Goal: Task Accomplishment & Management: Use online tool/utility

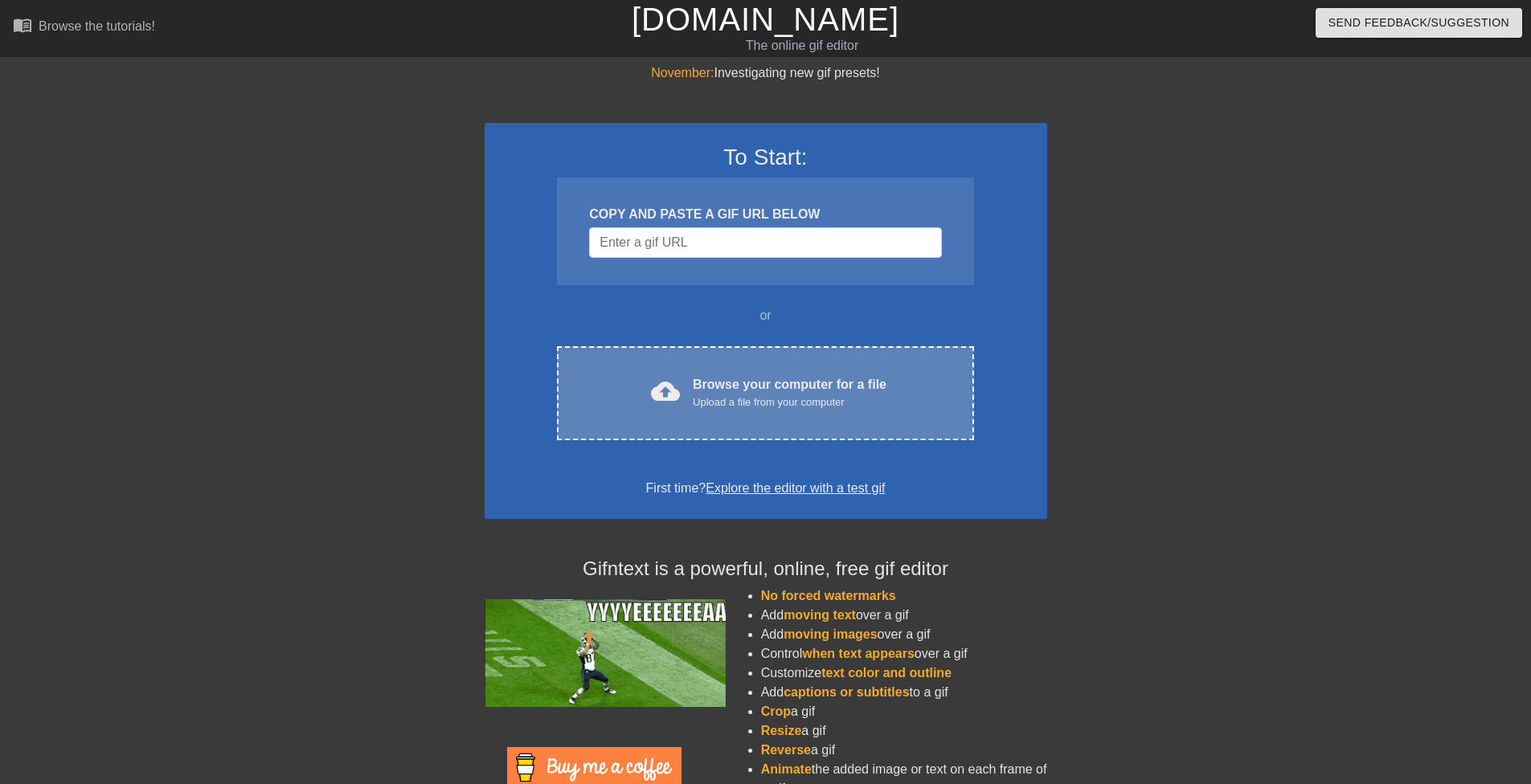
click at [698, 402] on div "Upload a file from your computer" at bounding box center [789, 402] width 193 height 16
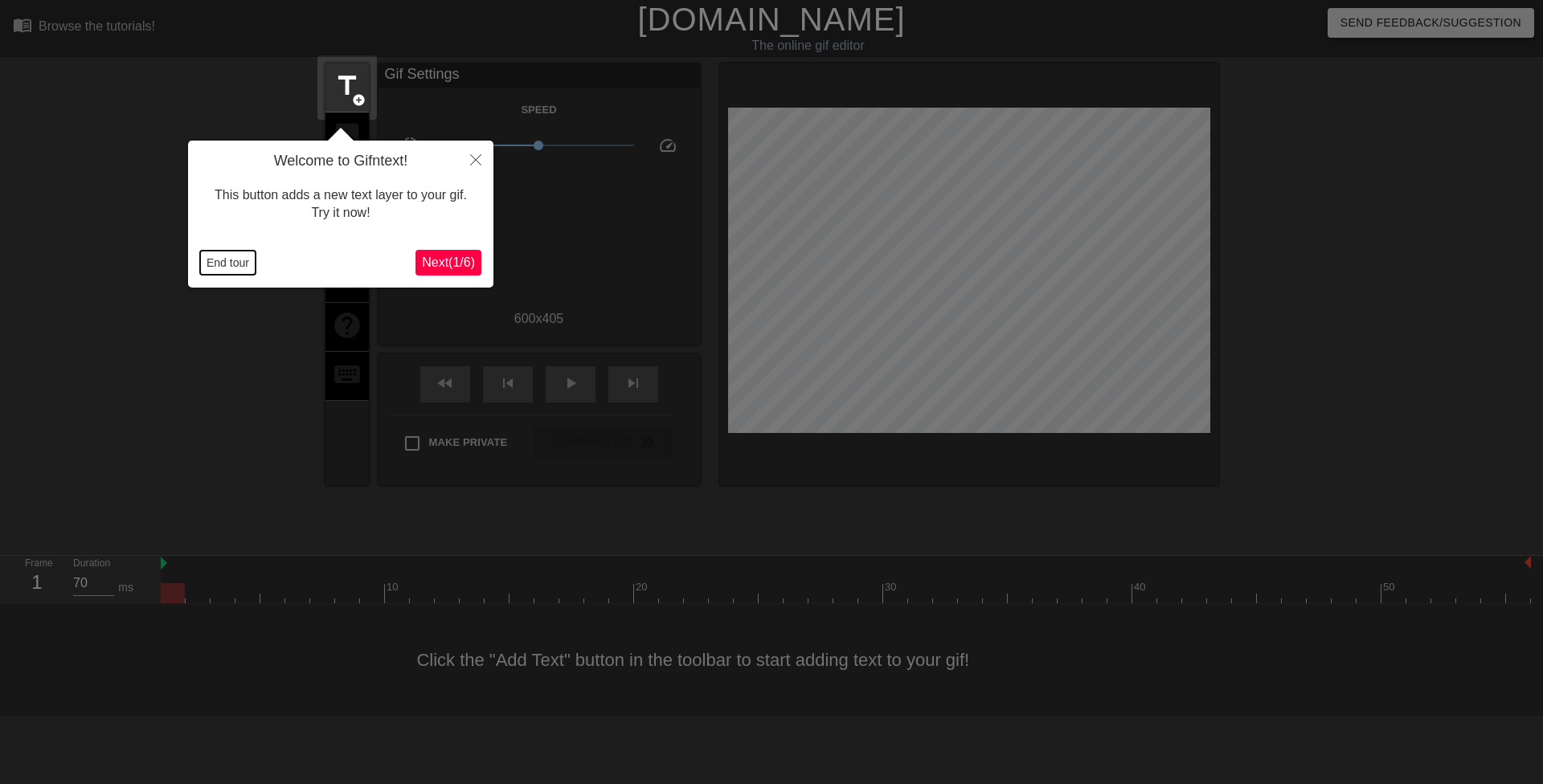
click at [218, 254] on button "End tour" at bounding box center [228, 262] width 56 height 24
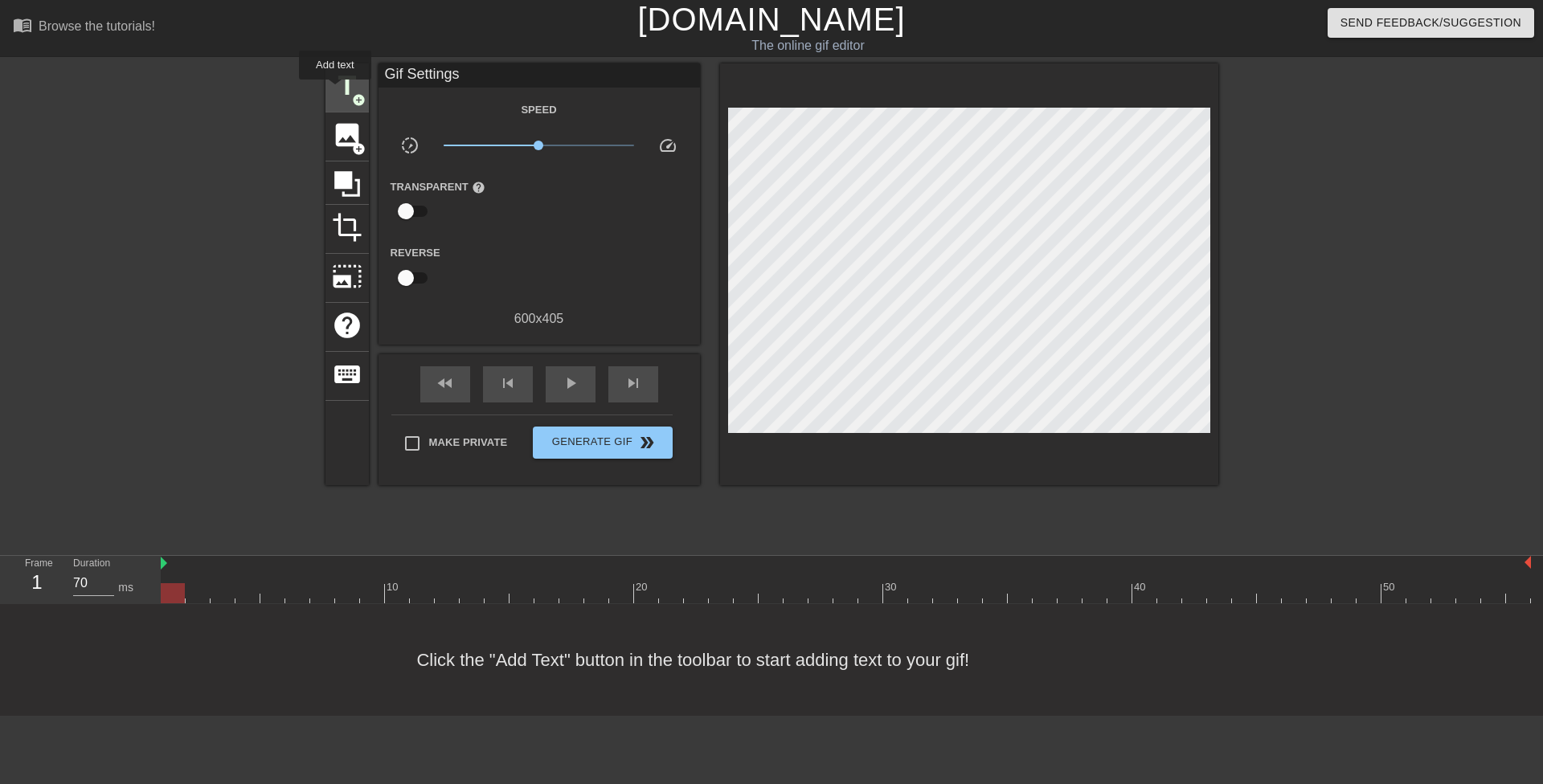
click at [335, 90] on span "title" at bounding box center [347, 86] width 31 height 31
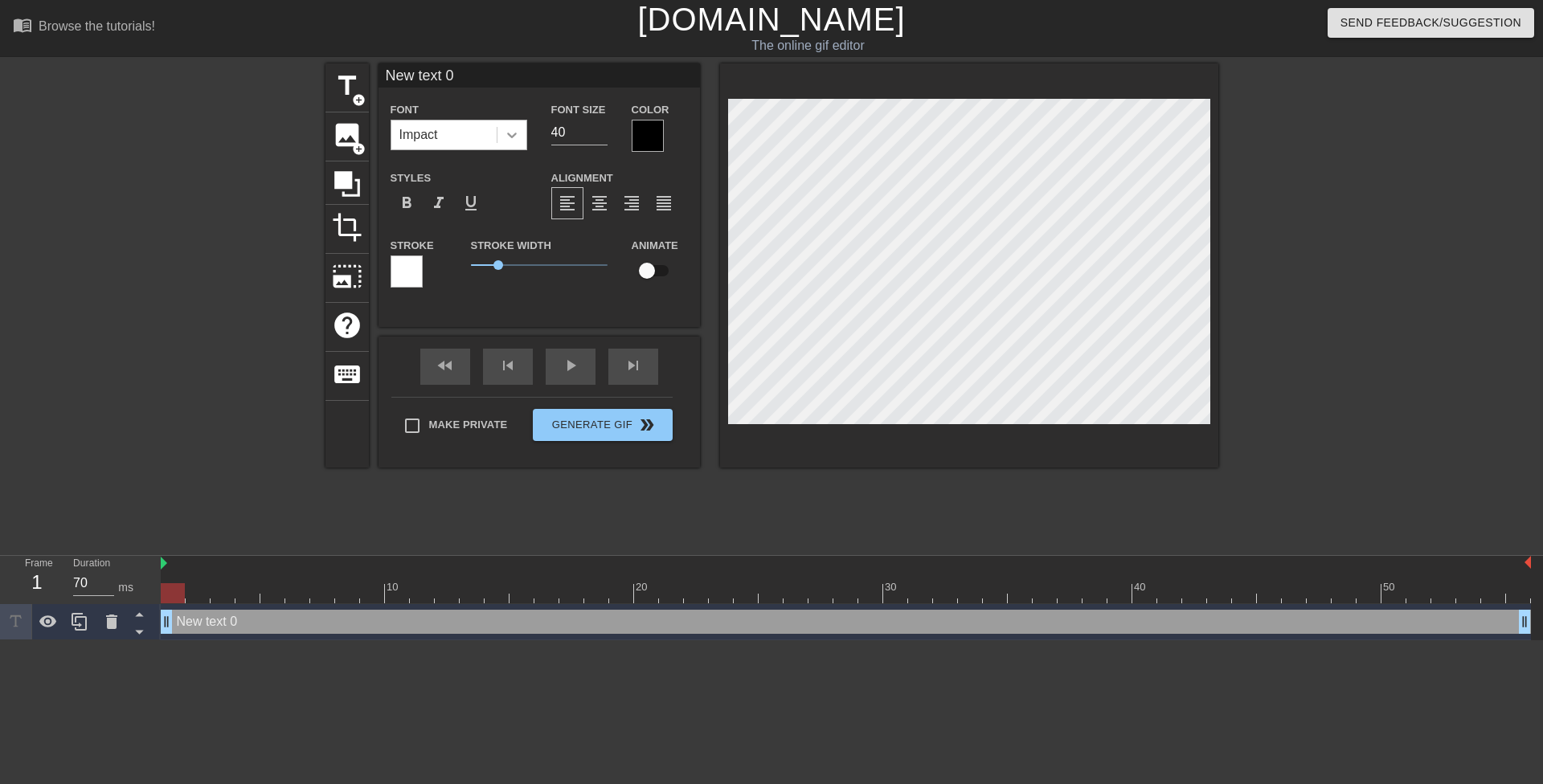
click at [517, 133] on icon at bounding box center [511, 134] width 16 height 16
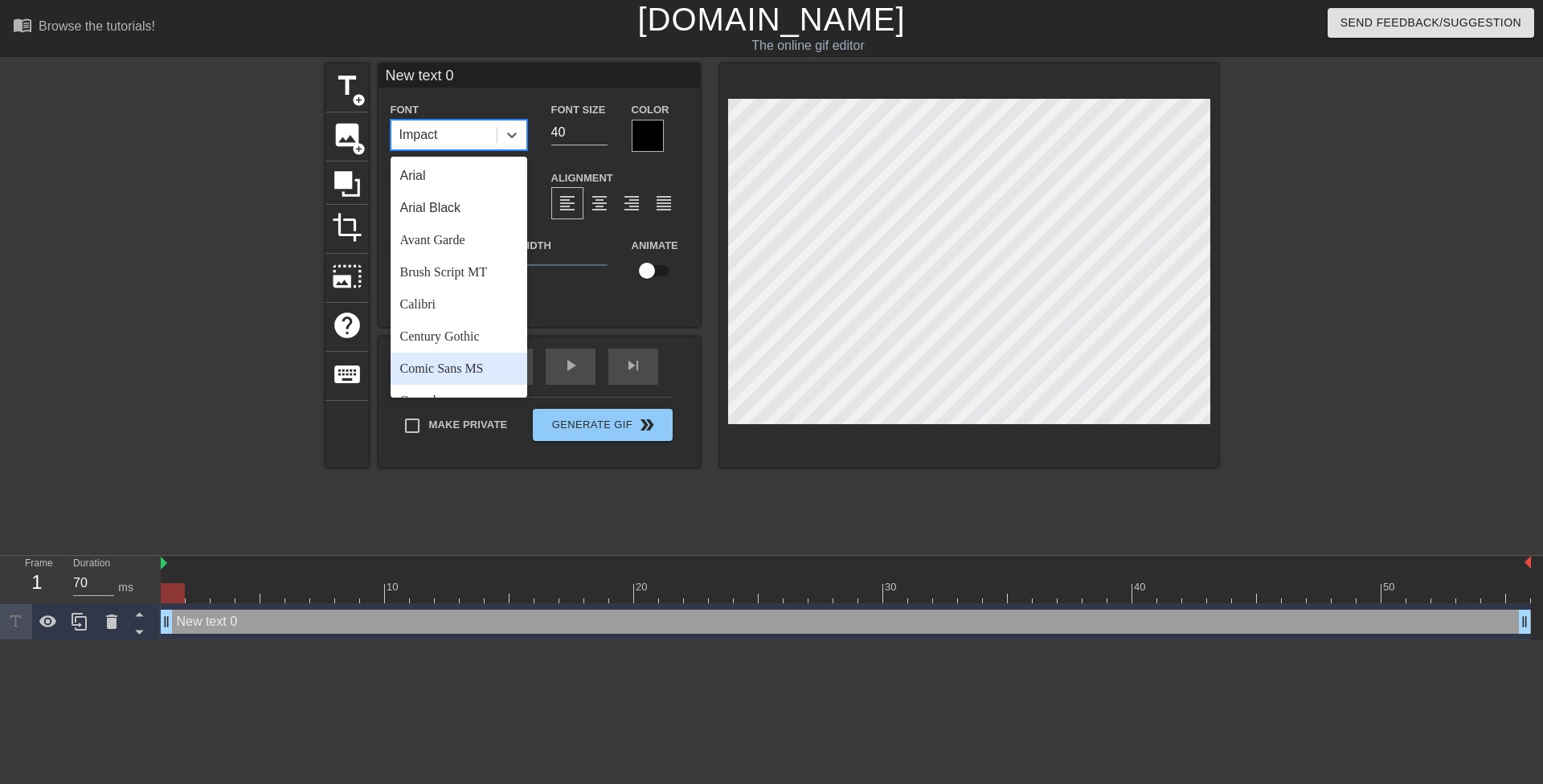
click at [478, 362] on div "Comic Sans MS" at bounding box center [459, 368] width 137 height 32
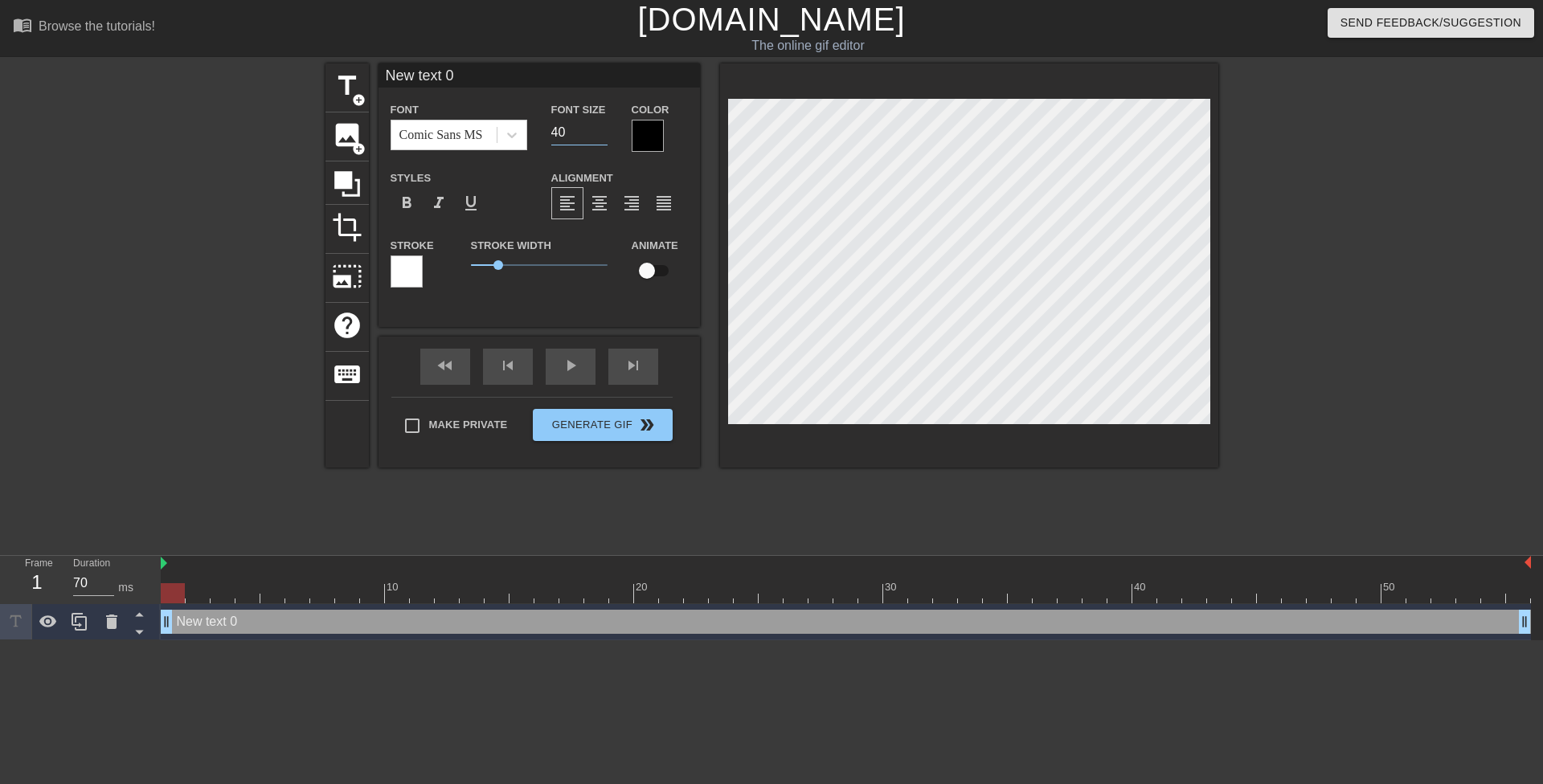
drag, startPoint x: 559, startPoint y: 128, endPoint x: 538, endPoint y: 127, distance: 21.0
click at [539, 127] on div "Font Size 40" at bounding box center [579, 125] width 80 height 52
type input "20"
drag, startPoint x: 493, startPoint y: 263, endPoint x: 433, endPoint y: 252, distance: 61.0
click at [439, 253] on div "Stroke Stroke Width 0.8 Animate" at bounding box center [539, 268] width 322 height 67
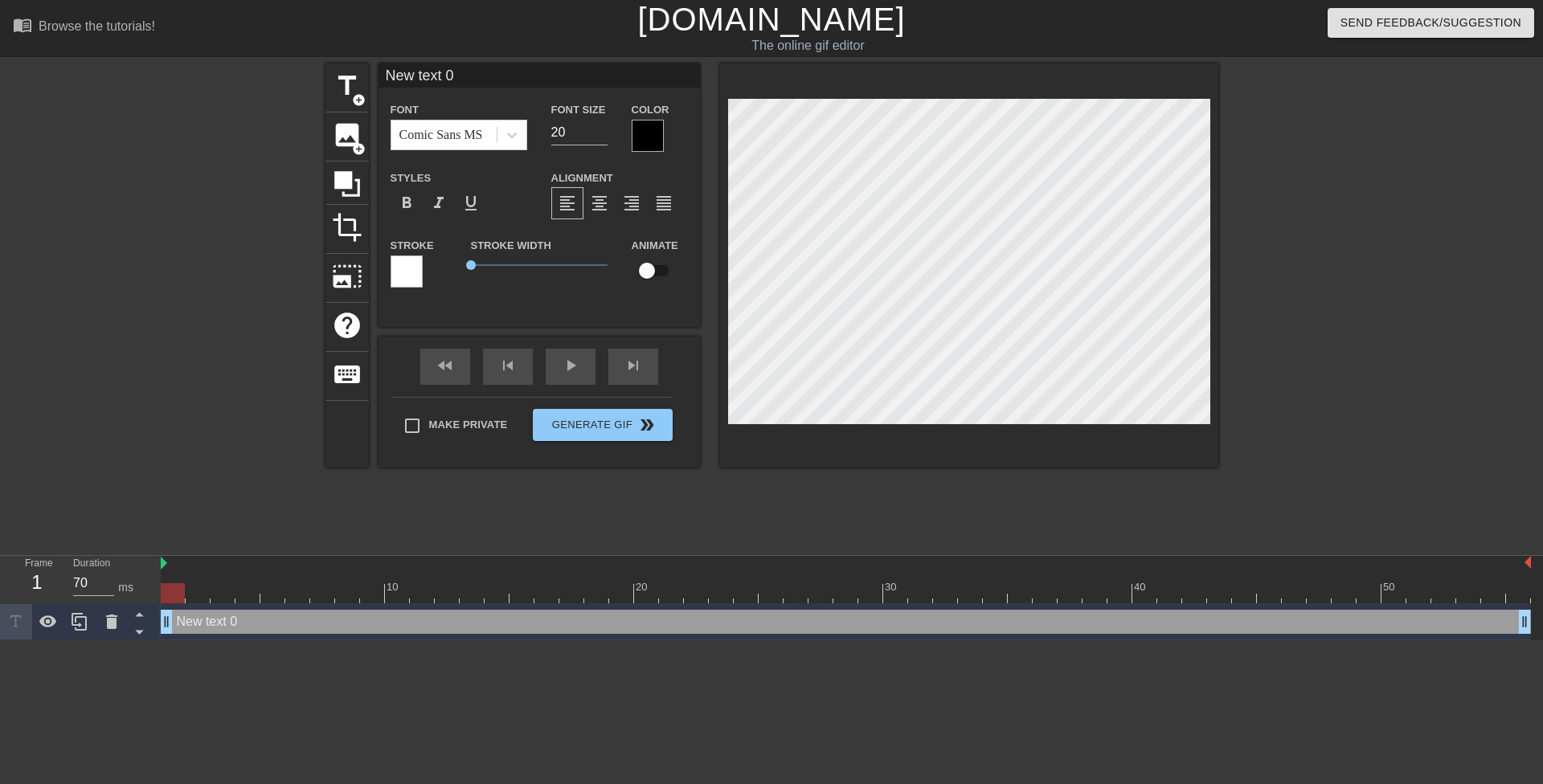
click at [642, 133] on div at bounding box center [647, 136] width 33 height 32
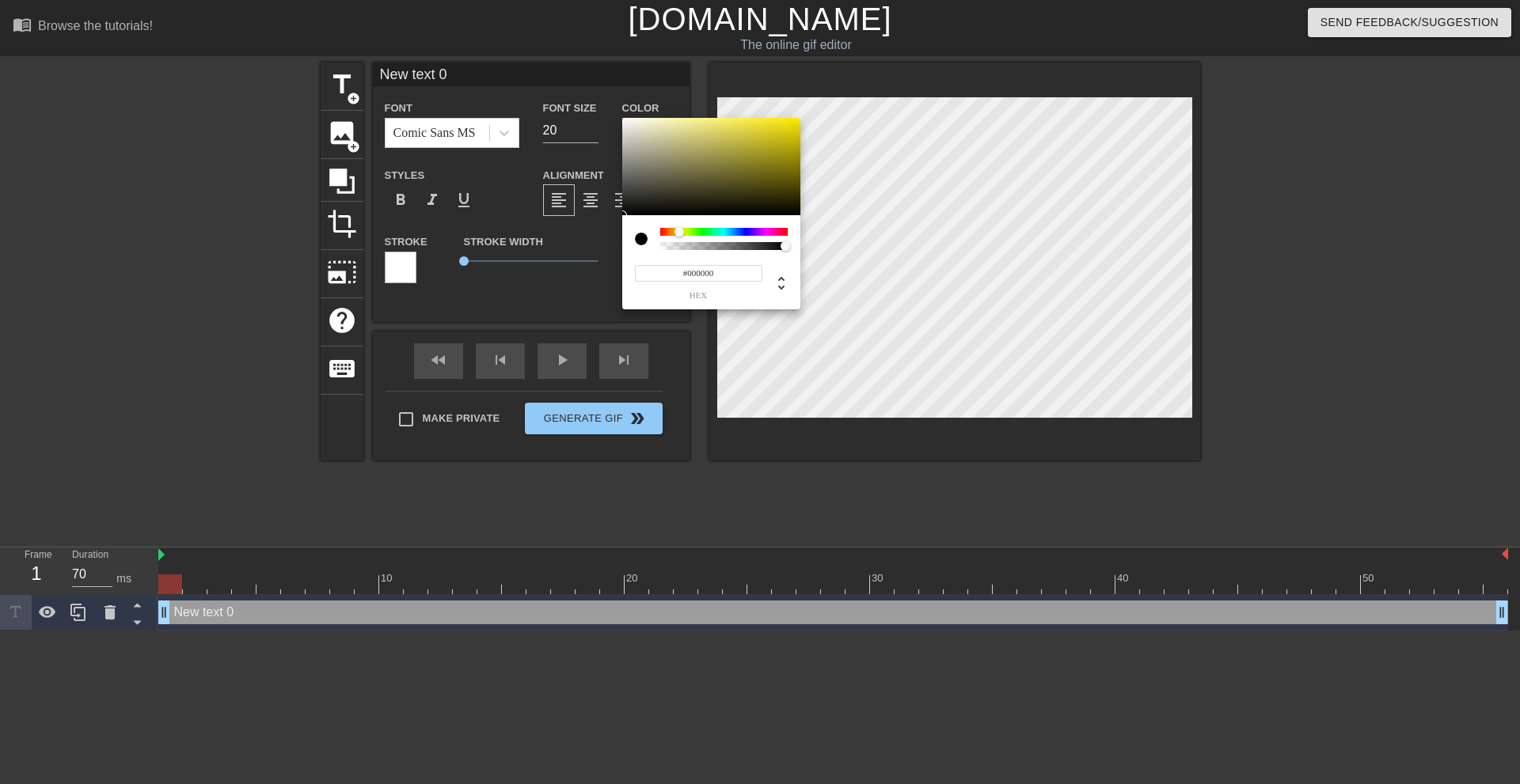
click at [679, 231] on div at bounding box center [724, 232] width 127 height 8
drag, startPoint x: 775, startPoint y: 136, endPoint x: 846, endPoint y: 85, distance: 87.4
click at [846, 85] on div "#FFE900 hex" at bounding box center [760, 392] width 1520 height 784
type input "#F9FF00"
click at [682, 230] on div at bounding box center [681, 232] width 9 height 9
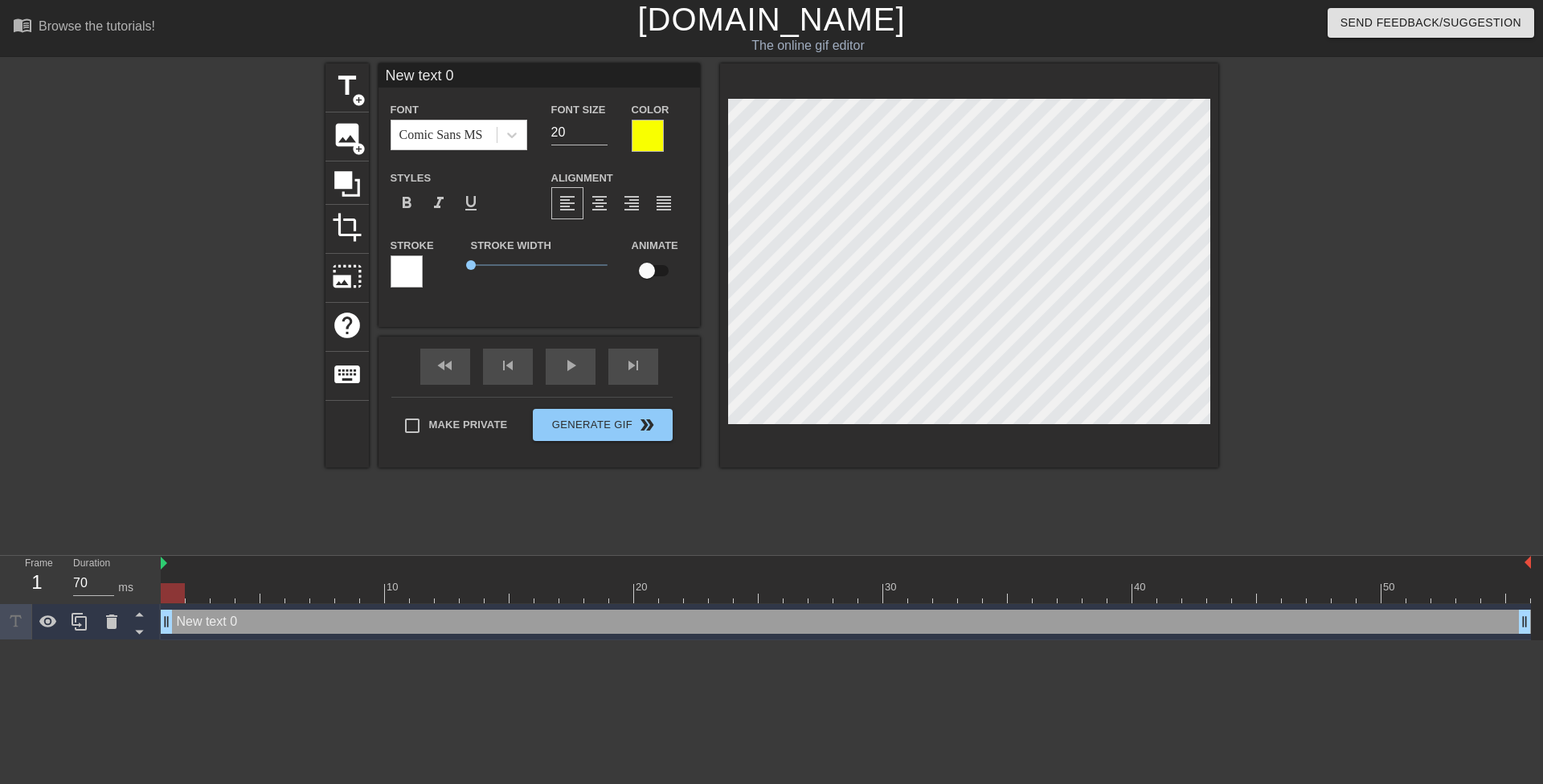
scroll to position [2, 3]
type input "I"
type textarea "I"
type input "I"
type textarea "I"
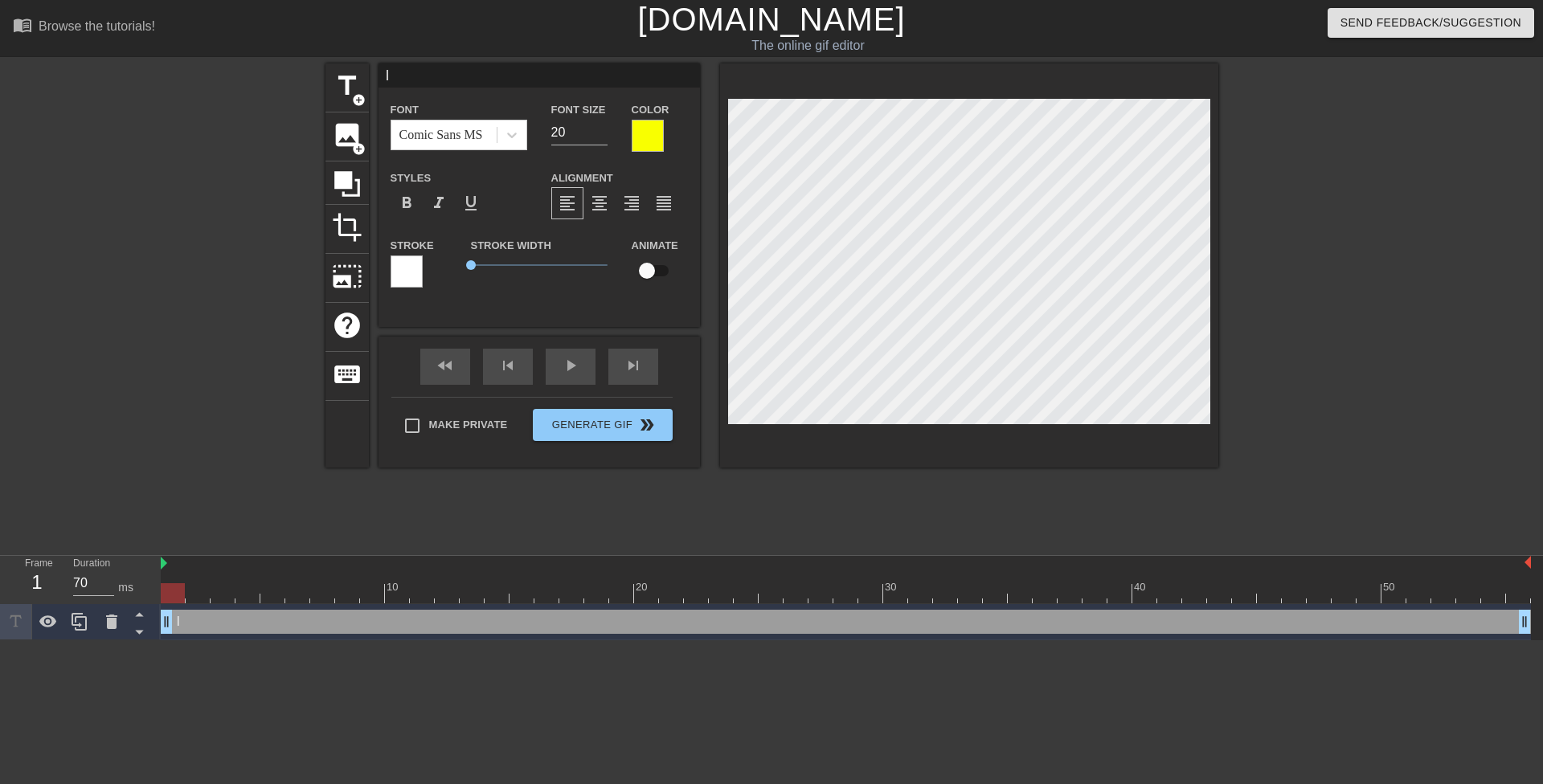
type input "I g"
type textarea "I g"
type input "I gu"
type textarea "I gu"
type input "I gue"
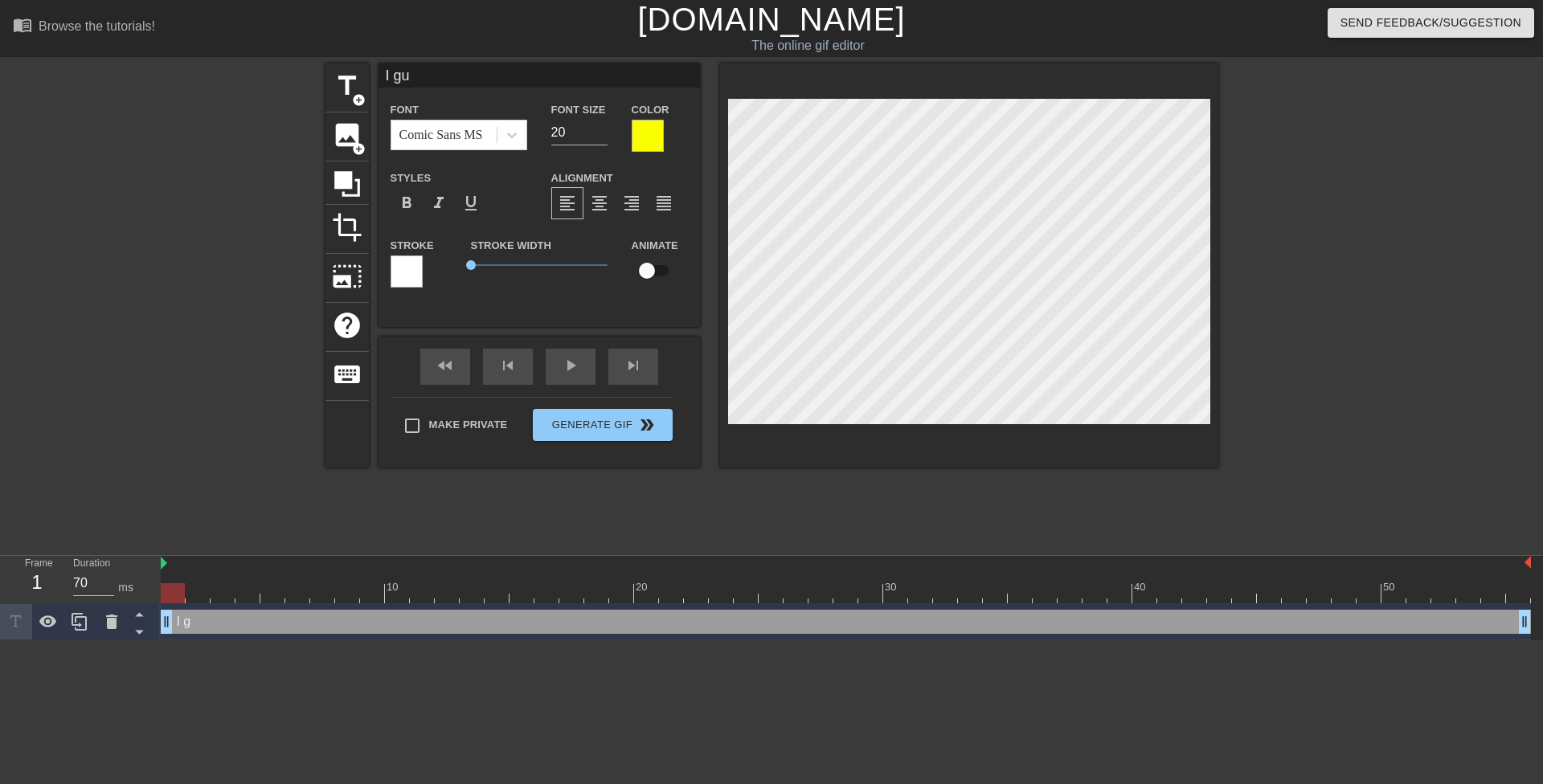
type textarea "I gue"
type input "I gues"
type textarea "I gues"
type input "I guess"
type textarea "I guess"
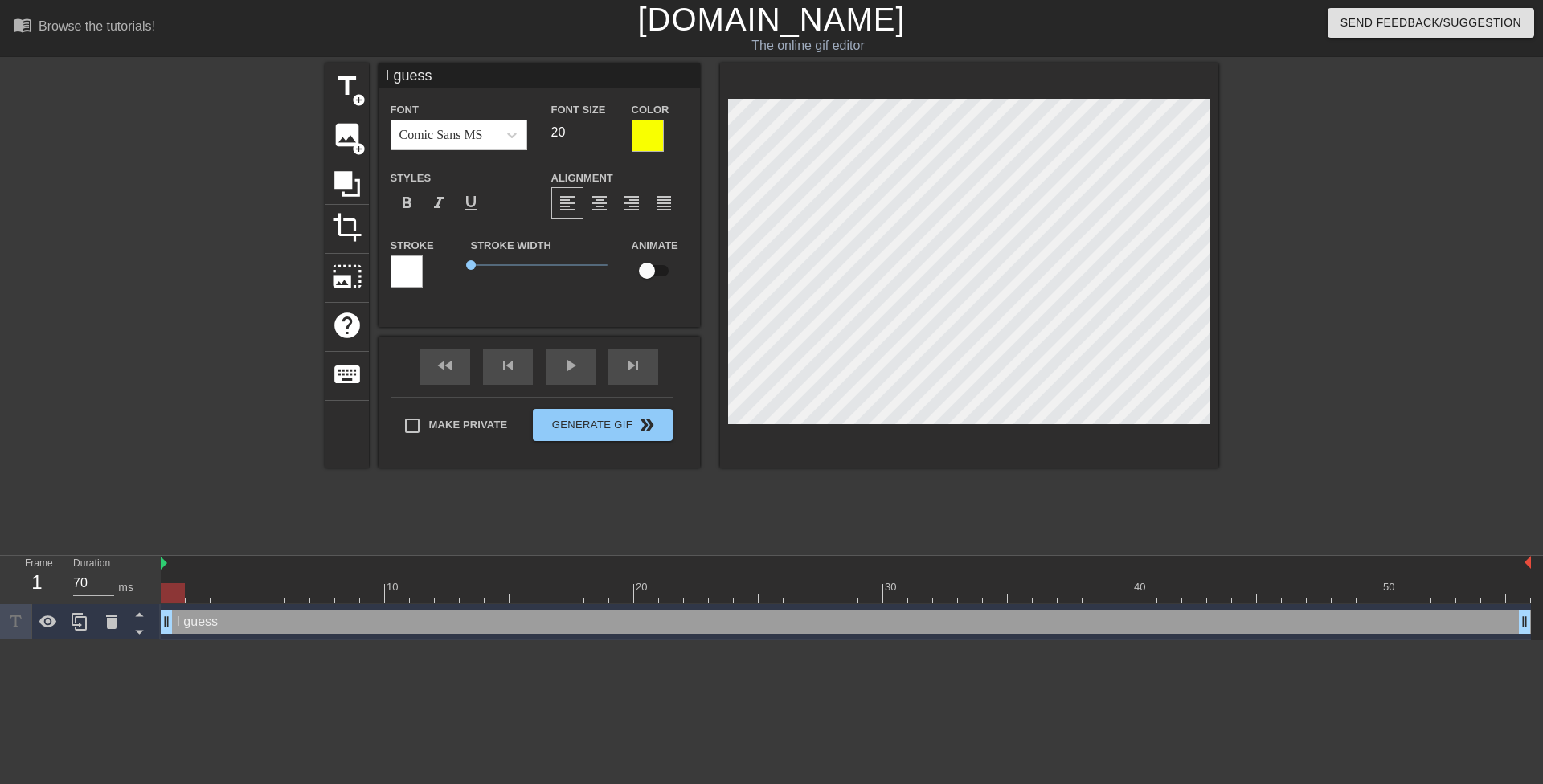
type input "I guess"
type textarea "I guess"
type input "I guess y"
type textarea "I guess y"
type input "I guess yo"
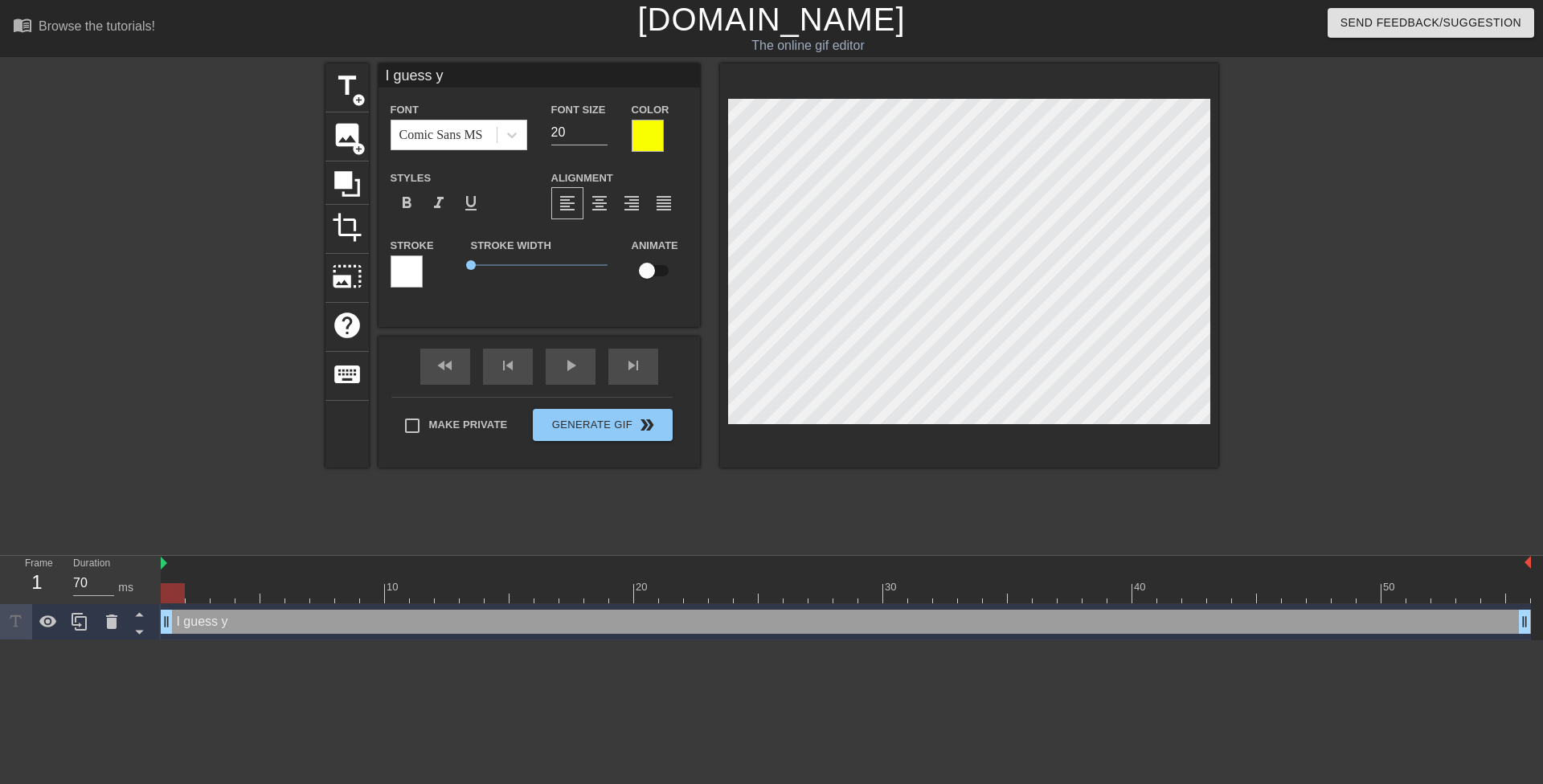
type textarea "I guess yo"
type input "I guess you"
type textarea "I guess you"
type input "I guess you'"
type textarea "I guess you'"
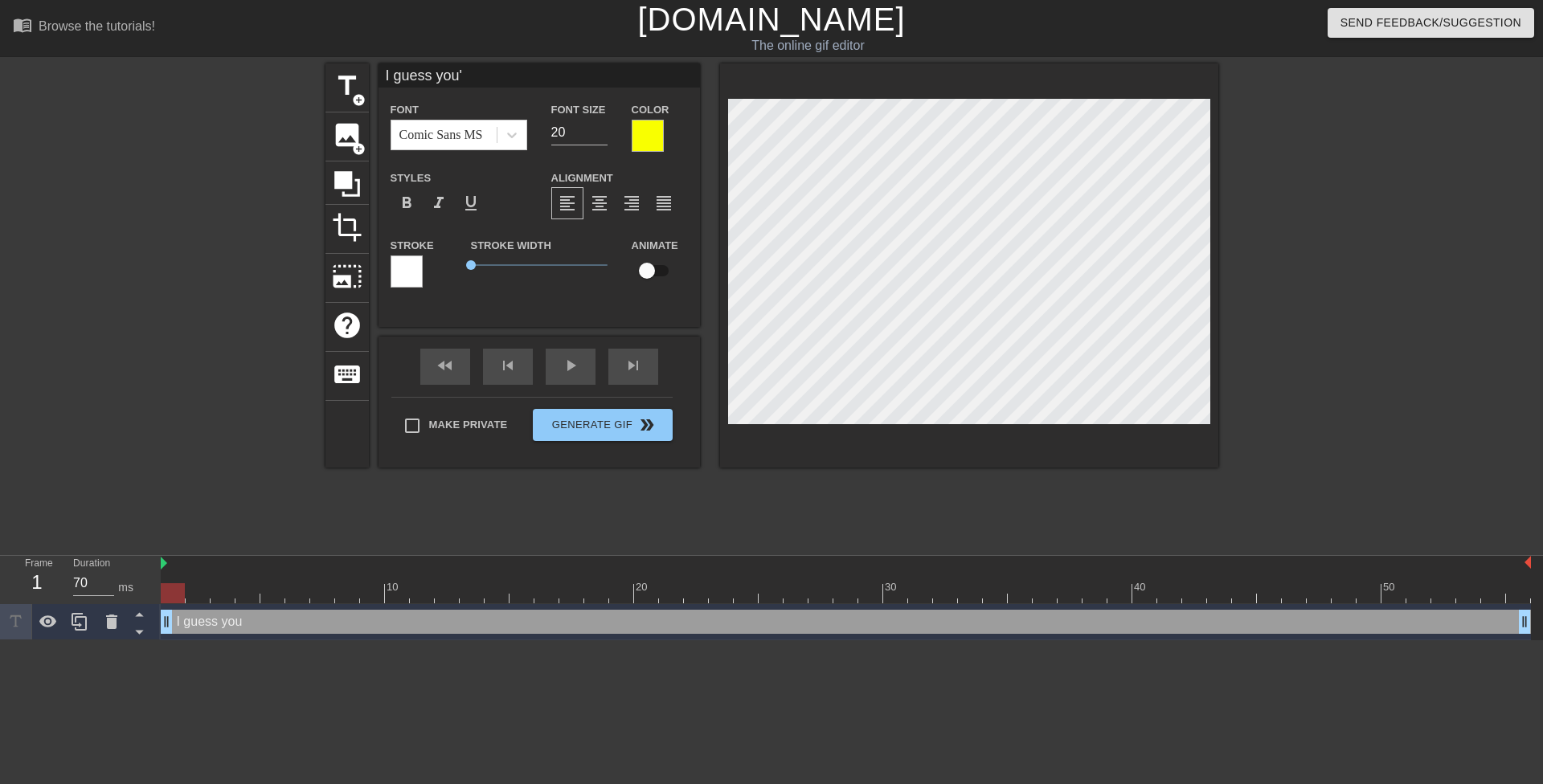
type input "I guess you'r"
type textarea "I guess you'r"
type input "I guess you're"
type textarea "I guess you're"
type input "I guess you're"
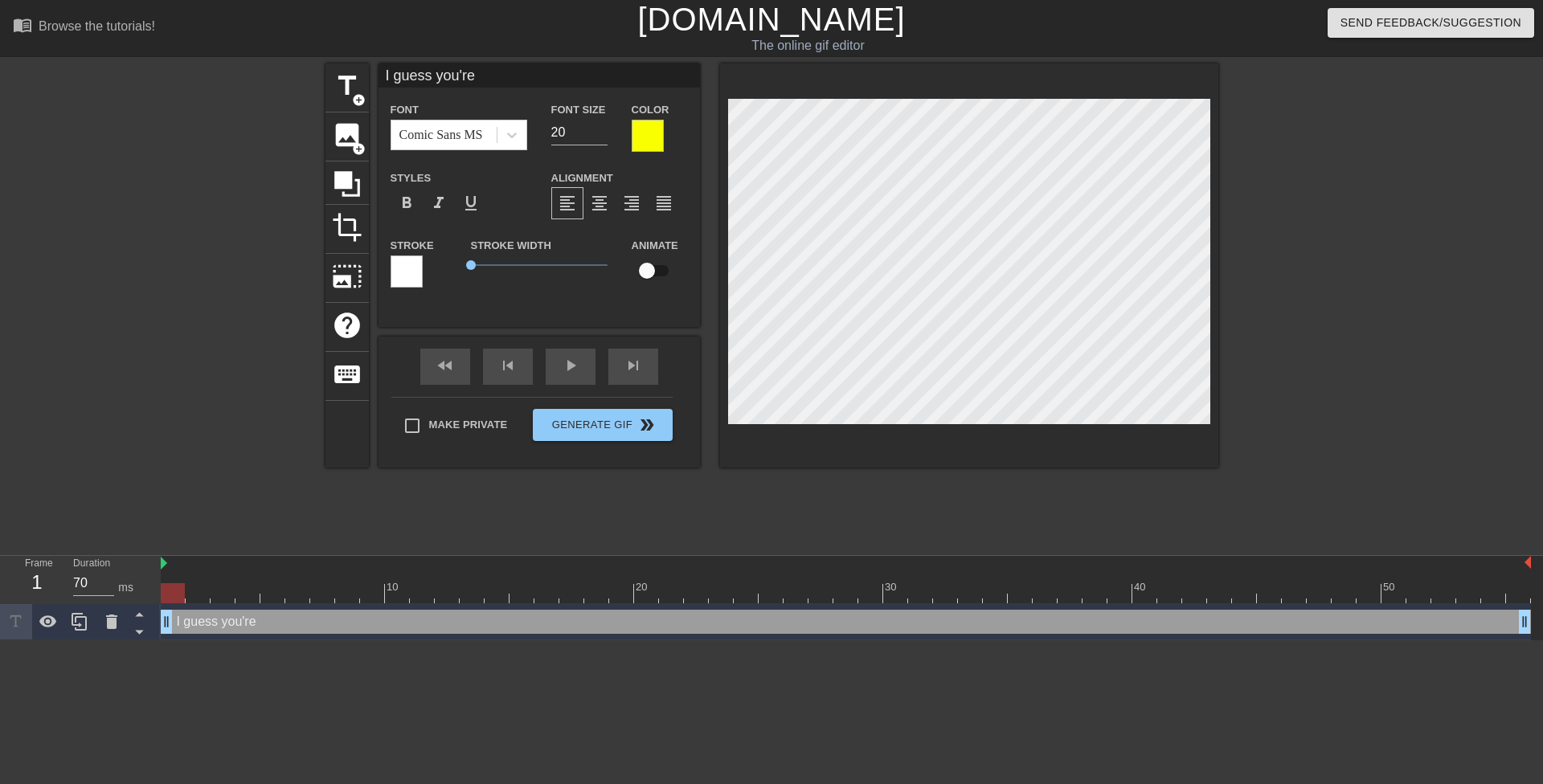
type textarea "I guess you're"
type input "I guess you're a"
type textarea "I guess you're a"
type input "I guess you're a"
type textarea "I guess you're a"
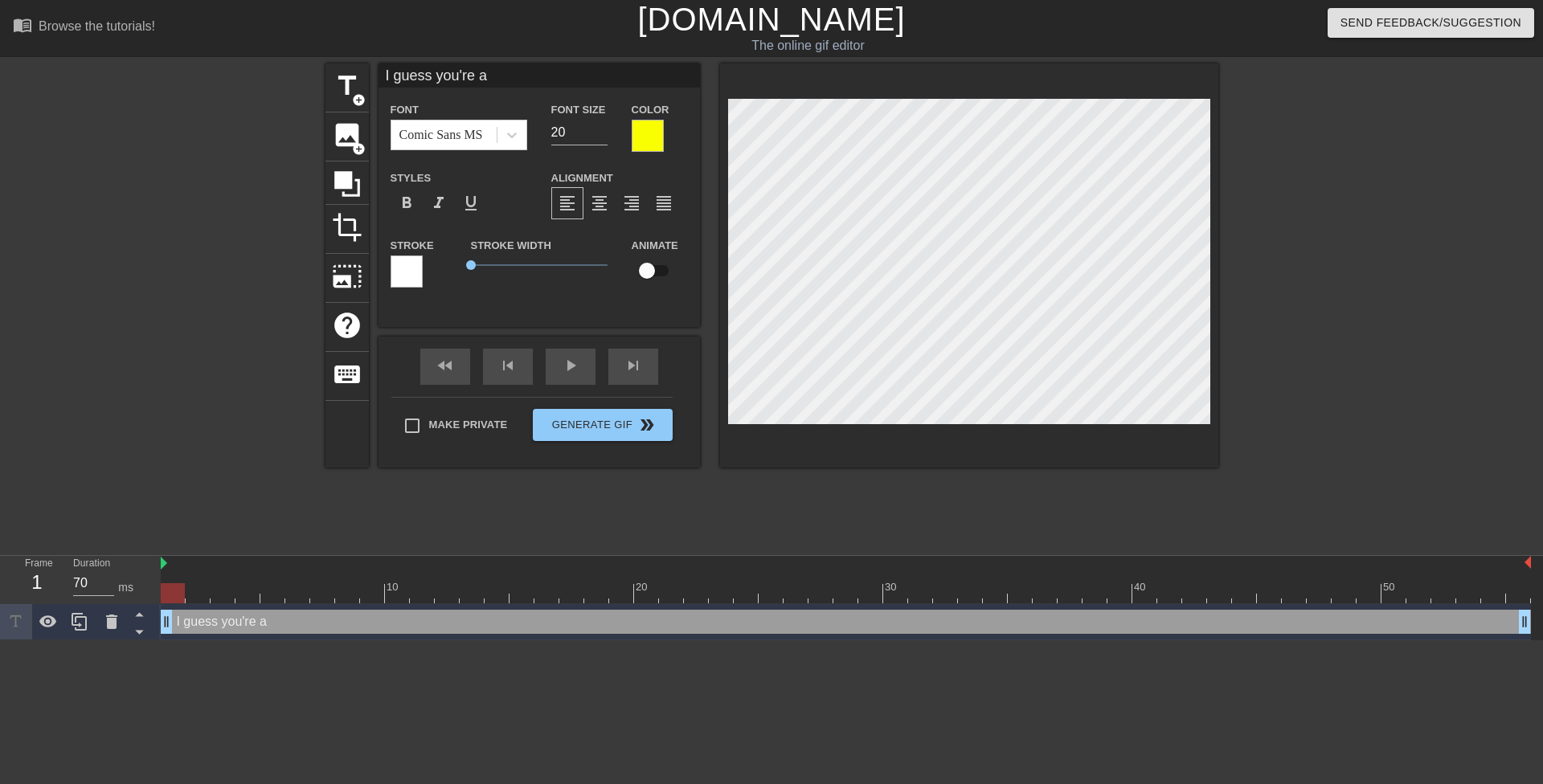
type input "I guess you're a l"
type textarea "I guess you're a l"
type input "I guess you're a lo"
type textarea "I guess you're a lo"
type input "I guess you're a lot"
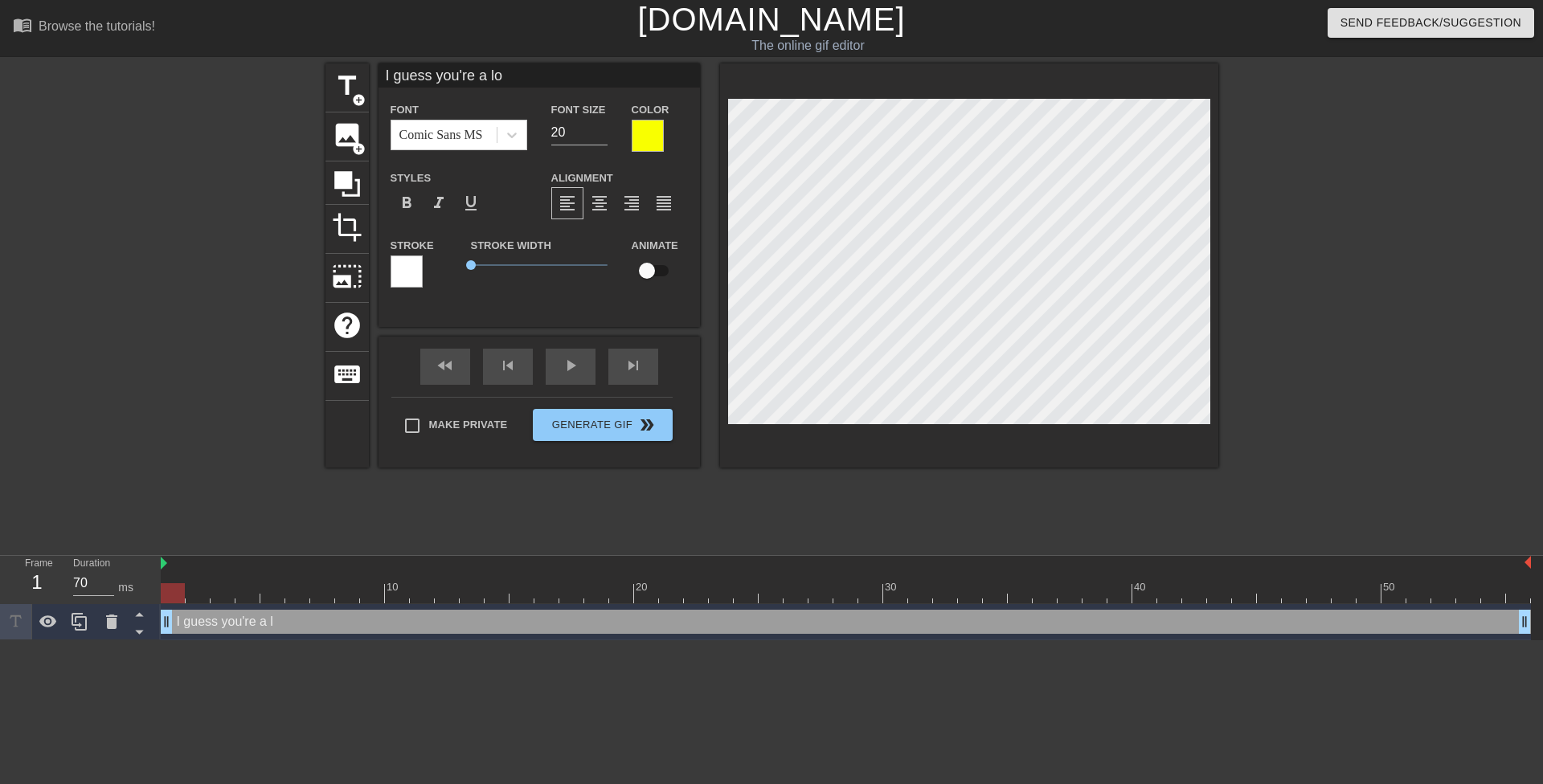
type textarea "I guess you're a lot"
type input "I guess you're a lot"
type textarea "I guess you're a lot"
type input "I guess you're a lots"
type textarea "I guess you're a lot s"
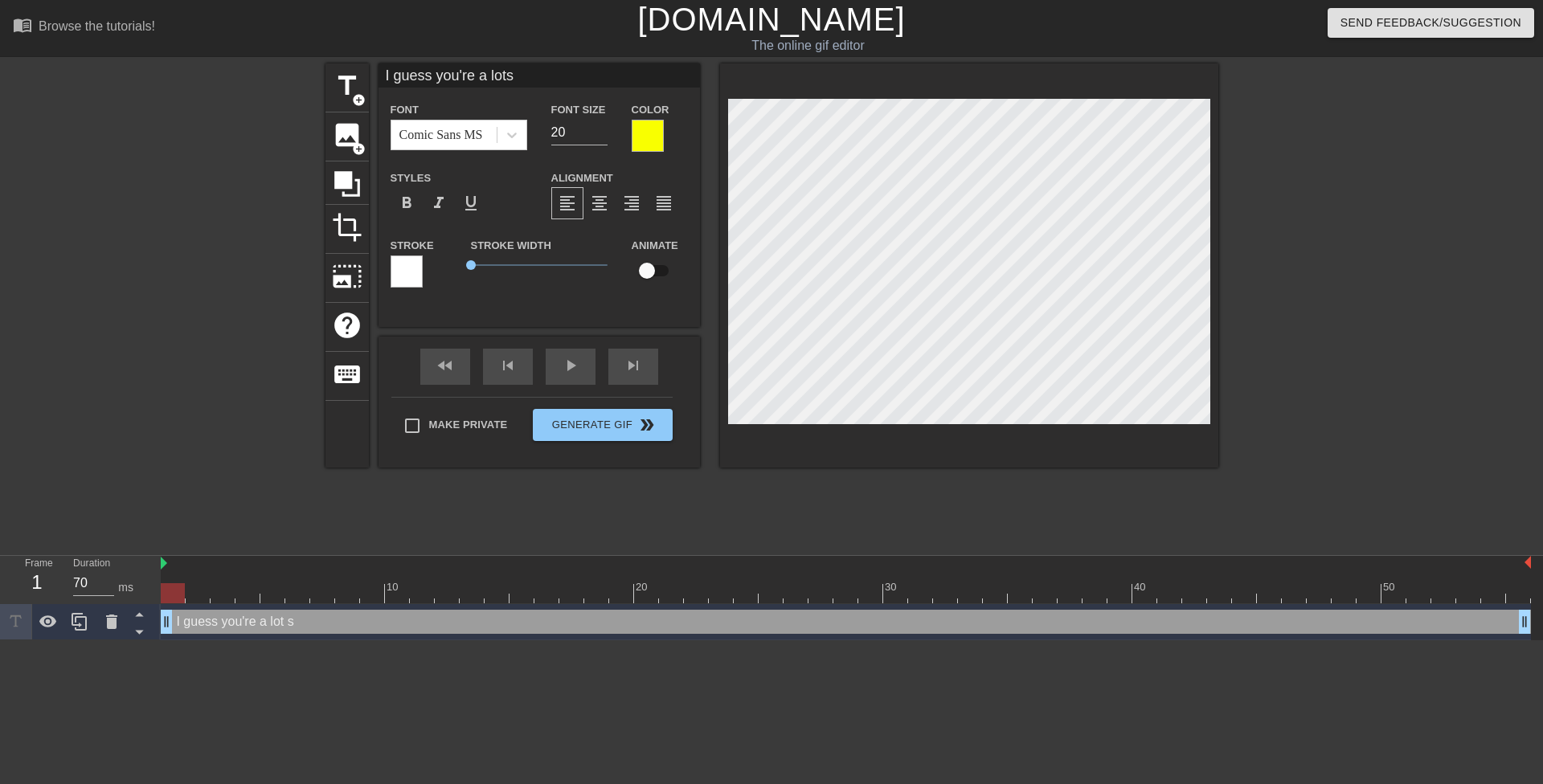
type input "I guess you're a lotsm"
type textarea "I guess you're a lot sm"
type input "I guess you're a lotsma"
type textarea "I guess you're a lot sma"
type input "I guess you're a lotsmar"
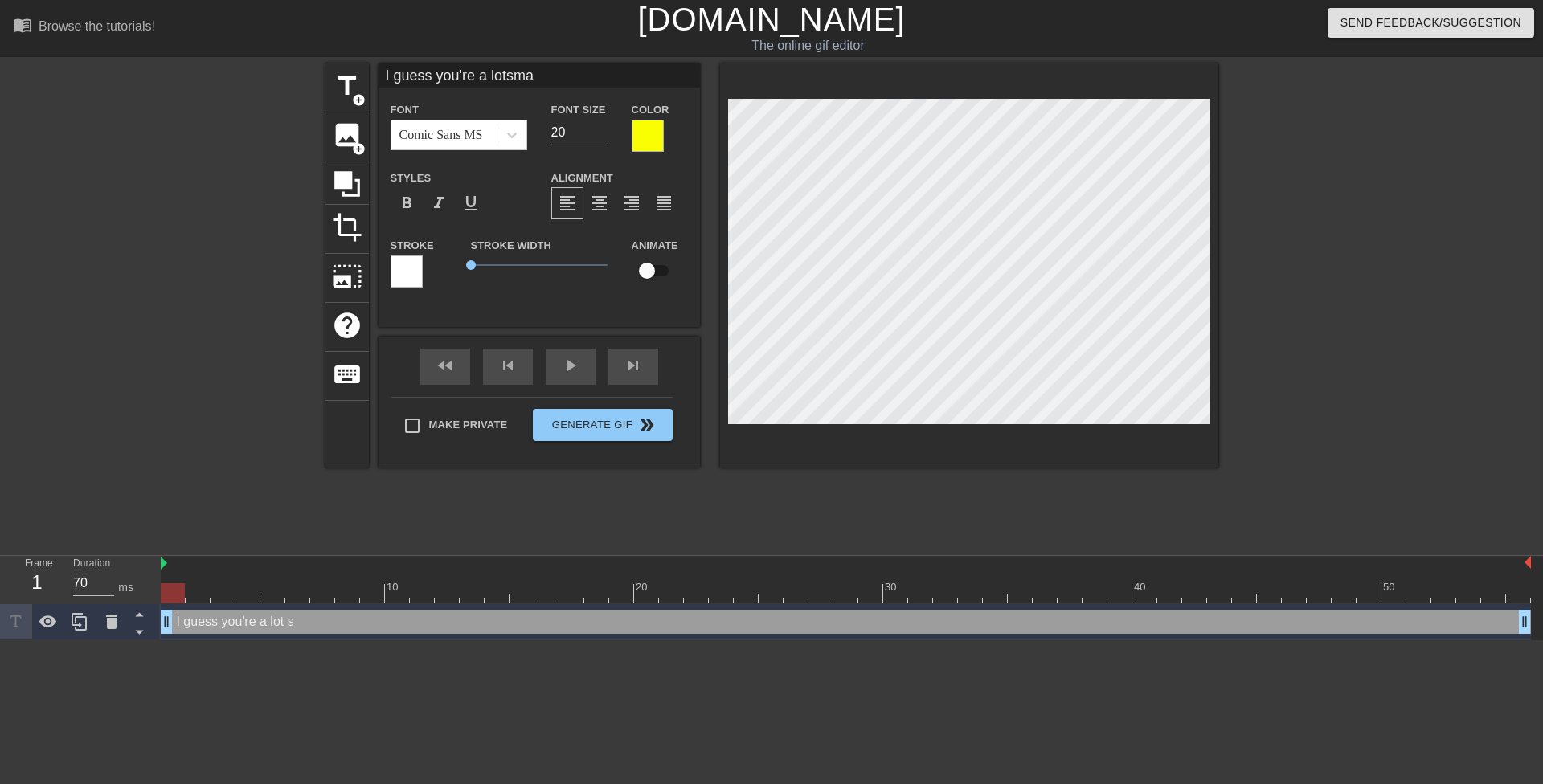
type textarea "I guess you're a lot smar"
type input "I guess you're a lotsmart"
type textarea "I guess you're a lot smart"
type input "I guess you're a lotsmarte"
type textarea "I guess you're a lot smarte"
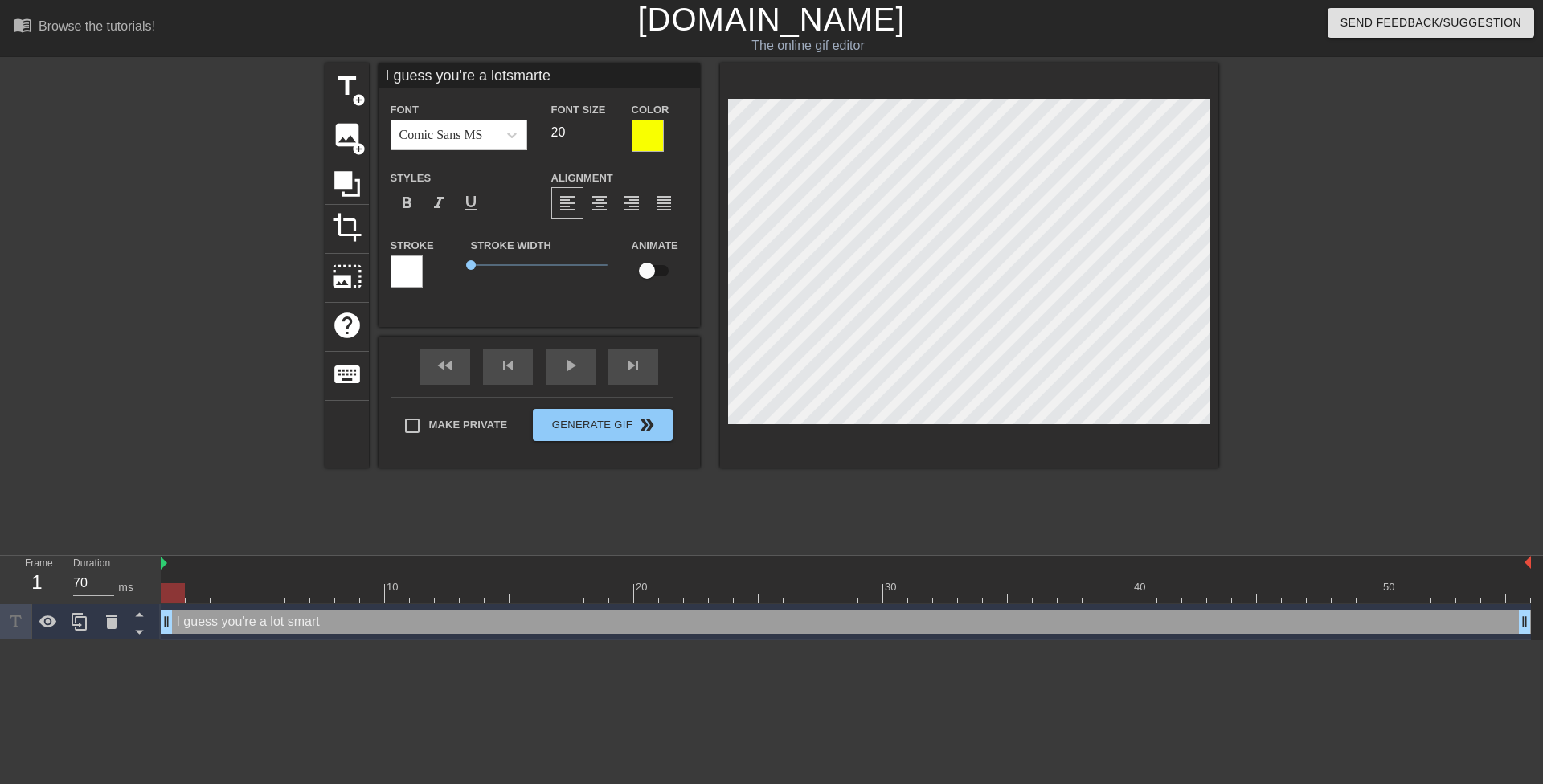
type input "I guess you're a lotsmarter"
type textarea "I guess you're a lot smarter"
type input "I guess you're a lotsmarter"
type textarea "I guess you're a lot smarter"
type input "I guess you're a lotsmarter t"
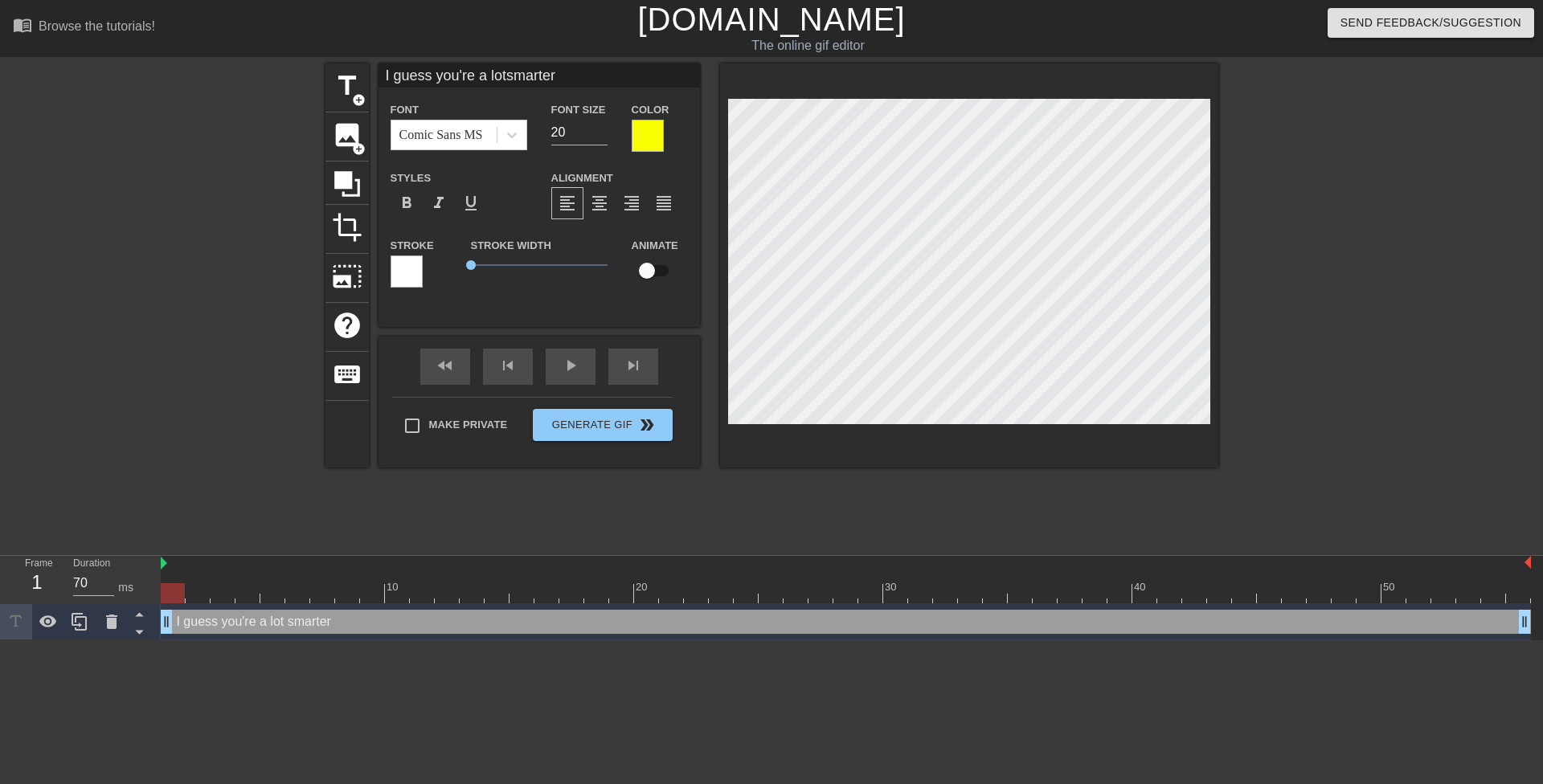
type textarea "I guess you're a lot smarter t"
type input "I guess you're a lotsmarter th"
type textarea "I guess you're a lot smarter th"
type input "I guess you're a lotsmarter tha"
type textarea "I guess you're a lot smarter tha"
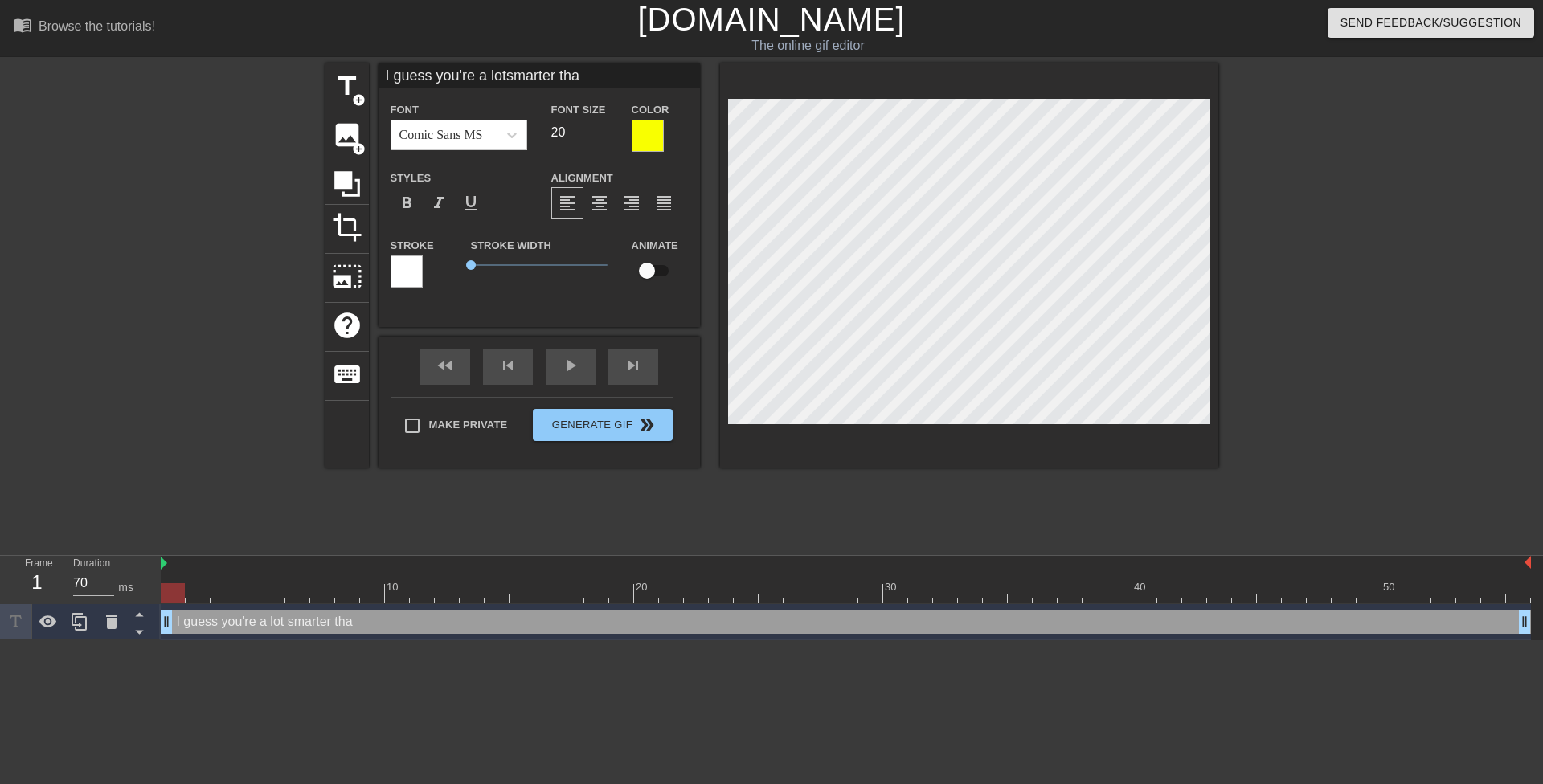
type input "I guess you're a lotsmarter than"
type textarea "I guess you're a lot smarter than"
type input "I guess you're a lotsmarter than"
type textarea "I guess you're a lot smarter than"
type input "I guess you're a lotsmarter than y"
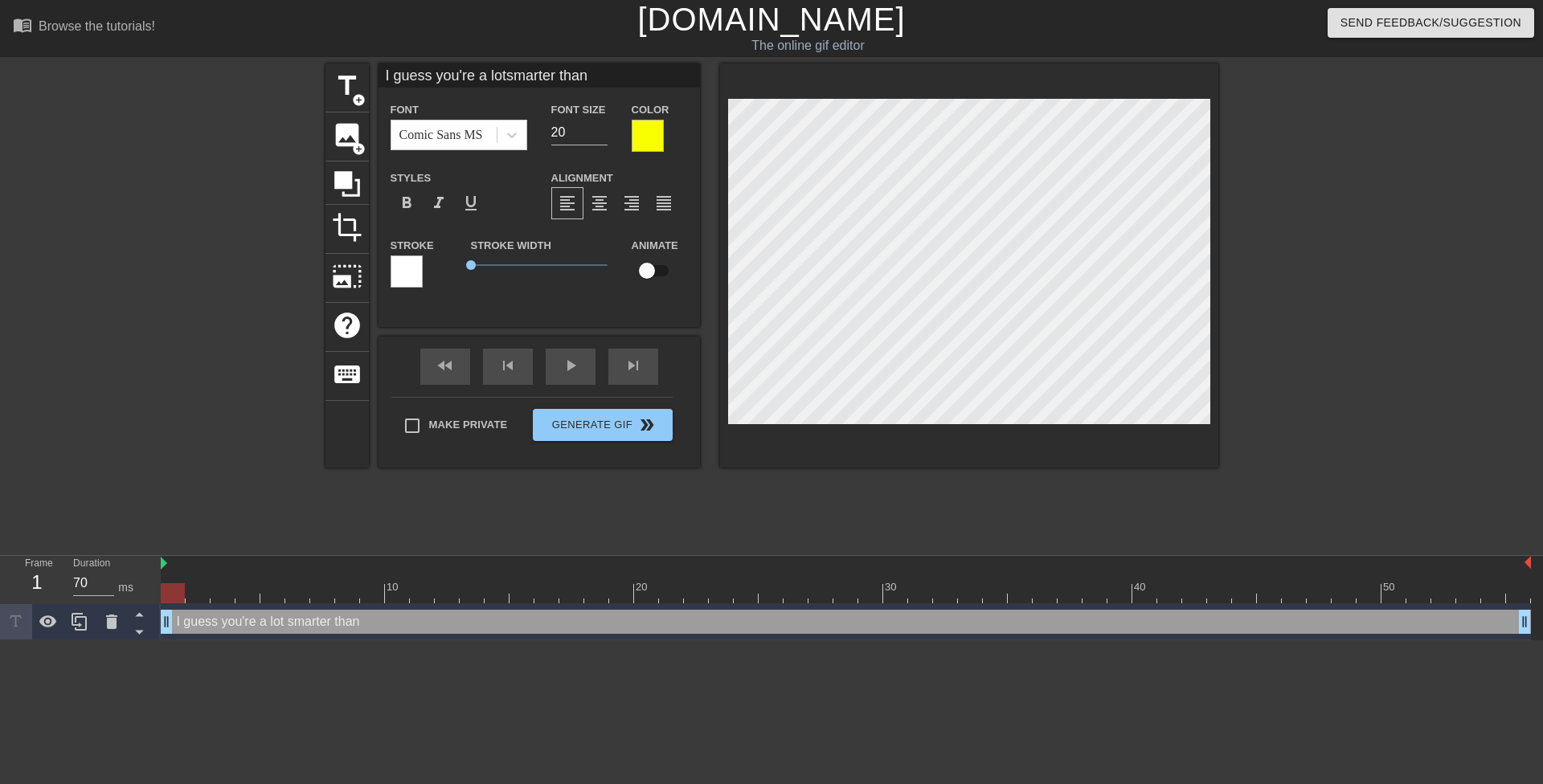
type textarea "I guess you're a lot smarter than y"
type input "I guess you're a lotsmarter than yo"
type textarea "I guess you're a lot smarter than yo"
type input "I guess you're a lotsmarter than you"
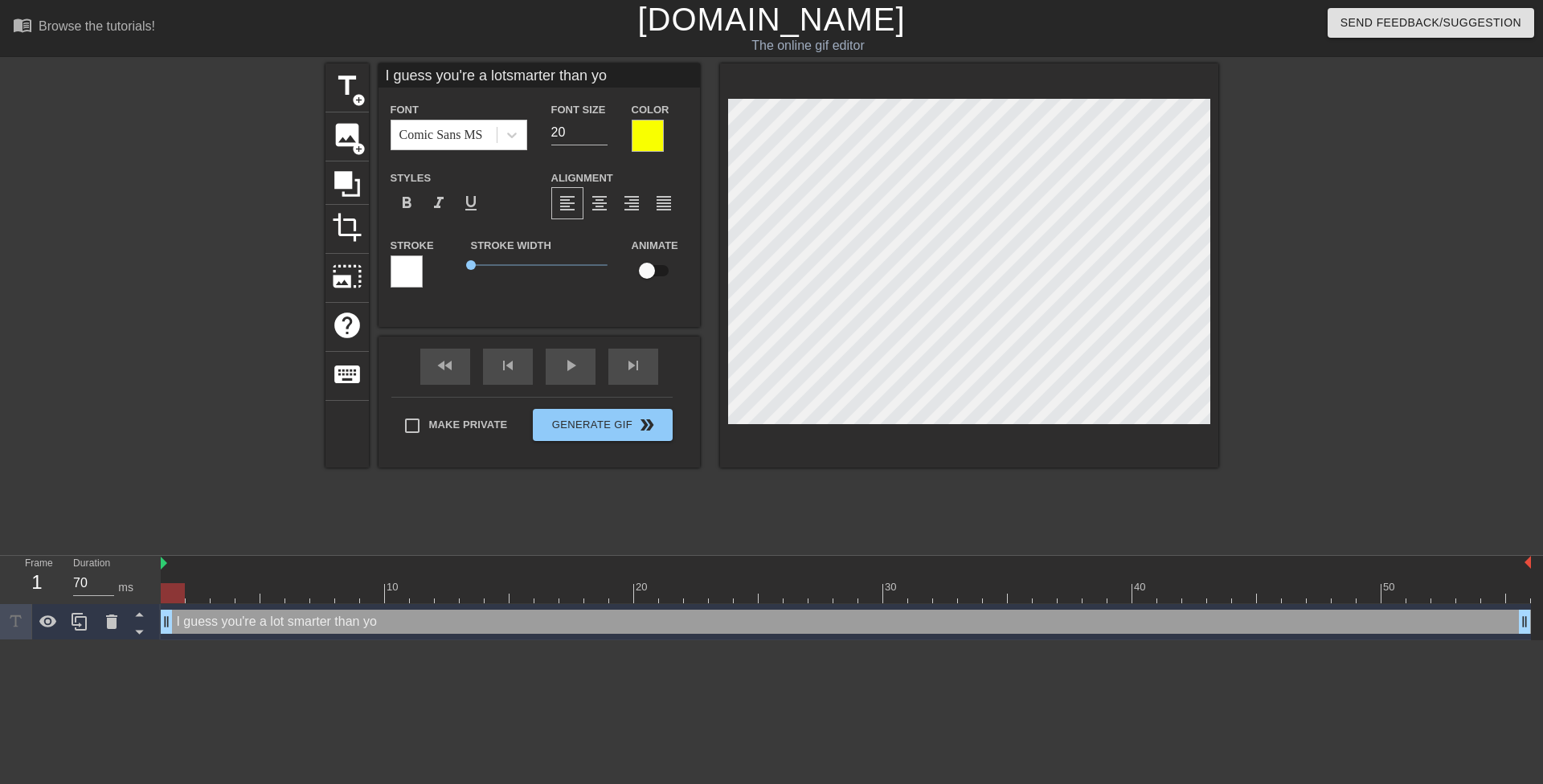
type textarea "I guess you're a lot smarter than you"
type input "I guess you're a lotsmarter than you"
type textarea "I guess you're a lot smarter than you"
type input "I guess you're a lotsmarter than you l"
type textarea "I guess you're a lot smarter than you l"
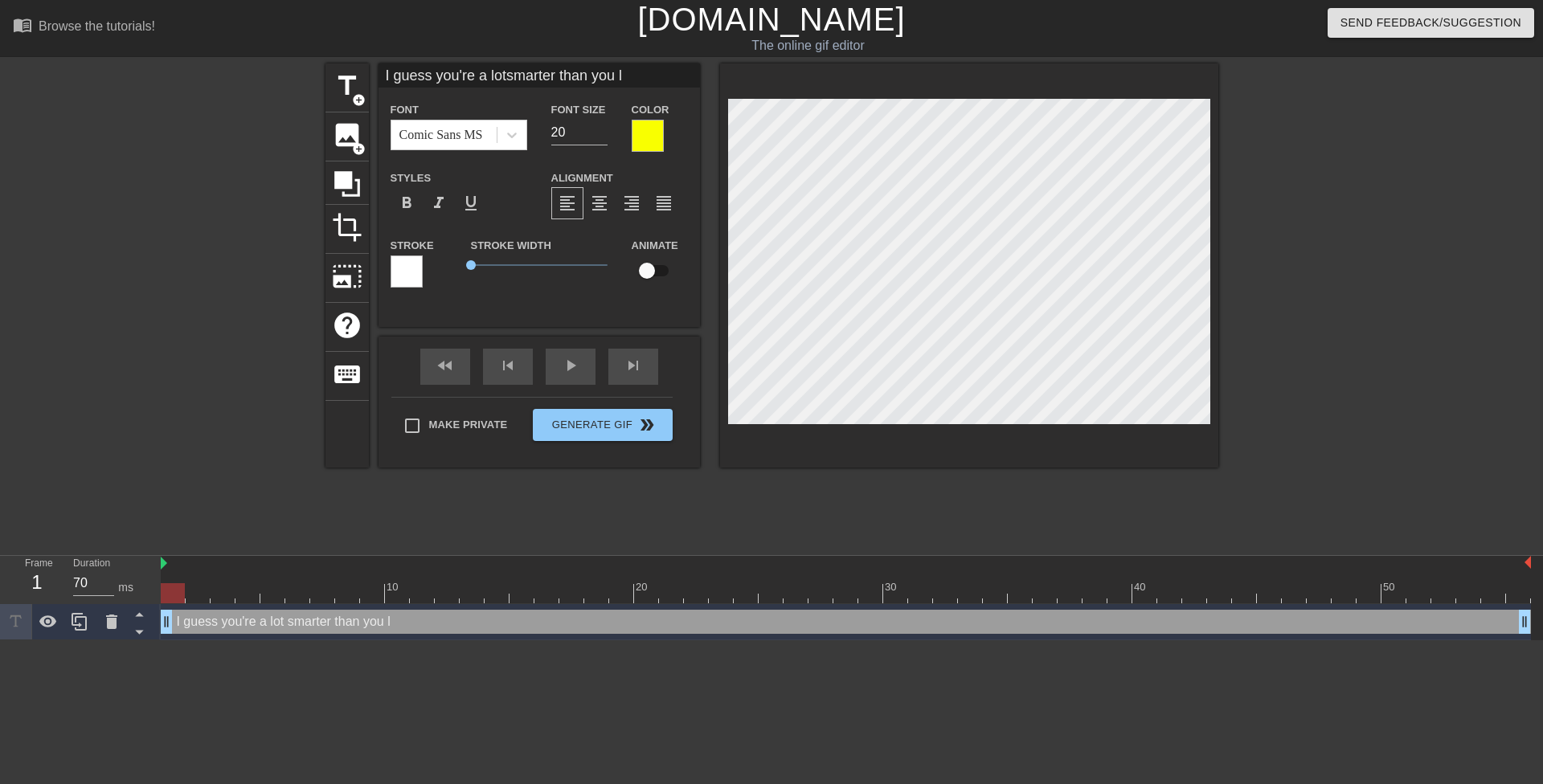
type input "I guess you're a lotsmarter than you lo"
type textarea "I guess you're a lot smarter than you lo"
type input "I guess you're a lotsmarter than you loo"
type textarea "I guess you're a lot smarter than you loo"
type input "I guess you're a lotsmarter than you look"
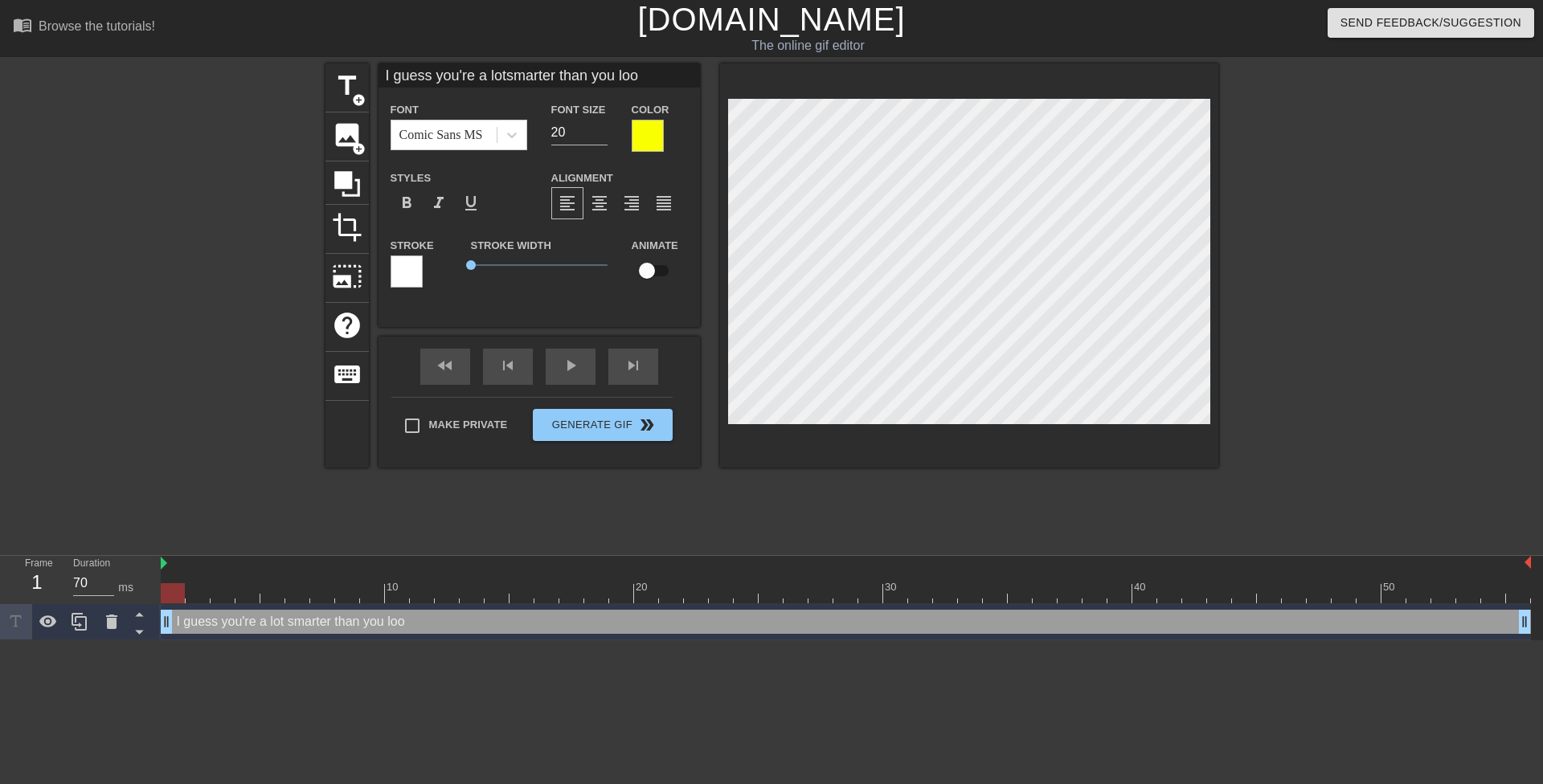
type textarea "I guess you're a lot smarter than you look"
type input "I guess you're a lotsmarter than you look"
type textarea "I guess you're a lot smarter than you look"
type input "I guess you're a lotsmarter than you lookM"
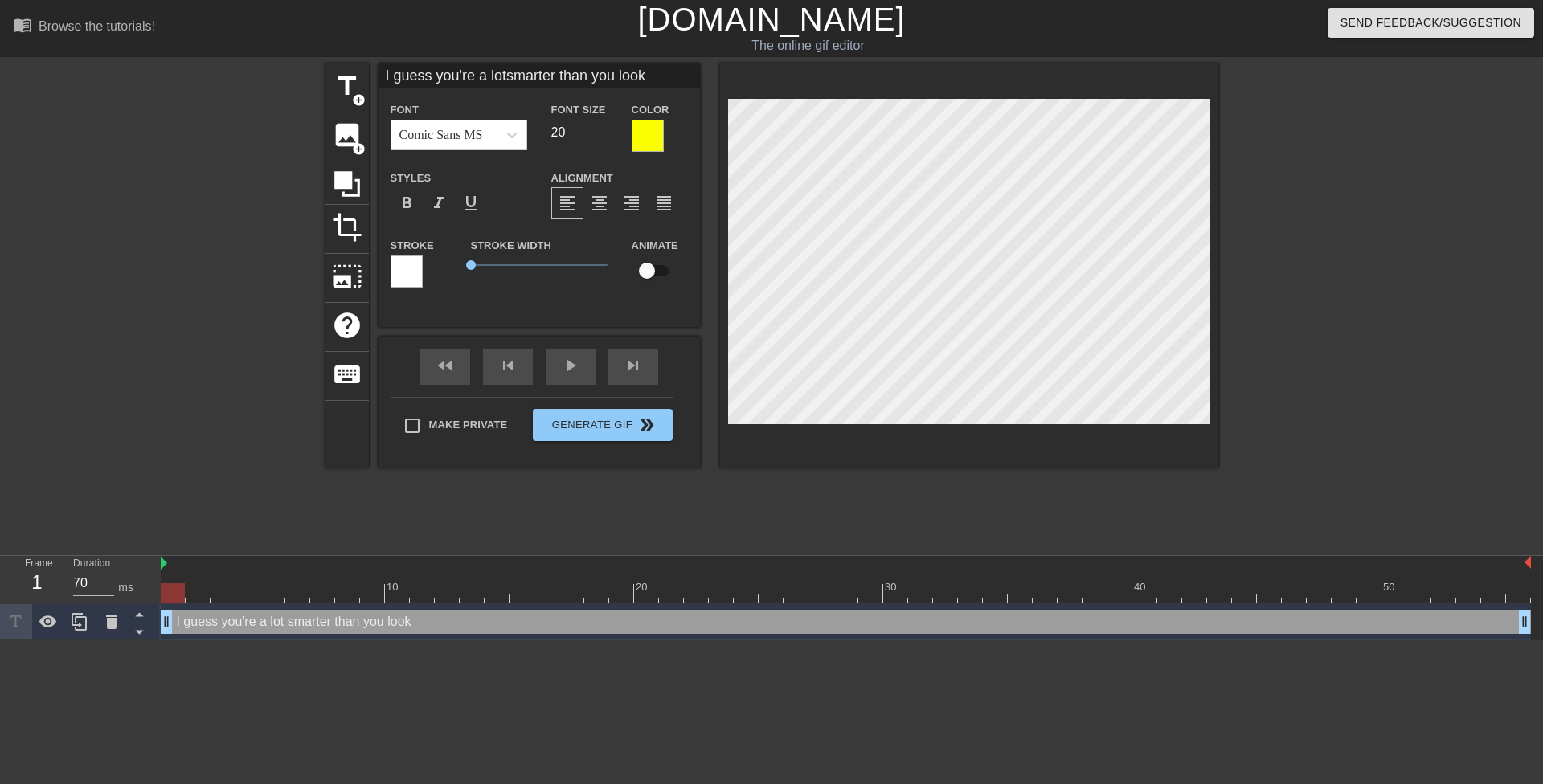
type textarea "I guess you're a lot smarter than you look M"
type input "I guess you're a lotsmarter than you lookMr"
type textarea "I guess you're a lot smarter than you look Mr"
type input "I guess you're a lotsmarter than you lookMrs"
type textarea "I guess you're a lot smarter than you look Mrs"
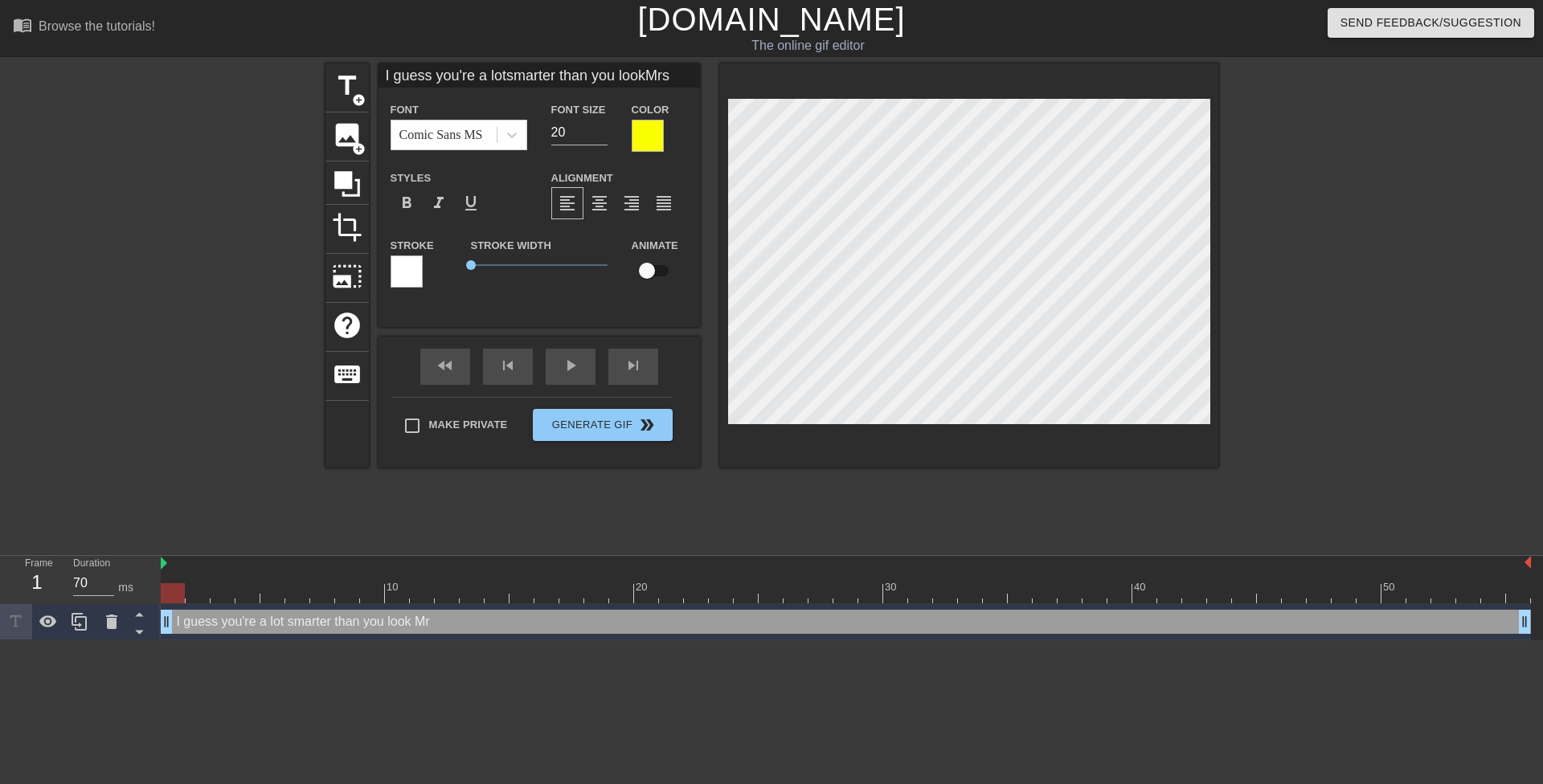
type input "I guess you're a lotsmarter than you lookMrs."
type textarea "I guess you're a lot smarter than you look Mrs."
type input "I guess you're a lotsmarter than you lookMrs."
type textarea "I guess you're a lot smarter than you look Mrs."
type input "I guess you're a lotsmarter than you lookMrs. L"
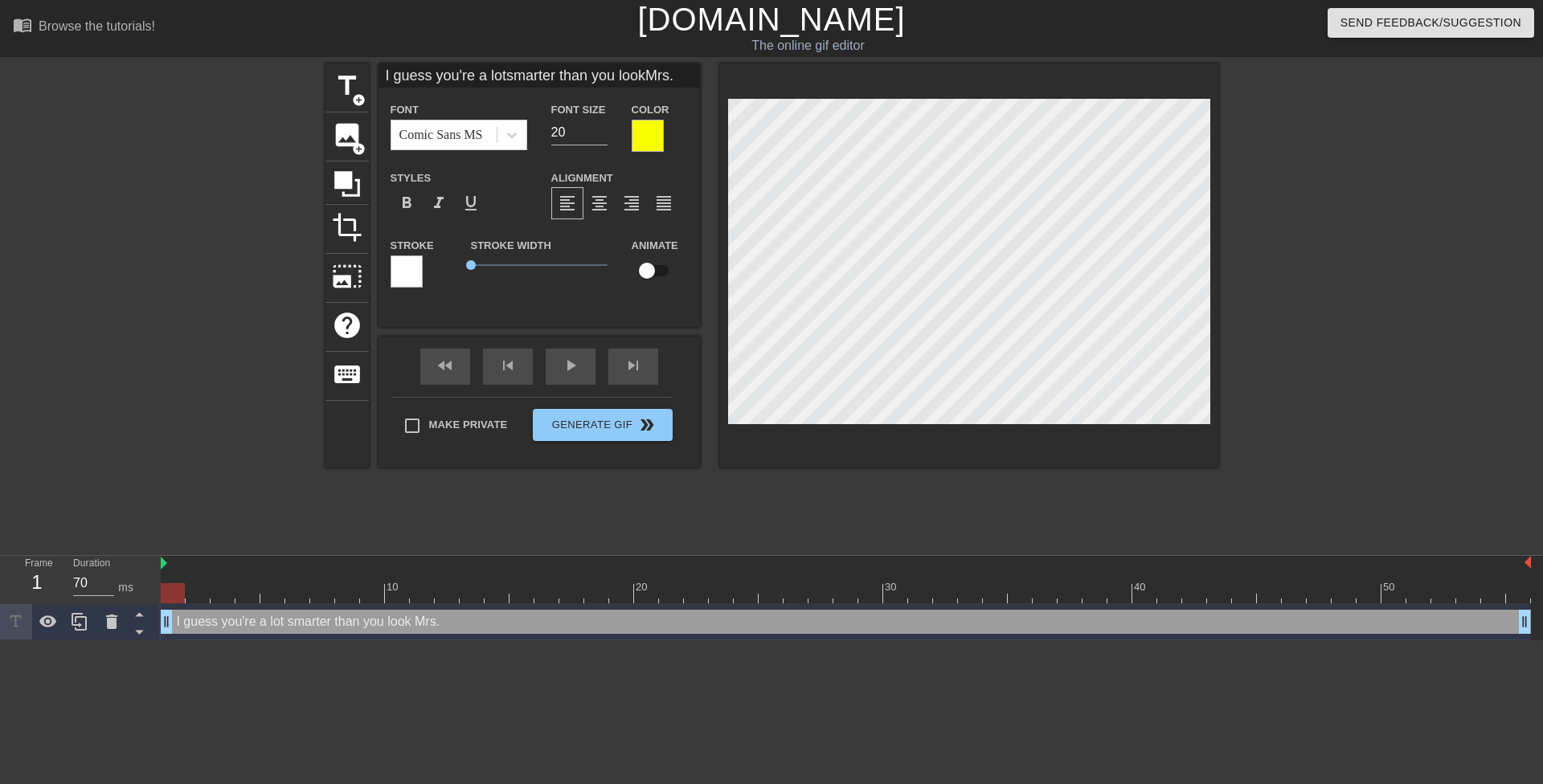
type textarea "I guess you're a lot smarter than you look Mrs. L"
type input "I guess you're a lotsmarter than you lookMrs. Lo"
type textarea "I guess you're a lot smarter than you look Mrs. Lo"
type input "I guess you're a lotsmarter than you lookMrs. Lop"
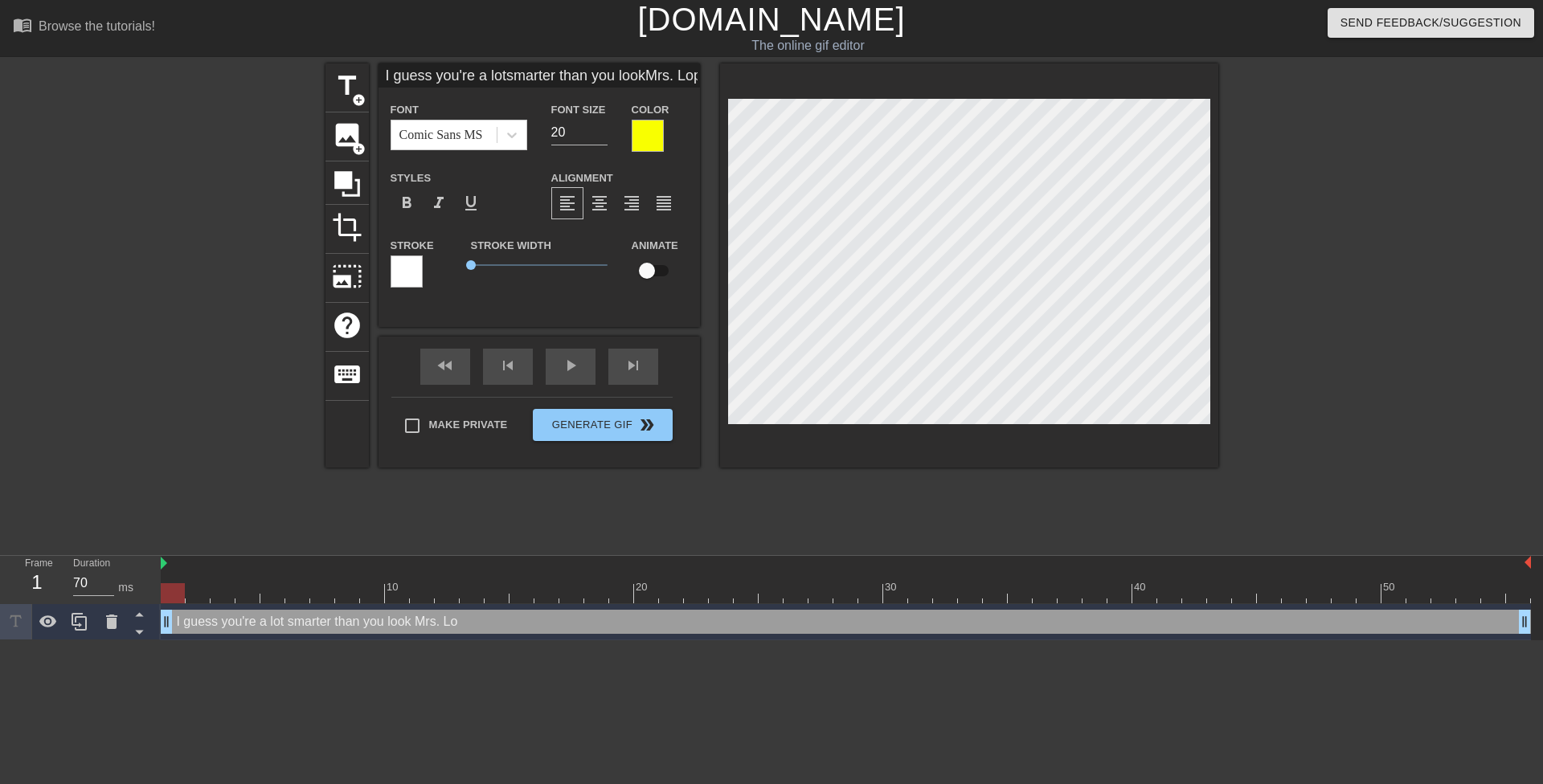
type textarea "I guess you're a lot smarter than you look Mrs. Lop"
type input "I guess you're a lotsmarter than you lookMrs. Lope"
type textarea "I guess you're a lot smarter than you look Mrs. Lope"
type input "I guess you're a lotsmarter than you lookMrs. Lopez"
type textarea "I guess you're a lot smarter than you look Mrs. Lopez"
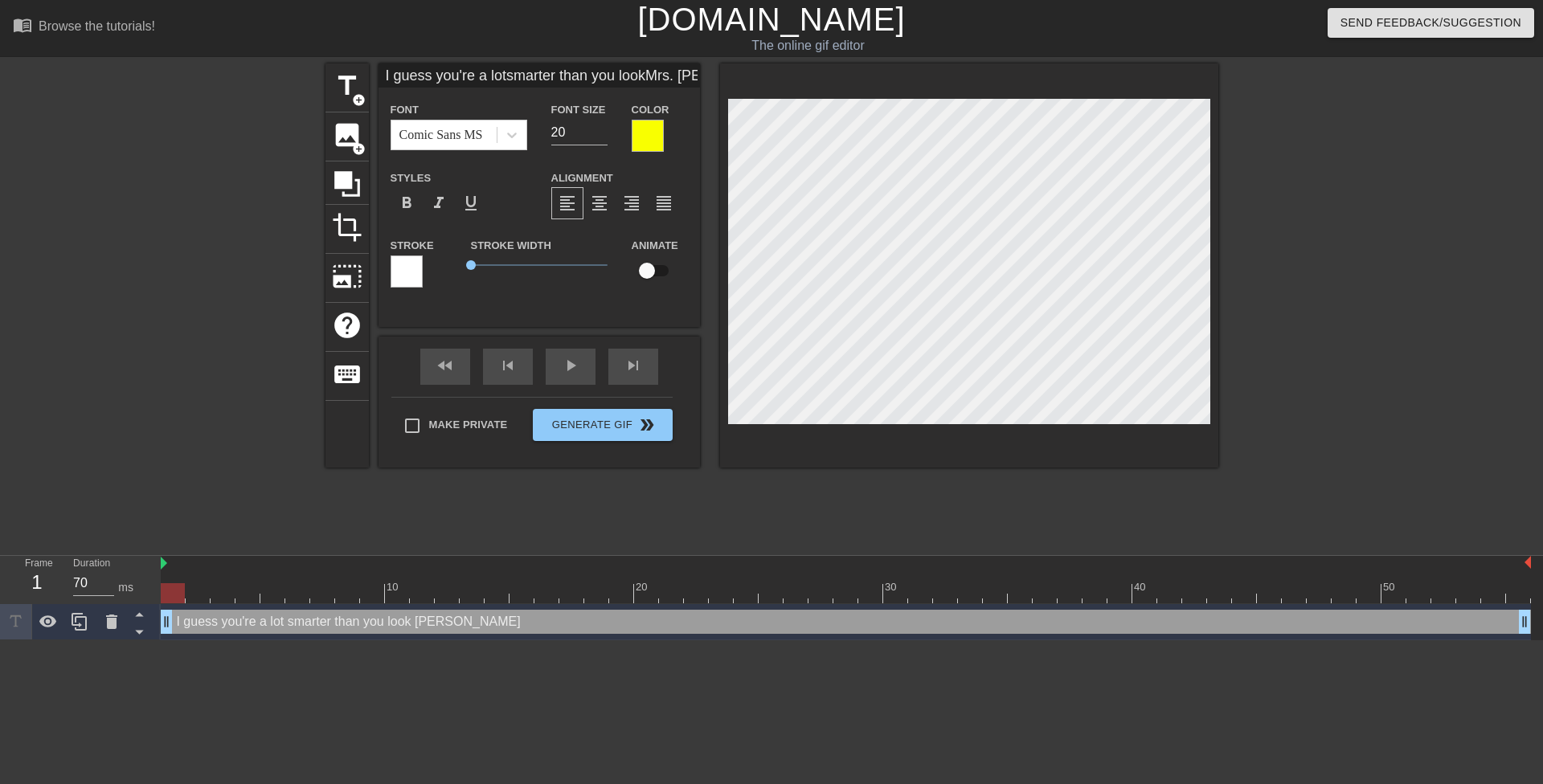
type input "I guess you're a lotsmarter than you lookMrs. Lopez."
type textarea "I guess you're a lot smarter than you look Mrs. Lopez."
type input "I guess you're a lotsmarter than you lookMrs. Lopez."
type textarea "I guess you're a lot smarter than you look Mrs. Lopez."
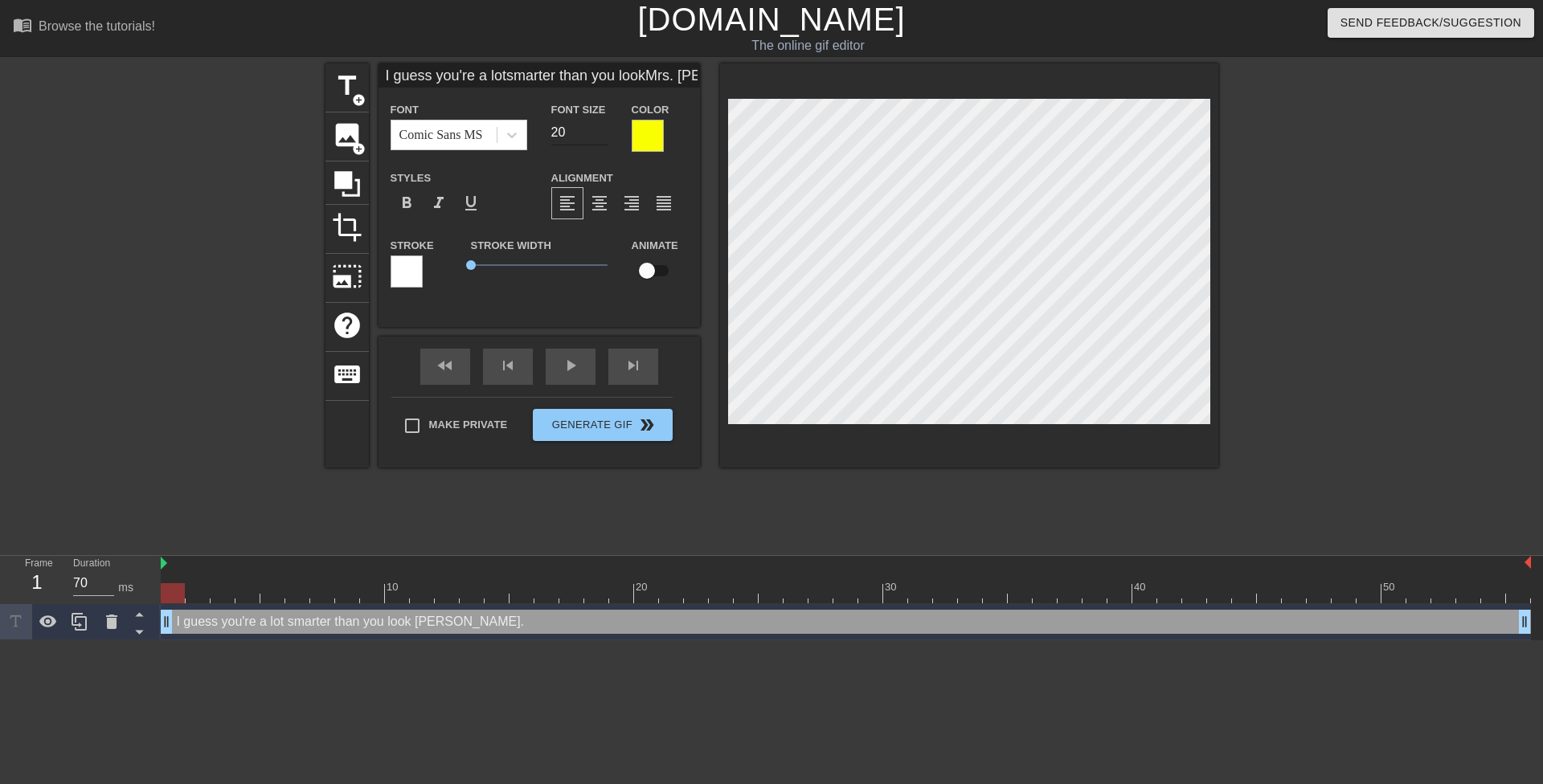
type input "I guess you're a lotsmarter than you lookMrs. Lopez."
type textarea "I guess you're a lot smarter than you look Mrs. Lopez."
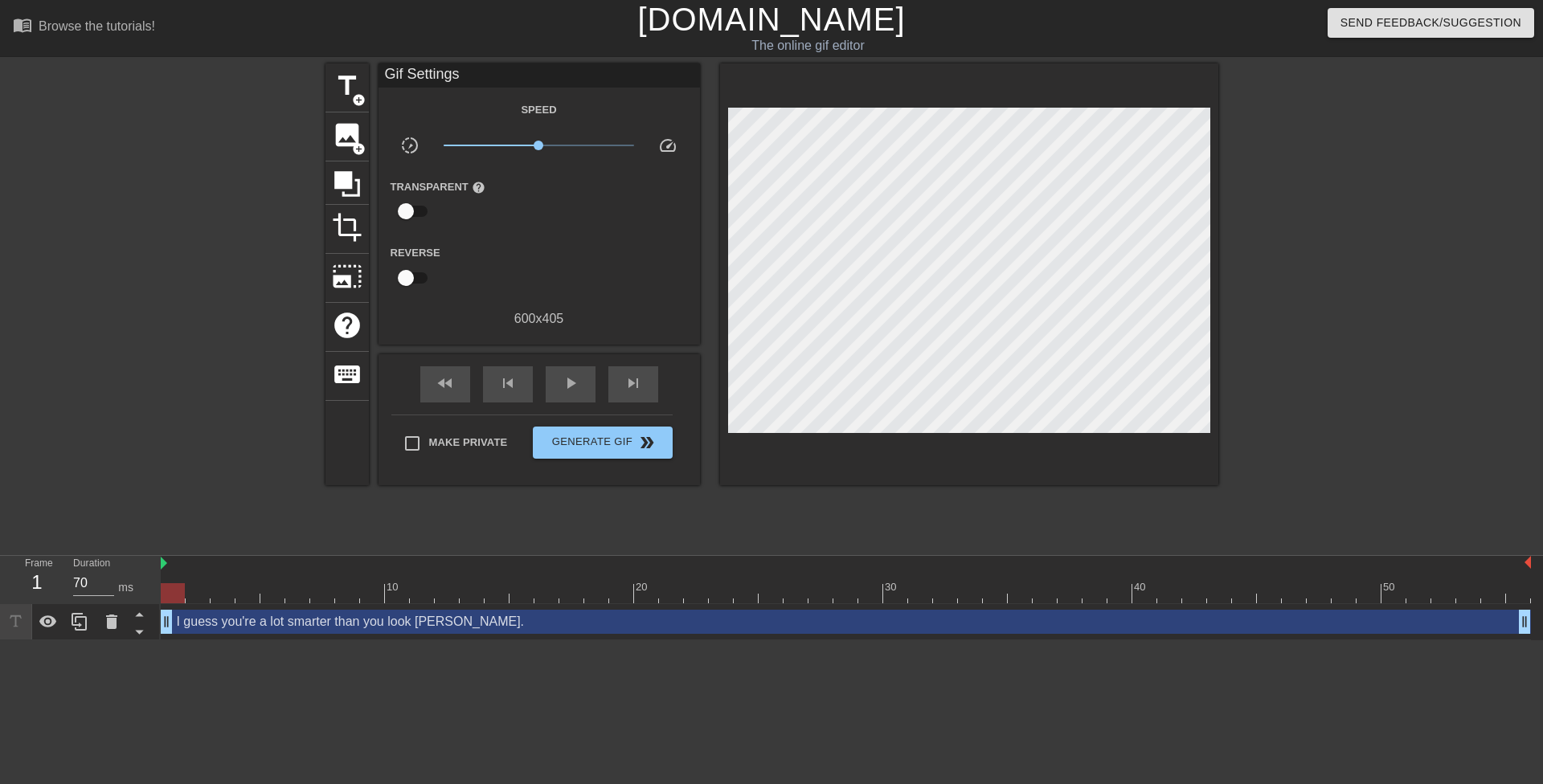
click at [609, 523] on div "title add_circle image add_circle crop photo_size_select_large help keyboard Gi…" at bounding box center [772, 304] width 893 height 482
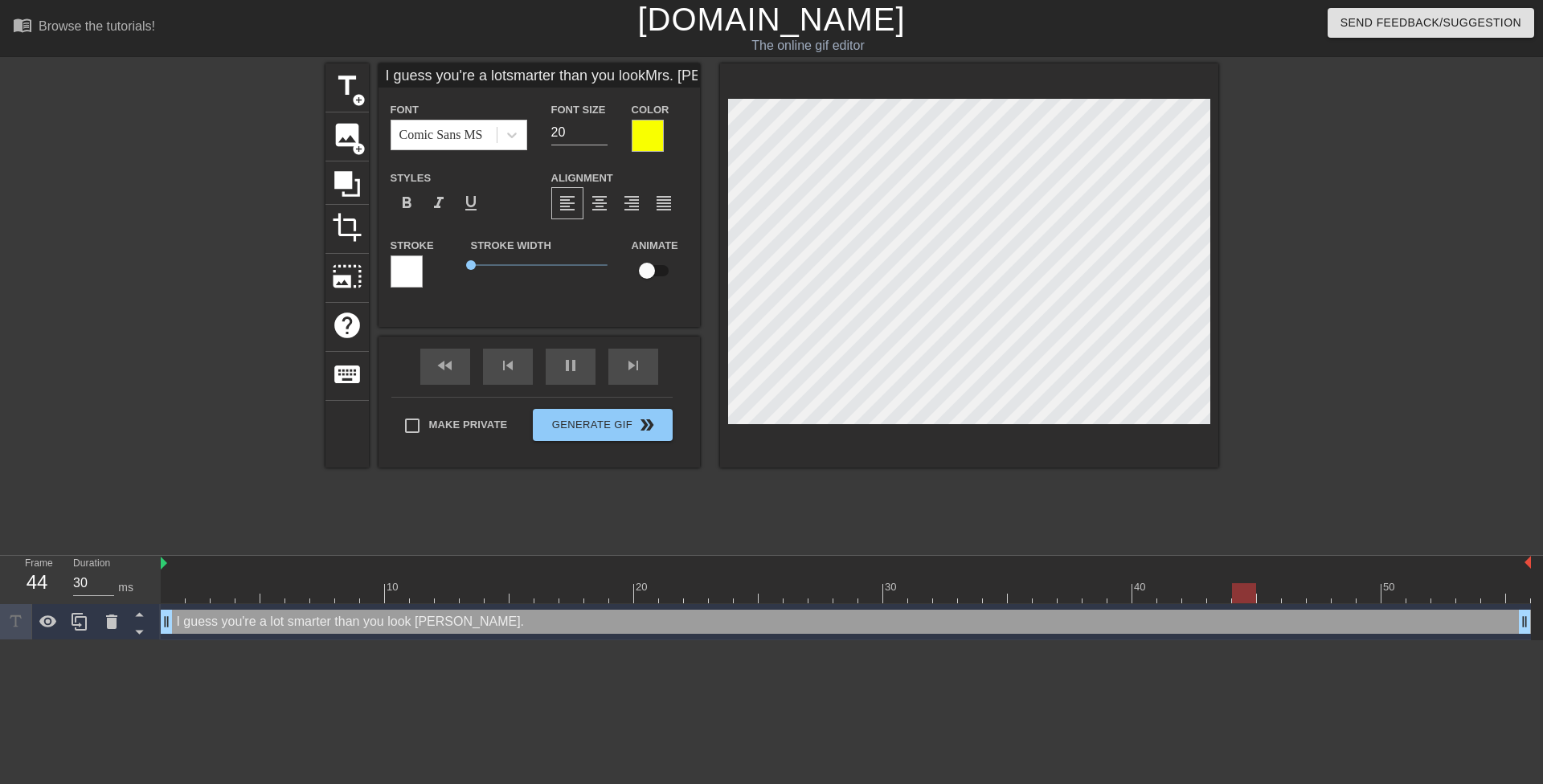
scroll to position [4, 5]
type input "30"
type input "I guess you're a lotsmarter than you lookMrs. Lopez."
type textarea "I guess you're a lot smarter than you look Mrs. Lopez."
type input "30"
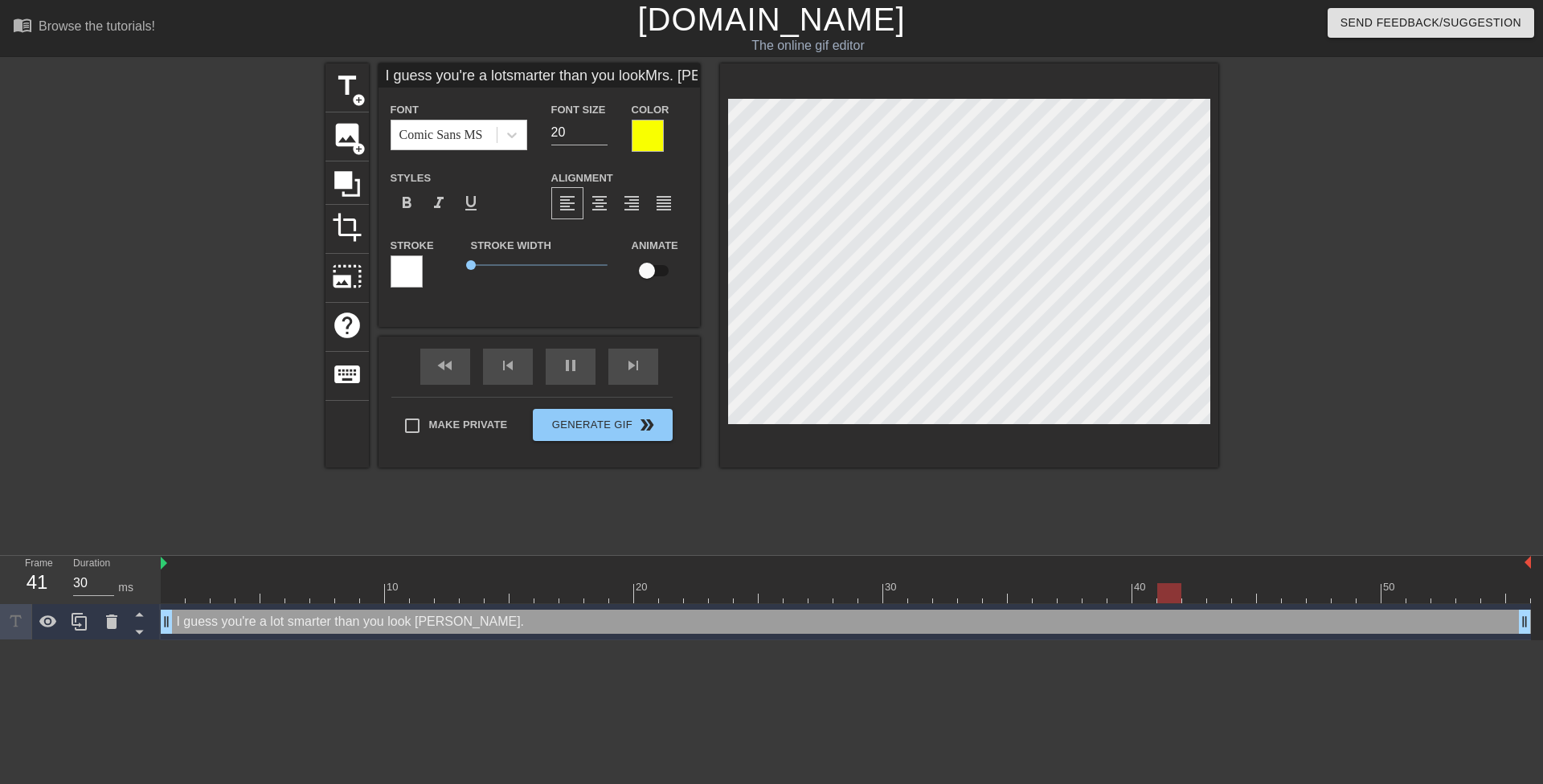
type input "I guess you're a lotsmarter than you lookMrs. Lopez."
type textarea "I guess you're a lot smarter than you look Mrs. Lopez."
type input "40"
type input "I guess you're a lotsmarter than you lookMrs. Lopez."
type textarea "I guess you're a lot smarter than you look Mrs. Lopez."
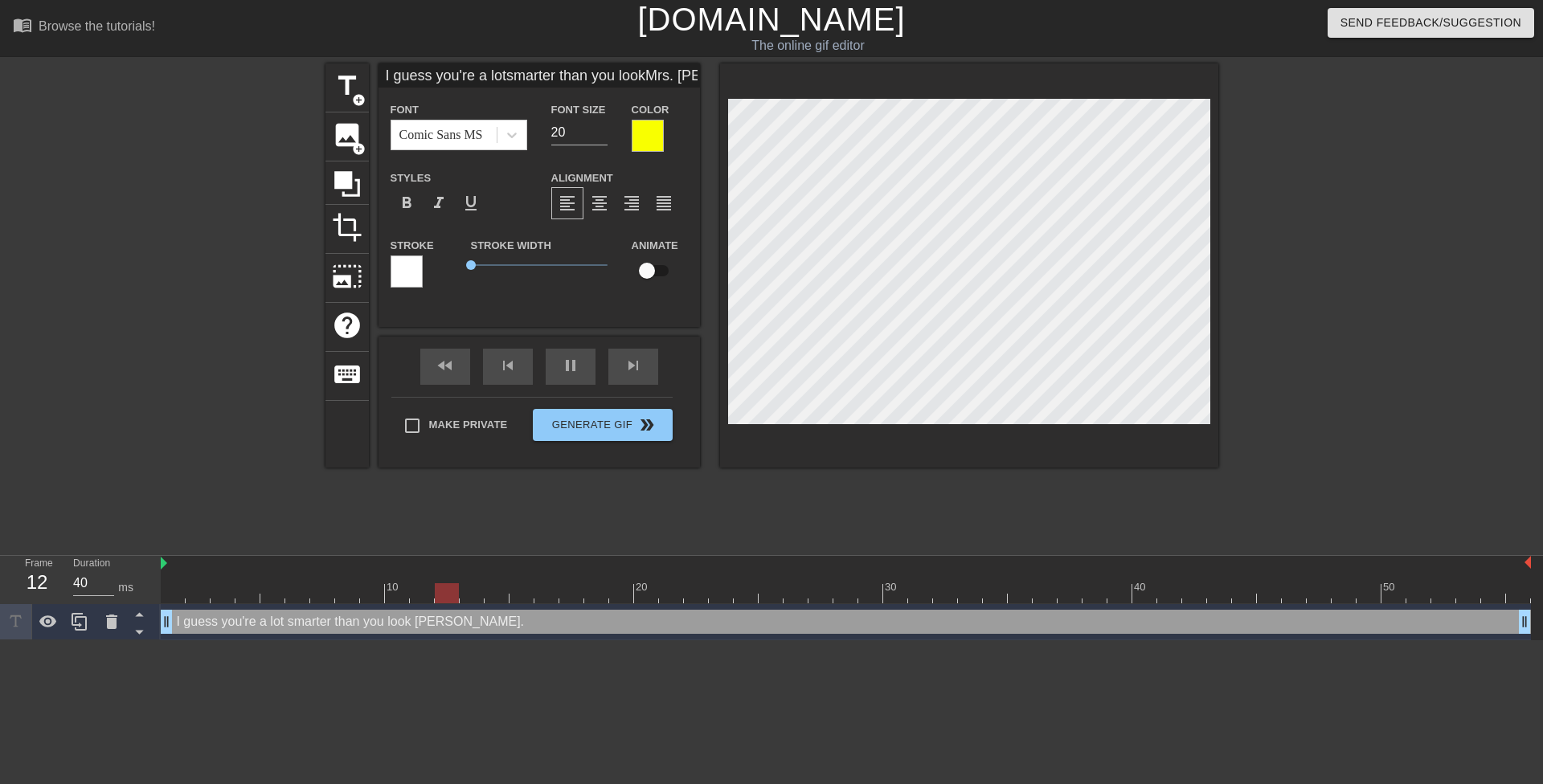
type input "30"
type input "I guess you're a lotsmarter than you lookMrs. Lopez. L"
type textarea "I guess you're a lot smarter than you look Mrs. Lopez. L"
type input "30"
type input "I guess you're a lotsmarter than you lookMrs. Lopez. Le"
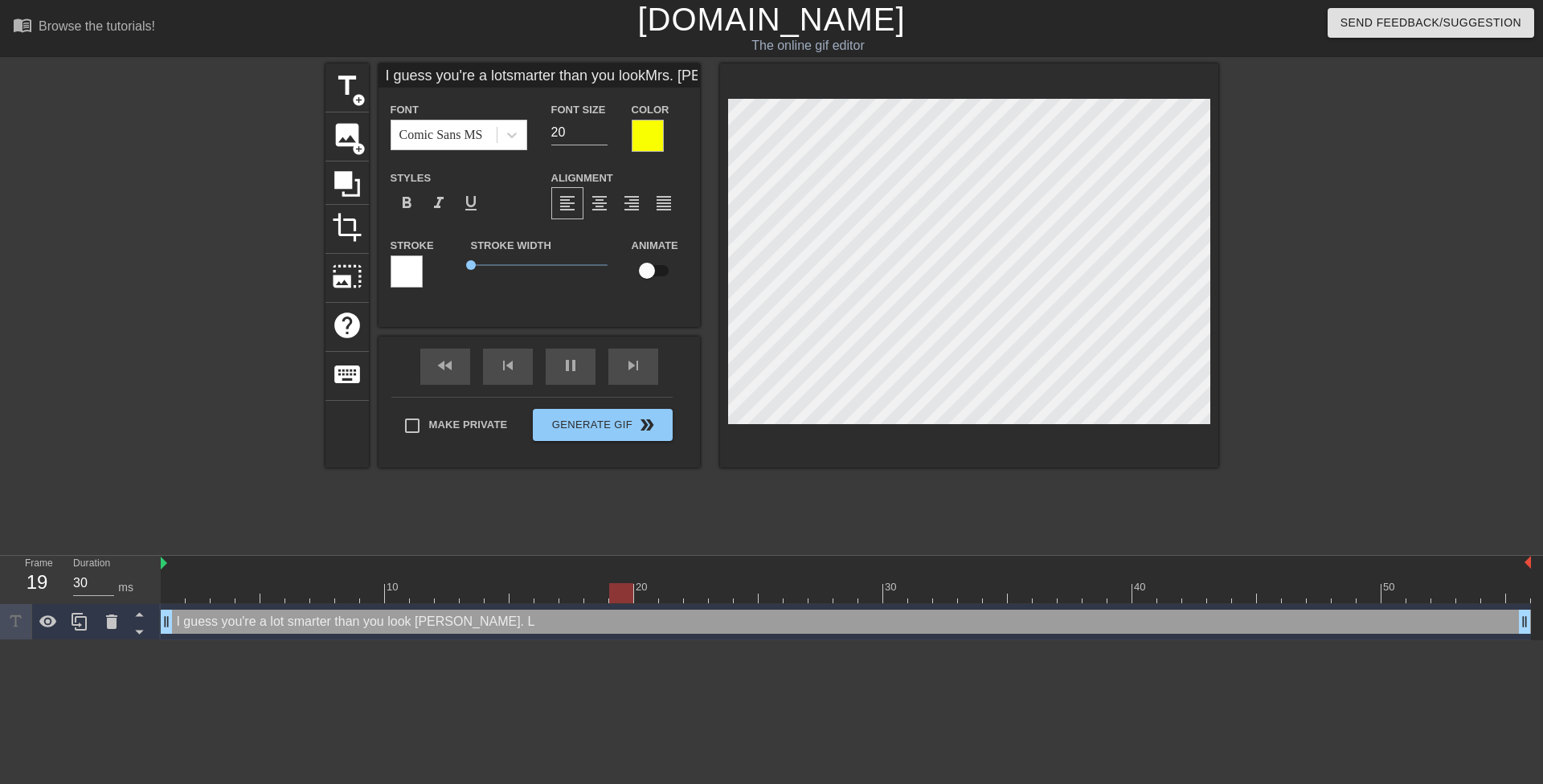
type textarea "I guess you're a lot smarter than you look Mrs. Lopez. Le"
type input "70"
type input "I guess you're a lotsmarter than you lookMrs. Lopez. Let"
type textarea "I guess you're a lot smarter than you look Mrs. Lopez. Let"
type input "30"
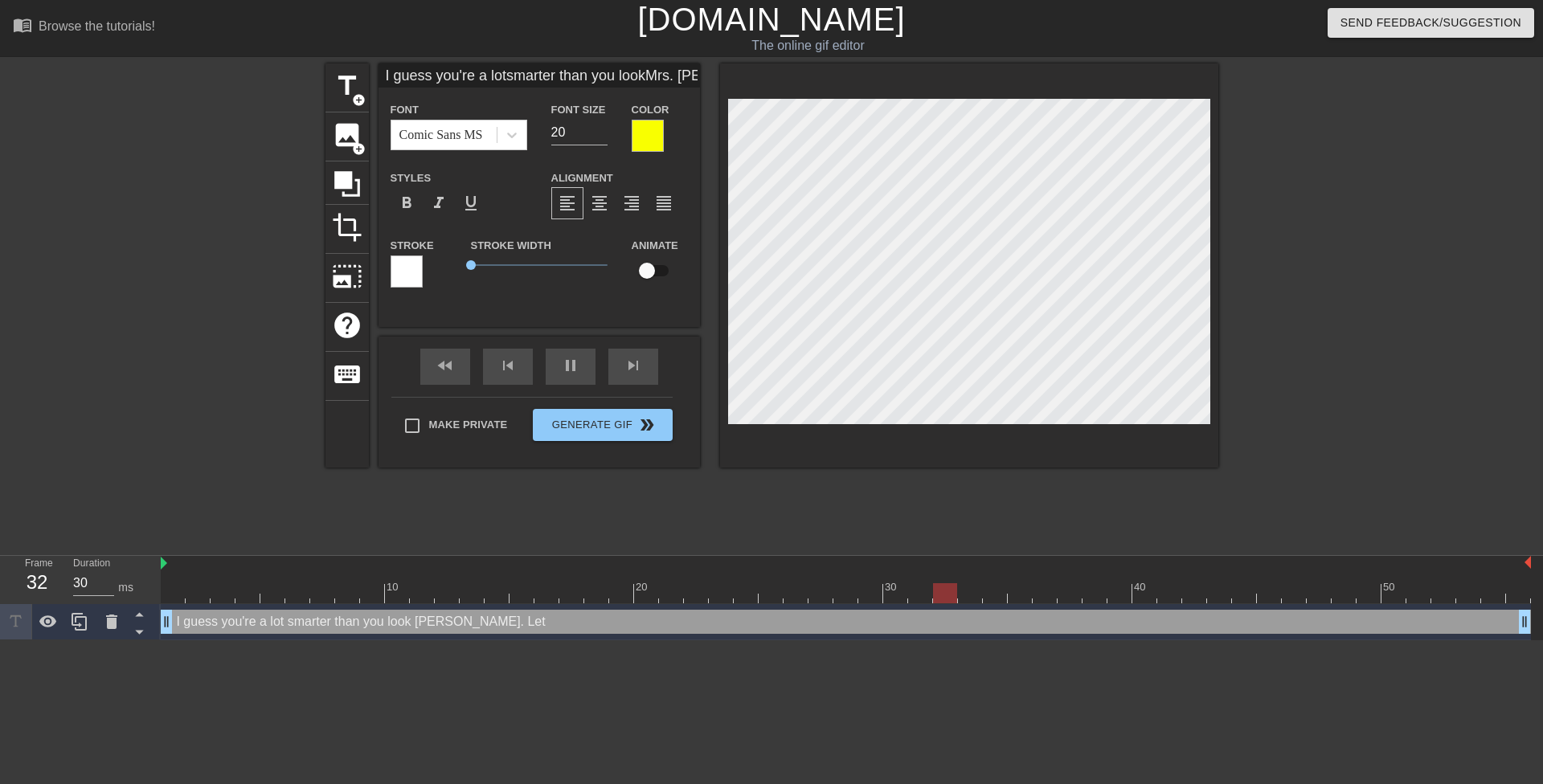
type input "I guess you're a lotsmarter than you lookMrs. Lopez. Let'"
type textarea "I guess you're a lot smarter than you look Mrs. Lopez. Let'"
type input "30"
type input "I guess you're a lotsmarter than you lookMrs. Lopez. Let's"
type textarea "I guess you're a lot smarter than you look Mrs. Lopez. Let's"
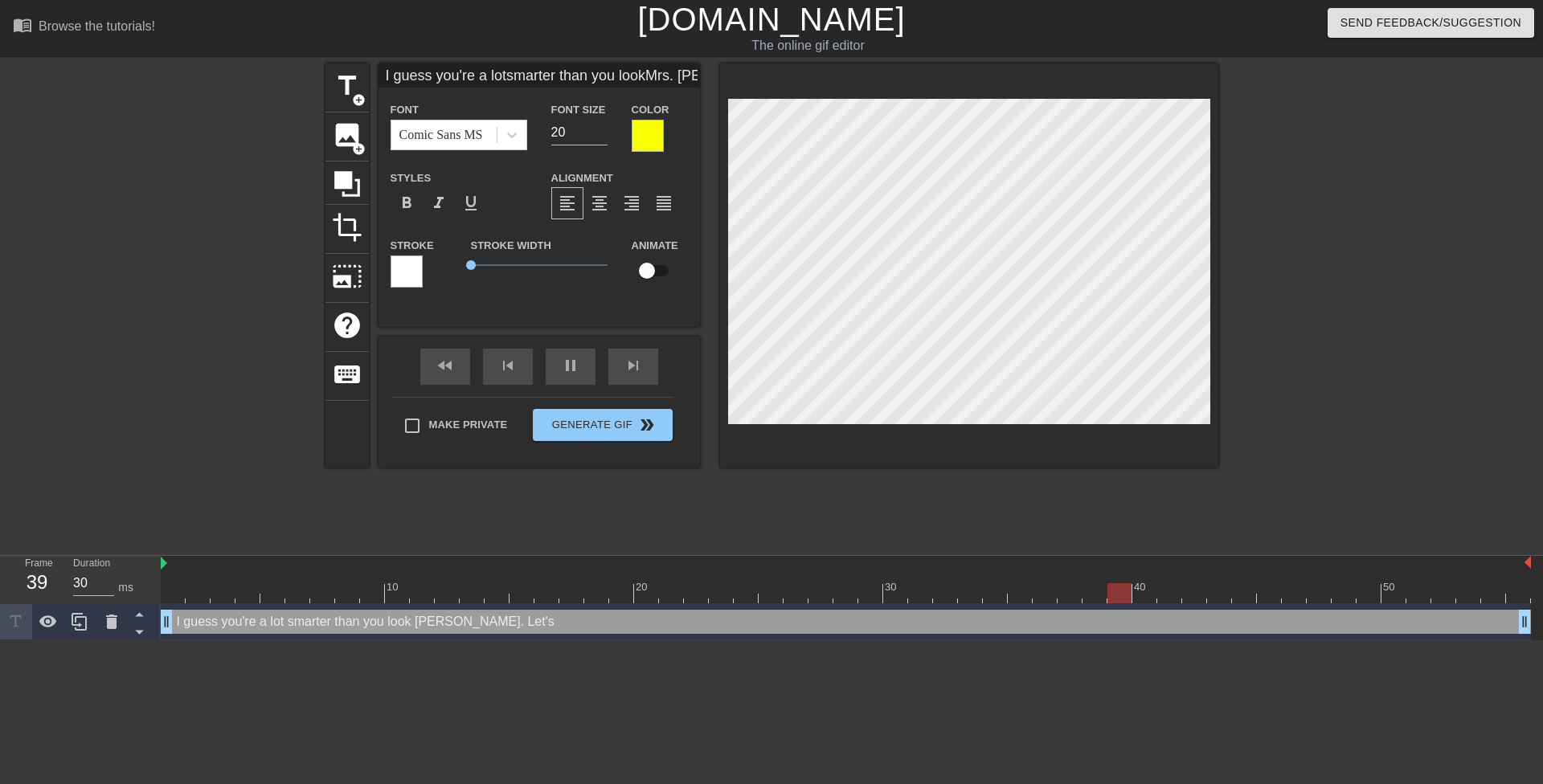
type input "40"
type input "I guess you're a lotsmarter than you lookMrs. Lopez. Let's"
type textarea "I guess you're a lot smarter than you look Mrs. Lopez. Let's"
type input "40"
type input "I guess you're a lotsmarter than you lookMrs. Lopez. Let's d"
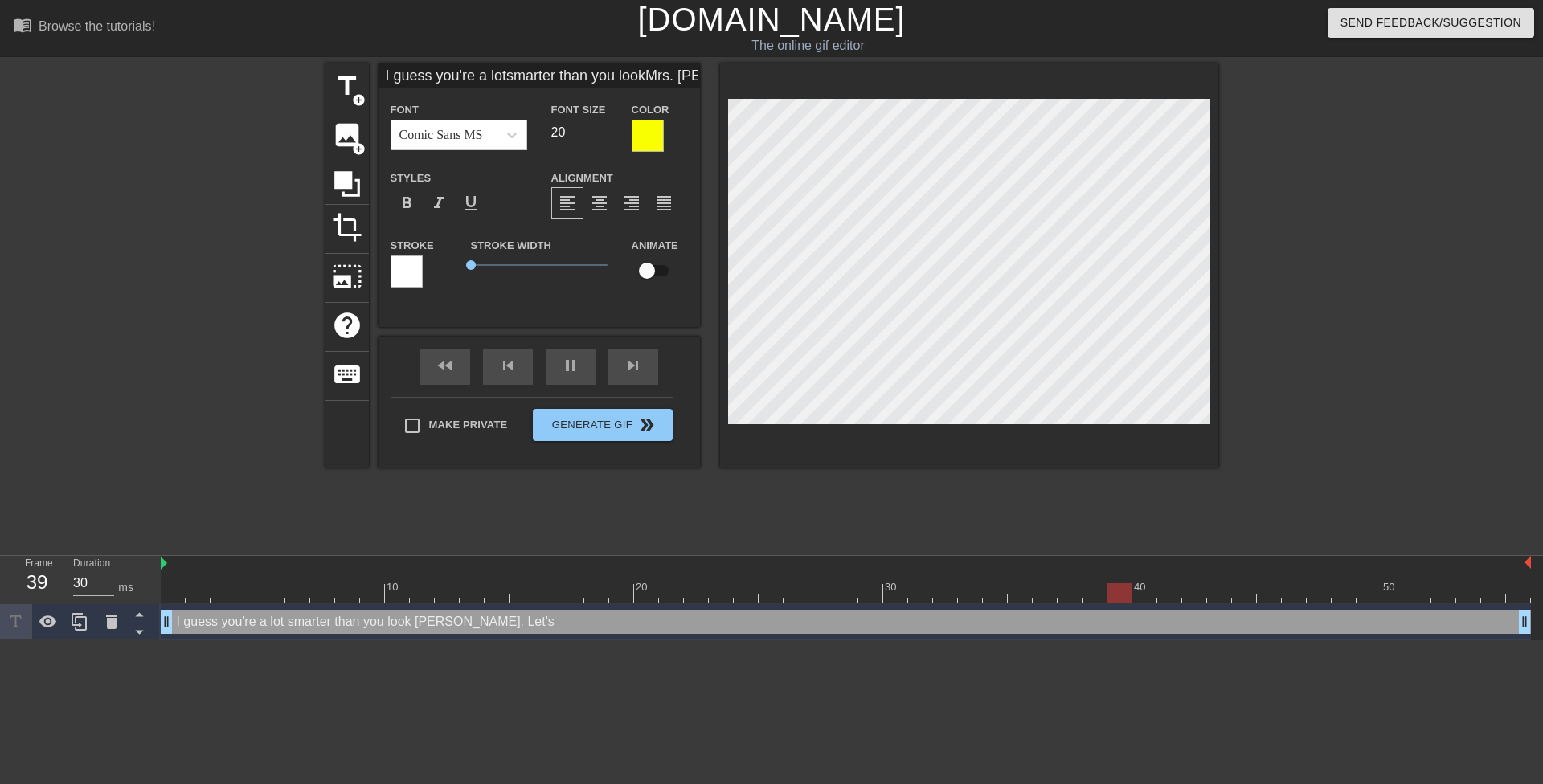
type textarea "I guess you're a lot smarter than you look Mrs. Lopez. Let's d"
type input "40"
type input "I guess you're a lotsmarter than you lookMrs. Lopez. Let's do"
type textarea "I guess you're a lot smarter than you look Mrs. Lopez. Let's do"
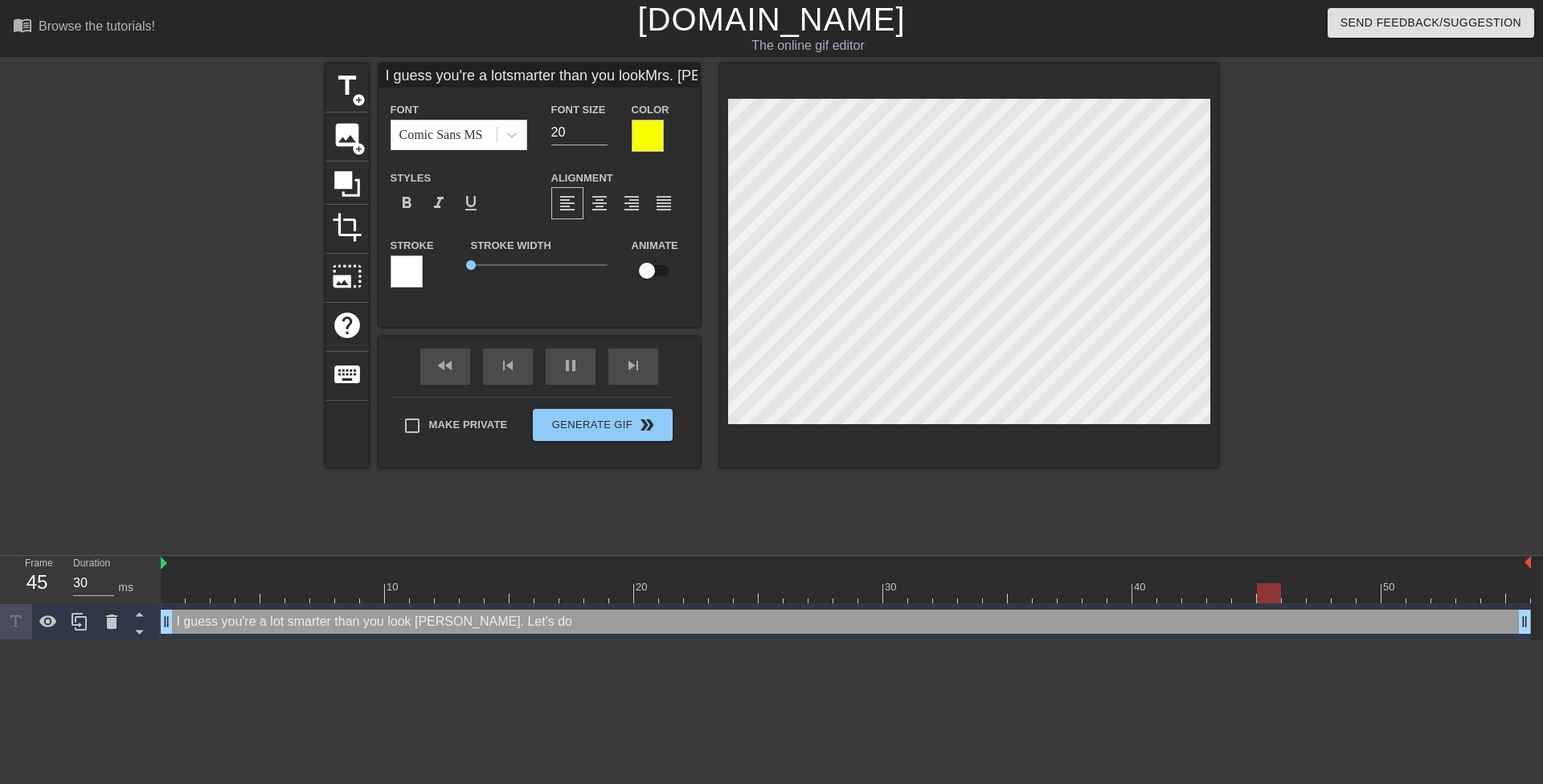
type input "40"
type input "I guess you're a lotsmarter than you lookMrs. Lopez. Let's do"
type textarea "I guess you're a lot smarter than you look Mrs. Lopez. Let's do"
type input "30"
type input "I guess you're a lotsmarter than you lookMrs. Lopez. Let's do"
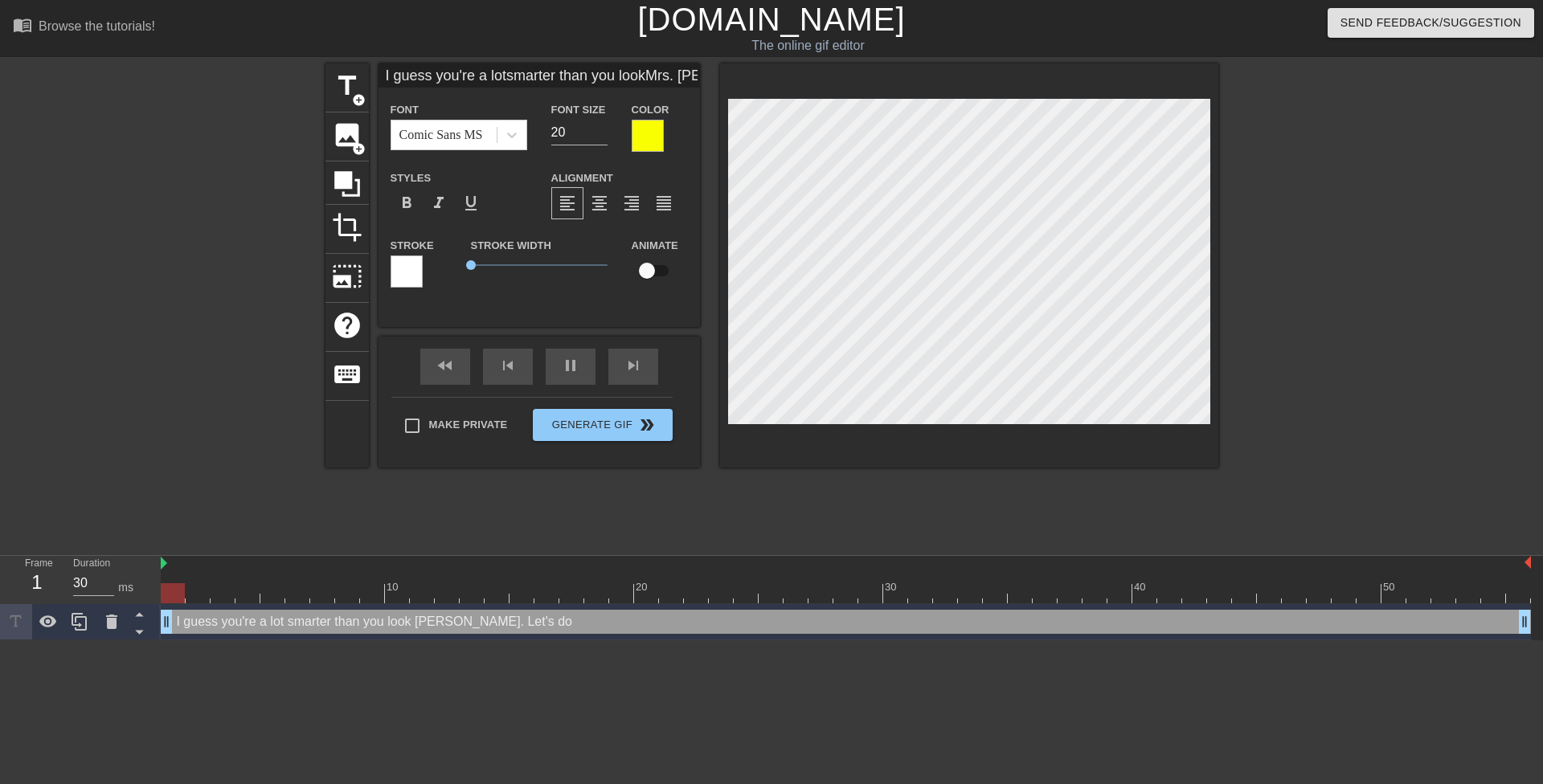
type textarea "I guess you're a lot smarter than you look Mrs. Lopez. Let's do"
type input "30"
type input "I guess you're a lotsmarter than you lookMrs. Lopez. Let's do"
type textarea "I guess you're a lot smarter than you look Mrs. Lopez. Let's do"
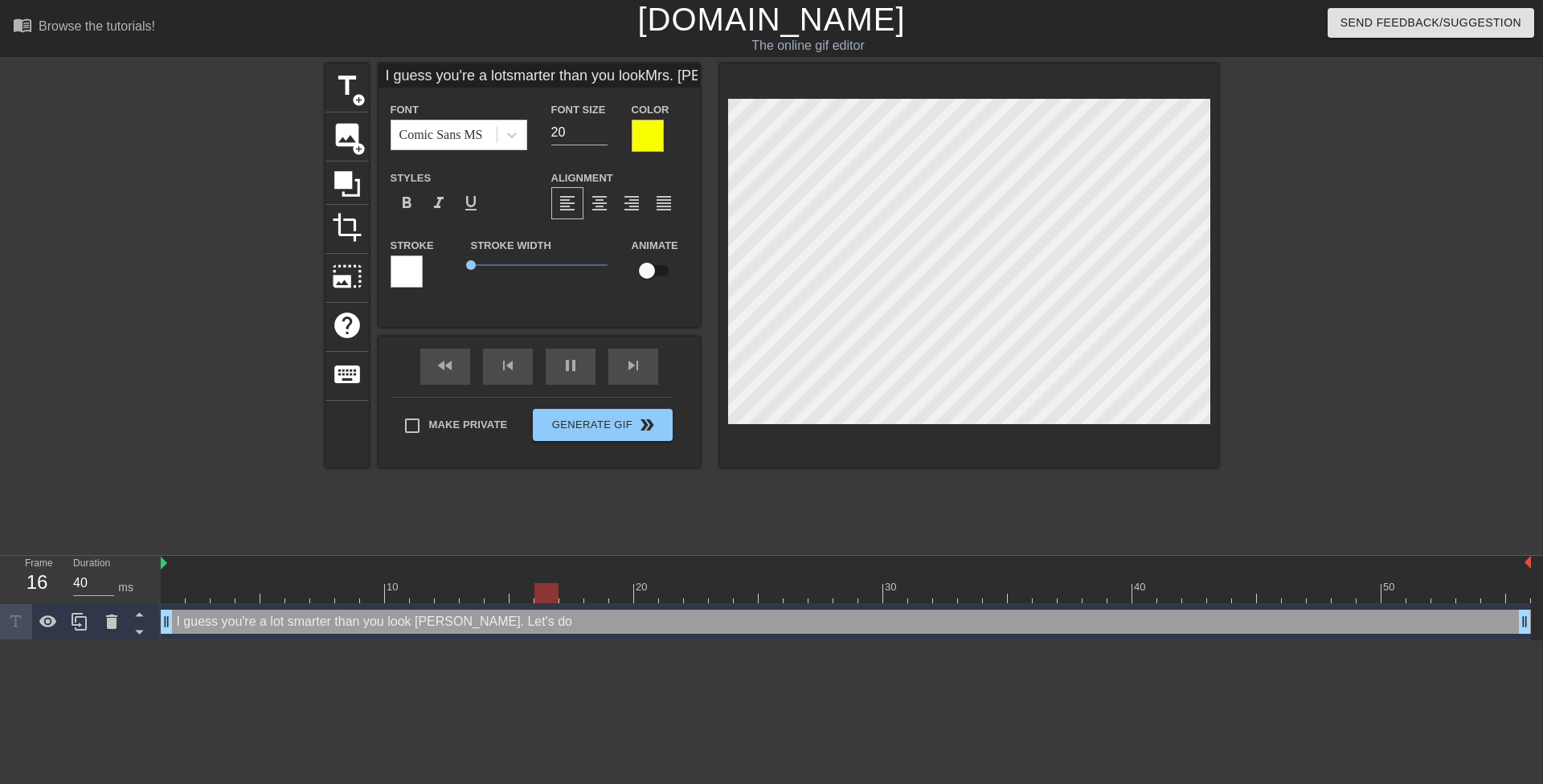
type input "30"
type input "I guess you're a lotsmarter than you lookMrs. Lopez. Let's dot"
type textarea "I guess you're a lot smarter than you look Mrs. Lopez. Let's do t"
type input "30"
type input "I guess you're a lotsmarter than you lookMrs. Lopez. Let's doti"
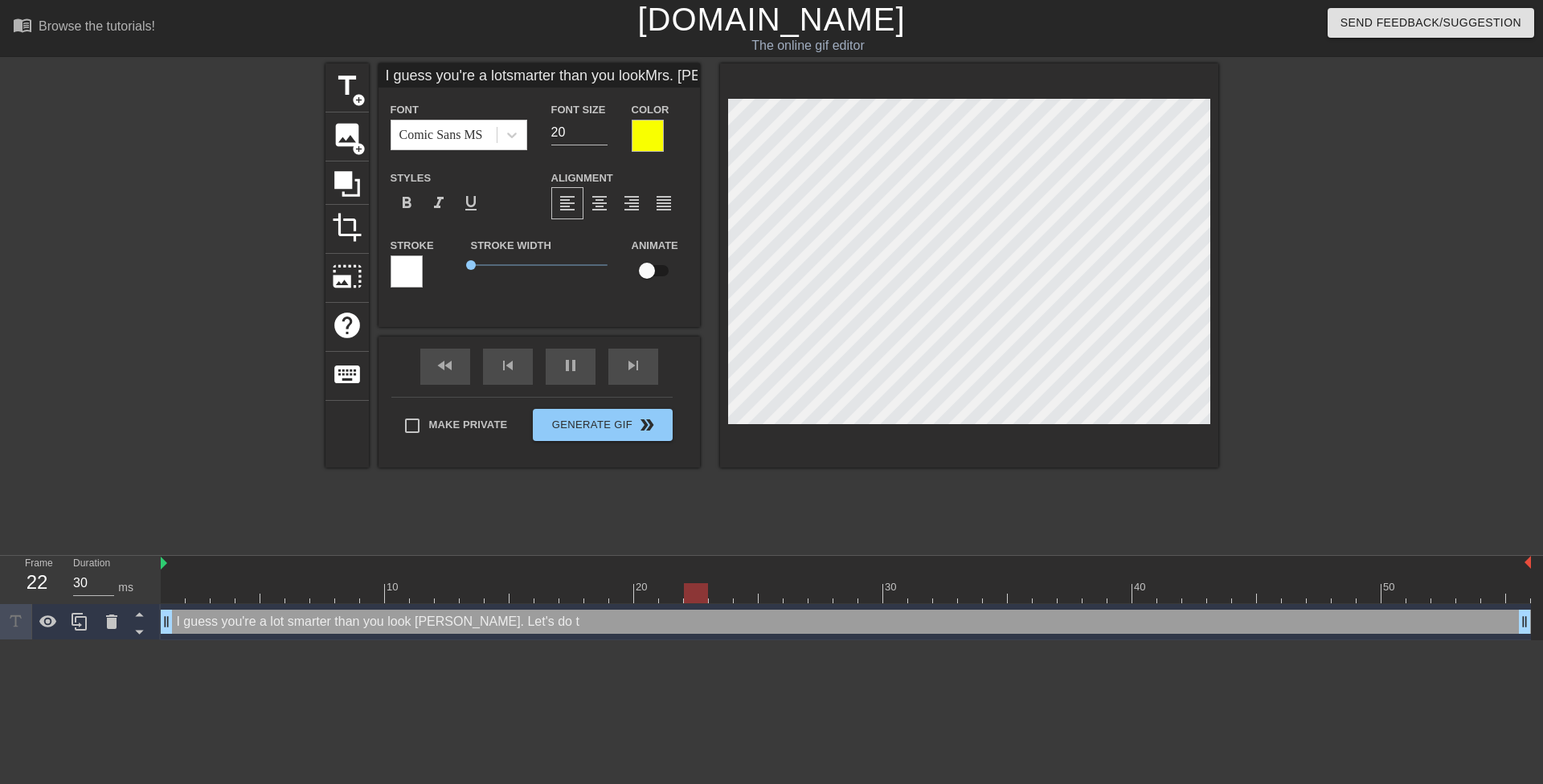
type textarea "I guess you're a lot smarter than you look Mrs. Lopez. Let's do ti"
type input "30"
type input "I guess you're a lotsmarter than you lookMrs. Lopez. Let's dotis"
type textarea "I guess you're a lot smarter than you look Mrs. Lopez. Let's do tis"
type input "40"
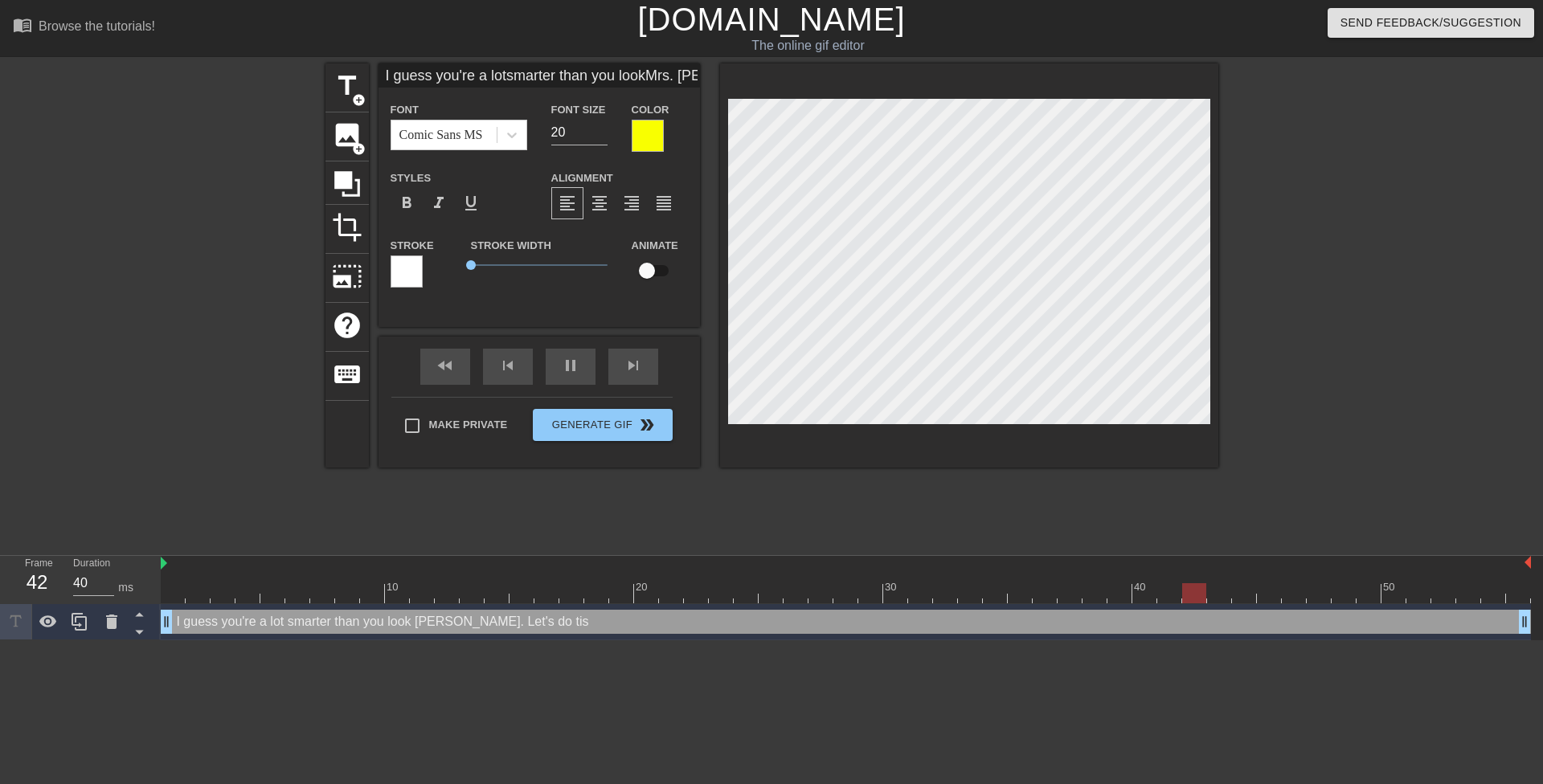
type input "I guess you're a lotsmarter than you lookMrs. Lopez. Let's doti"
type textarea "I guess you're a lot smarter than you look Mrs. Lopez. Let's do ti"
type input "30"
type input "I guess you're a lotsmarter than you lookMrs. Lopez. Let's dot"
type textarea "I guess you're a lot smarter than you look Mrs. Lopez. Let's do t"
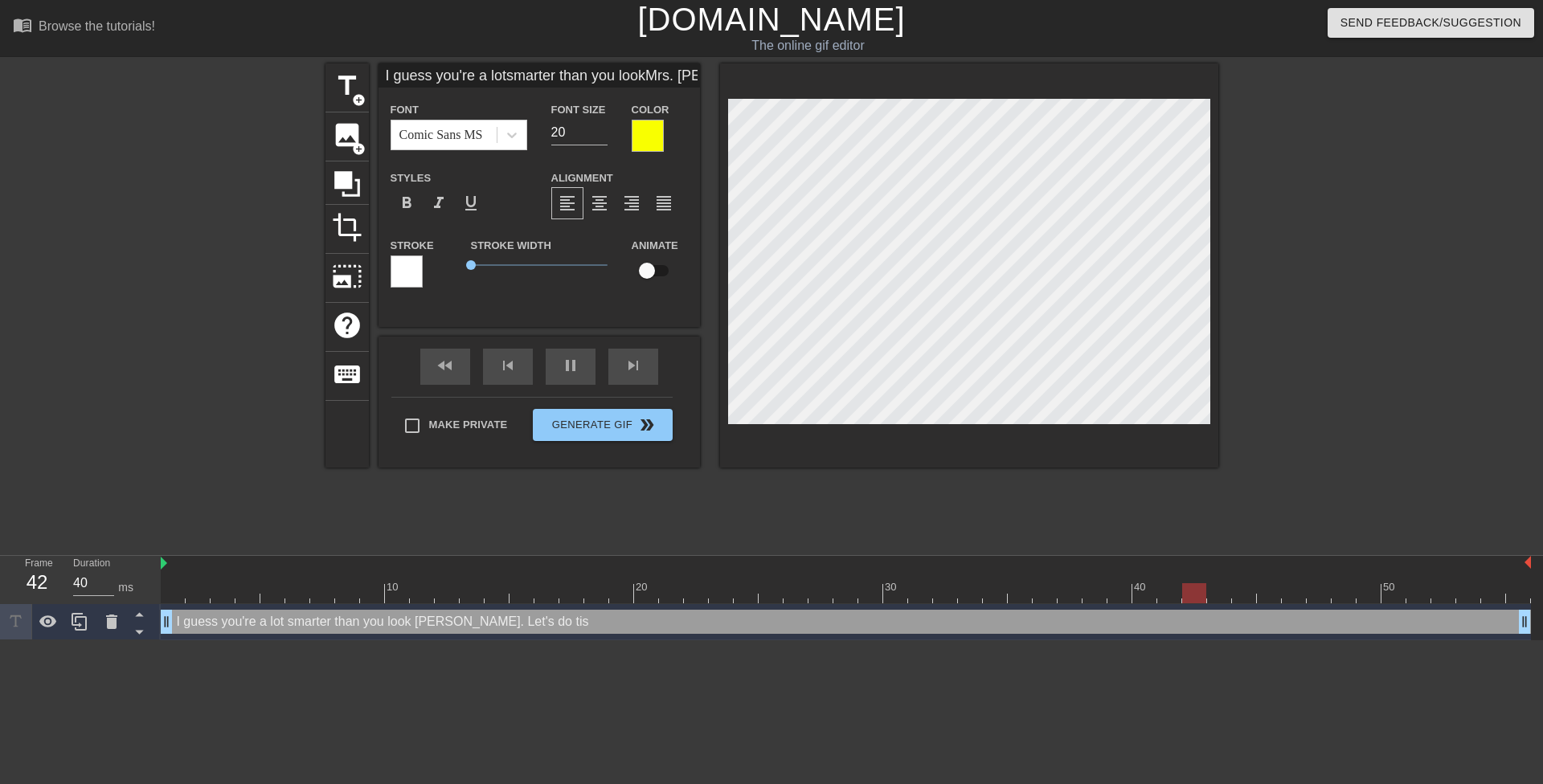
type input "30"
type input "I guess you're a lotsmarter than you lookMrs. Lopez. Let's doth"
type textarea "I guess you're a lot smarter than you look Mrs. Lopez. Let's do th"
type input "30"
type input "I guess you're a lotsmarter than you lookMrs. Lopez. Let's dothi"
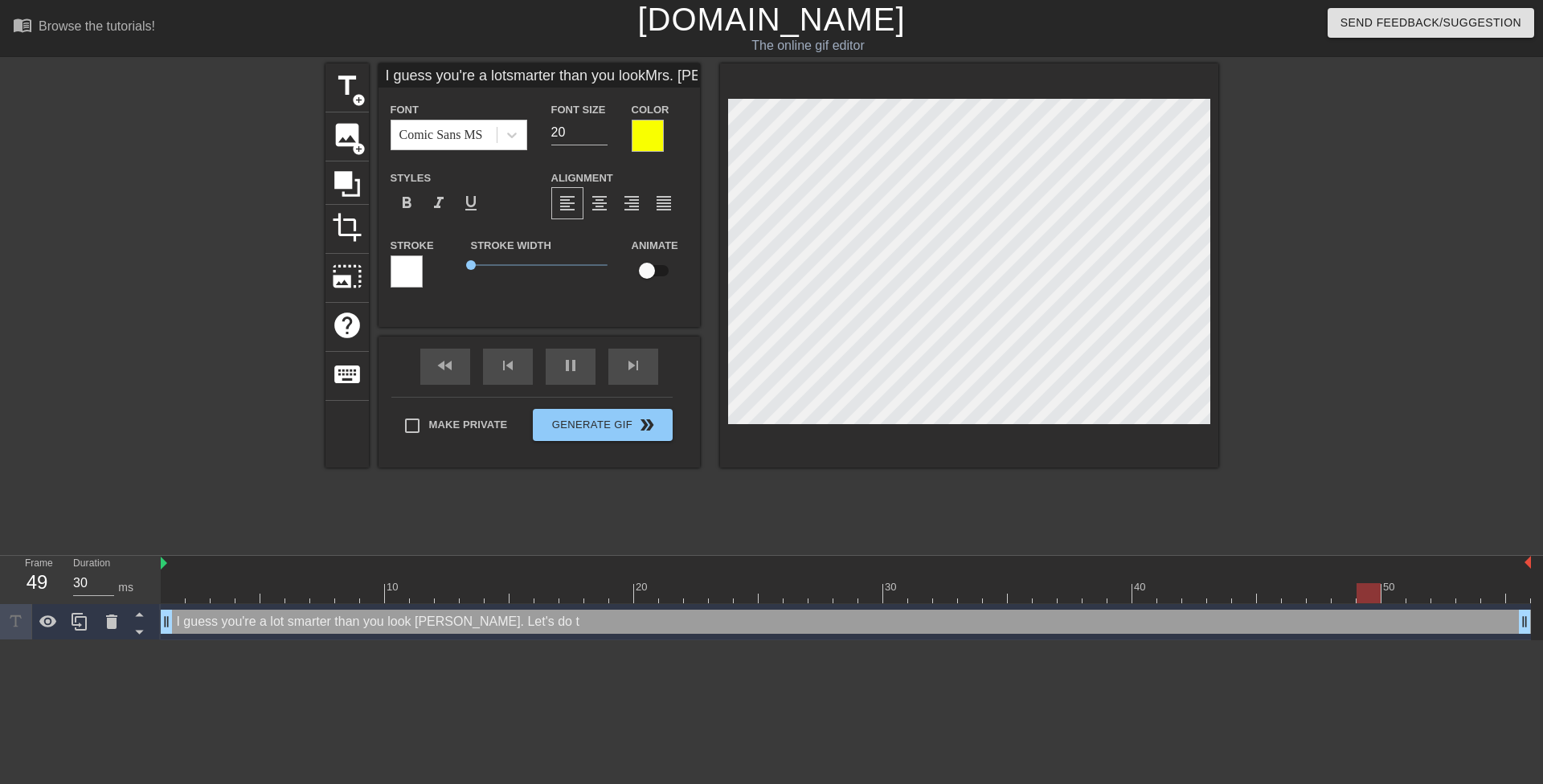
type textarea "I guess you're a lot smarter than you look Mrs. Lopez. Let's do thi"
type input "70"
type input "I guess you're a lotsmarter than you lookMrs. Lopez. Let's dothis"
type textarea "I guess you're a lot smarter than you look Mrs. Lopez. Let's do this"
type input "30"
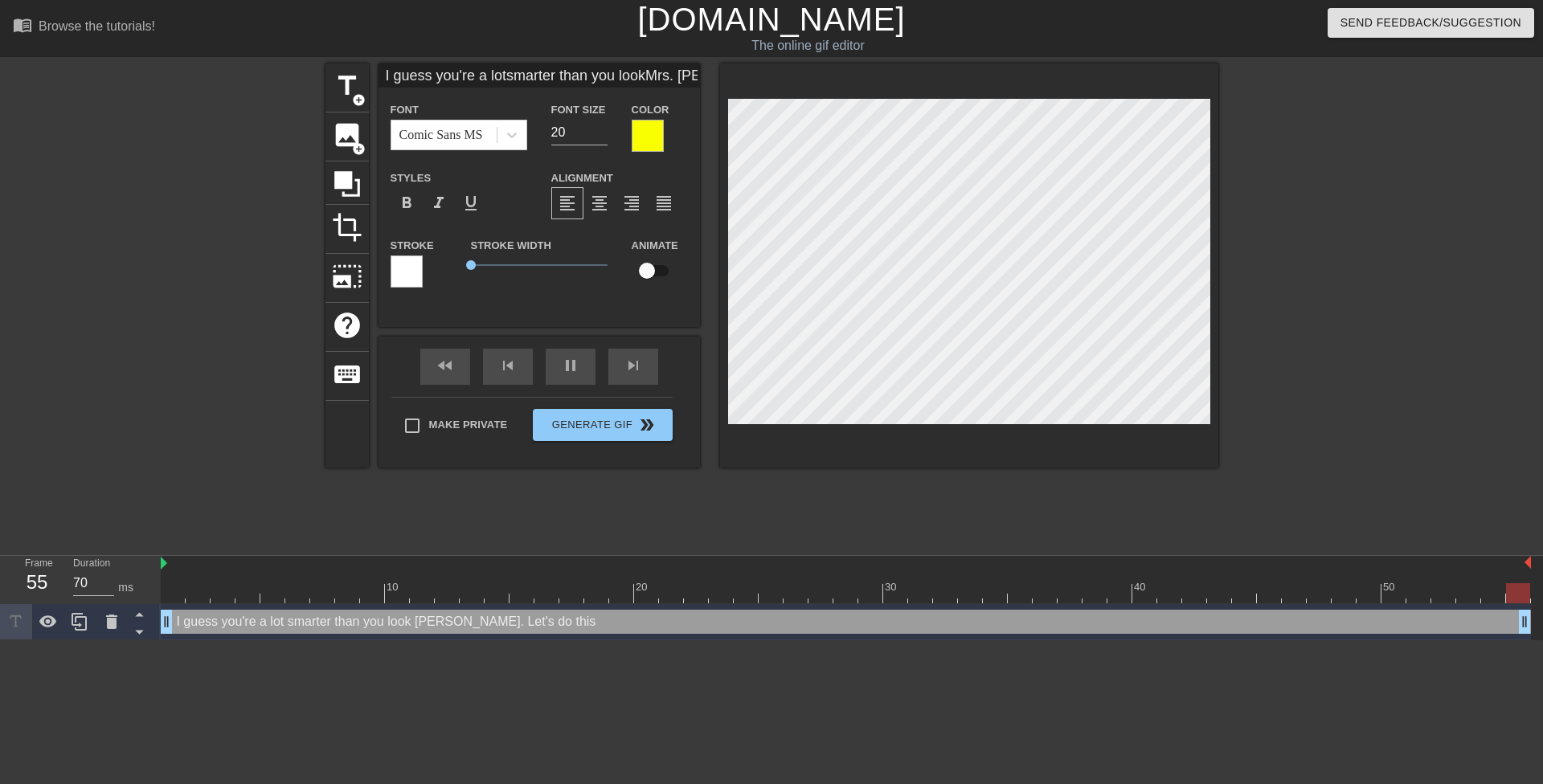
type input "I guess you're a lotsmarter than you lookMrs. Lopez. Let's dothis"
type textarea "I guess you're a lot smarter than you look Mrs. Lopez. Let's do this"
type input "40"
type input "I guess you're a lotsmarter than you lookMrs. Lopez. Let's dothis a"
type textarea "I guess you're a lot smarter than you look Mrs. Lopez. Let's do this a"
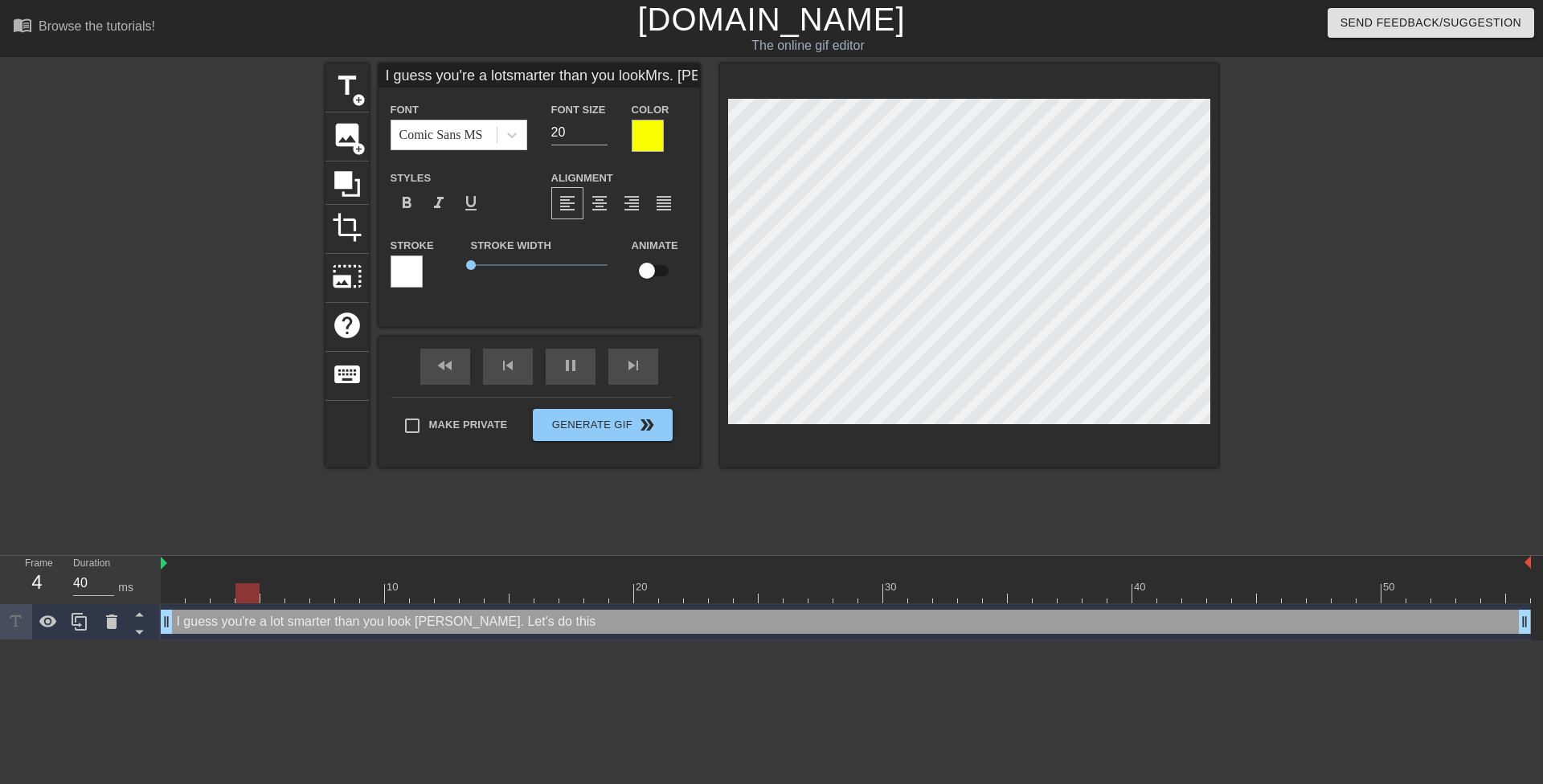
type input "30"
type input "I guess you're a lotsmarter than you lookMrs. Lopez. Let's dothis ag"
type textarea "I guess you're a lot smarter than you look Mrs. Lopez. Let's do this ag"
type input "40"
type input "I guess you're a lotsmarter than you lookMrs. Lopez. Let's dothis aga"
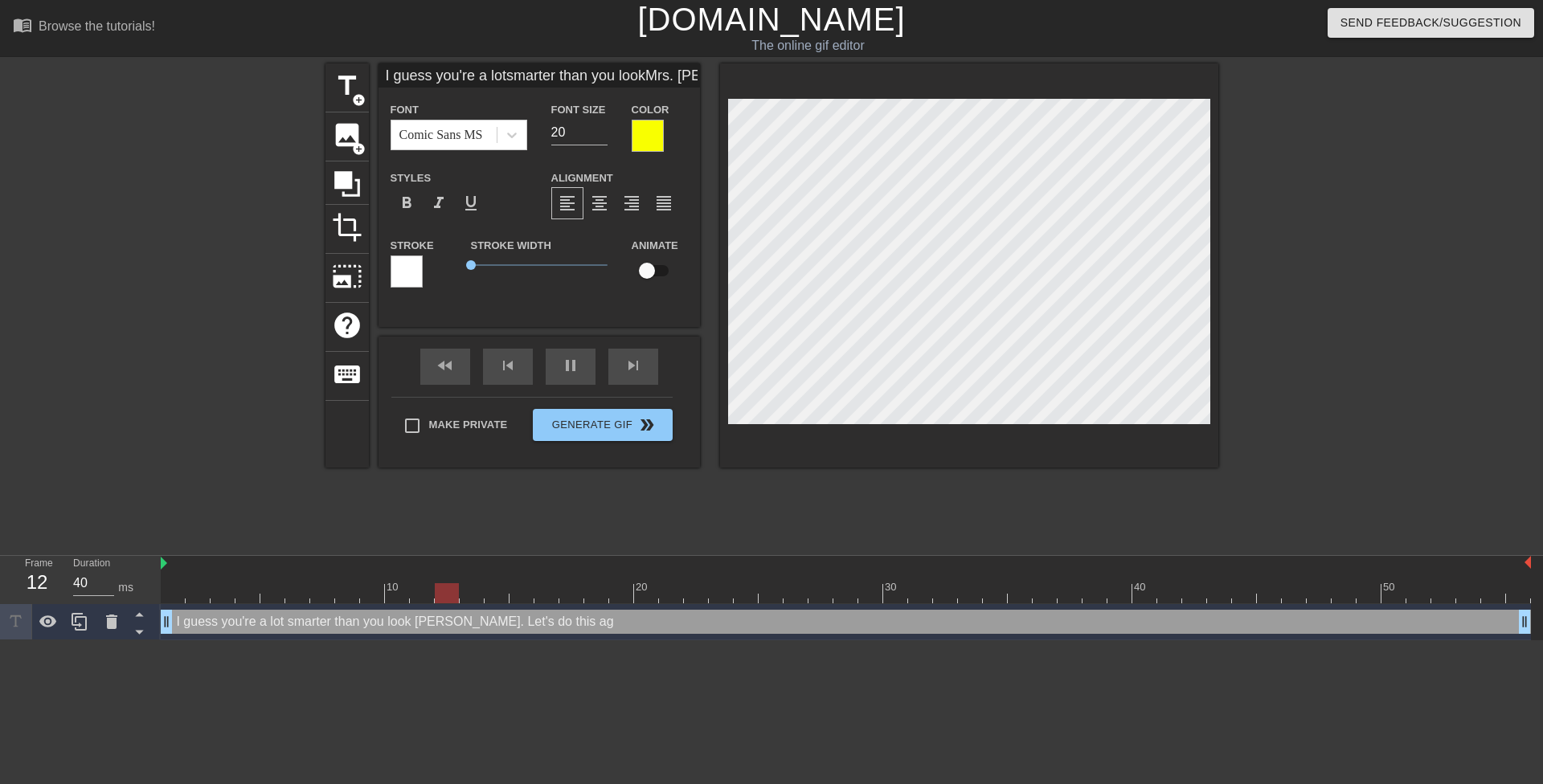
type textarea "I guess you're a lot smarter than you look Mrs. Lopez. Let's do this aga"
type input "40"
type input "I guess you're a lotsmarter than you lookMrs. Lopez. Let's dothis agai"
type textarea "I guess you're a lot smarter than you look Mrs. Lopez. Let's do this agai"
type input "30"
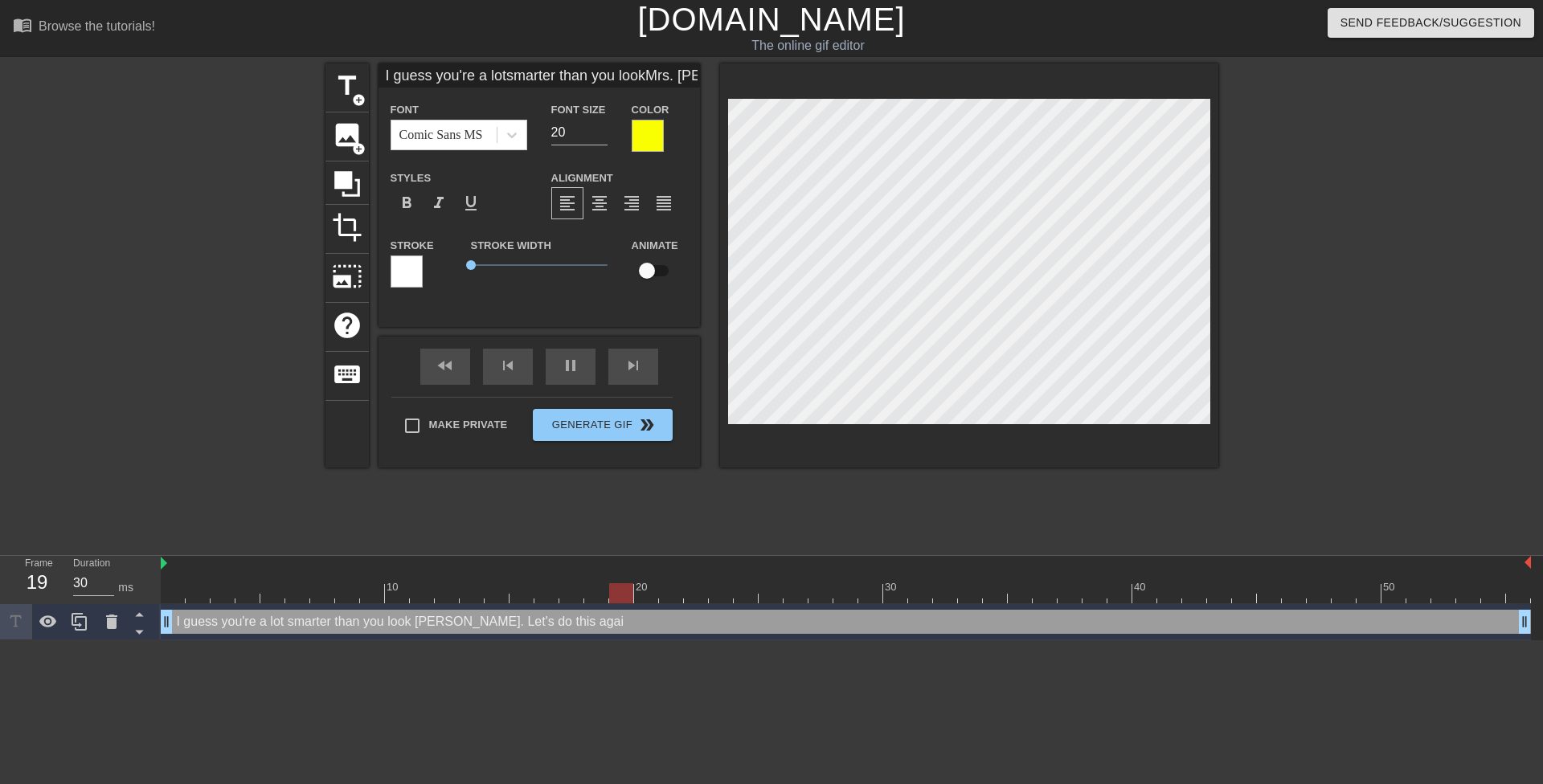
type input "I guess you're a lotsmarter than you lookMrs. Lopez. Let's dothis again"
type textarea "I guess you're a lot smarter than you look Mrs. Lopez. Let's do this again"
type input "30"
type input "I guess you're a lotsmarter than you lookMrs. Lopez. Let's dothis again"
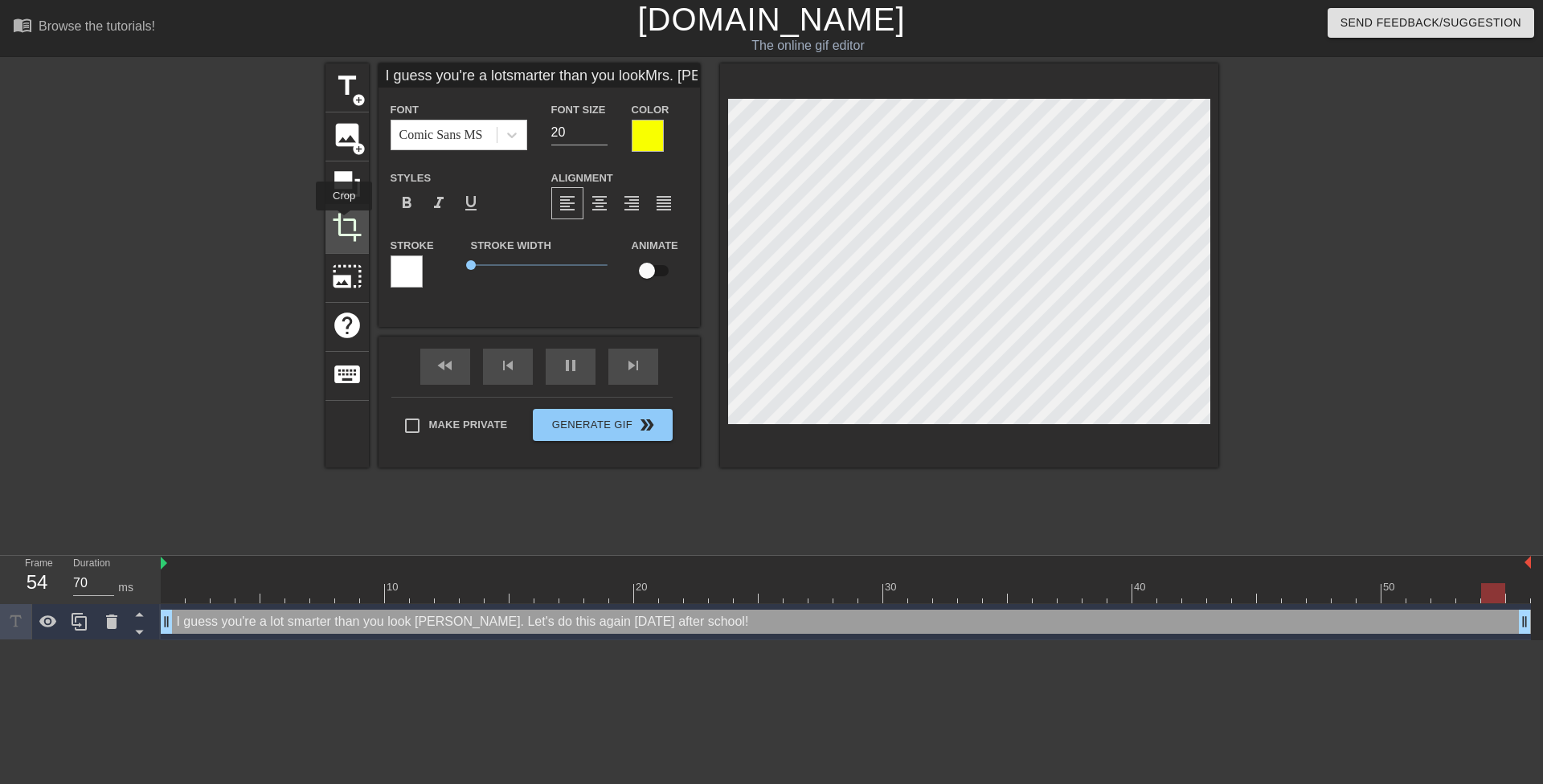
click at [344, 221] on span "crop" at bounding box center [347, 227] width 31 height 31
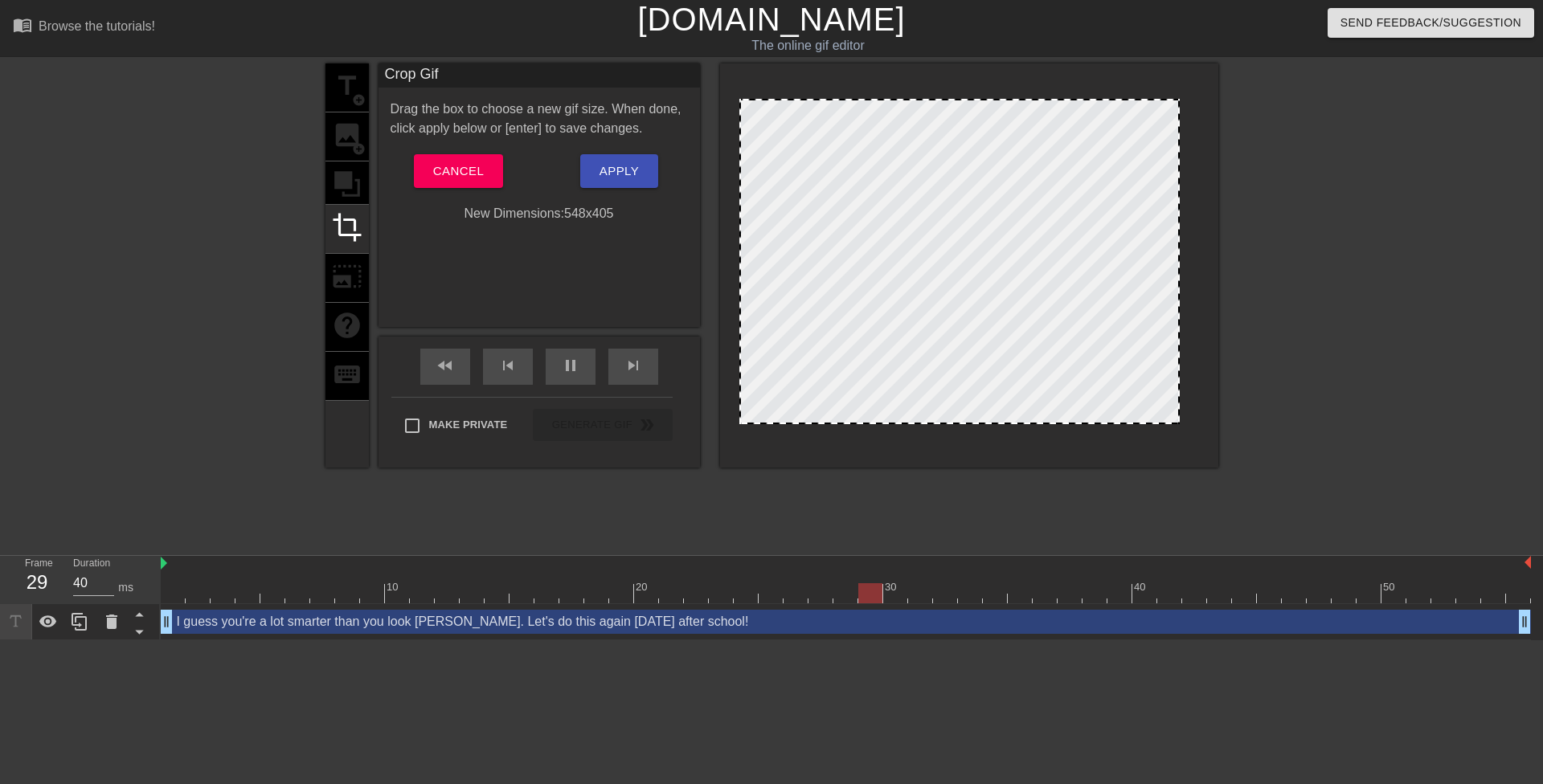
drag, startPoint x: 728, startPoint y: 259, endPoint x: 744, endPoint y: 259, distance: 16.0
click at [744, 259] on div at bounding box center [741, 261] width 8 height 322
click at [614, 158] on button "Apply" at bounding box center [618, 170] width 78 height 33
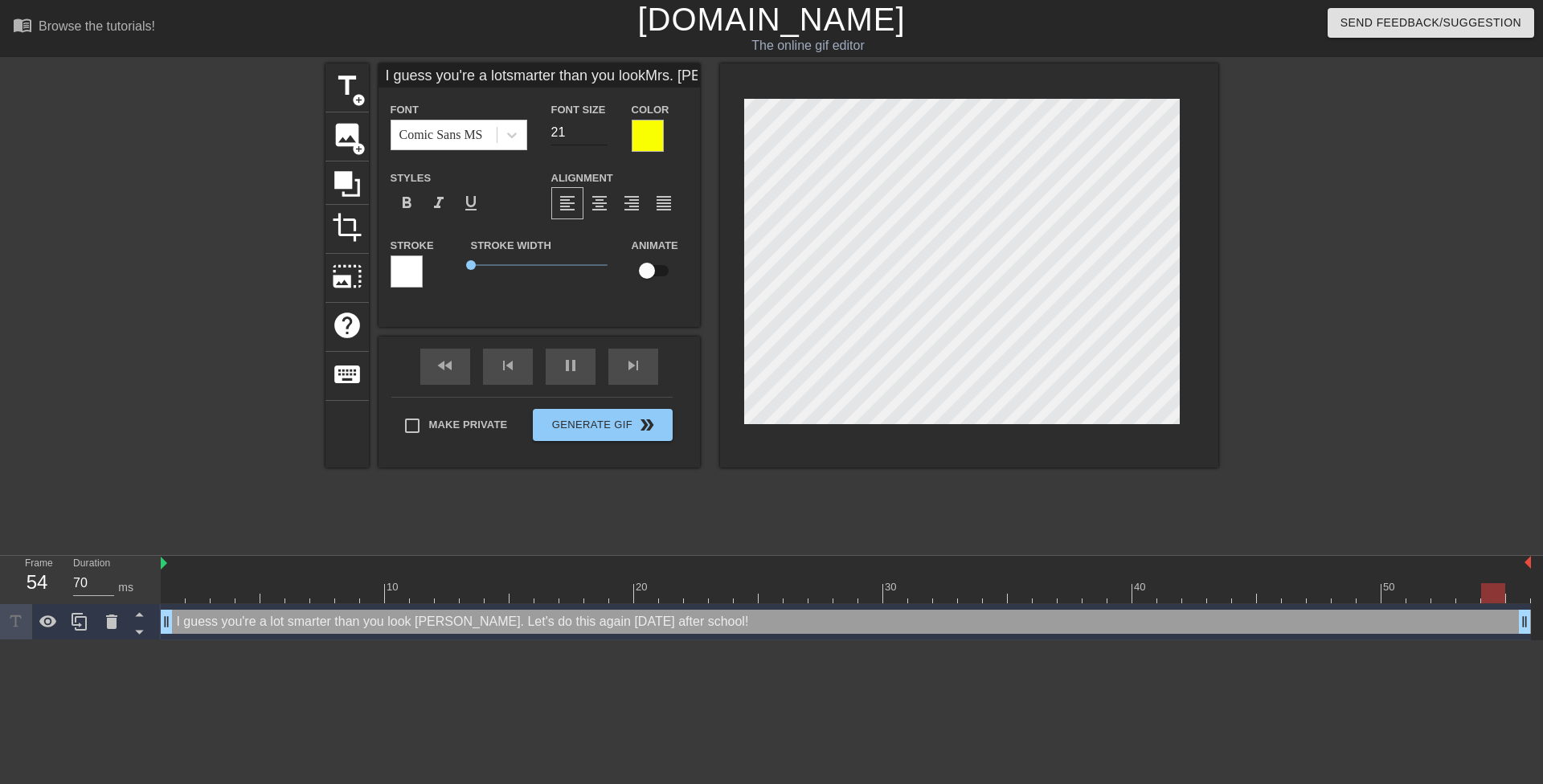
click at [600, 127] on input "21" at bounding box center [579, 133] width 56 height 26
click at [600, 127] on input "22" at bounding box center [579, 133] width 56 height 26
click at [332, 227] on span "crop" at bounding box center [347, 227] width 31 height 31
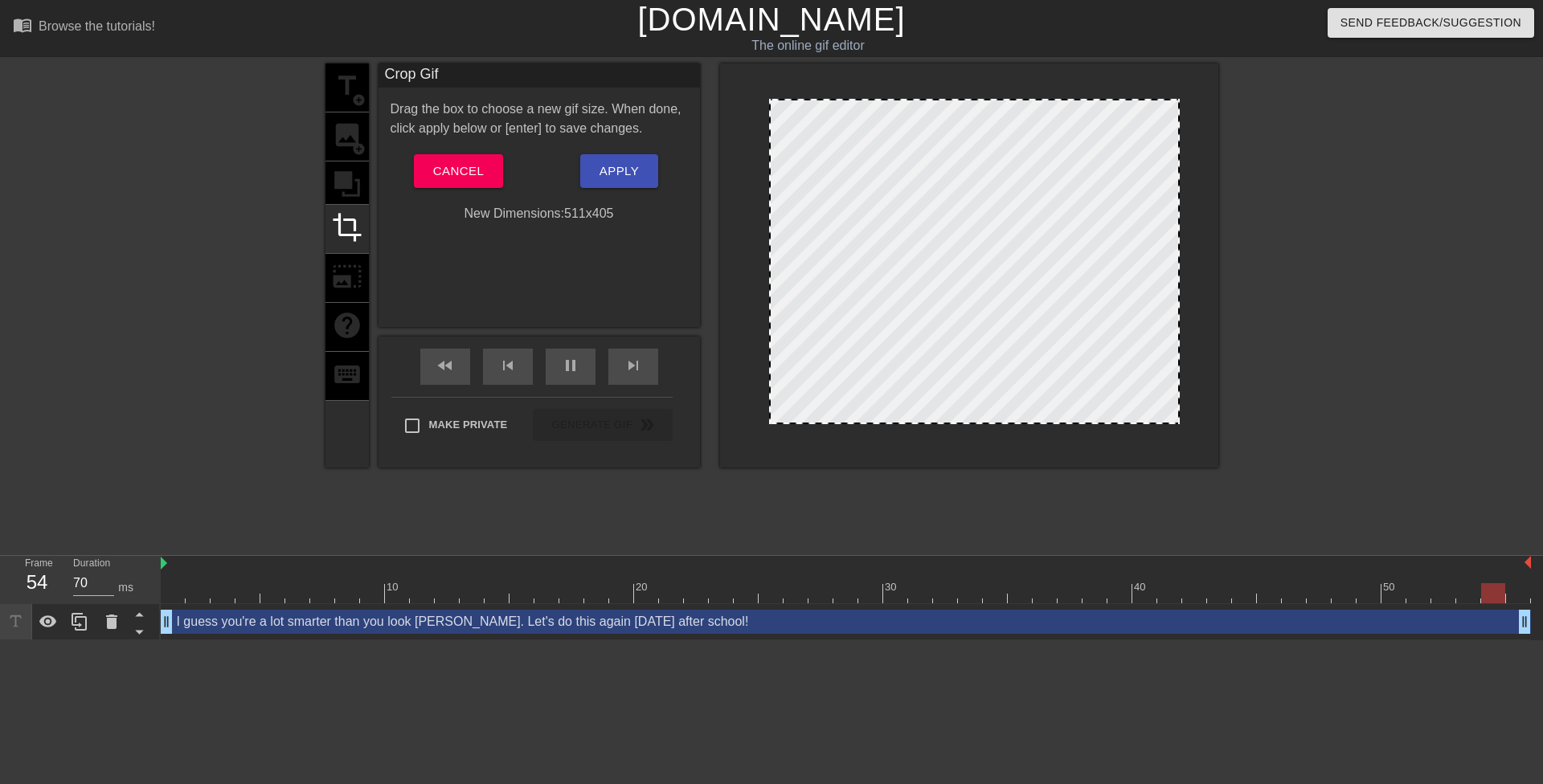
drag, startPoint x: 746, startPoint y: 246, endPoint x: 771, endPoint y: 246, distance: 25.0
click at [630, 176] on span "Apply" at bounding box center [619, 171] width 39 height 21
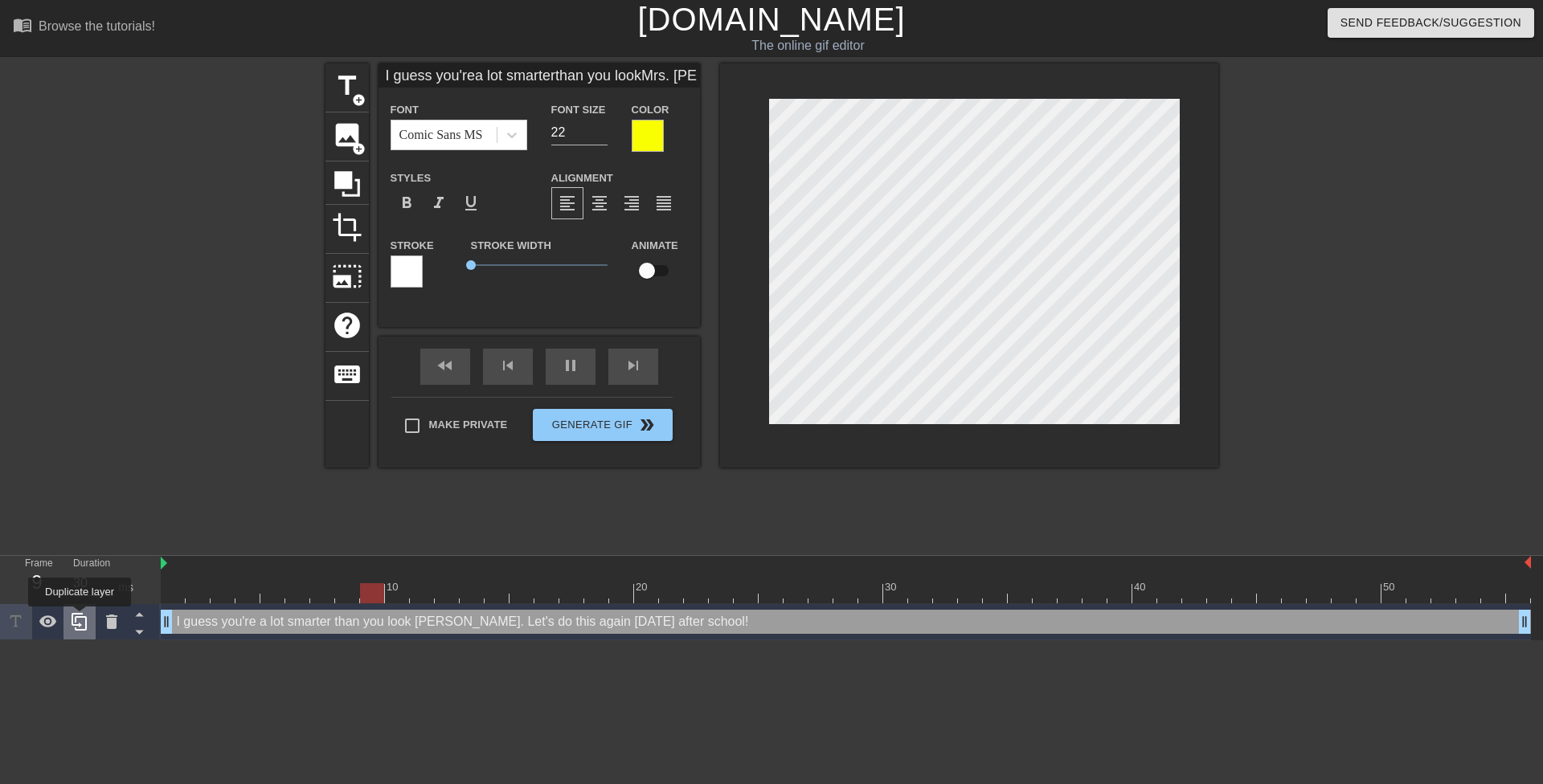
click at [80, 617] on icon at bounding box center [80, 622] width 15 height 18
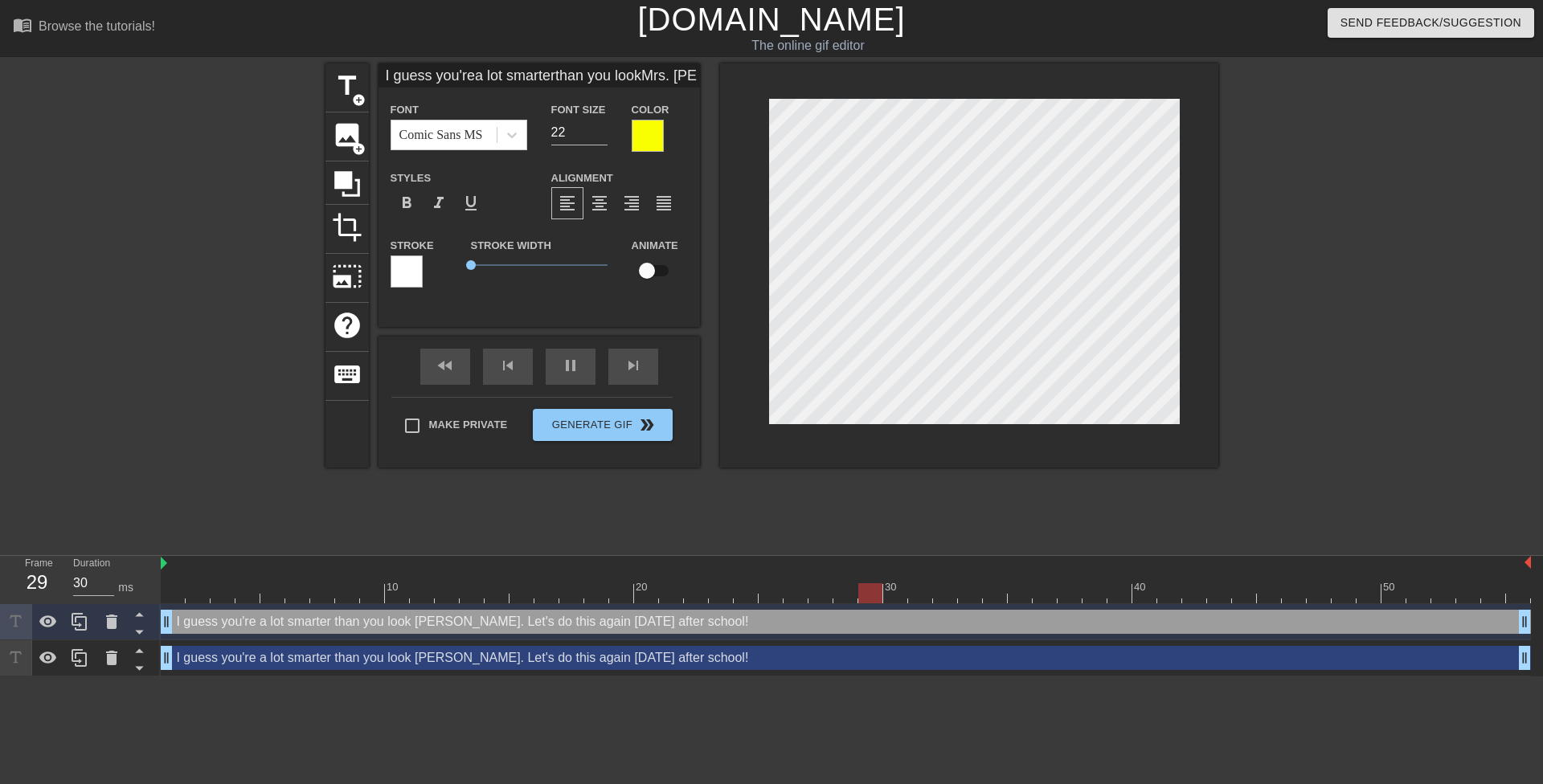
click at [225, 668] on div "I guess you're a lot smarter than you look Mrs. Lopez. Let's do this again tomo…" at bounding box center [846, 657] width 1370 height 24
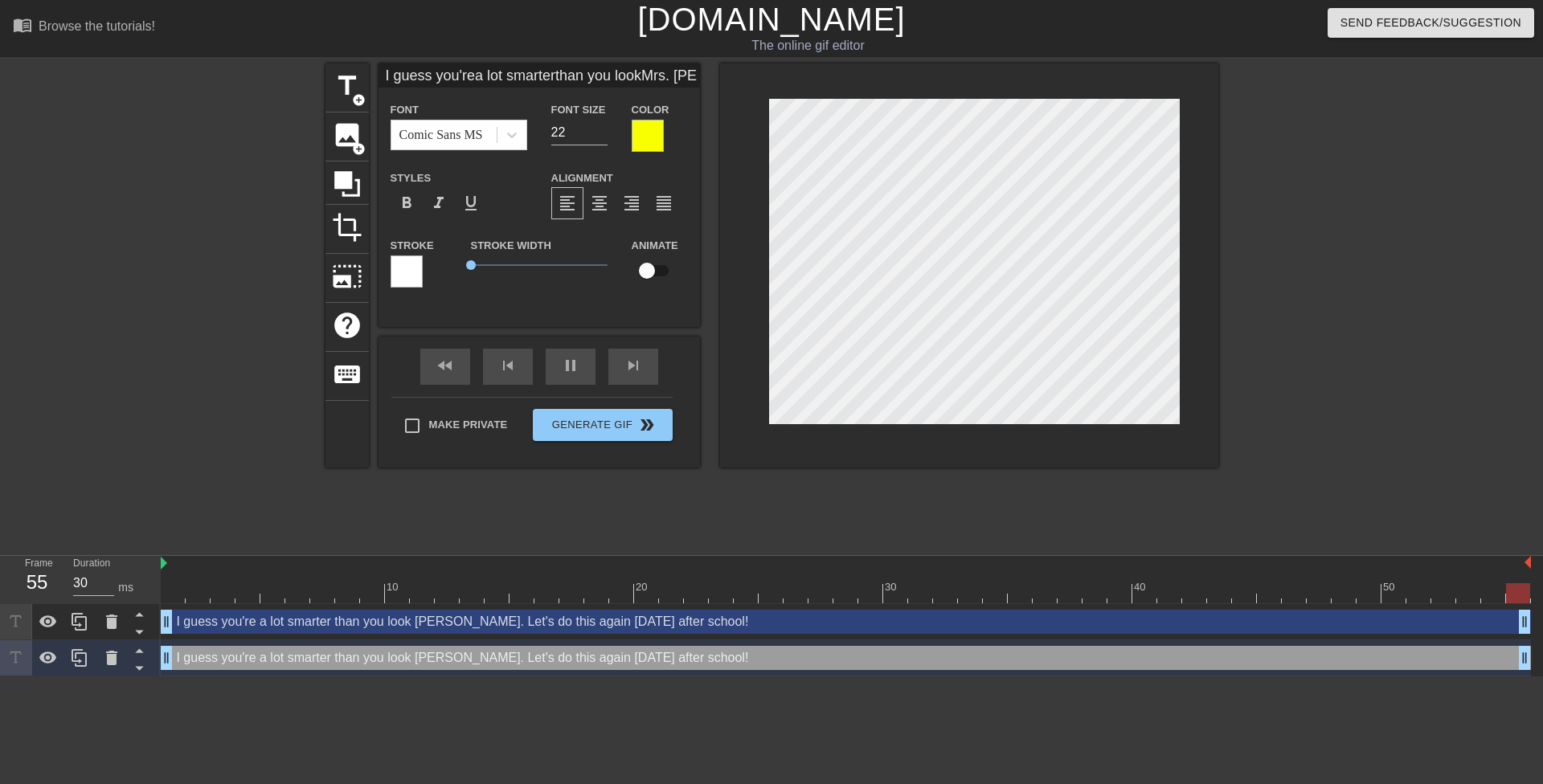
click at [661, 128] on div at bounding box center [647, 136] width 33 height 32
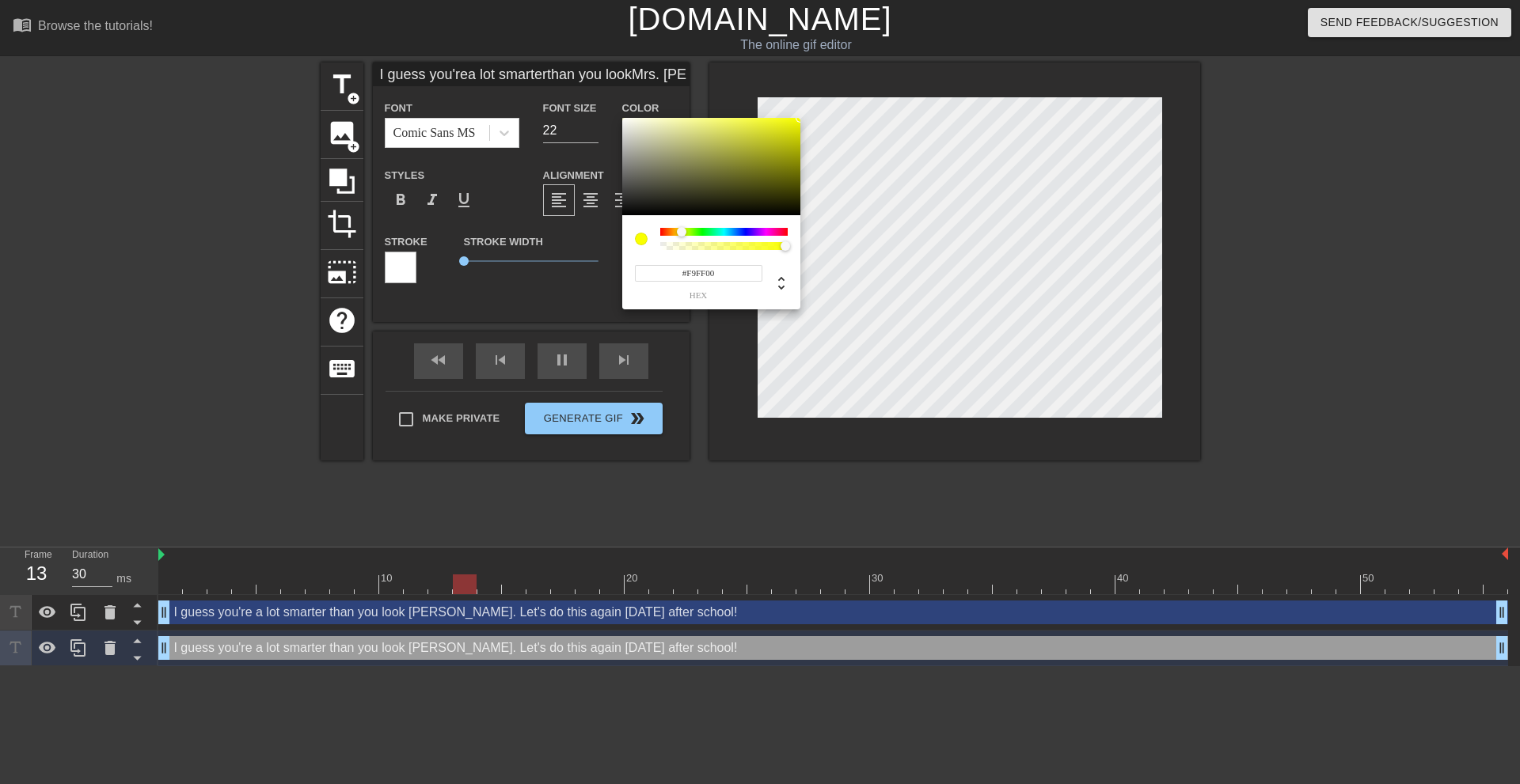
click at [643, 229] on div at bounding box center [647, 239] width 25 height 22
drag, startPoint x: 635, startPoint y: 198, endPoint x: 478, endPoint y: 425, distance: 276.0
click at [480, 391] on div "#000000 hex" at bounding box center [760, 392] width 1520 height 784
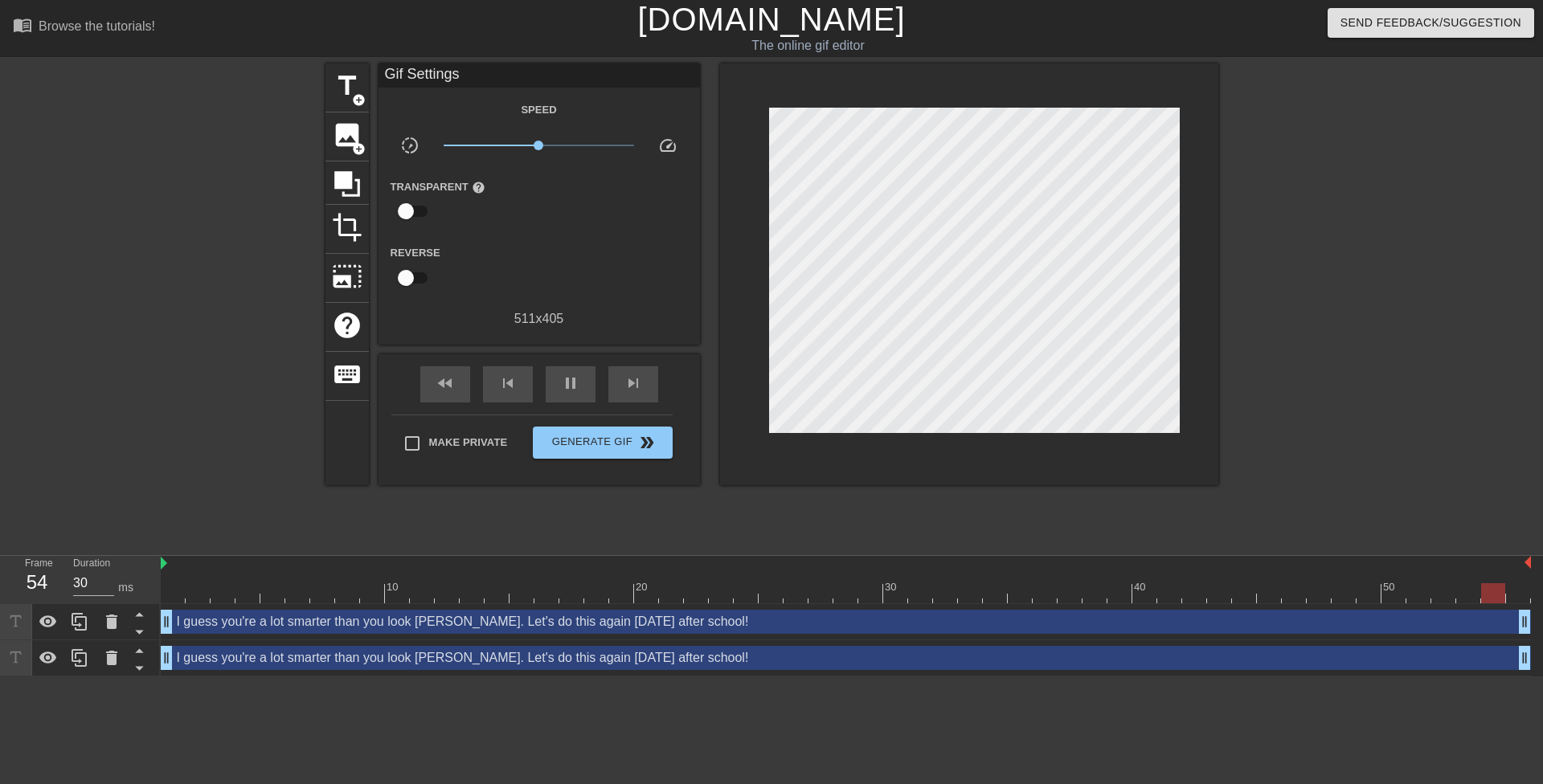
click at [456, 656] on div "I guess you're a lot smarter than you look Mrs. Lopez. Let's do this again tomo…" at bounding box center [846, 657] width 1370 height 24
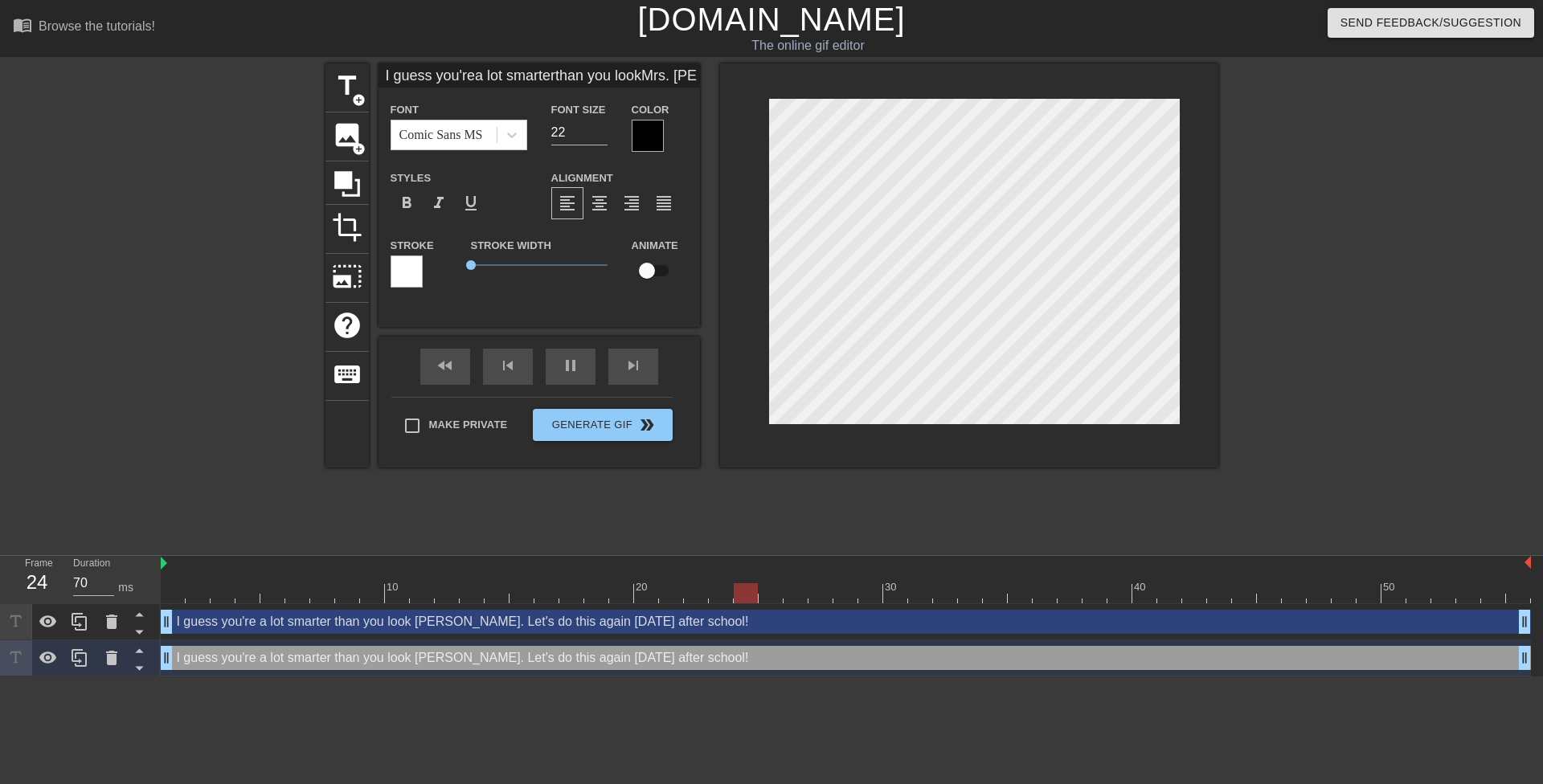
click at [410, 272] on div at bounding box center [407, 272] width 33 height 32
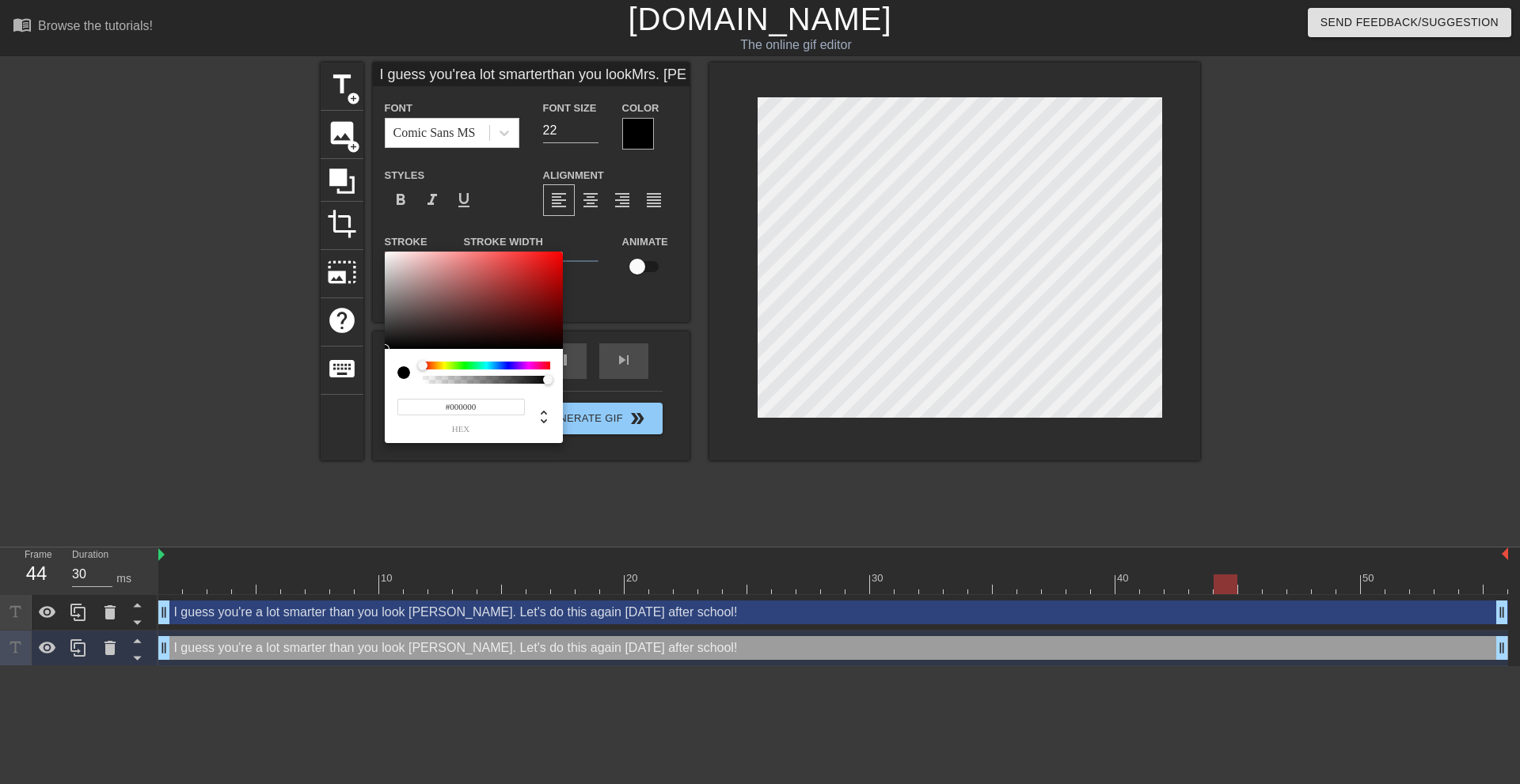
drag, startPoint x: 445, startPoint y: 322, endPoint x: 283, endPoint y: 472, distance: 220.8
click at [281, 461] on div "#000000 hex" at bounding box center [760, 392] width 1520 height 784
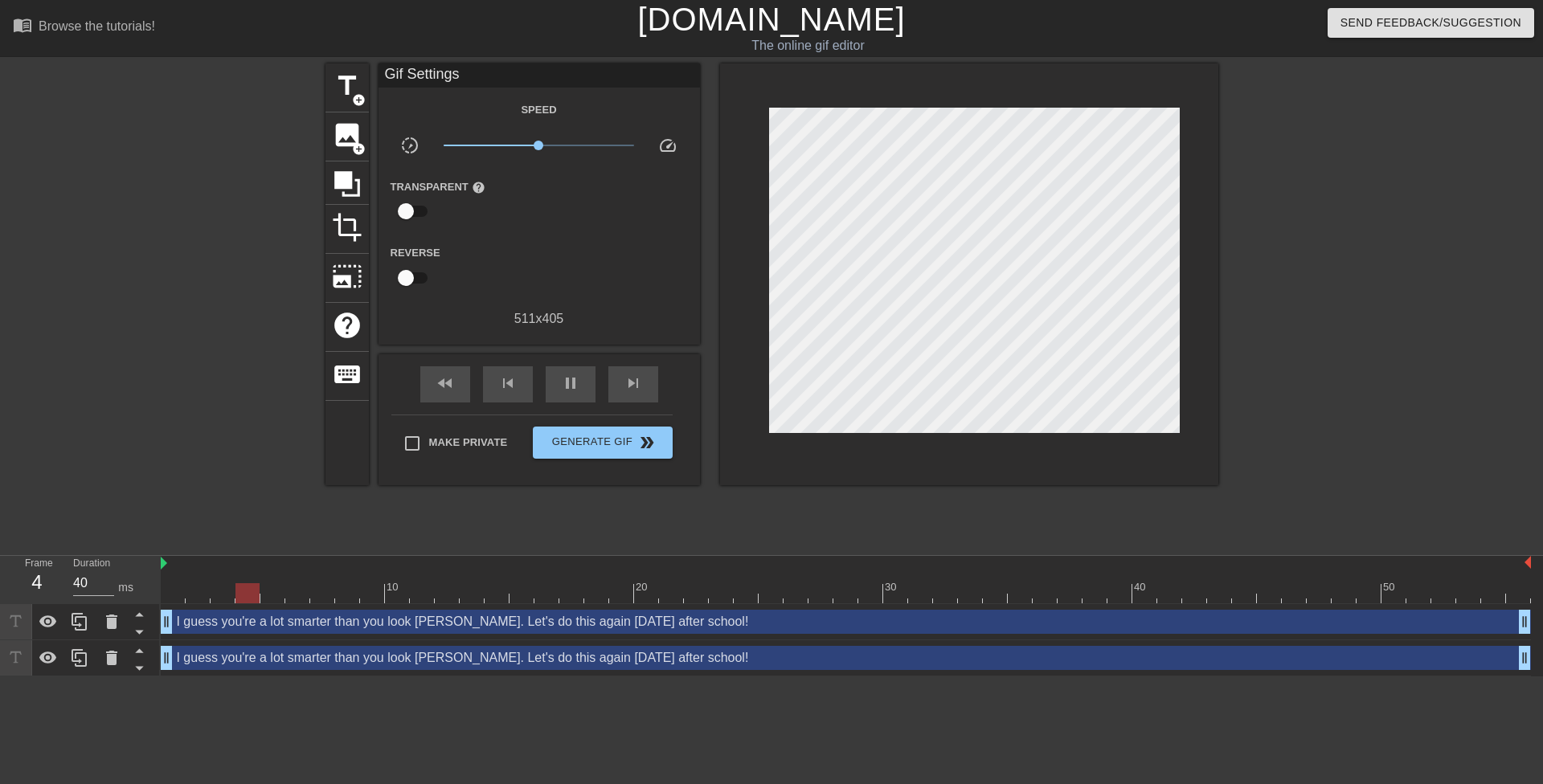
click at [376, 654] on div "I guess you're a lot smarter than you look Mrs. Lopez. Let's do this again tomo…" at bounding box center [846, 657] width 1370 height 24
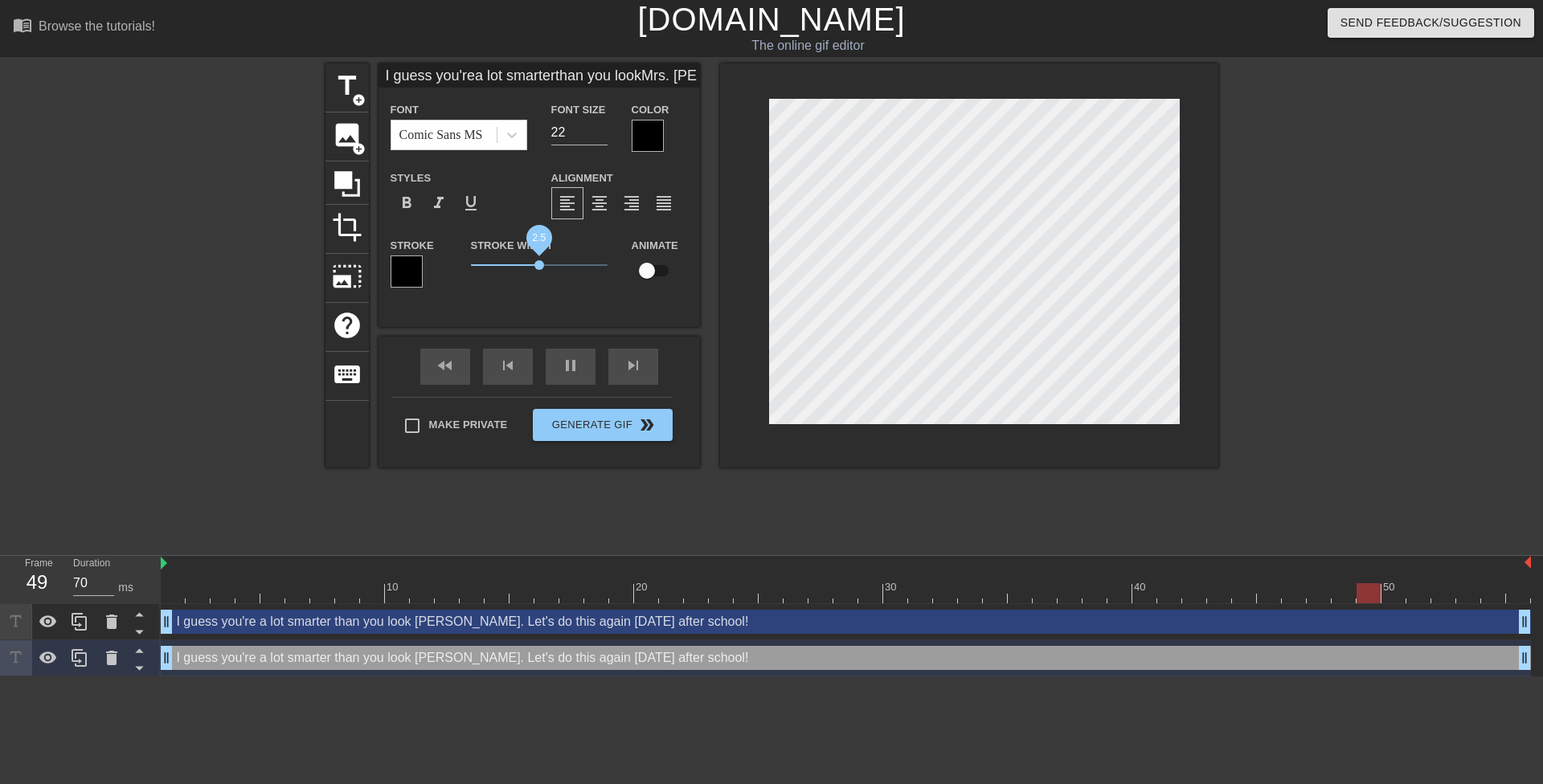
drag, startPoint x: 476, startPoint y: 262, endPoint x: 538, endPoint y: 260, distance: 62.0
click at [538, 260] on span "2.5" at bounding box center [540, 265] width 137 height 20
click at [766, 503] on div "title add_circle image add_circle crop photo_size_select_large help keyboard I …" at bounding box center [772, 304] width 893 height 482
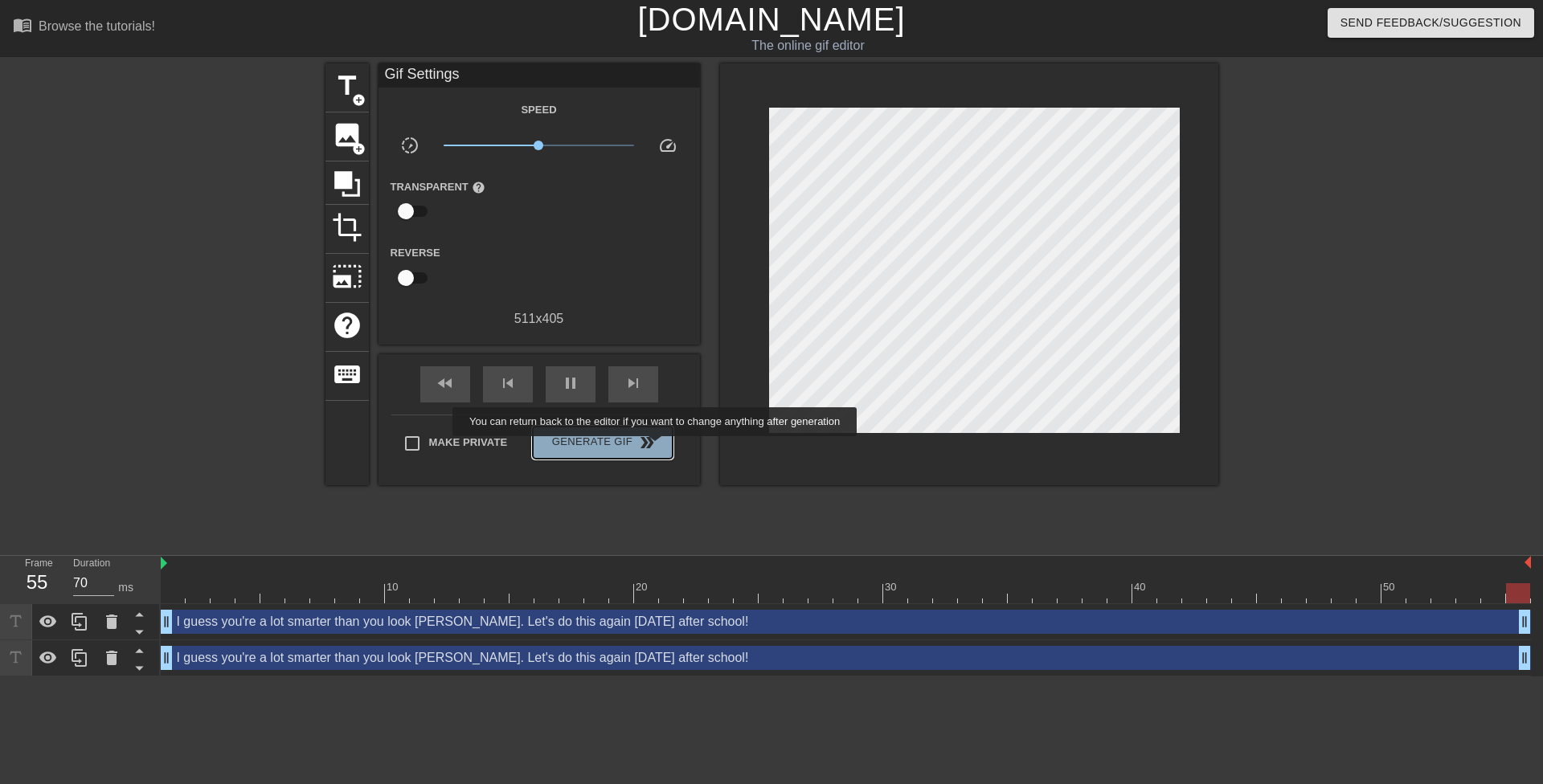
click at [657, 447] on span "double_arrow" at bounding box center [647, 442] width 20 height 20
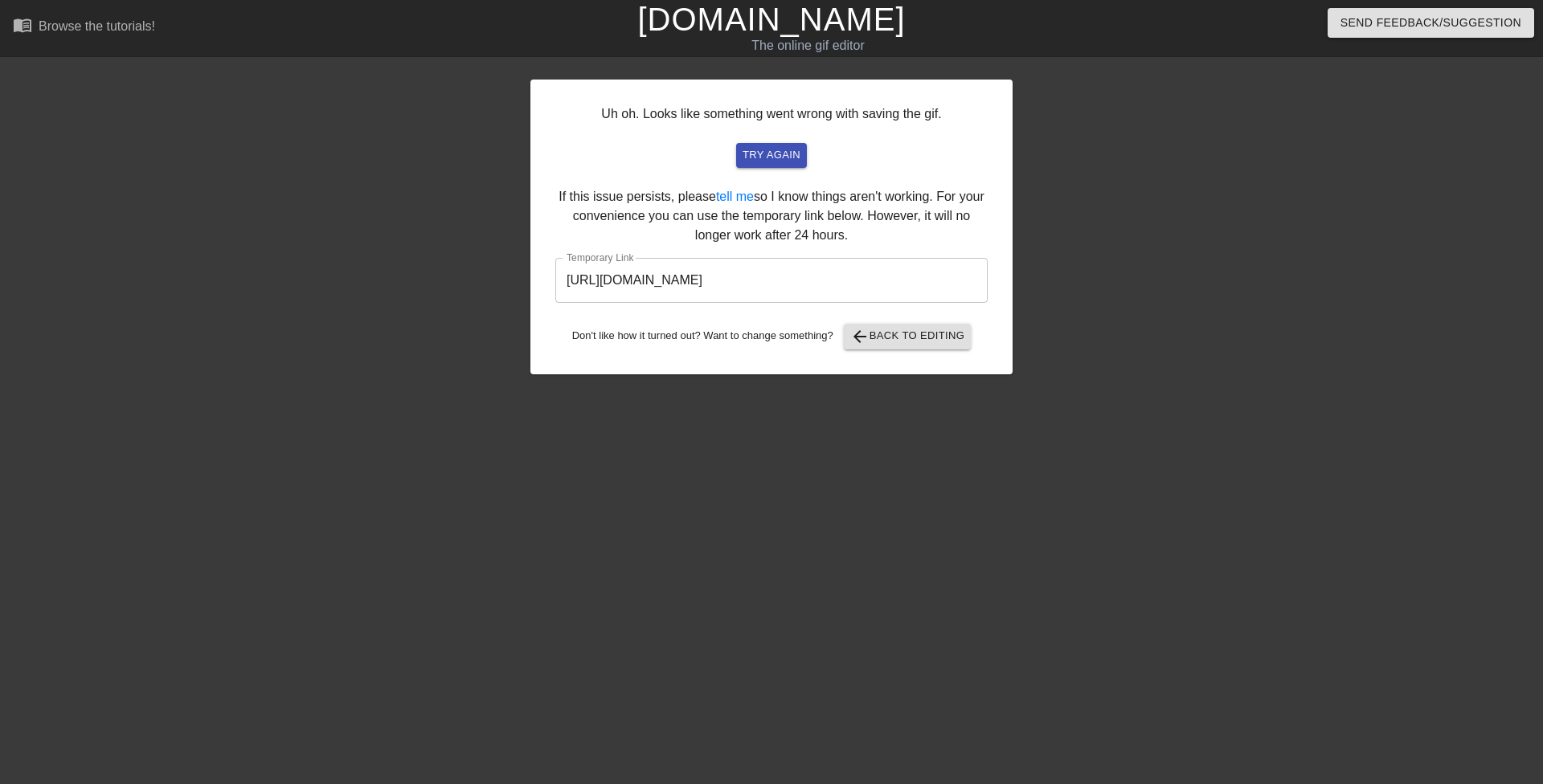
click at [676, 281] on input "https://www.gifntext.com/temp_generations/ICJoJqAe.gif" at bounding box center [771, 280] width 432 height 45
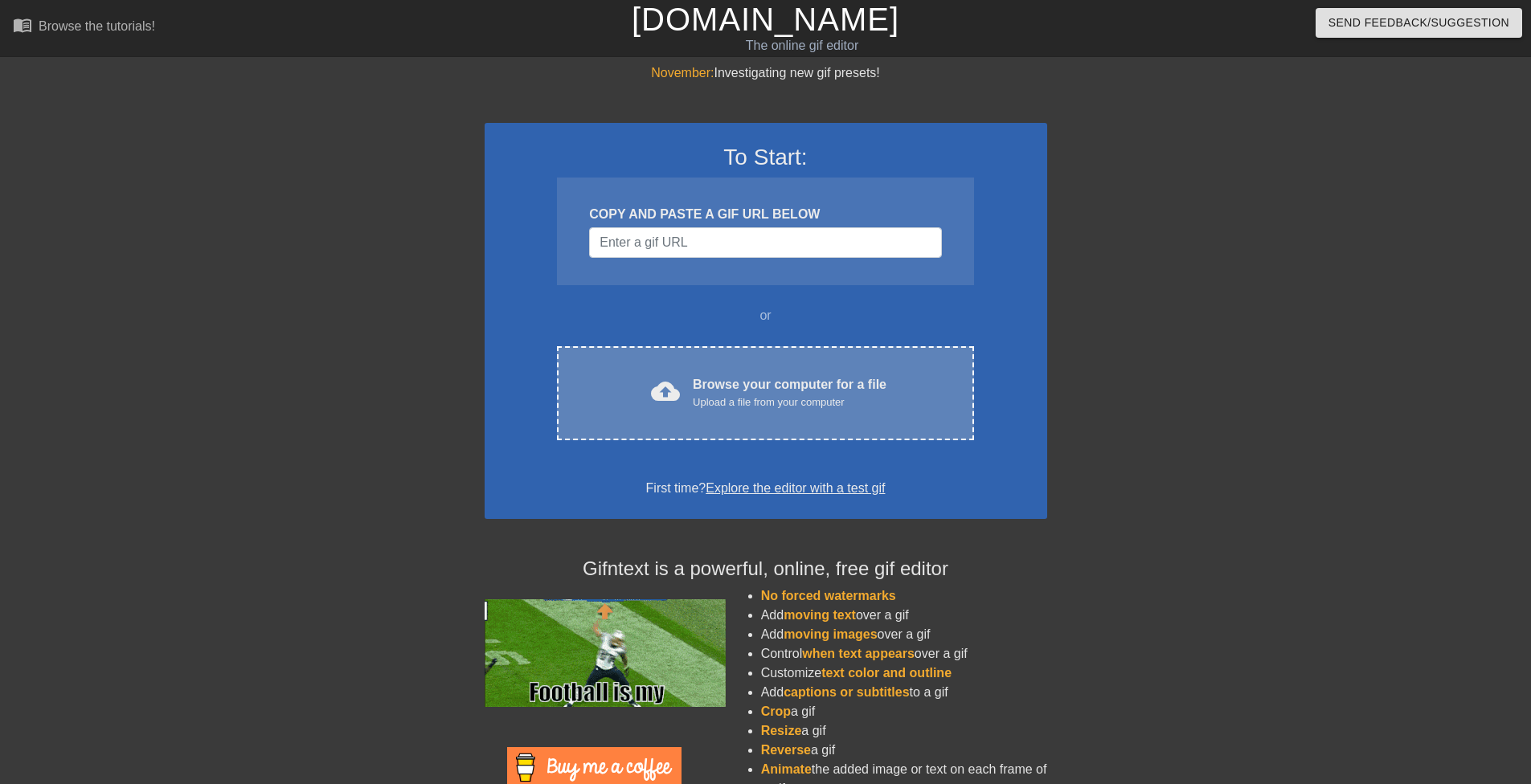
click at [793, 417] on div "cloud_upload Browse your computer for a file Upload a file from your computer C…" at bounding box center [765, 393] width 417 height 94
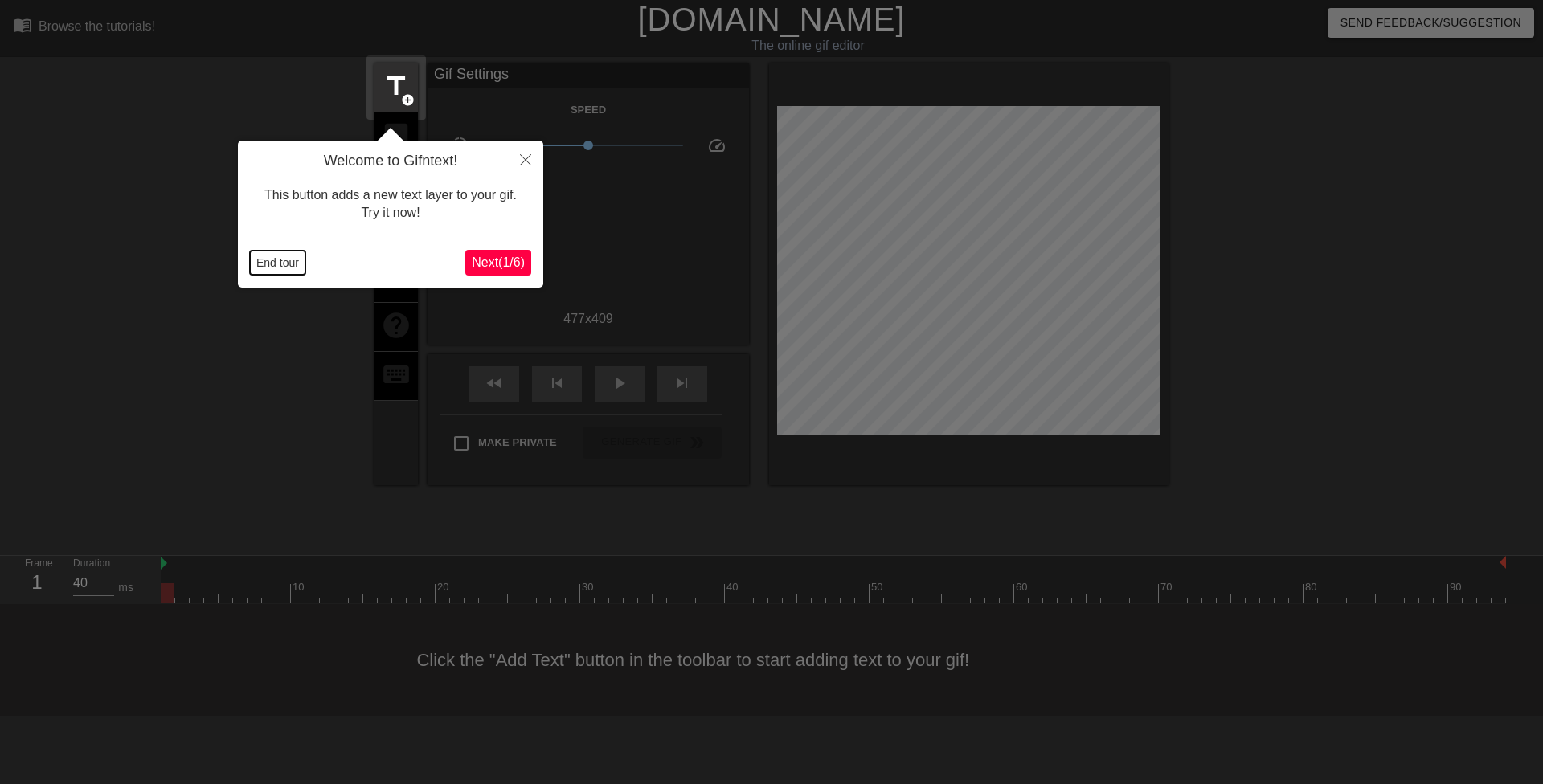
click at [272, 258] on button "End tour" at bounding box center [277, 262] width 56 height 24
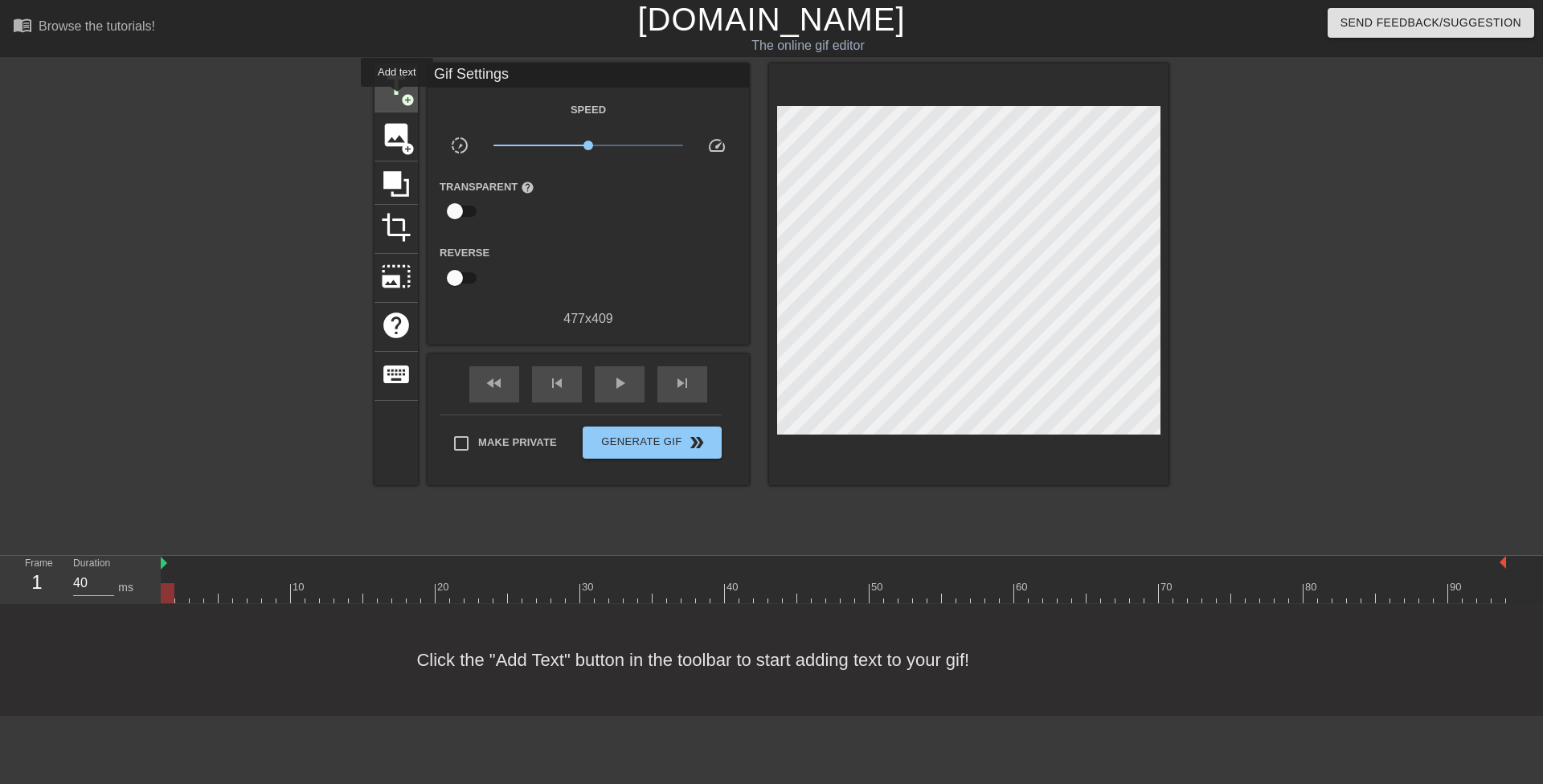
click at [397, 98] on span "title" at bounding box center [396, 86] width 31 height 31
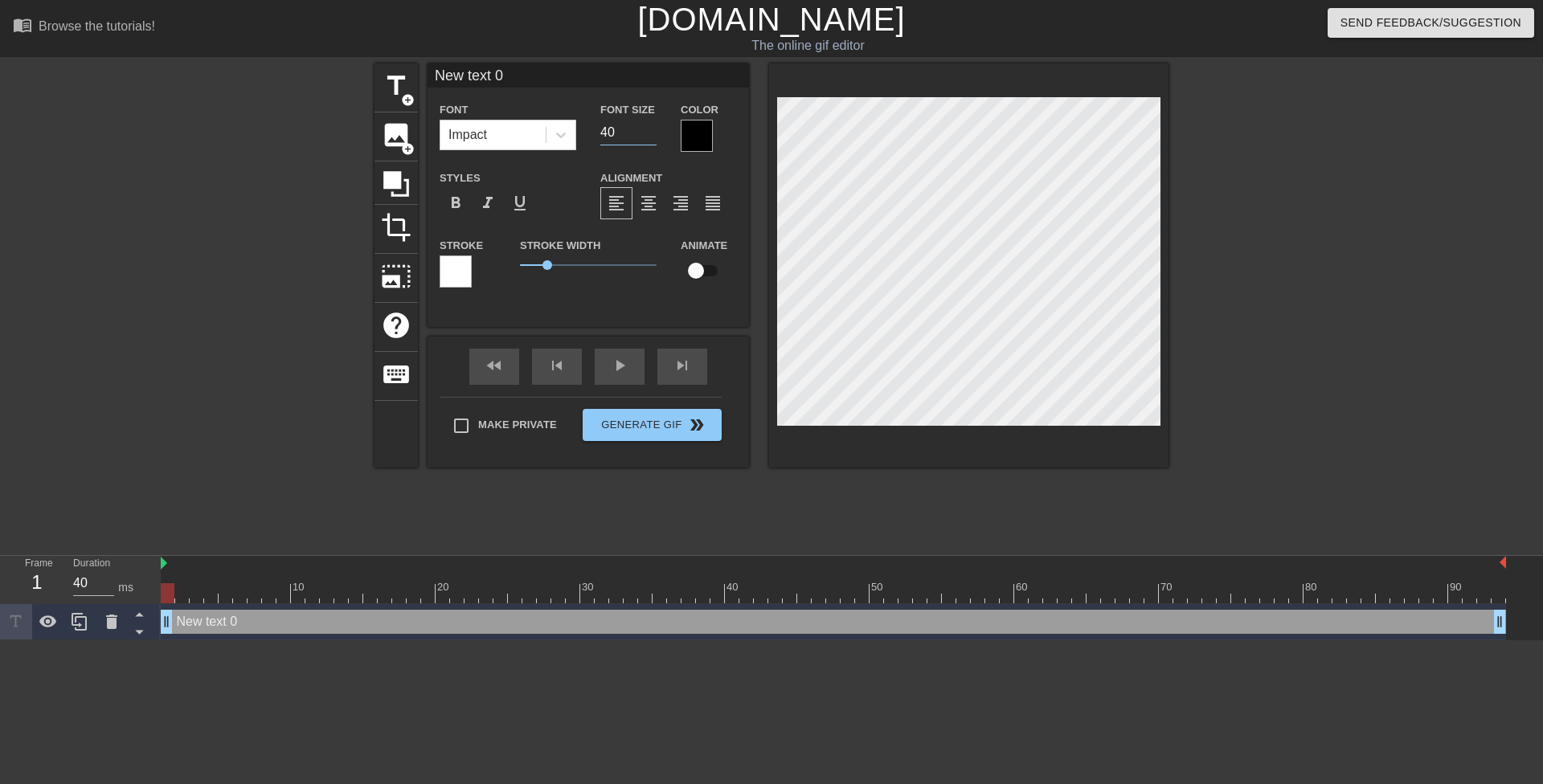
drag, startPoint x: 606, startPoint y: 126, endPoint x: 594, endPoint y: 125, distance: 12.0
click at [594, 125] on div "Font Size 40" at bounding box center [629, 125] width 80 height 52
type input "20"
click at [612, 287] on div "Stroke Width 1" at bounding box center [588, 268] width 161 height 67
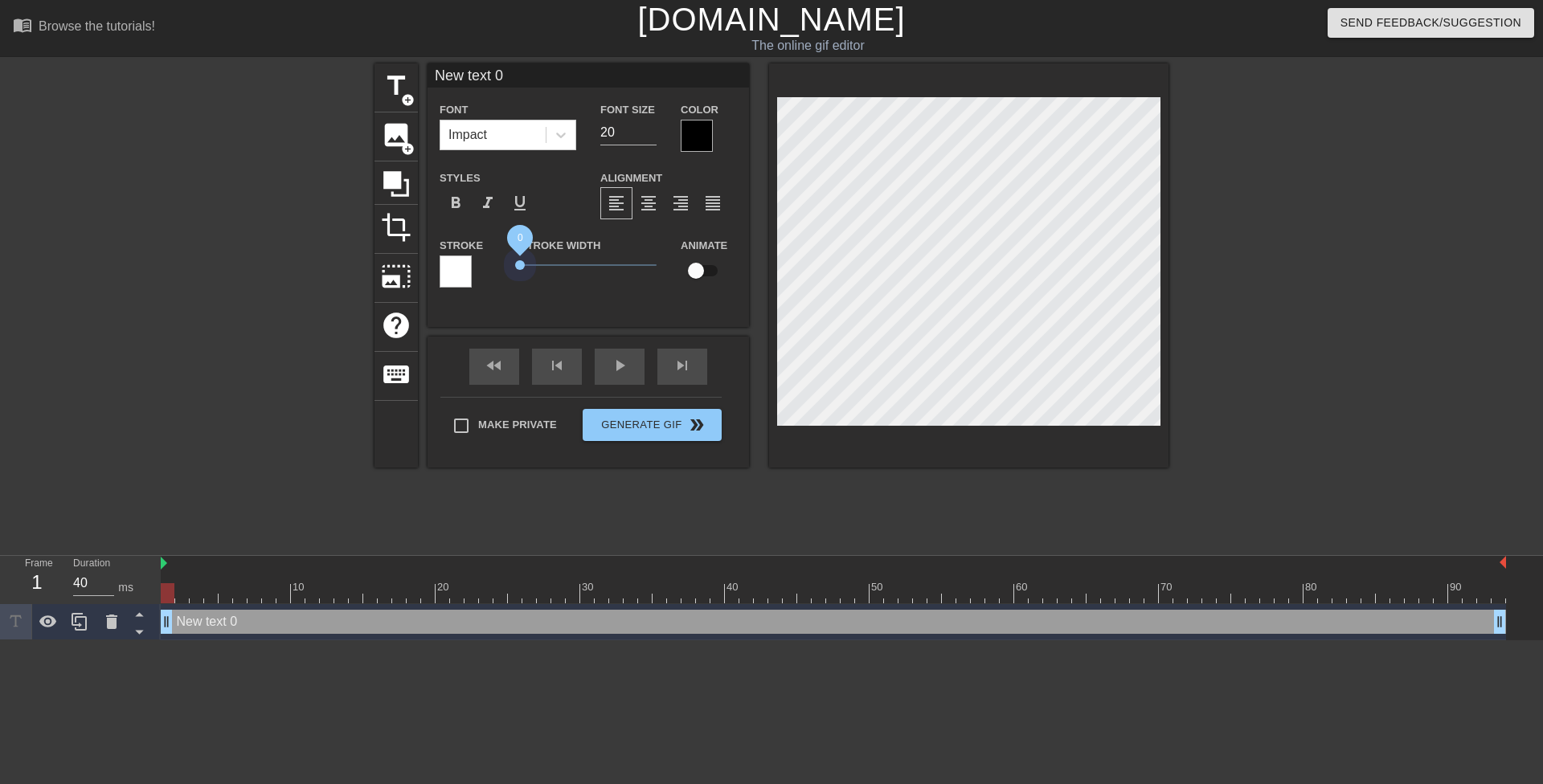
drag, startPoint x: 550, startPoint y: 258, endPoint x: 461, endPoint y: 258, distance: 89.0
click at [465, 259] on div "Stroke Stroke Width 0 Animate" at bounding box center [588, 268] width 322 height 67
click at [559, 141] on icon at bounding box center [560, 134] width 16 height 16
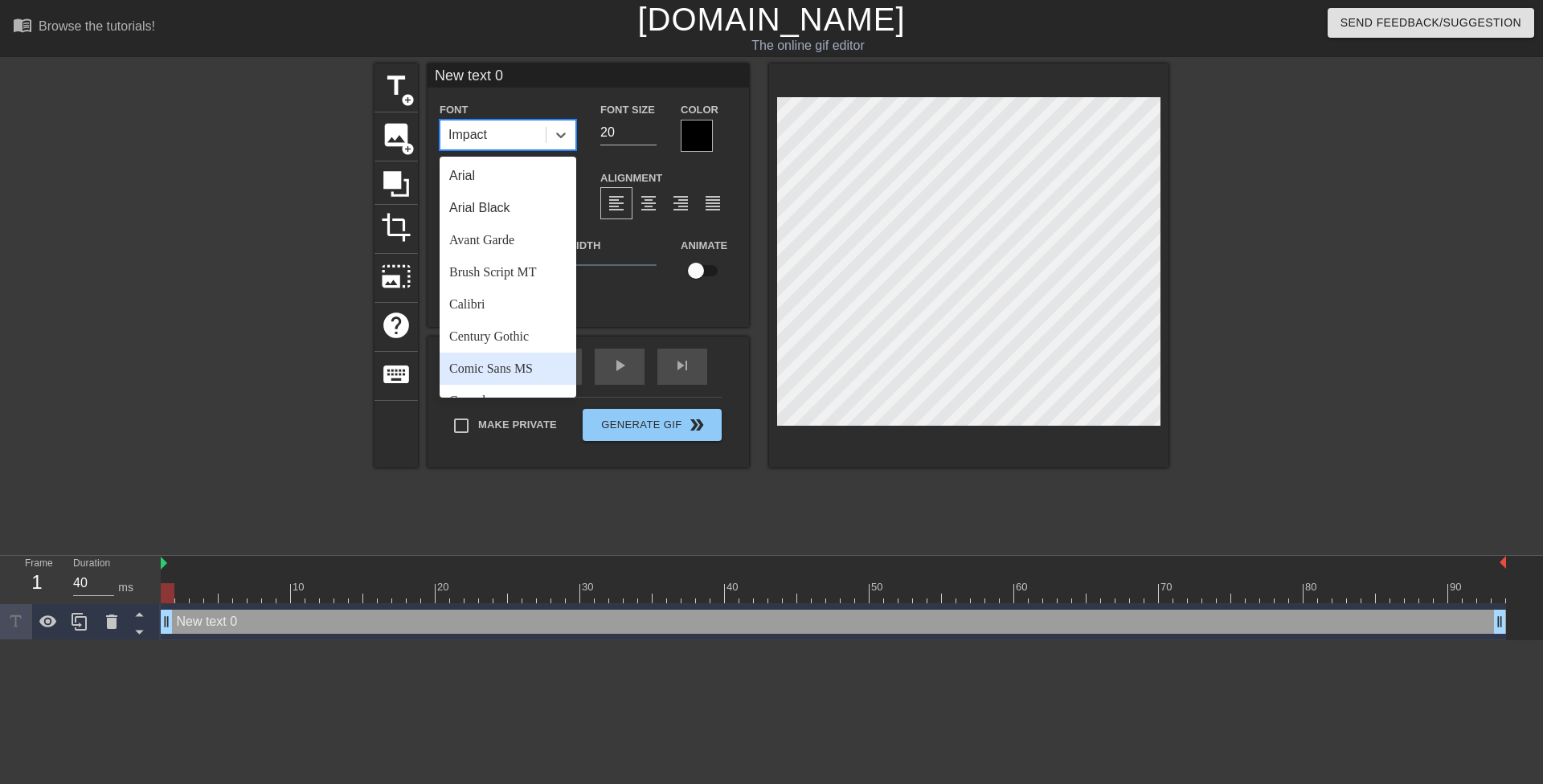
click at [496, 370] on div "Comic Sans MS" at bounding box center [508, 368] width 137 height 32
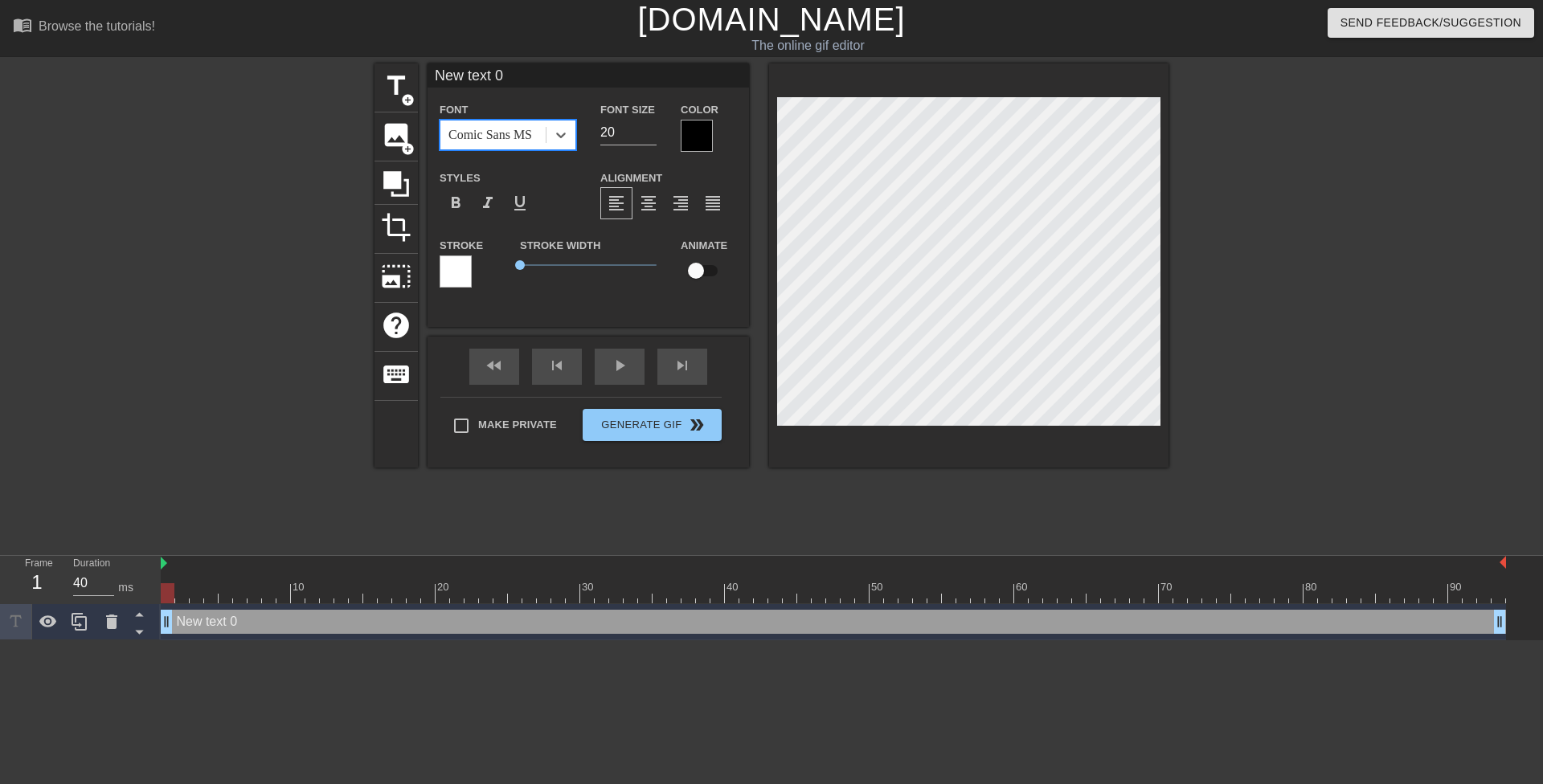
click at [683, 126] on div at bounding box center [697, 136] width 33 height 32
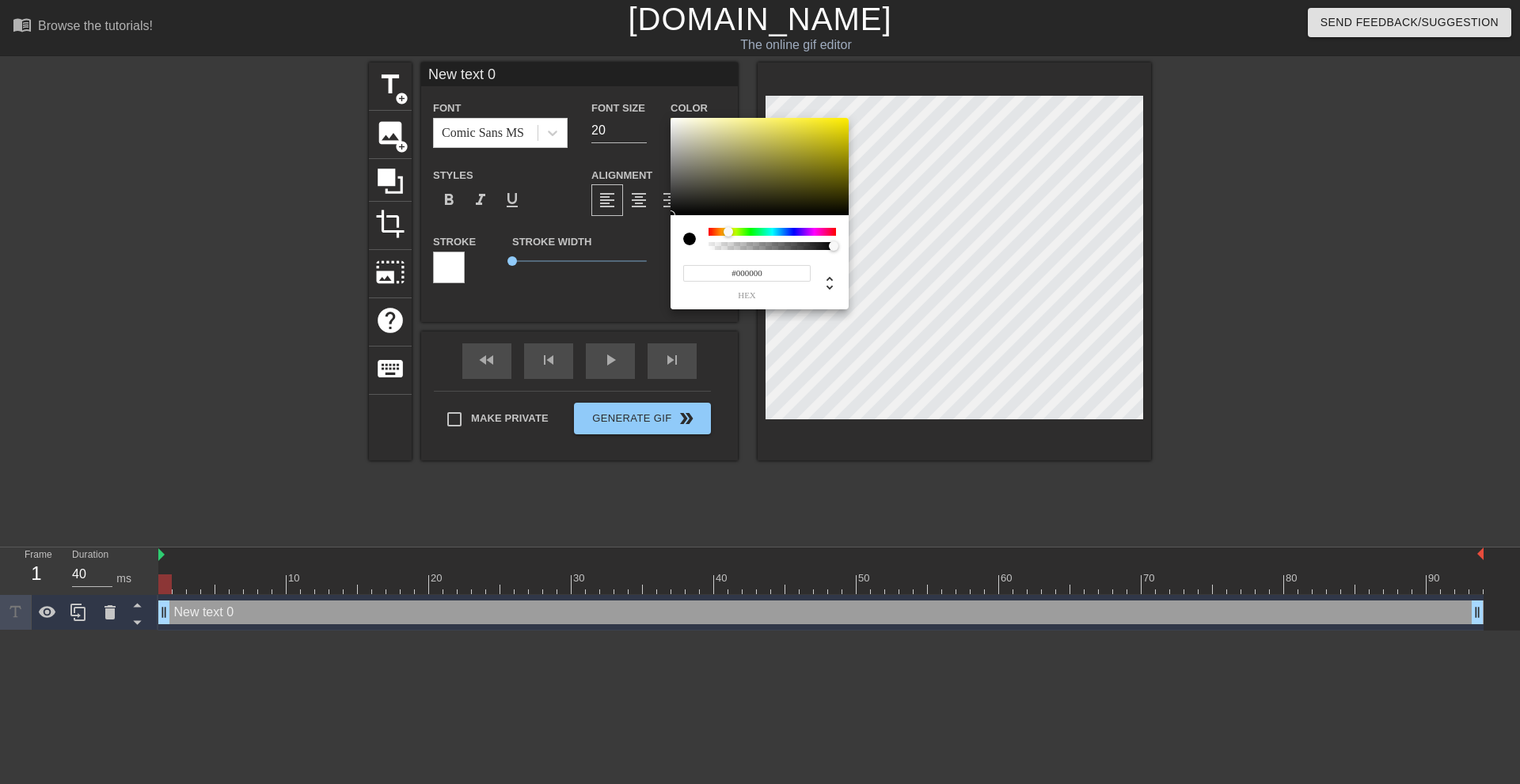
click at [728, 233] on div at bounding box center [772, 232] width 127 height 8
drag, startPoint x: 813, startPoint y: 138, endPoint x: 934, endPoint y: 72, distance: 137.8
click at [934, 72] on div "#FFE800 hex" at bounding box center [760, 392] width 1520 height 784
click at [730, 230] on div at bounding box center [730, 232] width 9 height 9
drag, startPoint x: 816, startPoint y: 147, endPoint x: 922, endPoint y: 55, distance: 140.4
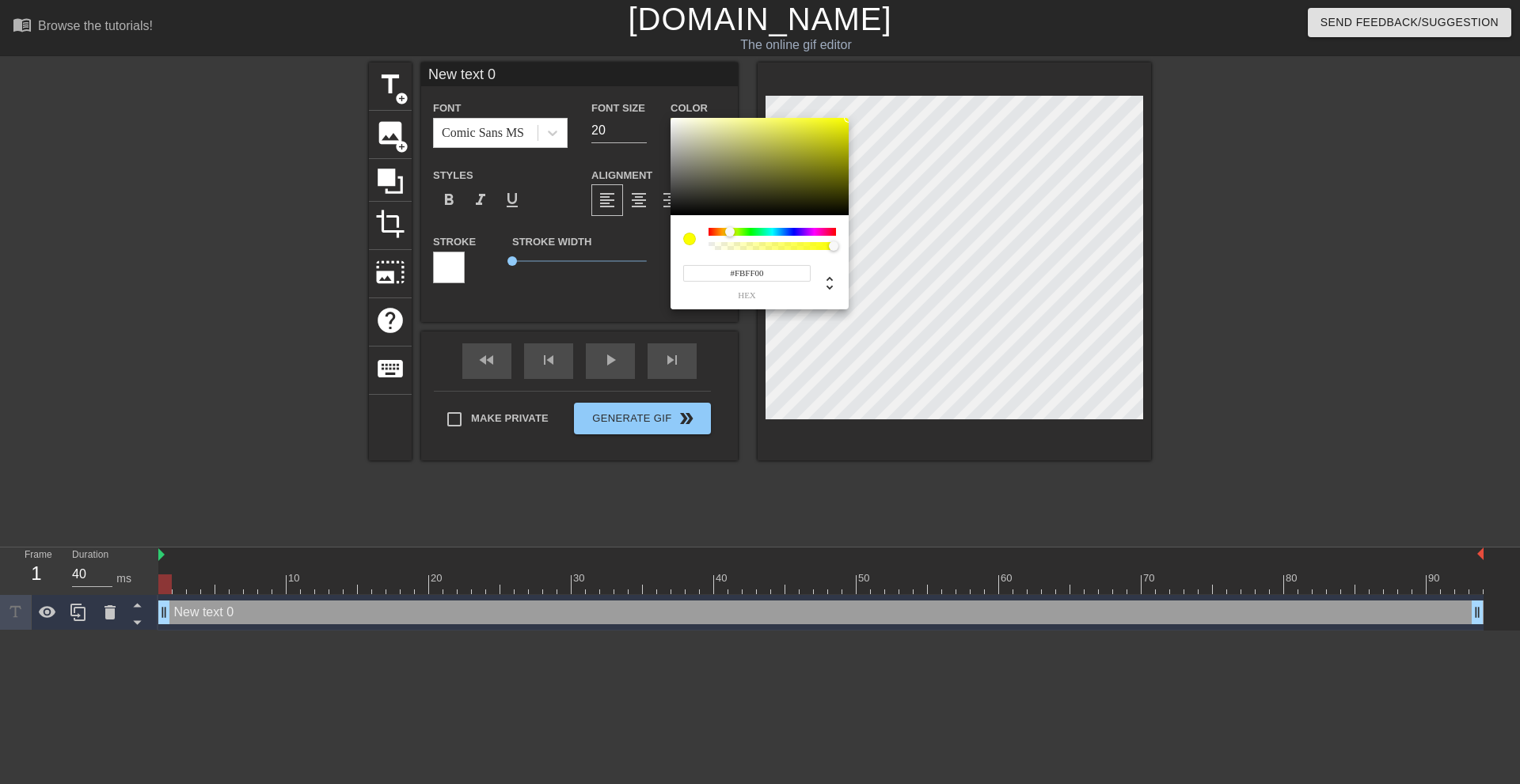
click at [921, 56] on div "#FBFF00 hex" at bounding box center [760, 392] width 1520 height 784
type input "#EAFF00"
click at [731, 231] on div at bounding box center [731, 232] width 9 height 9
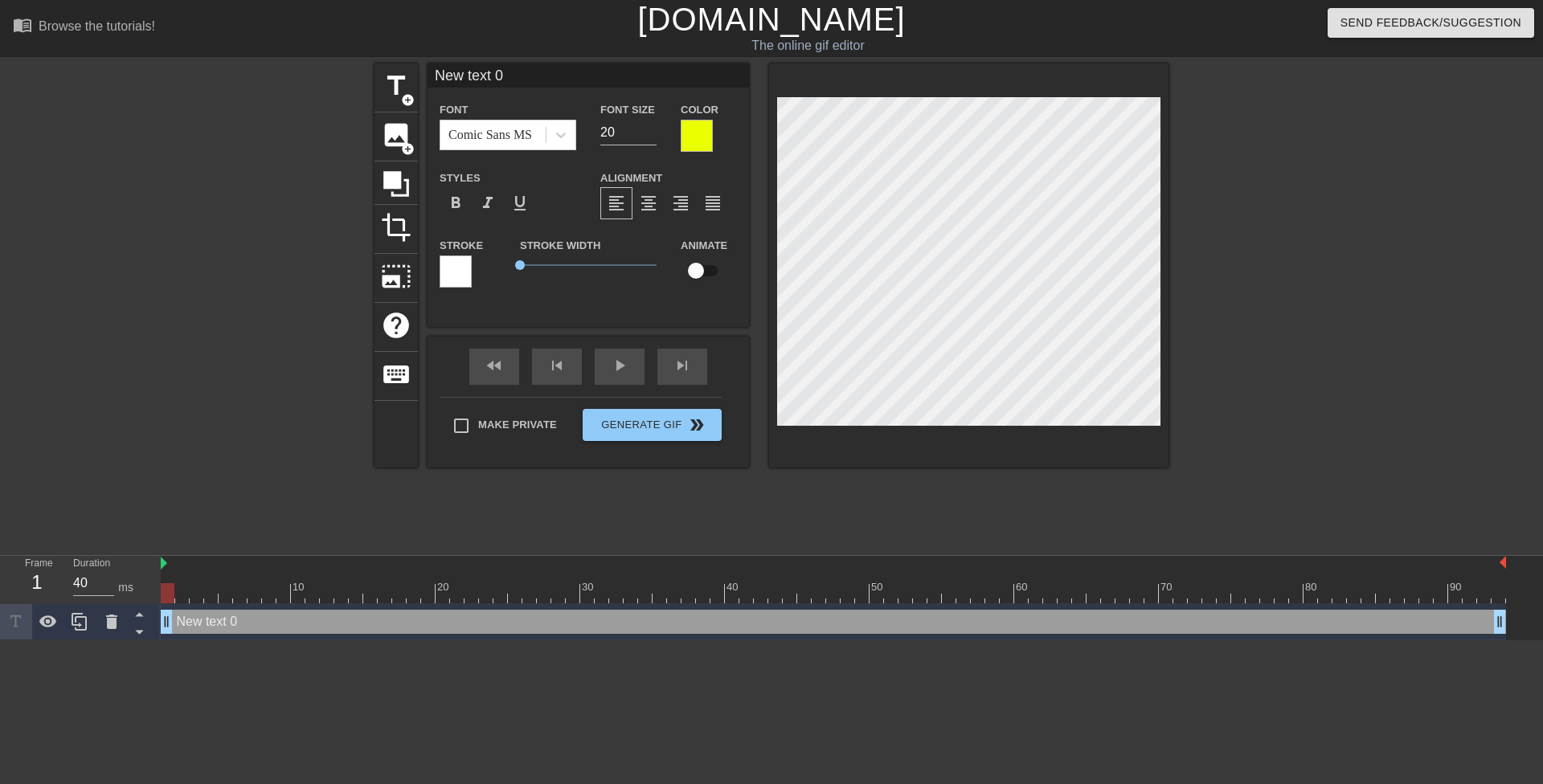
scroll to position [2, 3]
click at [699, 126] on div at bounding box center [697, 136] width 33 height 32
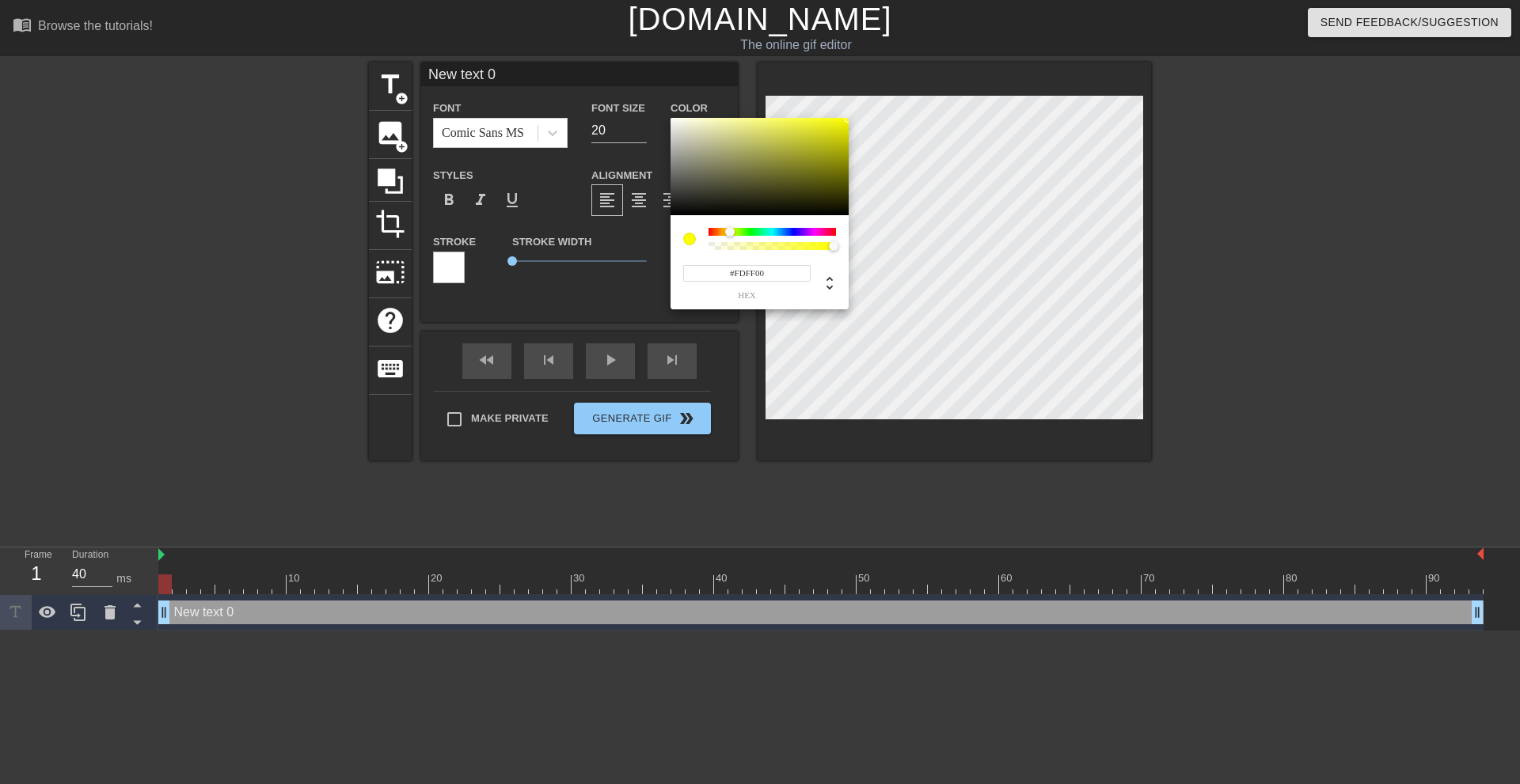
type input "#FFF700"
click at [729, 231] on div at bounding box center [729, 232] width 9 height 9
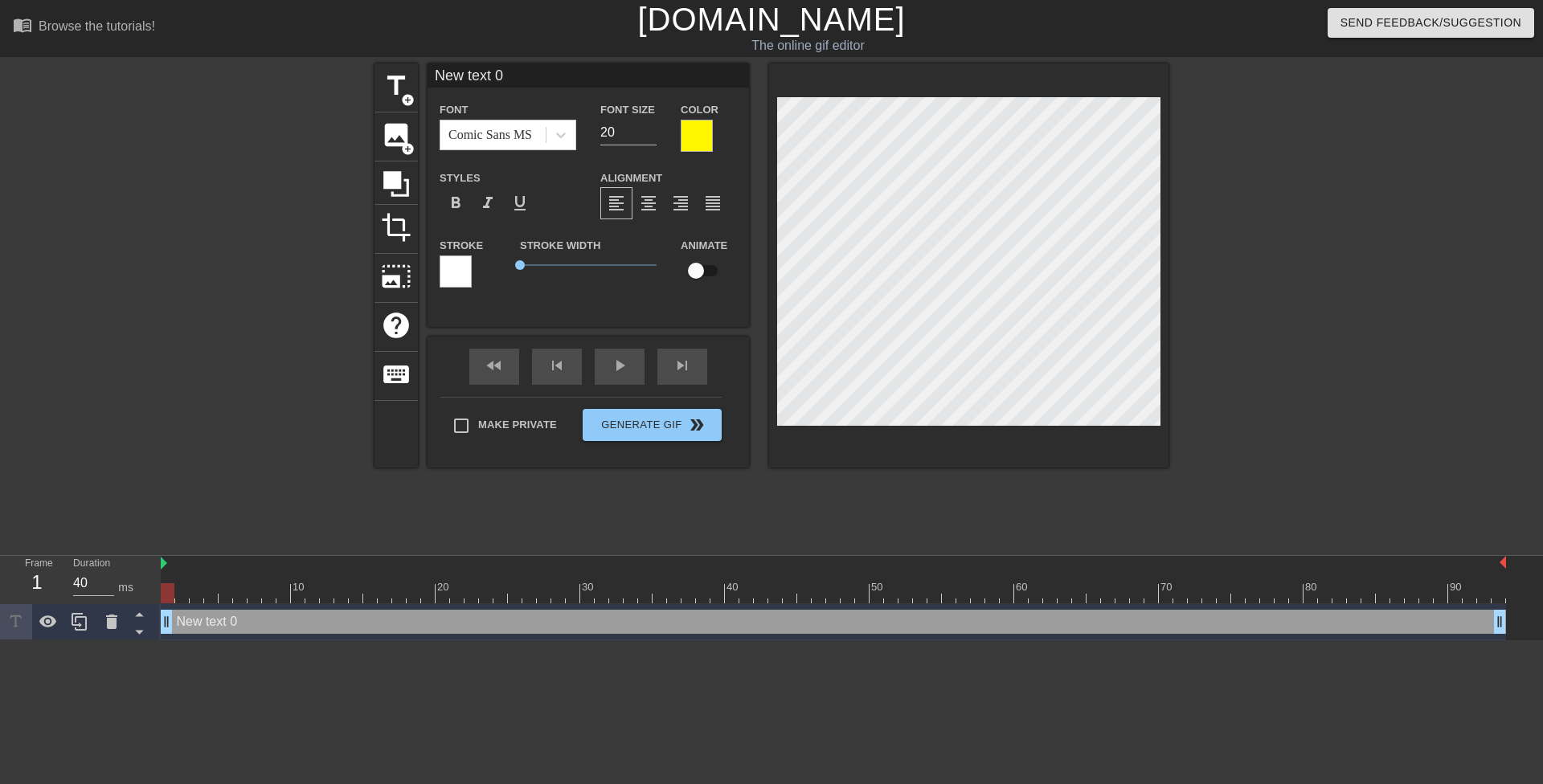
click at [701, 115] on label "Color" at bounding box center [700, 109] width 38 height 16
click at [706, 122] on div at bounding box center [697, 136] width 33 height 32
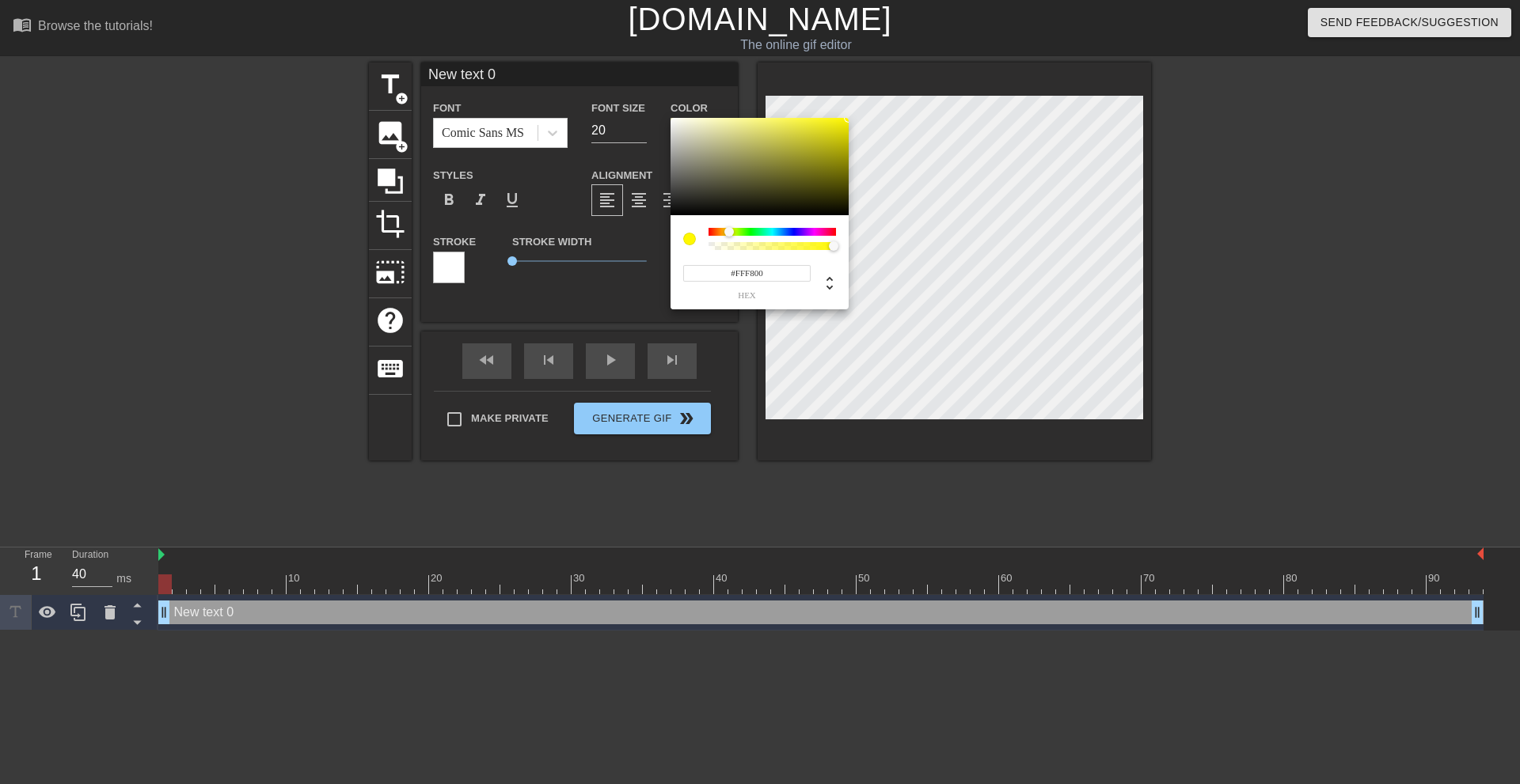
drag, startPoint x: 800, startPoint y: 138, endPoint x: 920, endPoint y: 68, distance: 138.9
click at [919, 69] on div "#FFF800 hex" at bounding box center [760, 392] width 1520 height 784
drag, startPoint x: 728, startPoint y: 232, endPoint x: 749, endPoint y: 229, distance: 21.2
click at [736, 229] on div at bounding box center [731, 232] width 9 height 9
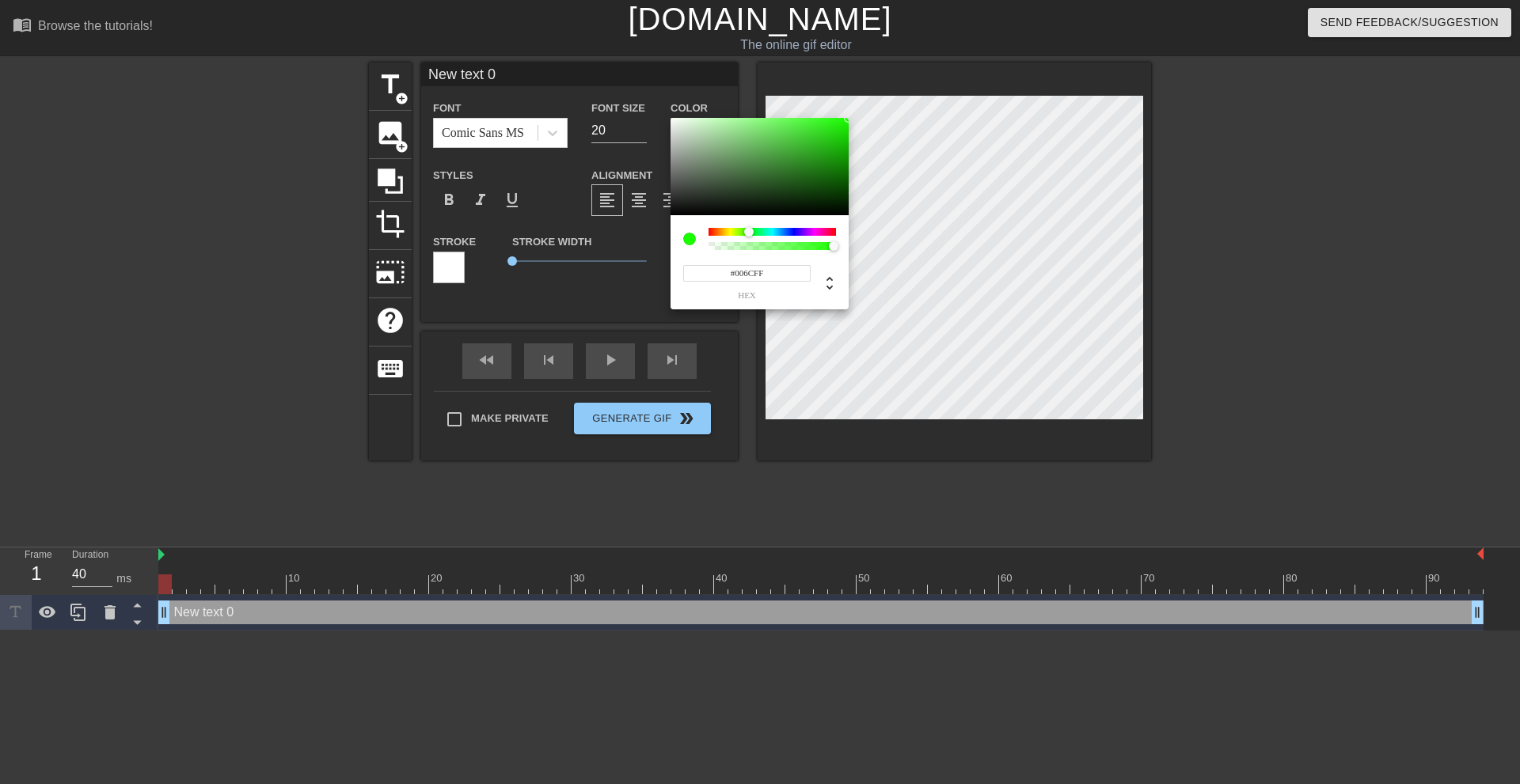
click at [784, 229] on div at bounding box center [772, 232] width 127 height 8
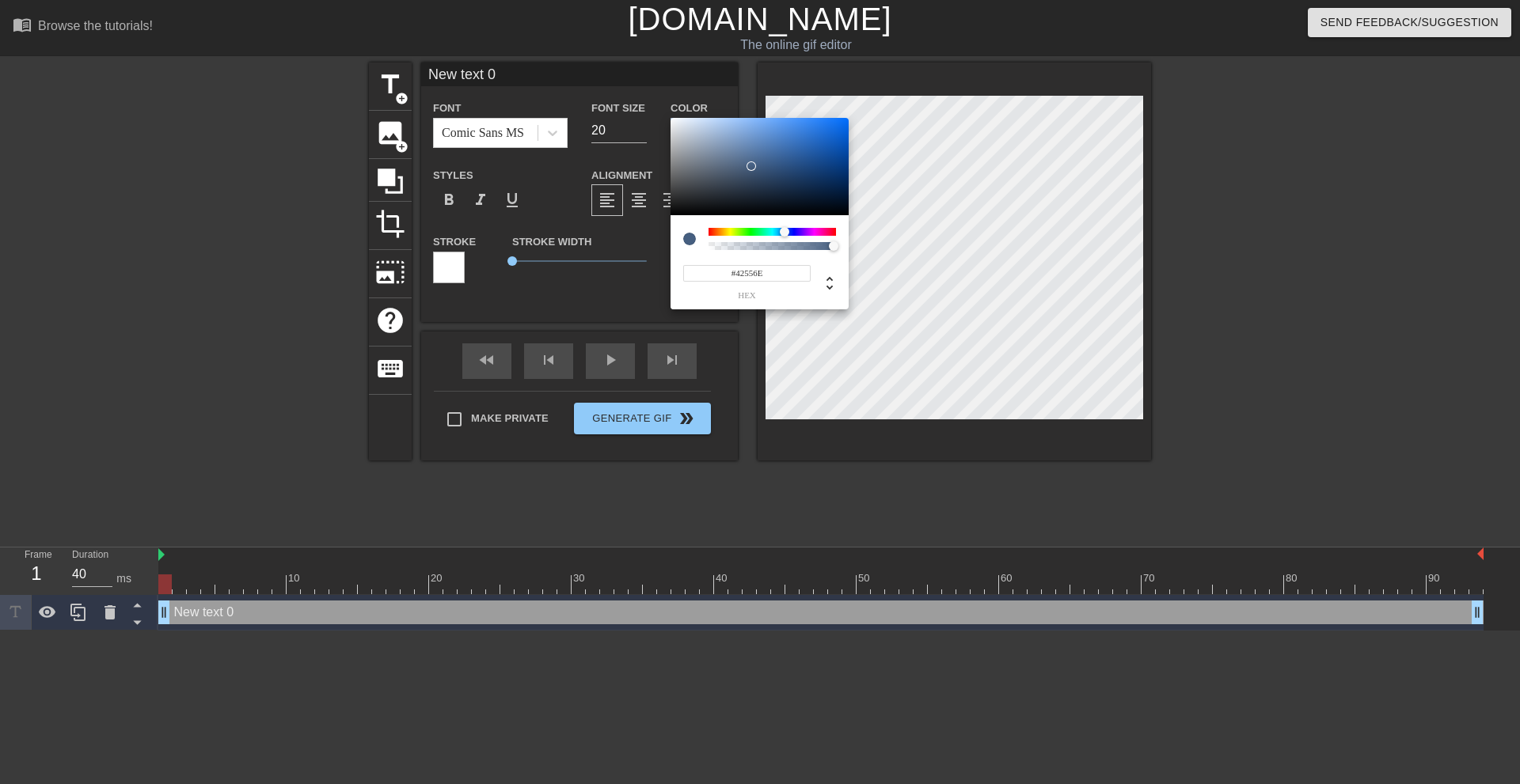
drag, startPoint x: 759, startPoint y: 164, endPoint x: 740, endPoint y: 170, distance: 19.9
click at [741, 173] on div at bounding box center [759, 167] width 178 height 98
click at [761, 223] on div "#42556E hex" at bounding box center [759, 263] width 178 height 94
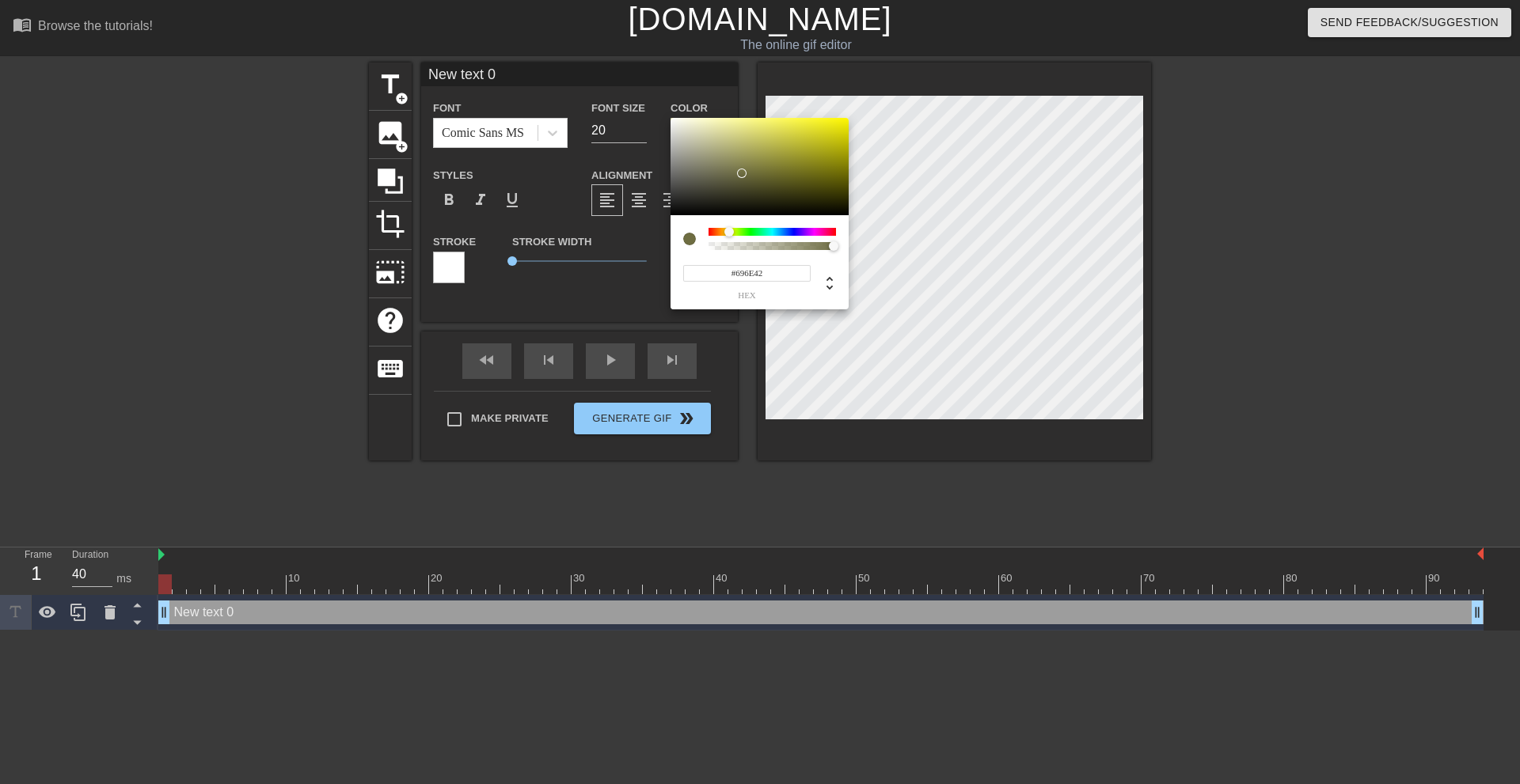
drag, startPoint x: 783, startPoint y: 230, endPoint x: 732, endPoint y: 227, distance: 51.1
click at [732, 233] on div at bounding box center [729, 232] width 9 height 9
drag, startPoint x: 766, startPoint y: 173, endPoint x: 928, endPoint y: 47, distance: 205.2
click at [928, 47] on div "#DEFF00 hex" at bounding box center [760, 392] width 1520 height 784
type input "#F4FF00"
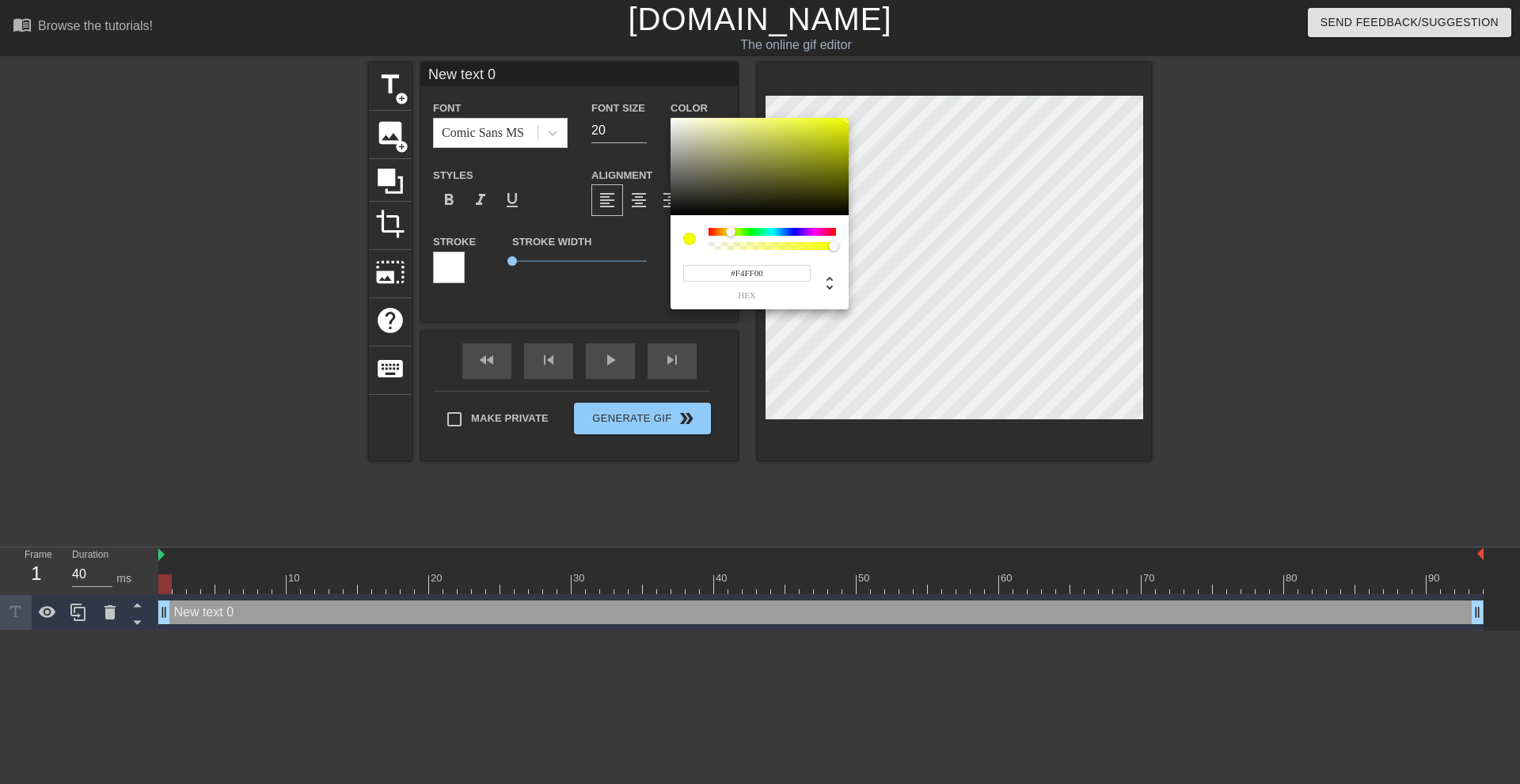
click at [731, 229] on div at bounding box center [731, 232] width 9 height 9
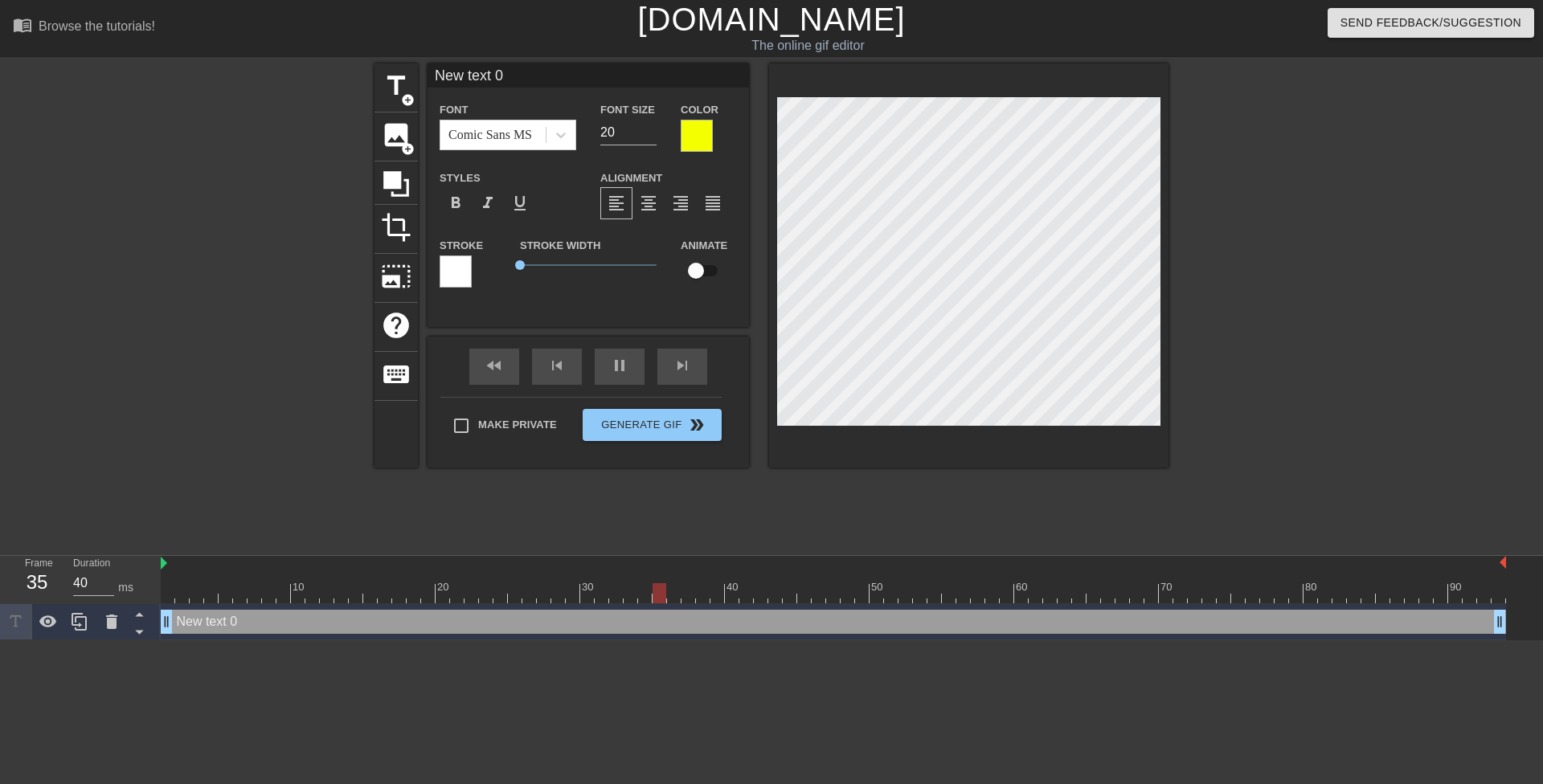
scroll to position [3, 5]
type input "O"
type textarea "O"
type input "Oh"
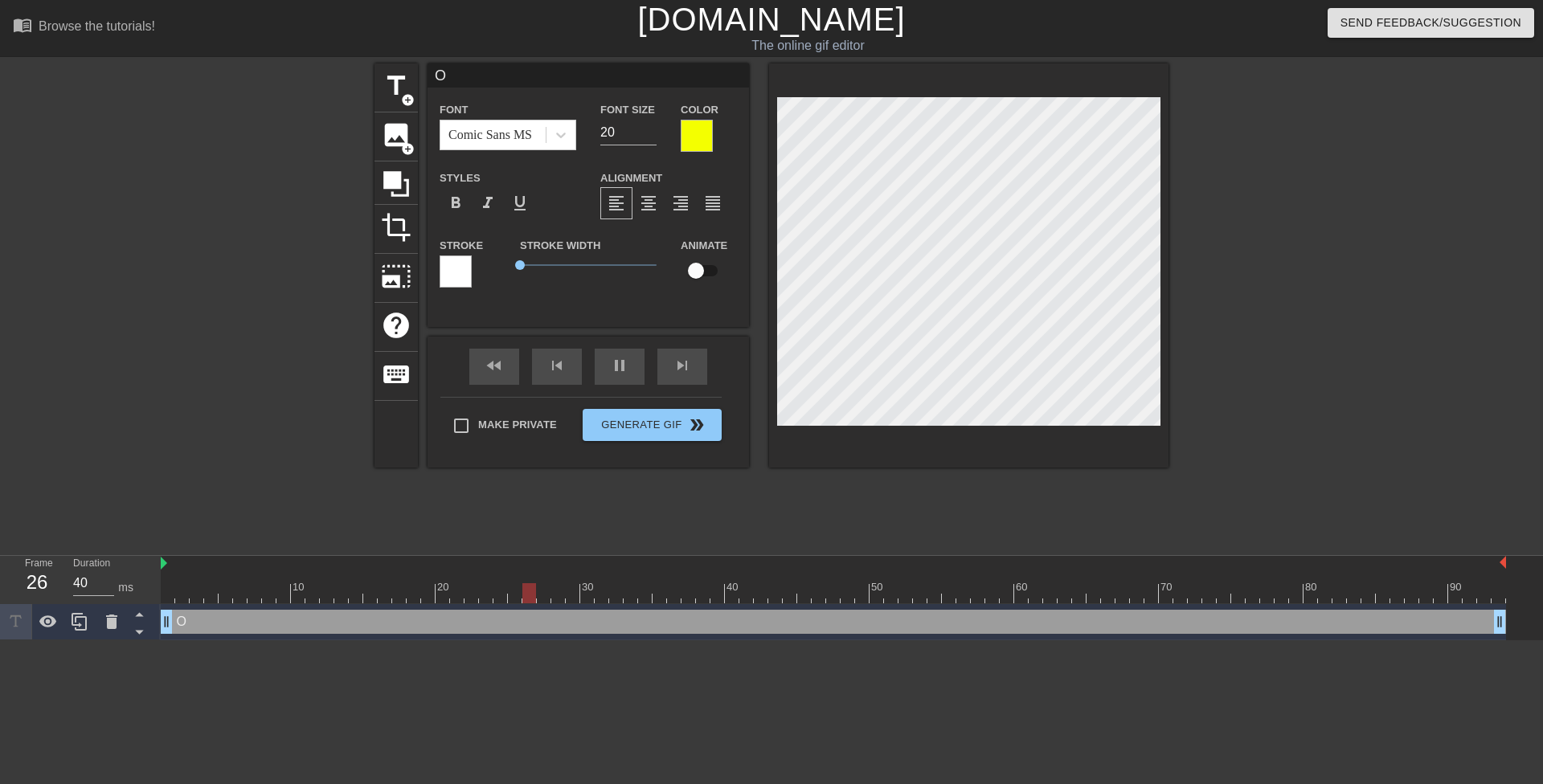
type textarea "Oh"
type input "Oh"
type textarea "Oh"
type input "Oh s"
type textarea "Oh s"
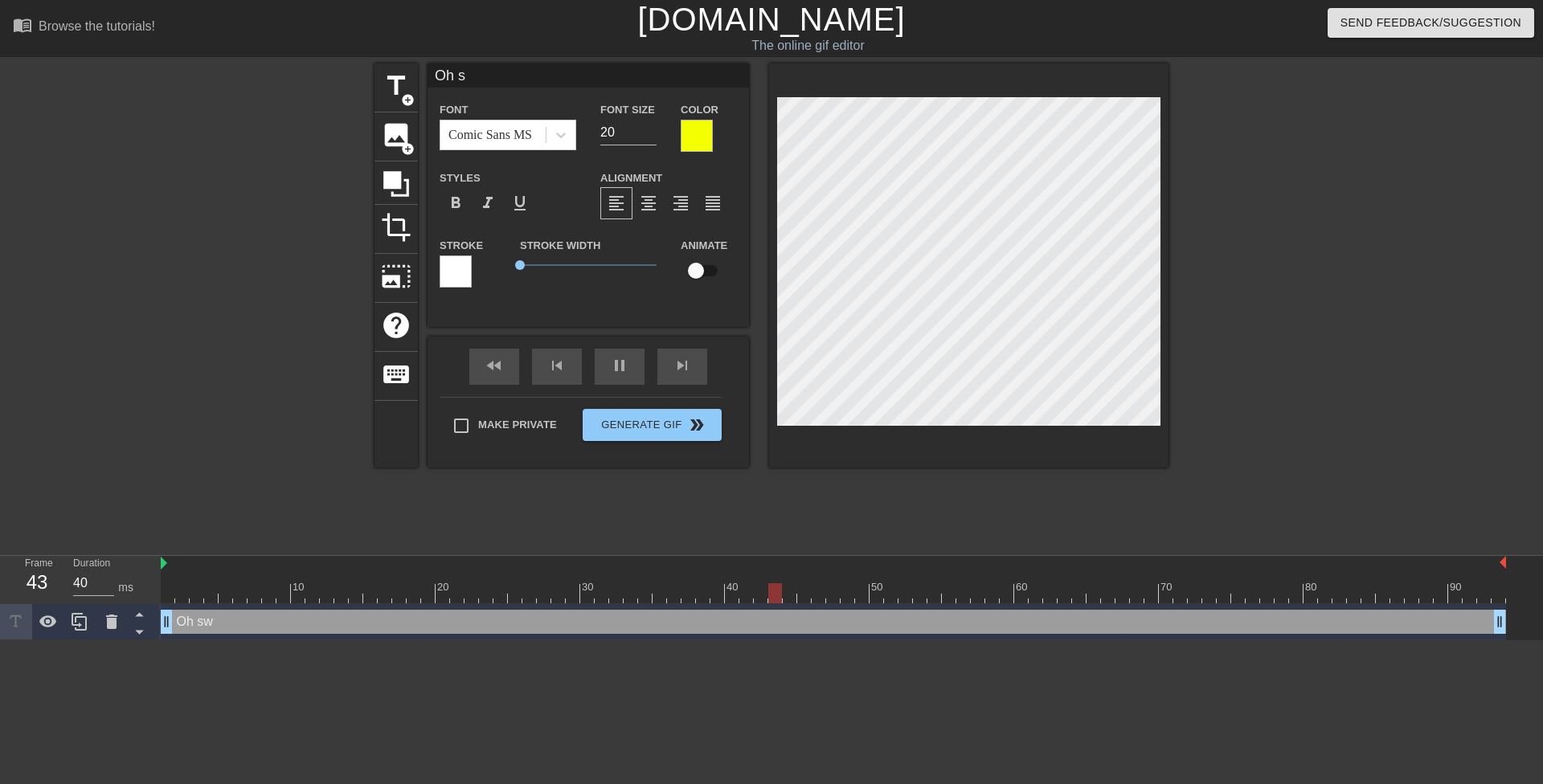
type input "Oh sw"
type textarea "Oh sw"
type input "Oh swe"
type textarea "Oh swe"
type input "Oh swee"
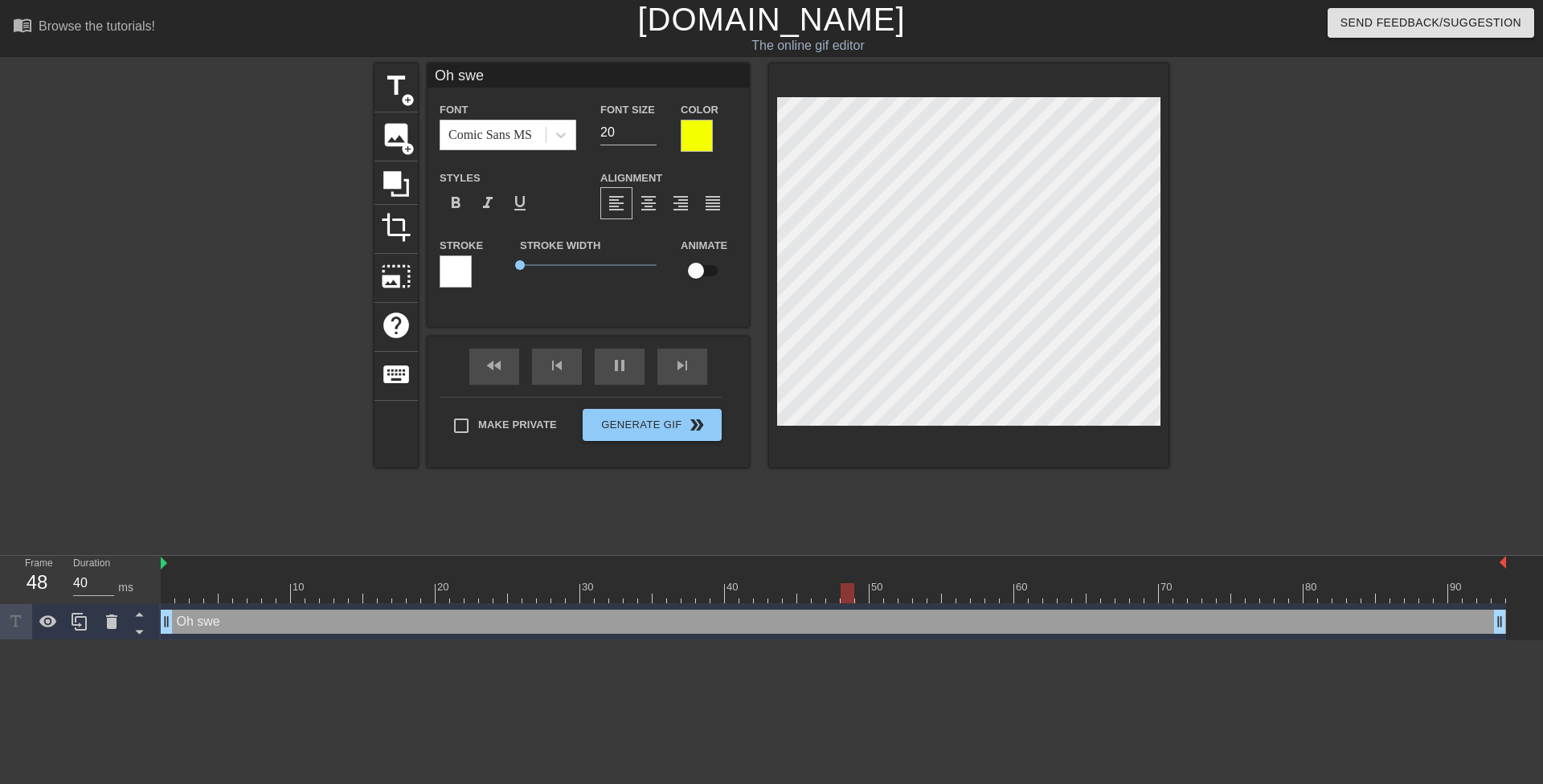
type textarea "Oh swee"
type input "Oh sweei"
type textarea "Oh sweei"
type input "Oh sweeit"
type textarea "Oh sweeit"
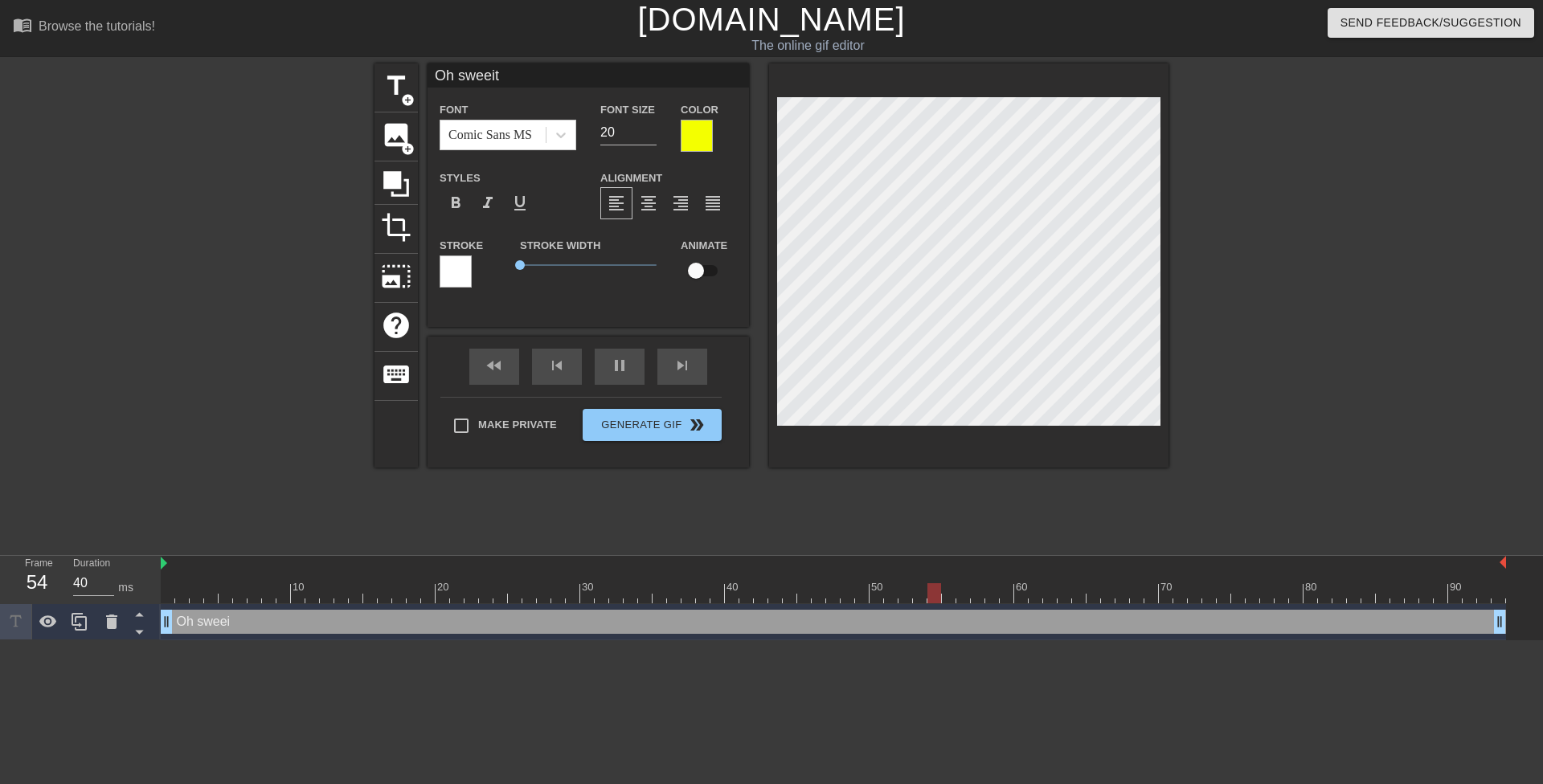
scroll to position [3, 4]
type input "Oh sweeite"
type textarea "Oh sweeite"
type input "Oh sweeit"
type textarea "Oh sweeit"
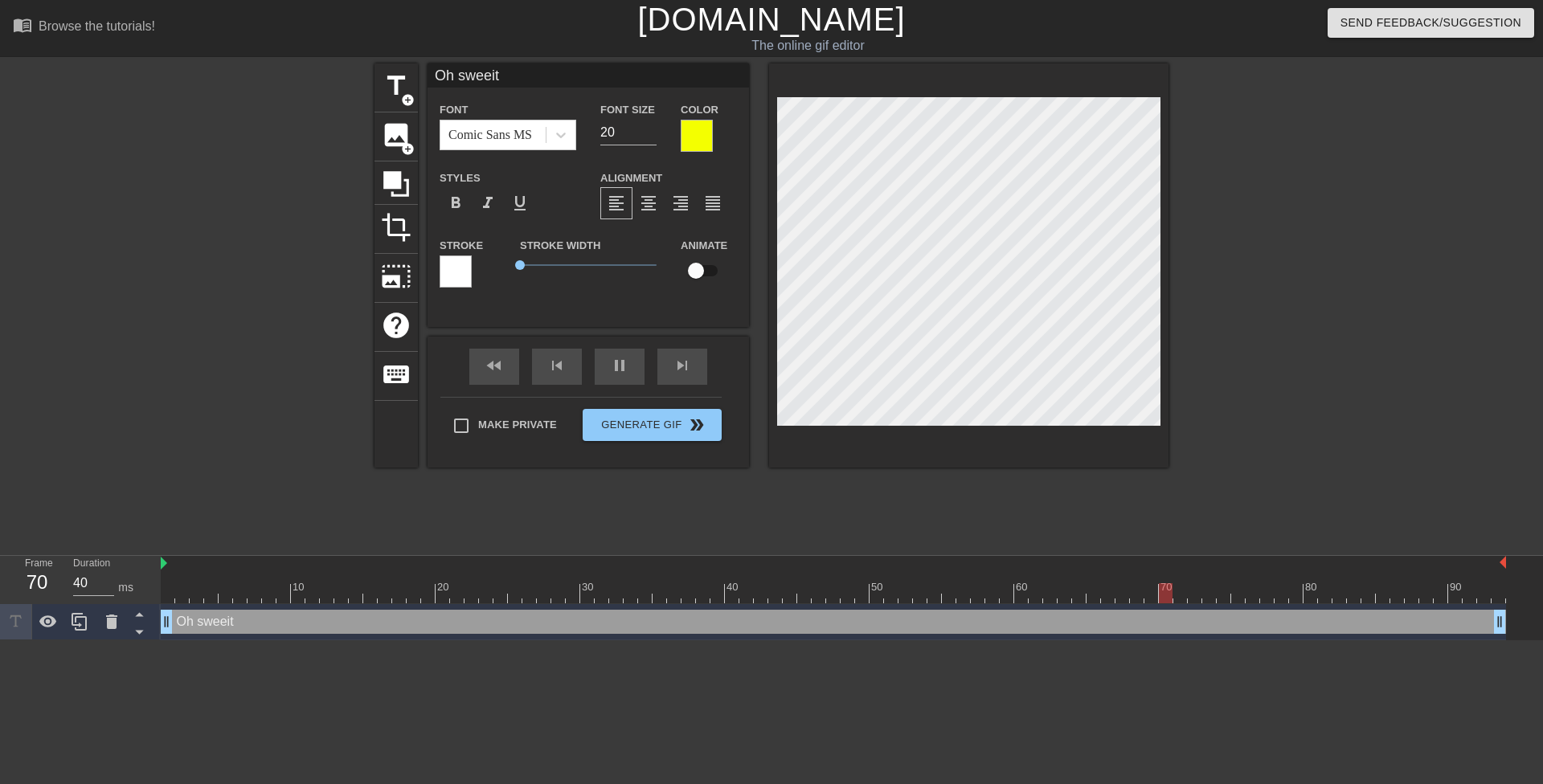
type input "Oh sweei"
type textarea "Oh sweei"
type input "Oh swee"
type textarea "Oh swee"
type input "Oh sweet"
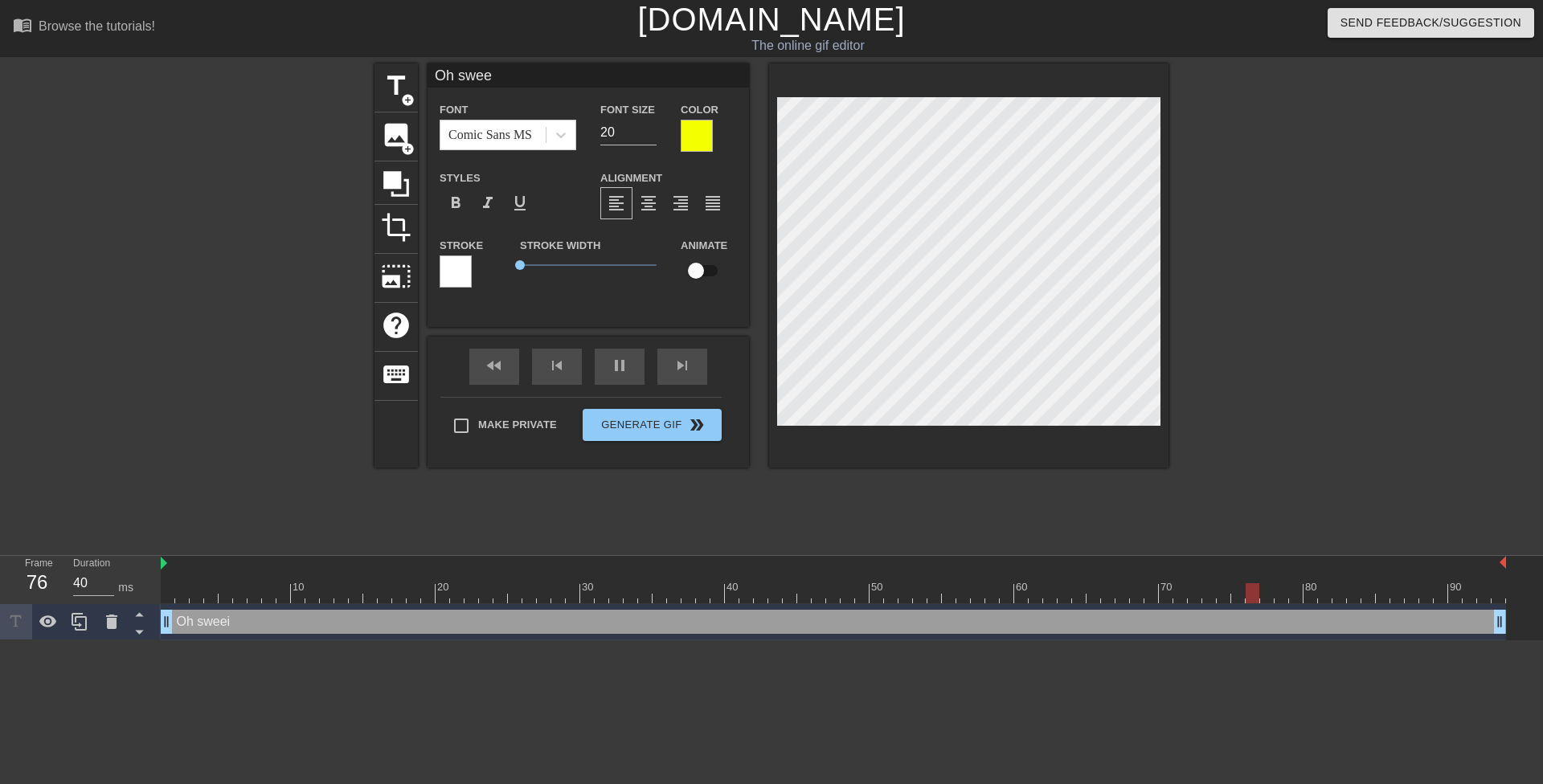
type textarea "Oh sweet"
type input "Oh [PERSON_NAME]"
type textarea "Oh [PERSON_NAME]"
type input "Oh sweetie"
type textarea "Oh sweetie"
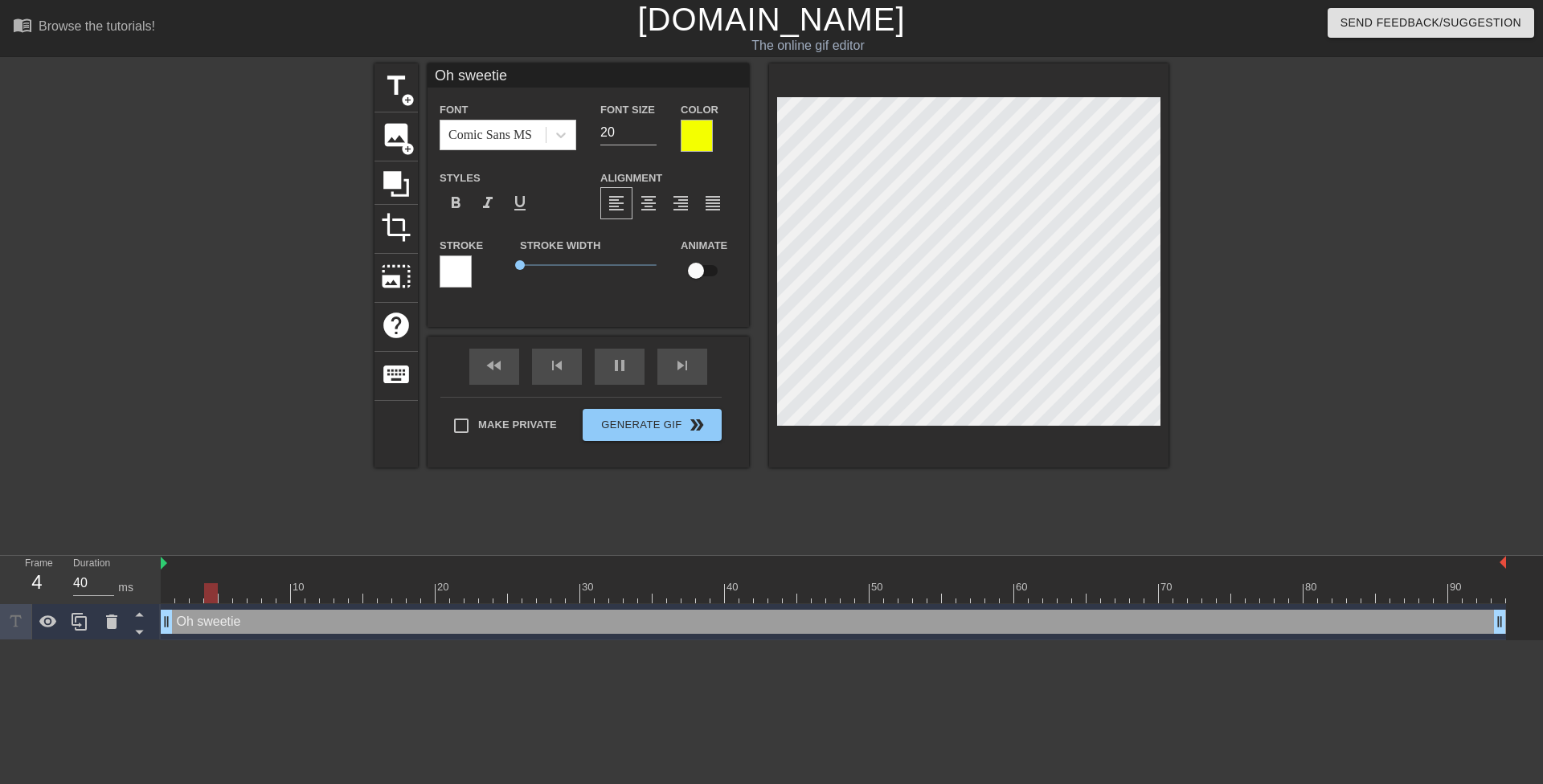
type input "Oh sweetie,"
type textarea "Oh sweetie,"
type input "Oh sweetie,"
type textarea "Oh sweetie,"
type input "Oh sweetie, I"
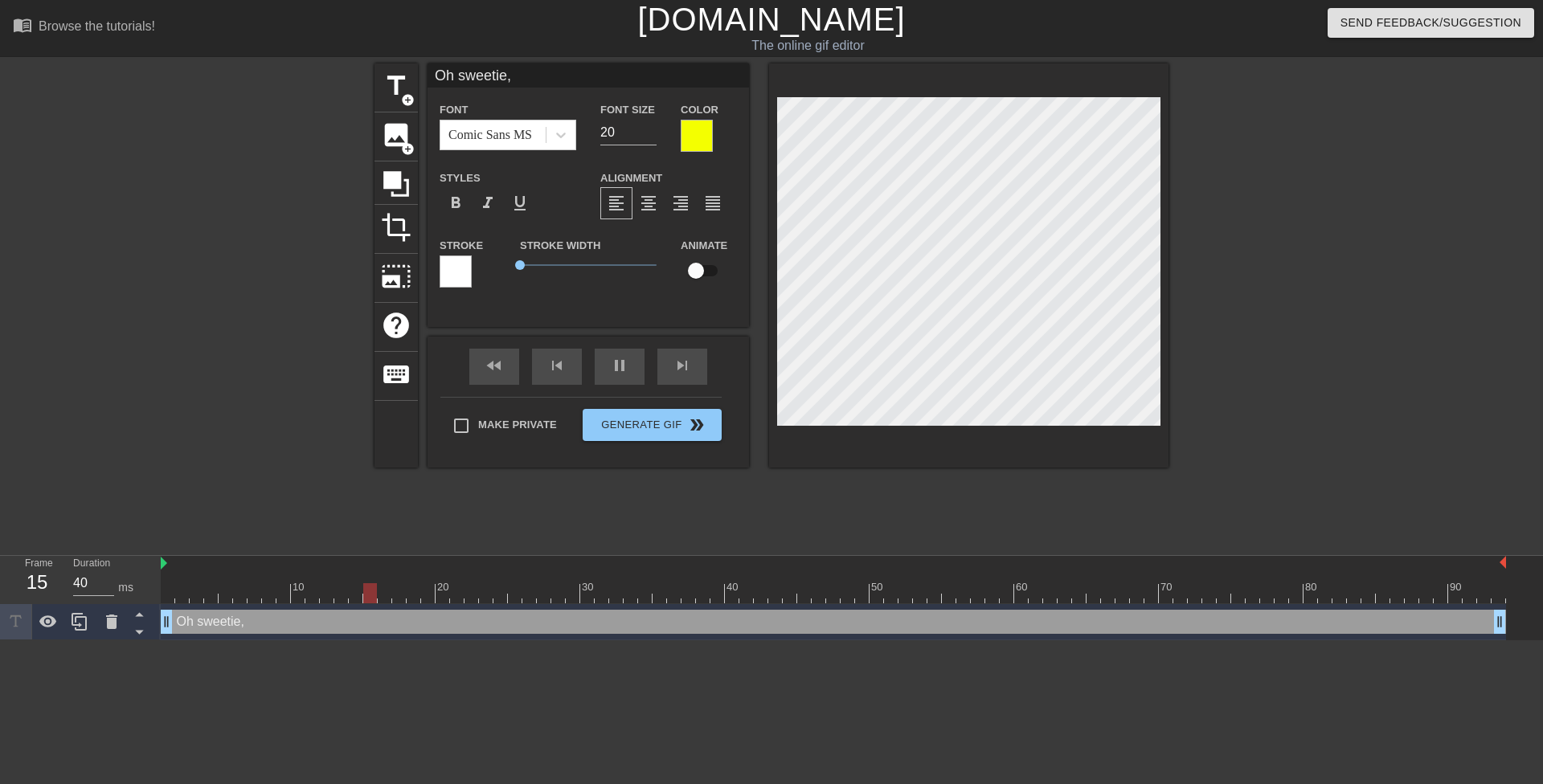
type textarea "Oh sweetie, I"
type input "Oh sweetie, I"
type textarea "Oh sweetie, I"
type input "Oh sweetie, I c"
type textarea "Oh sweetie, I c"
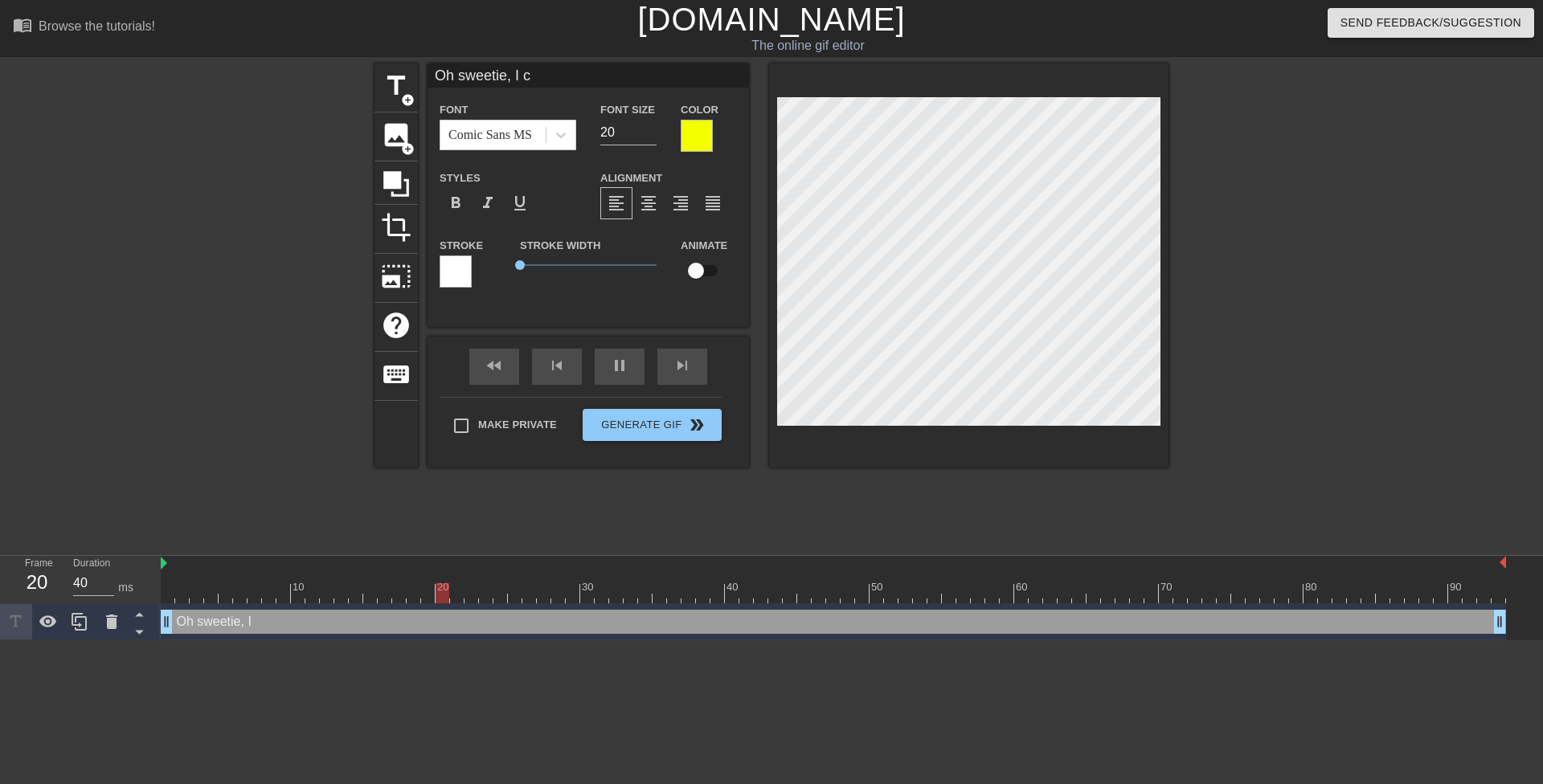
type input "Oh sweetie, I ca"
type textarea "Oh sweetie, I ca"
type input "Oh sweetie, I can"
type textarea "Oh sweetie, I can"
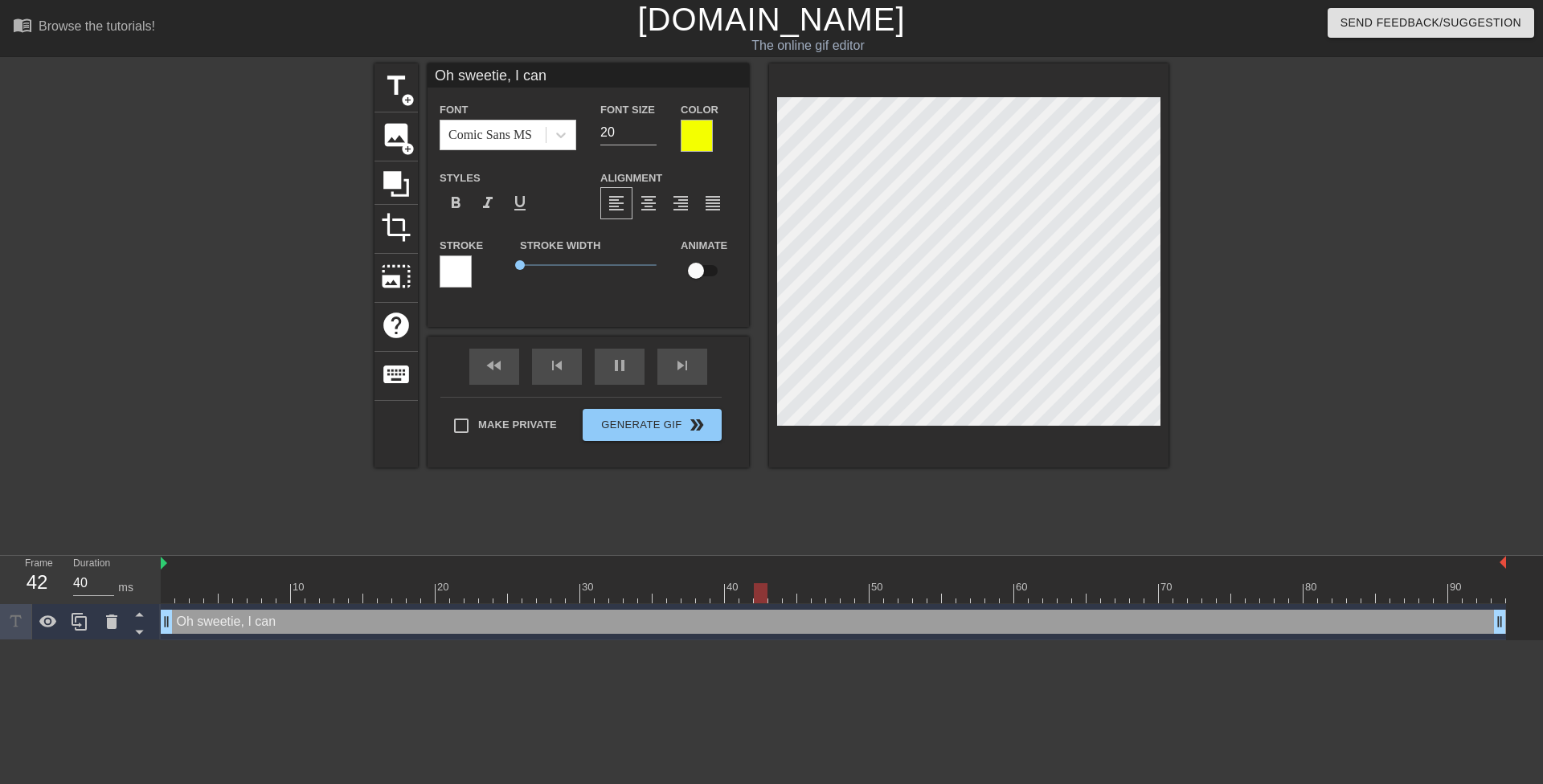
type input "Oh sweetie, I can'"
type textarea "Oh sweetie, I can'"
type input "Oh sweetie, I can't"
type textarea "Oh sweetie, I can't"
type input "Oh sweetie, I can't"
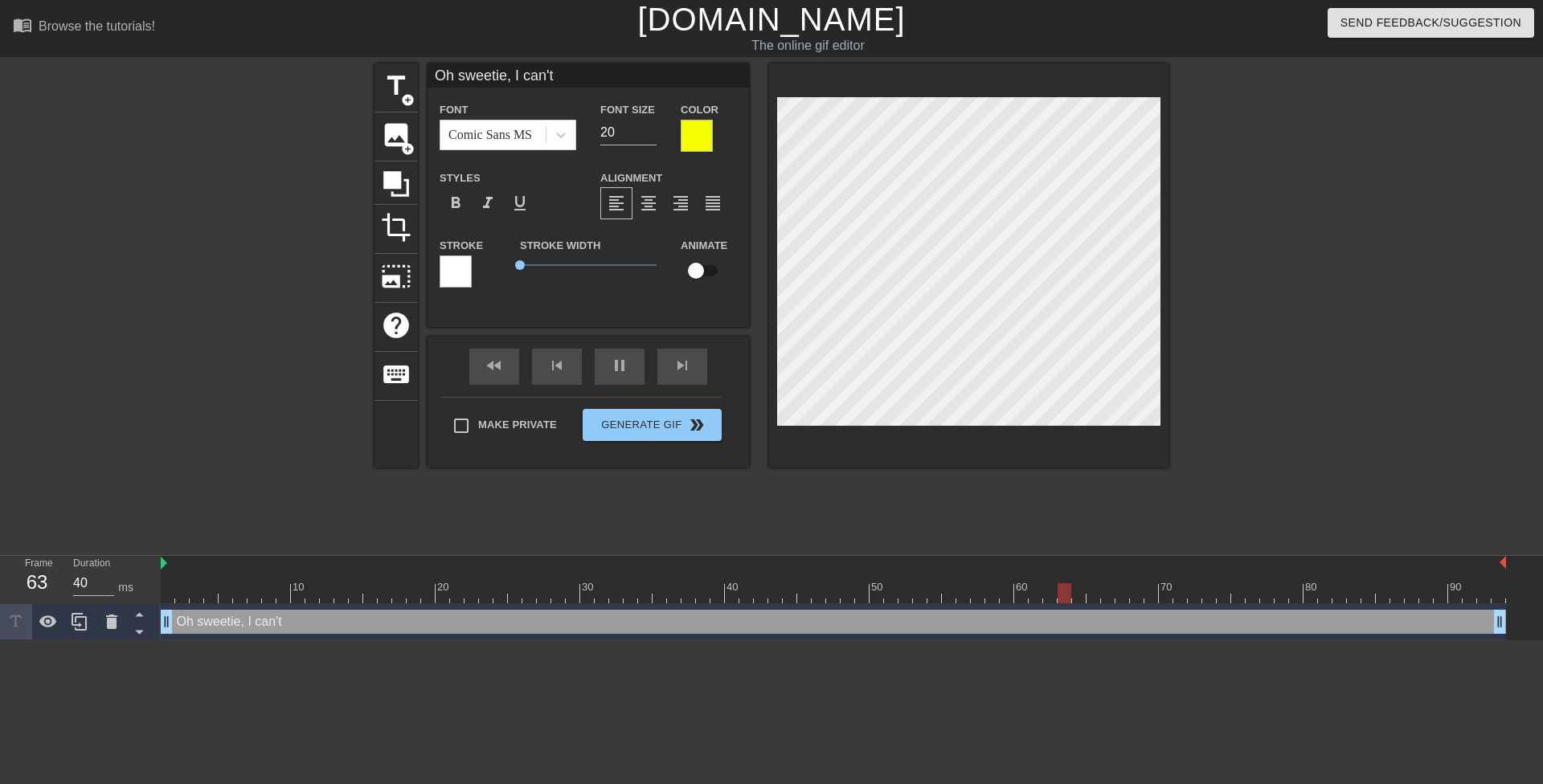
type textarea "Oh sweetie, I can't"
type input "Oh sweetie, I can'tw"
type textarea "Oh sweetie, I can't w"
type input "Oh sweetie, I can'twa"
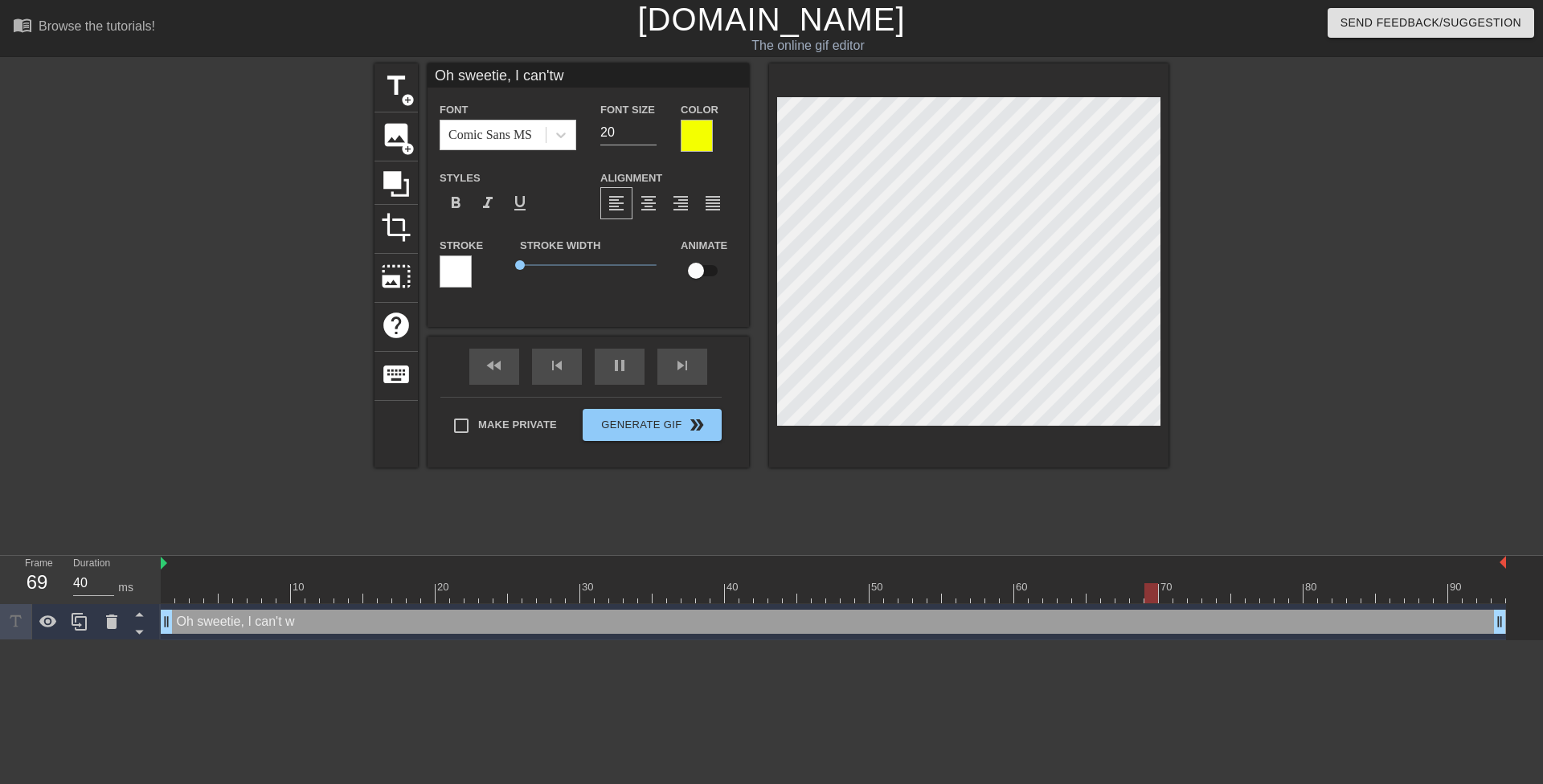
type textarea "Oh sweetie, I can't wa"
type input "Oh sweetie, I can'twai"
type textarea "Oh sweetie, I can't wai"
type input "Oh sweetie, I can'[PERSON_NAME]"
type textarea "Oh sweetie, I can't wait"
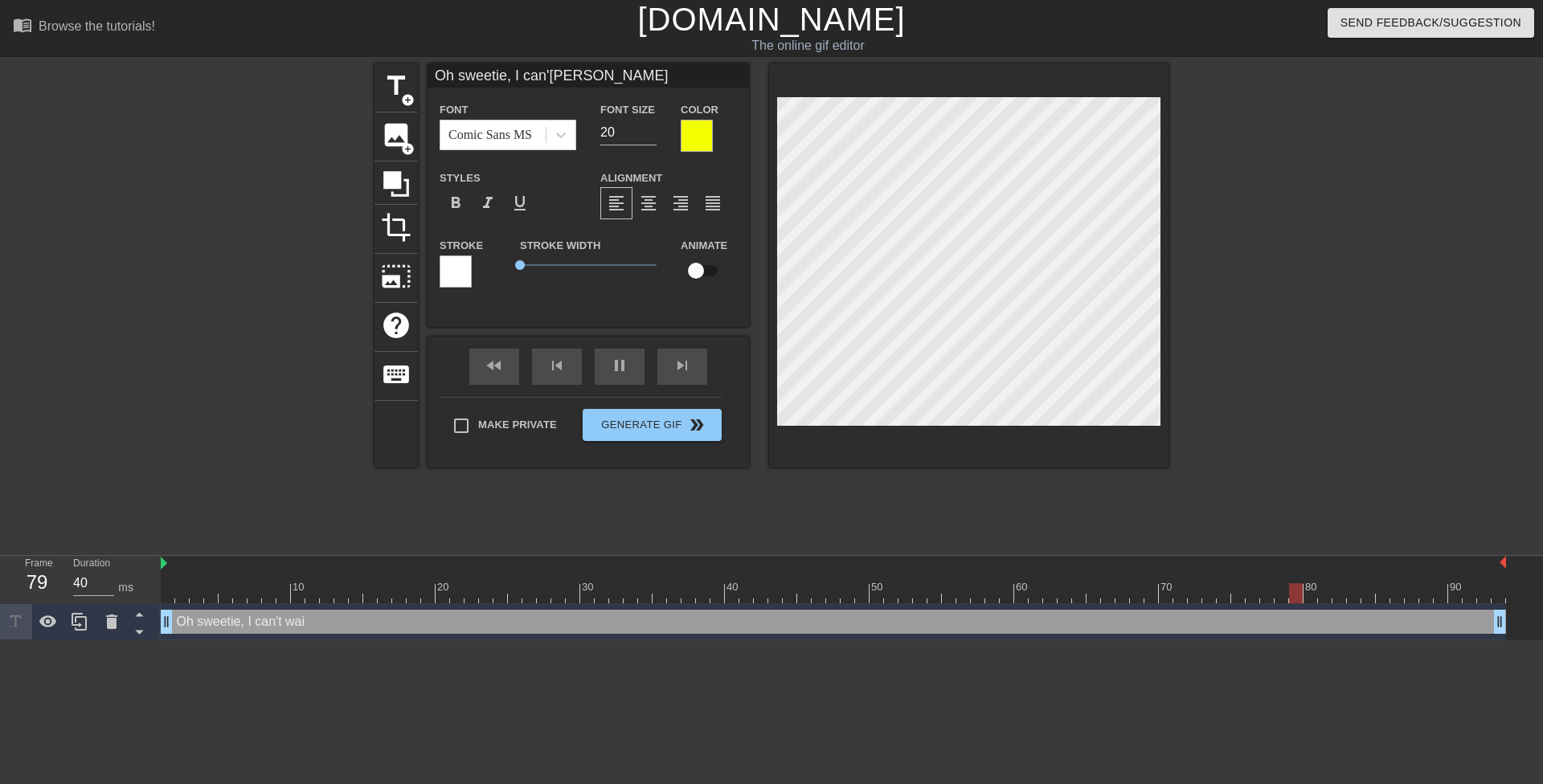
type input "Oh sweetie, I can'[PERSON_NAME]"
type textarea "Oh sweetie, I can't wait"
type input "Oh sweetie, I can'[PERSON_NAME] t"
type textarea "Oh sweetie, I can't wait t"
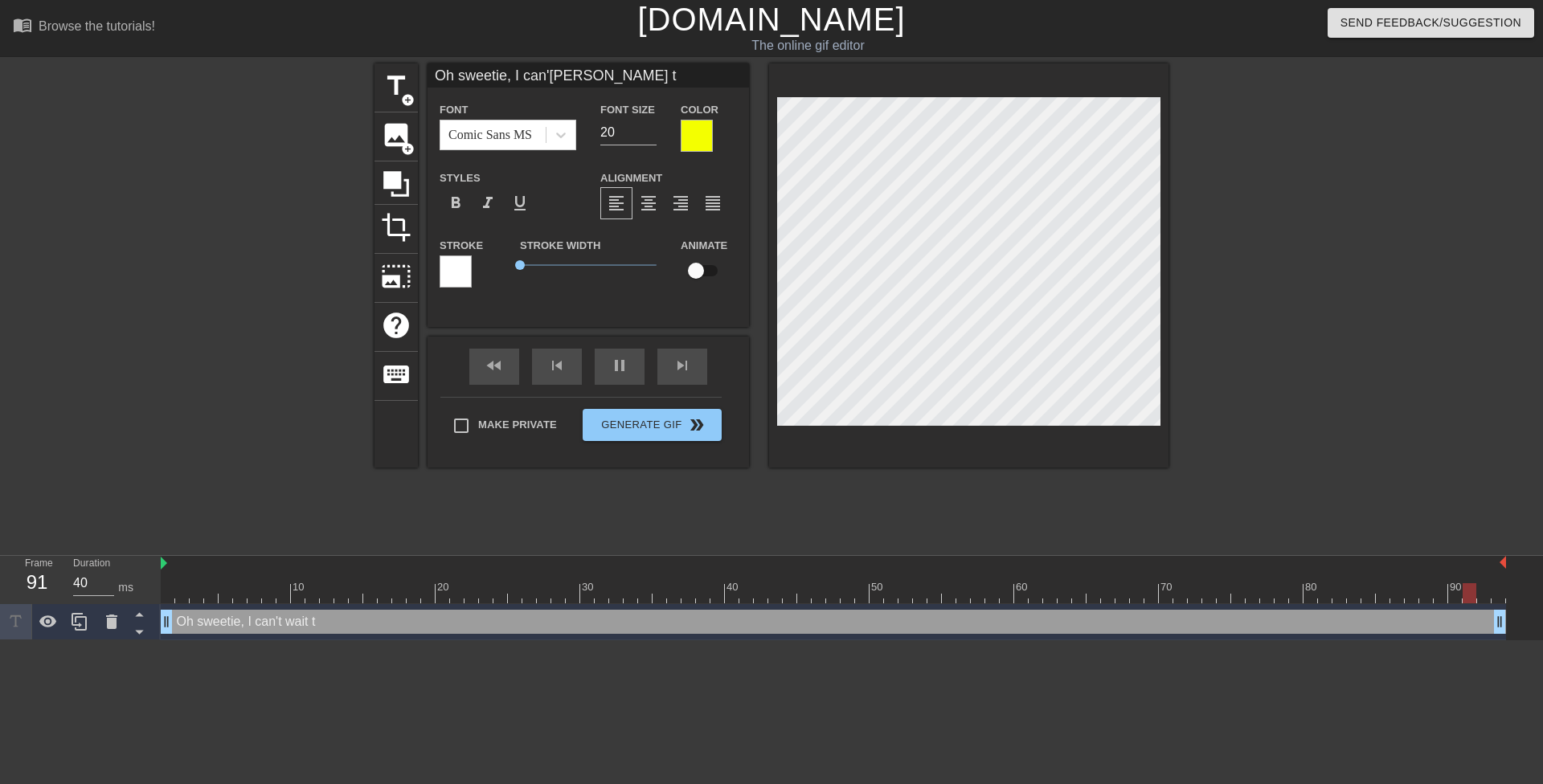
type input "Oh sweetie, I can'[PERSON_NAME] to"
type textarea "Oh sweetie, I can't wait to"
type input "Oh sweetie, I can'[PERSON_NAME] to"
type textarea "Oh sweetie, I can't wait to"
type input "Oh sweetie, I can'[PERSON_NAME] to"
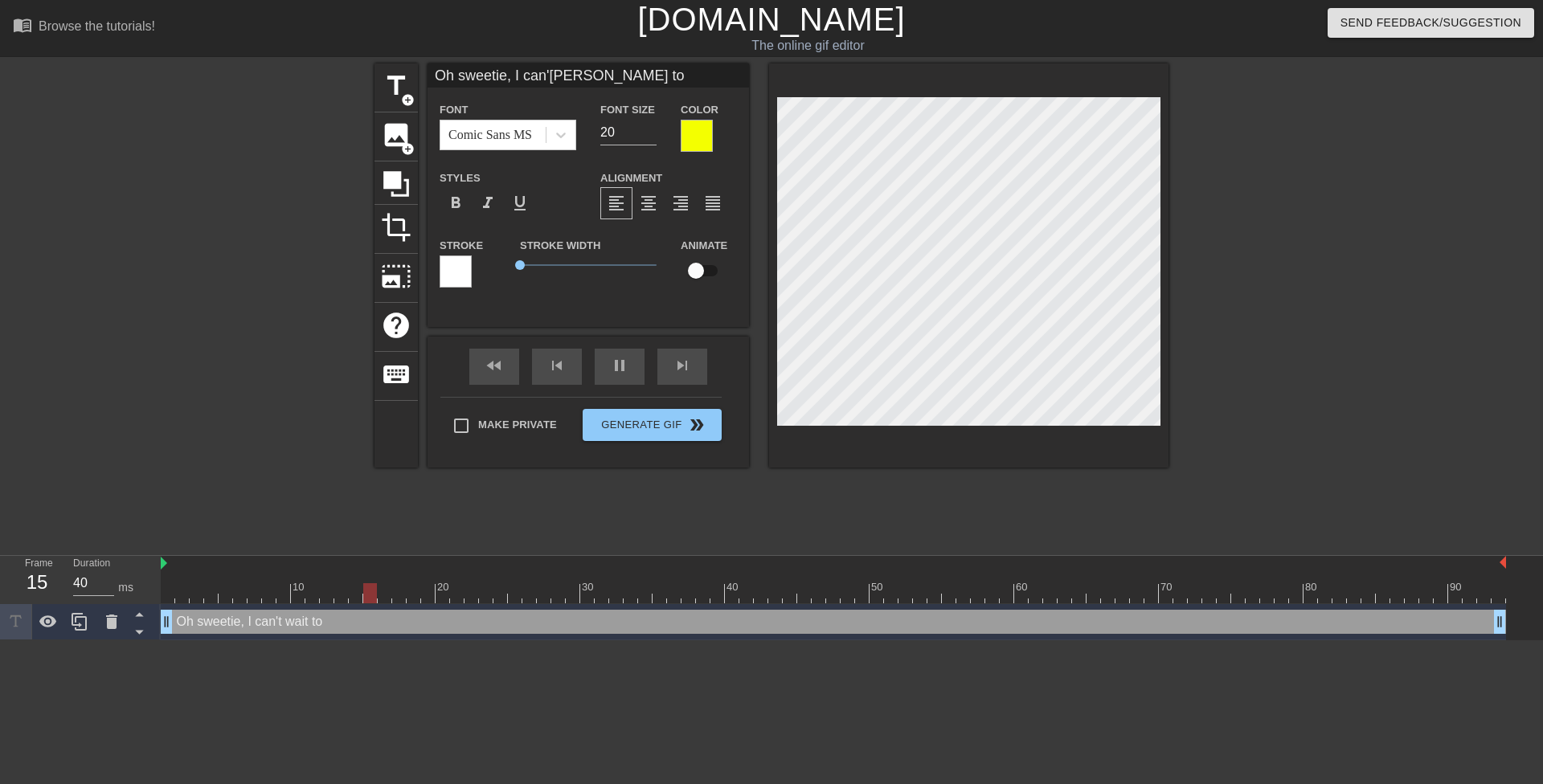
type textarea "Oh sweetie, I can't wait to"
type input "Oh sweetie, I can'[PERSON_NAME] t"
type textarea "Oh sweetie, I can't wait t"
type input "Oh sweetie, I can'[PERSON_NAME]"
type textarea "Oh sweetie, I can't wait"
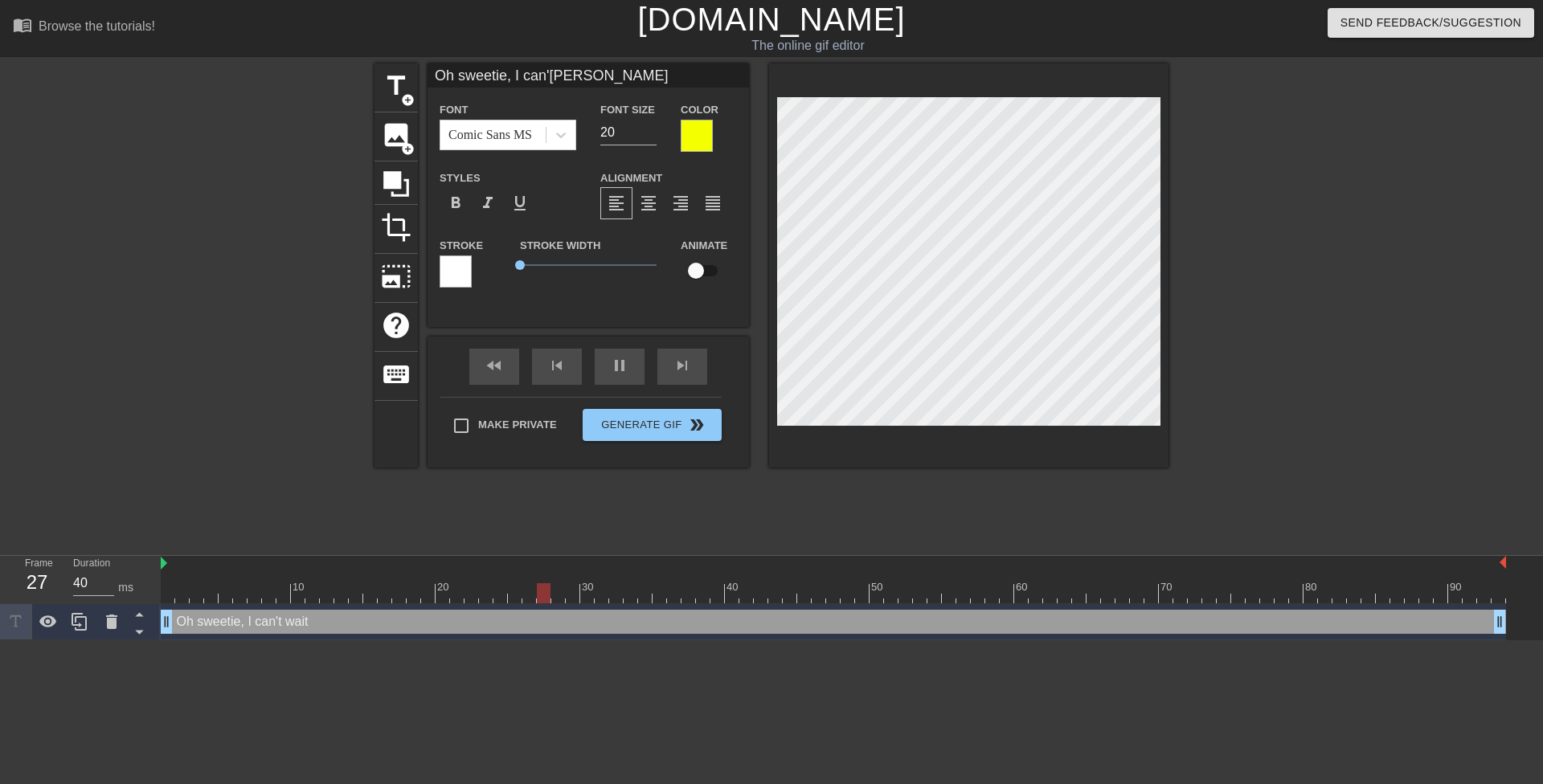
type input "Oh sweetie, I can'[PERSON_NAME] u"
type textarea "Oh sweetie, I can't wait u"
type input "Oh sweetie, I can'[PERSON_NAME] un"
type textarea "Oh sweetie, I can't wait un"
type input "Oh sweetie, I can'[PERSON_NAME] unt"
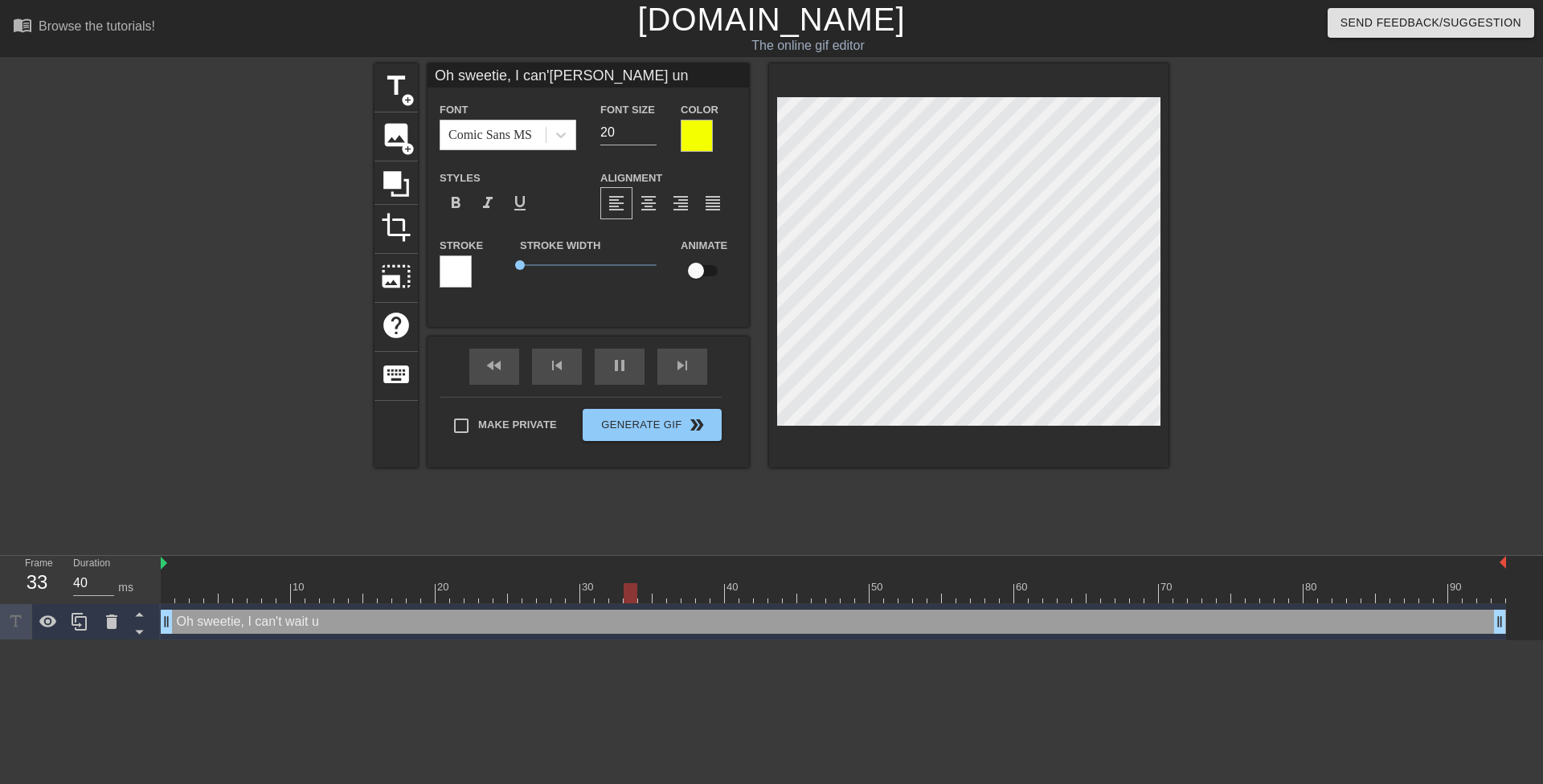
type textarea "Oh sweetie, I can't wait unt"
type input "Oh sweetie, I can'[PERSON_NAME] unti"
type textarea "Oh sweetie, I can't wait unti"
type input "Oh sweetie, I can'[PERSON_NAME] until"
type textarea "Oh sweetie, I can't wait until"
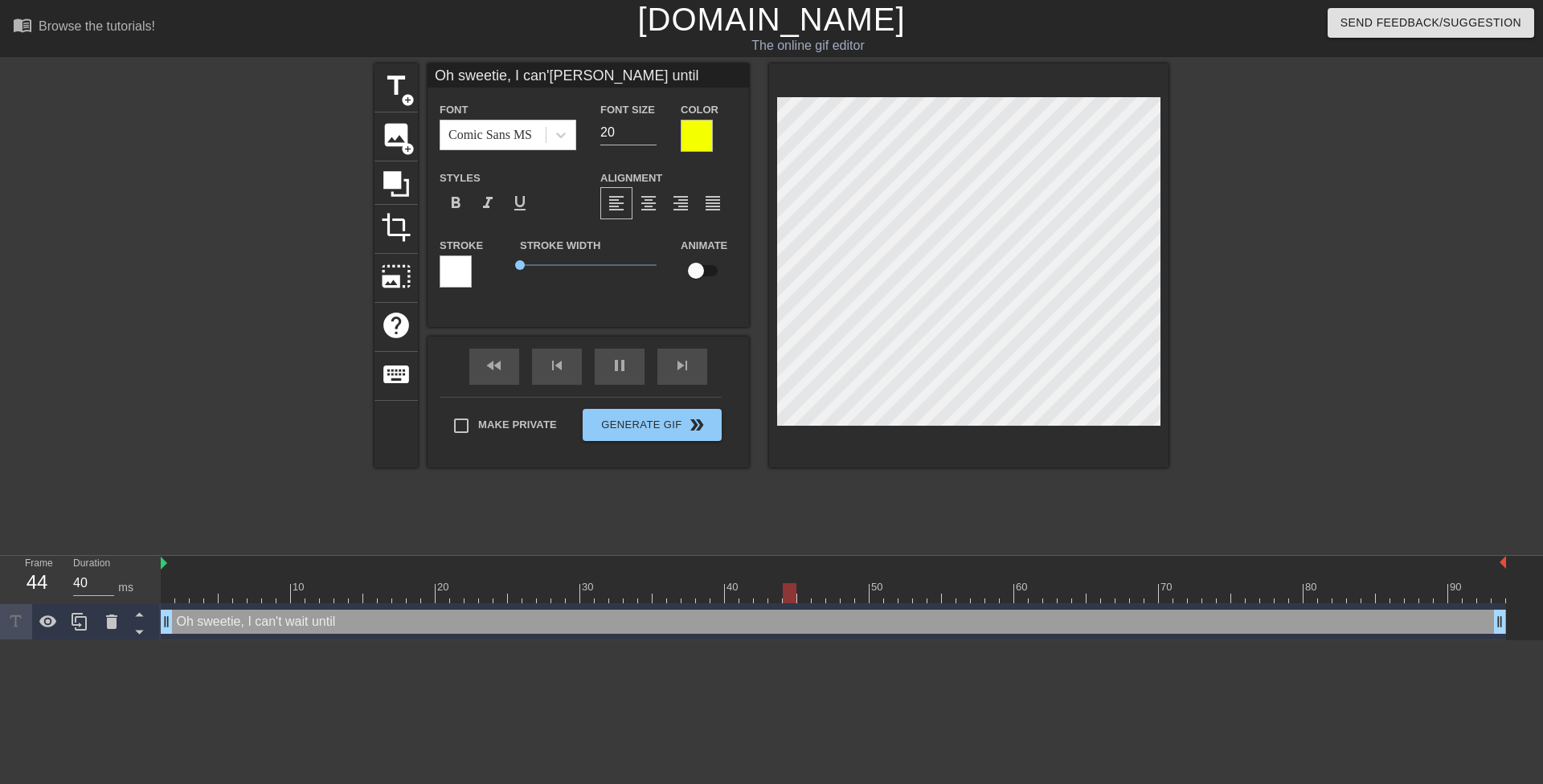
scroll to position [3, 4]
type input "Oh sweetie, I can'[PERSON_NAME] until"
type textarea "Oh sweetie, I can't wait until"
type input "Oh sweetie, I can'[PERSON_NAME] until y"
type textarea "Oh sweetie, I can't wait until y"
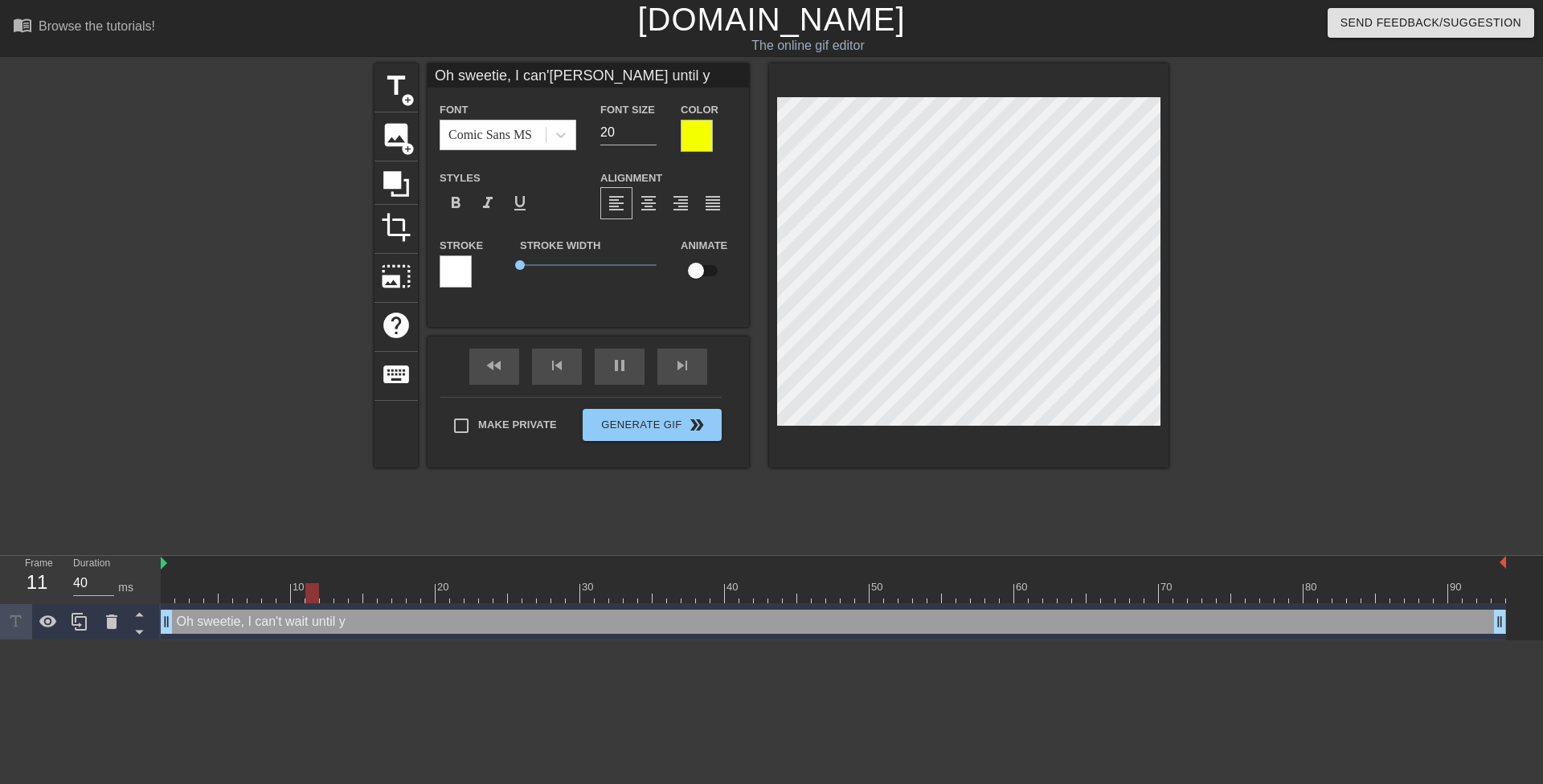
type input "Oh sweetie, I can'[PERSON_NAME] until yo"
type textarea "Oh sweetie, I can't wait until yo"
type input "Oh sweetie, I can'[PERSON_NAME] until you"
type textarea "Oh sweetie, I can't wait until you"
type input "Oh sweetie, I can'[PERSON_NAME] until you"
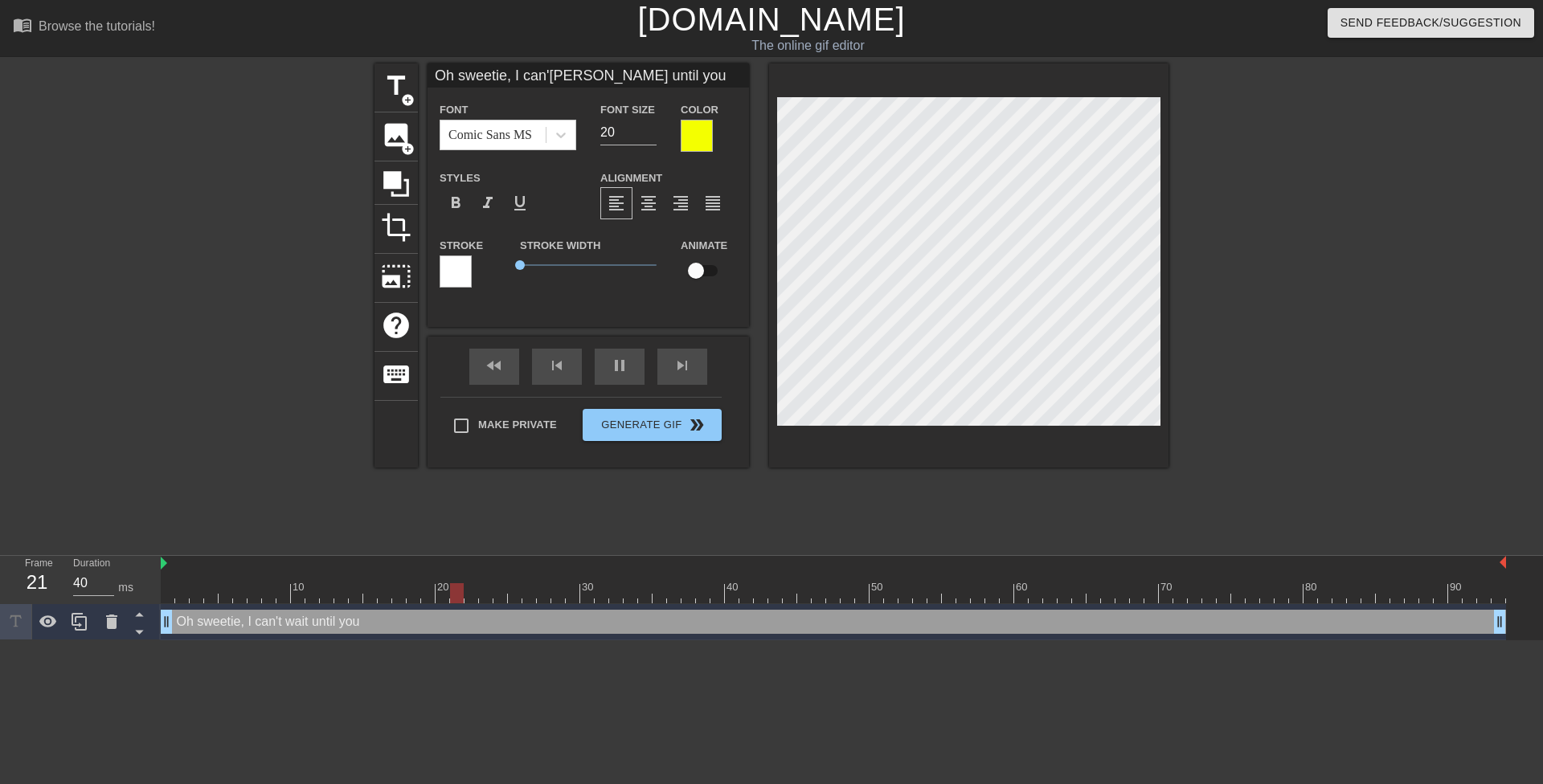
type textarea "Oh sweetie, I can't wait until you g"
type input "Oh sweetie, I can'[PERSON_NAME] until you gr"
type textarea "Oh sweetie, I can't wait until you gr"
type input "Oh sweetie, I can'[PERSON_NAME] until you gra"
type textarea "Oh sweetie, I can't wait until you gra"
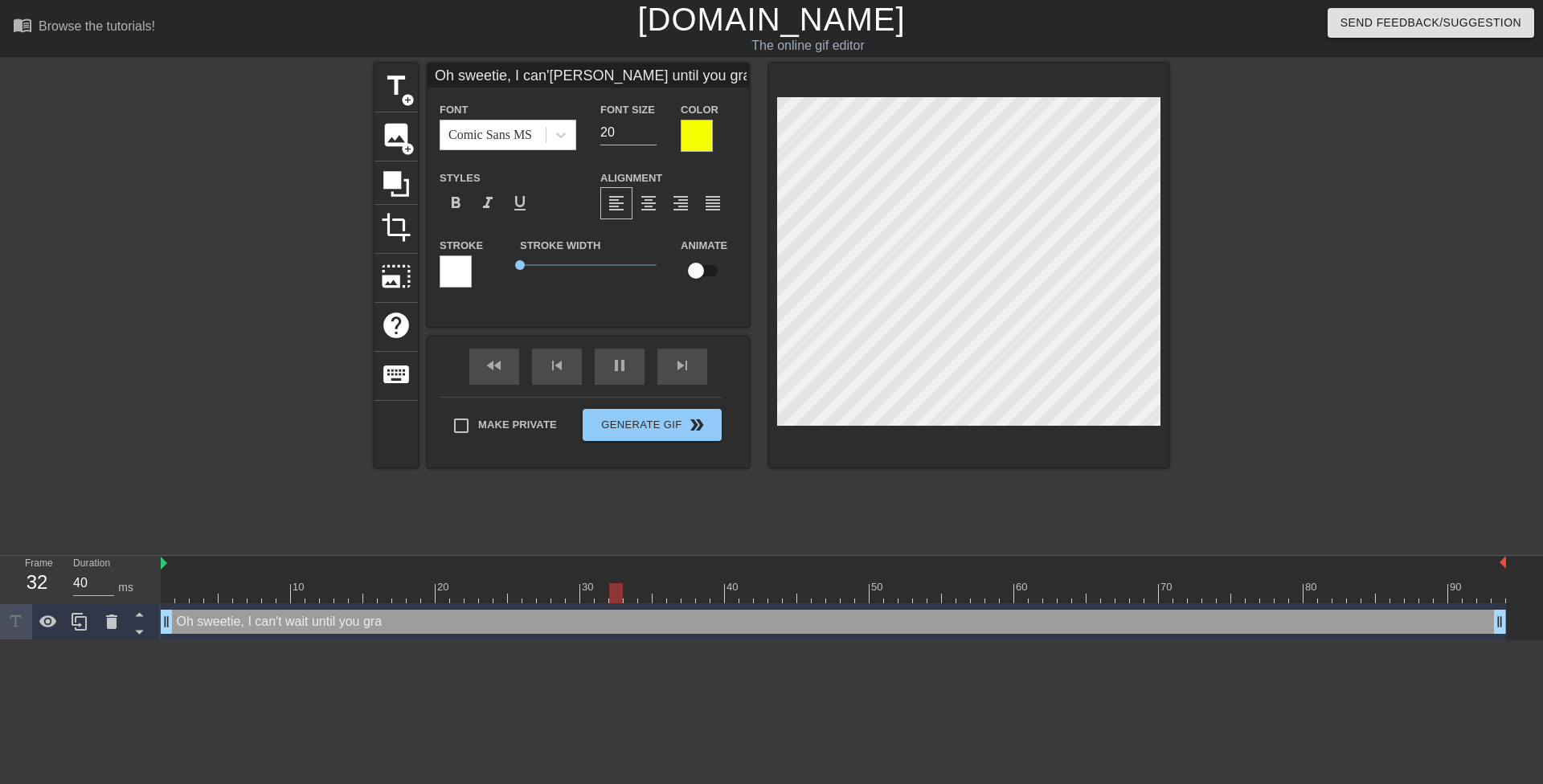
type input "Oh sweetie, I can'[PERSON_NAME] until you grad"
type textarea "Oh sweetie, I can't wait until you grad"
type input "Oh sweetie, I can'[PERSON_NAME] until you gradu"
type textarea "Oh sweetie, I can't wait until you gradu"
type input "Oh sweetie, I can'[PERSON_NAME] until you gradua"
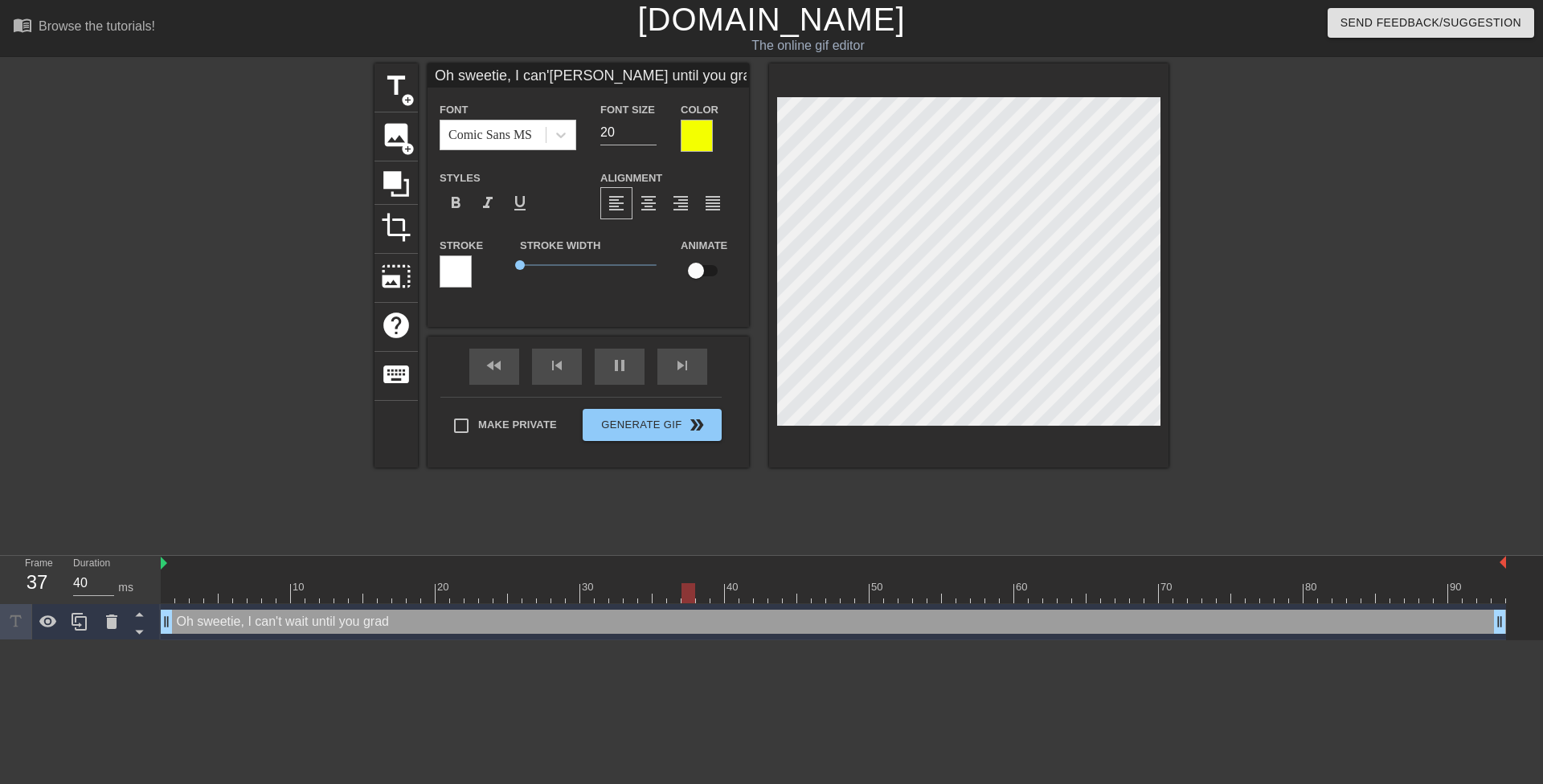
type textarea "Oh sweetie, I can't wait until you gradua"
type input "Oh sweetie, I can'[PERSON_NAME] until you graduat"
type textarea "Oh sweetie, I can't wait until you graduat"
type input "Oh sweetie, I can'[PERSON_NAME] until you graduate"
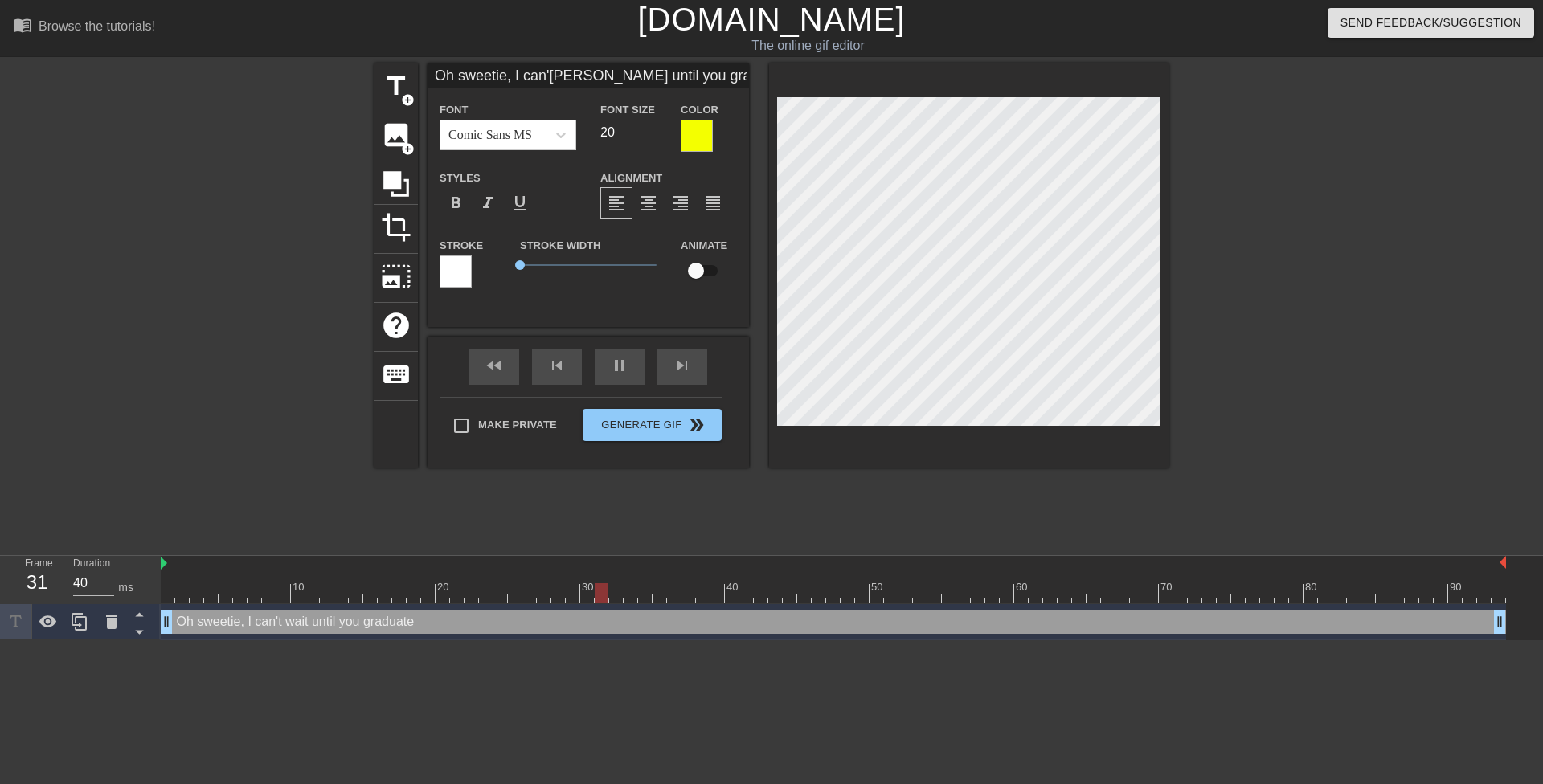
type textarea "Oh sweetie, I can't wait until you graduate"
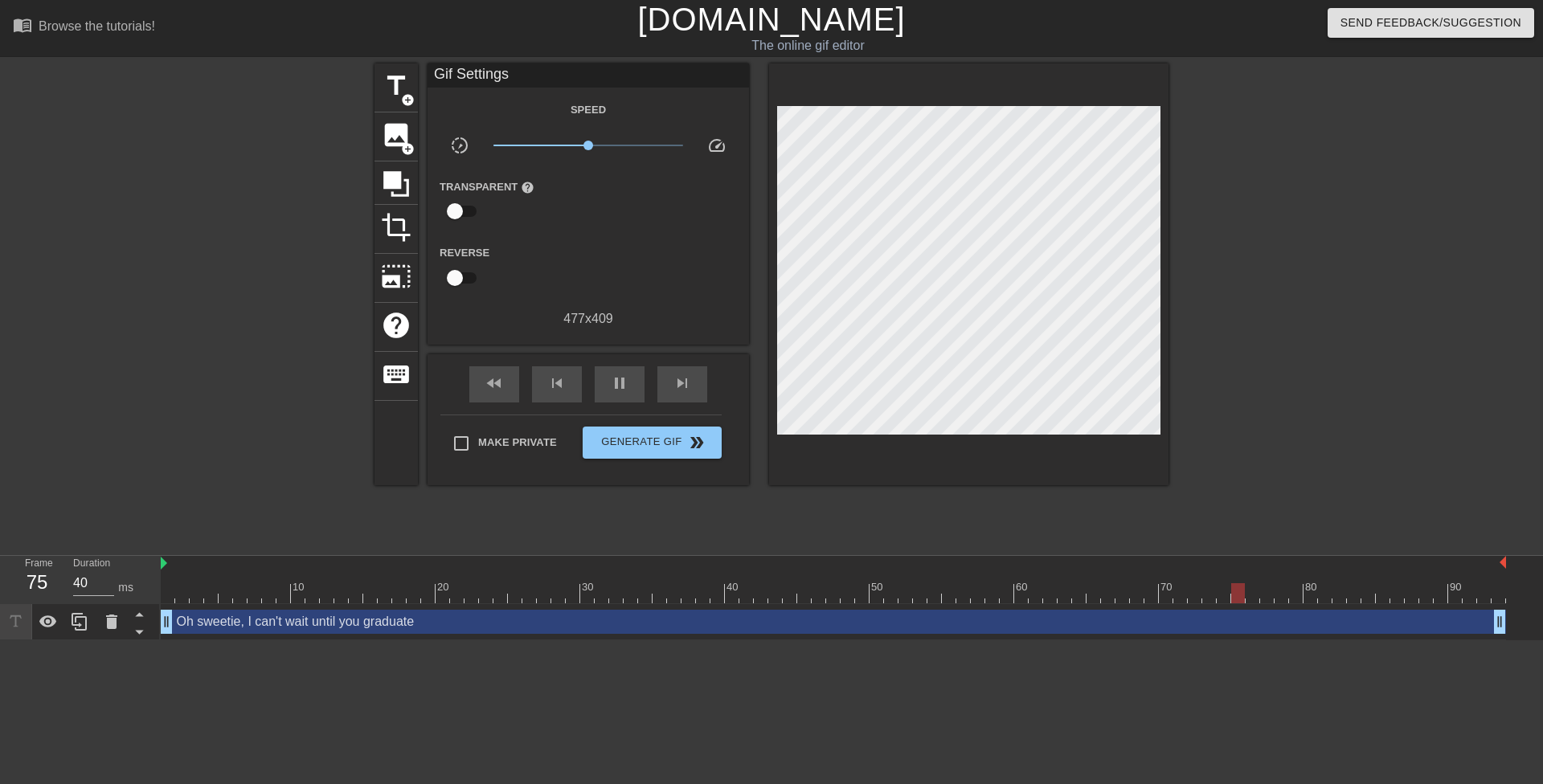
click at [1348, 192] on div at bounding box center [1309, 304] width 241 height 482
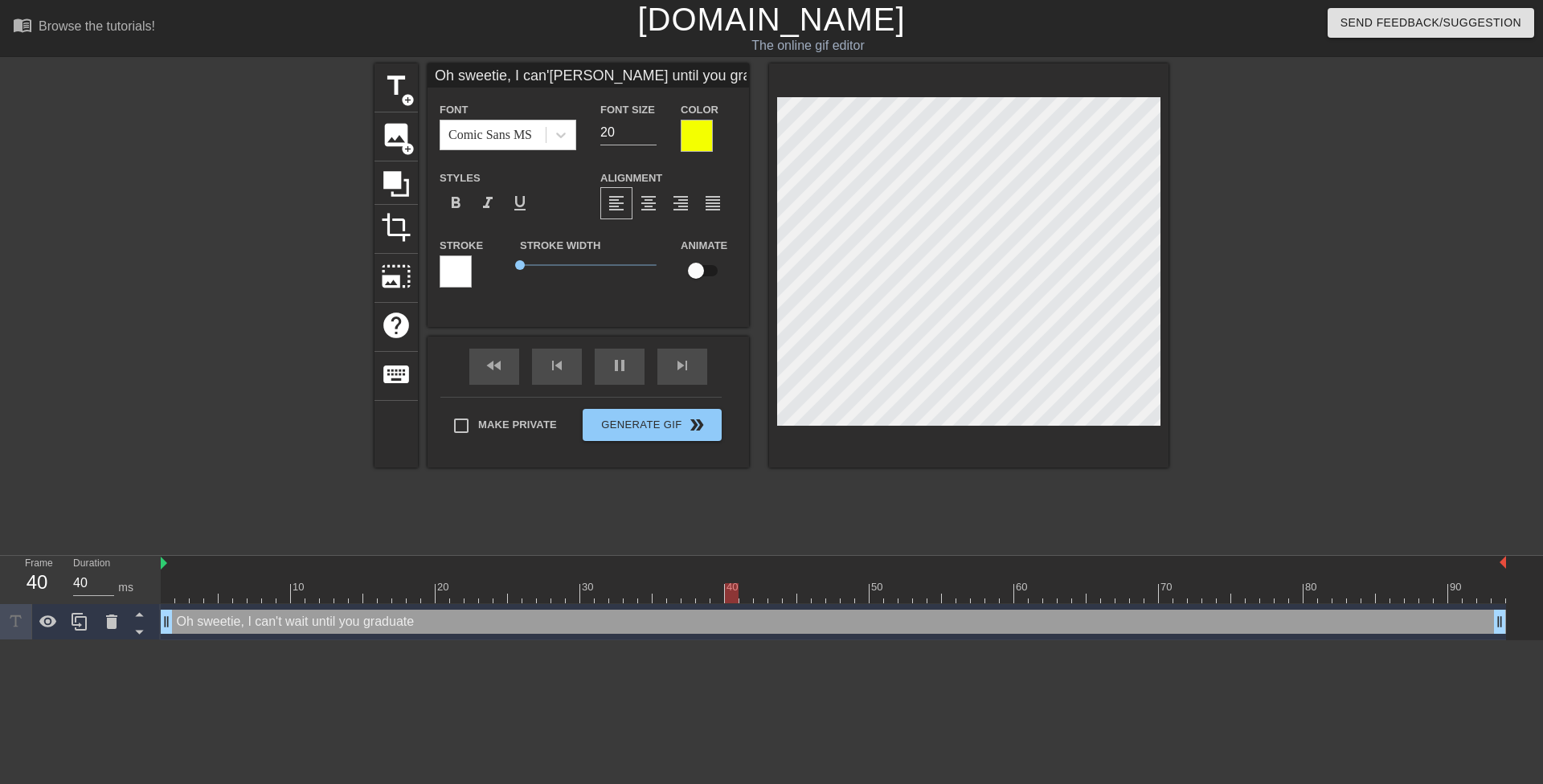
scroll to position [3, 4]
type input "E"
type textarea "E"
type input "Ev"
type textarea "Ev"
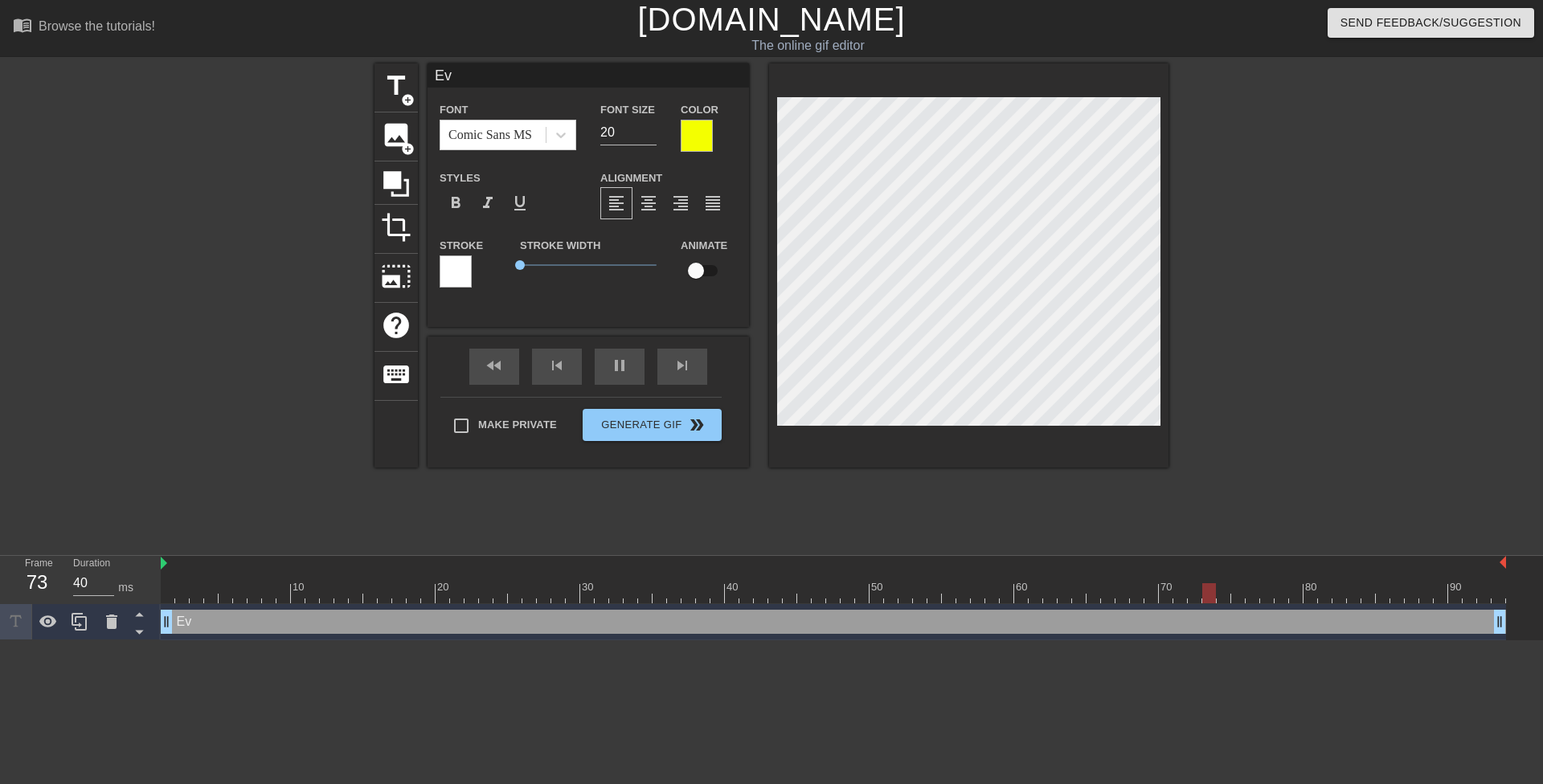
type input "Eve"
type textarea "Eve"
type input "Ever"
type textarea "Ever"
type input "Every"
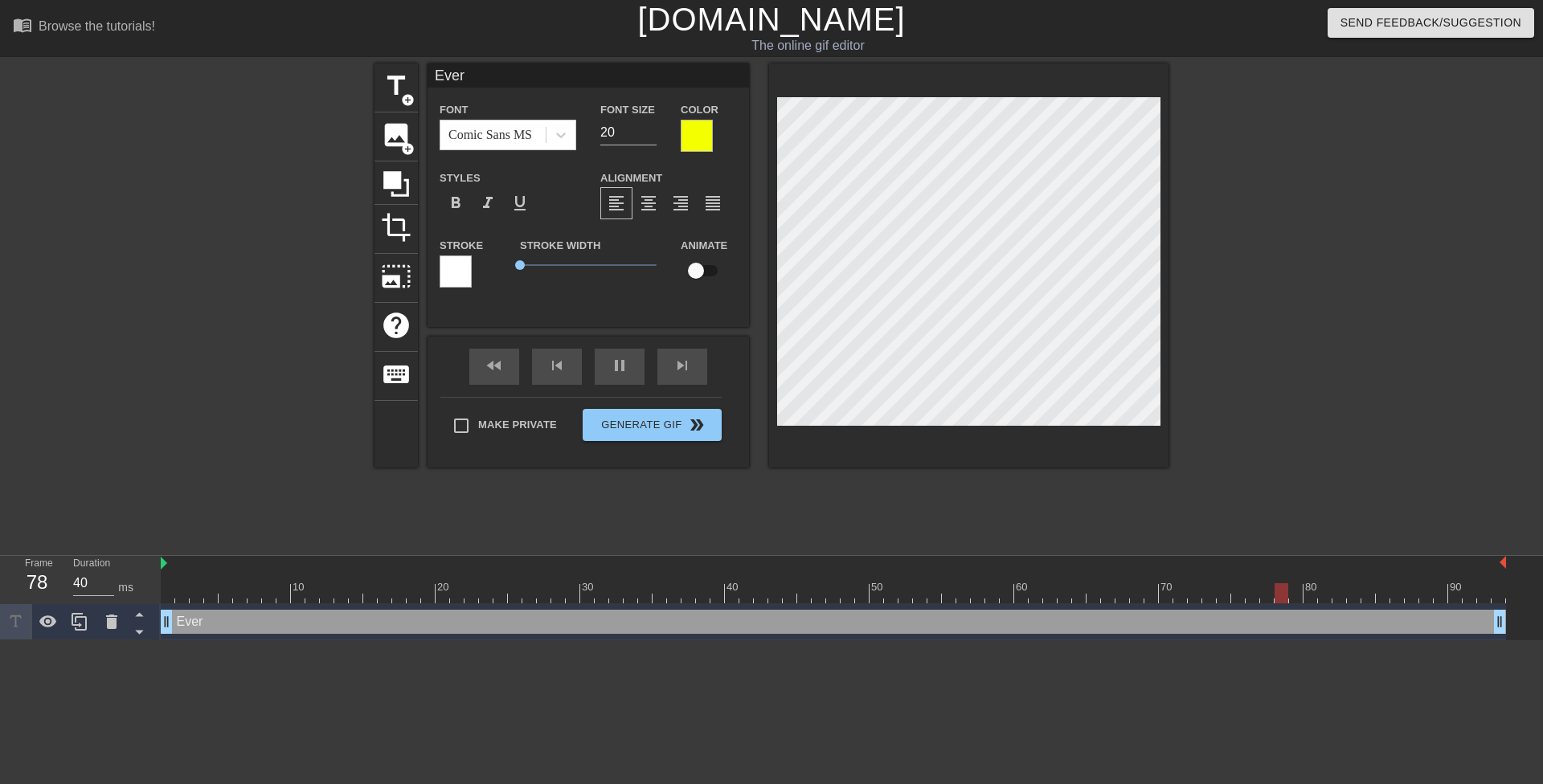
type textarea "Every"
type input "Every"
type textarea "Every"
type input "Every s"
type textarea "Every s"
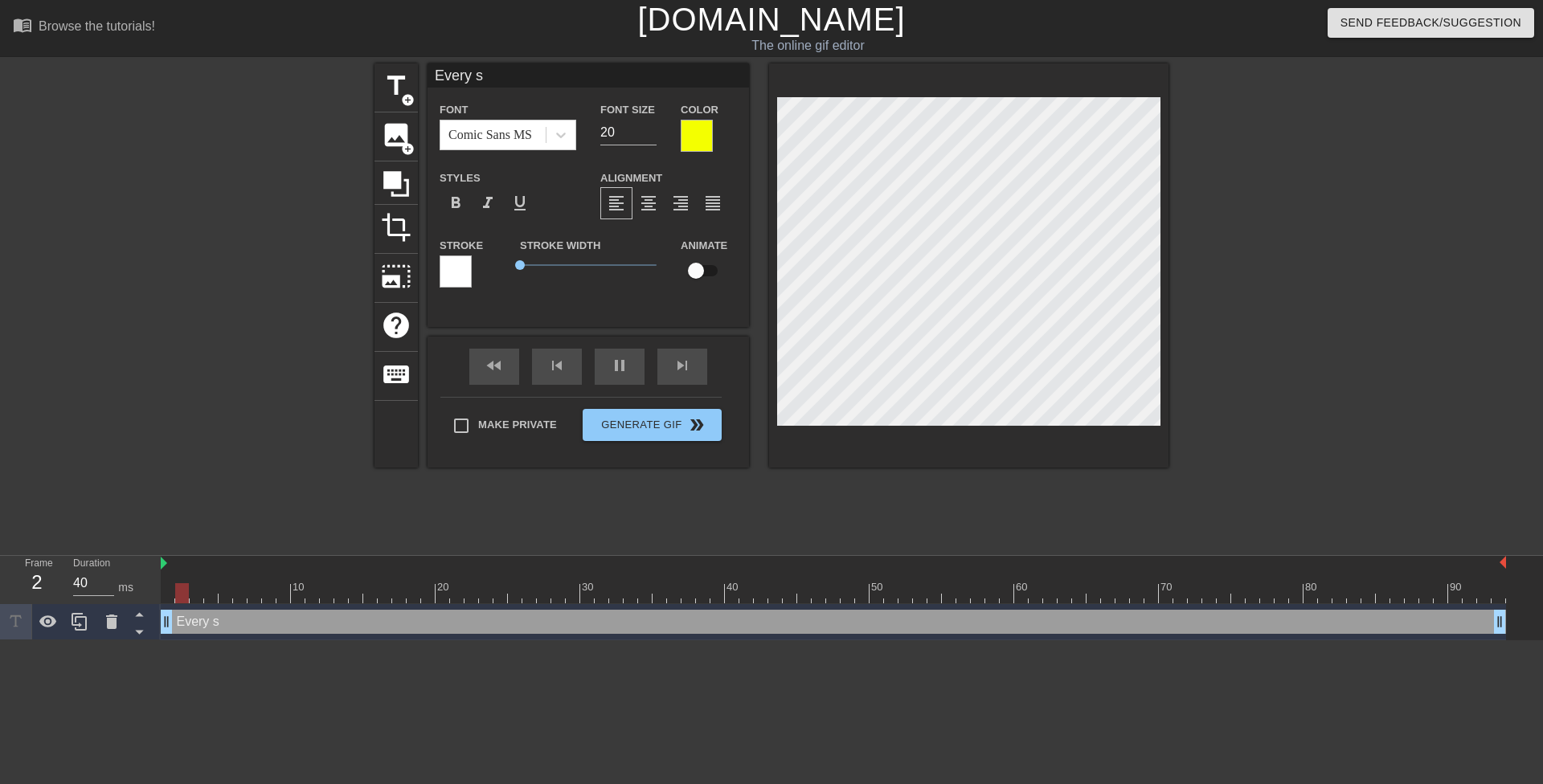
type input "Every sc"
type textarea "Every sc"
type input "Every sch"
type textarea "Every sch"
type input "Every scho"
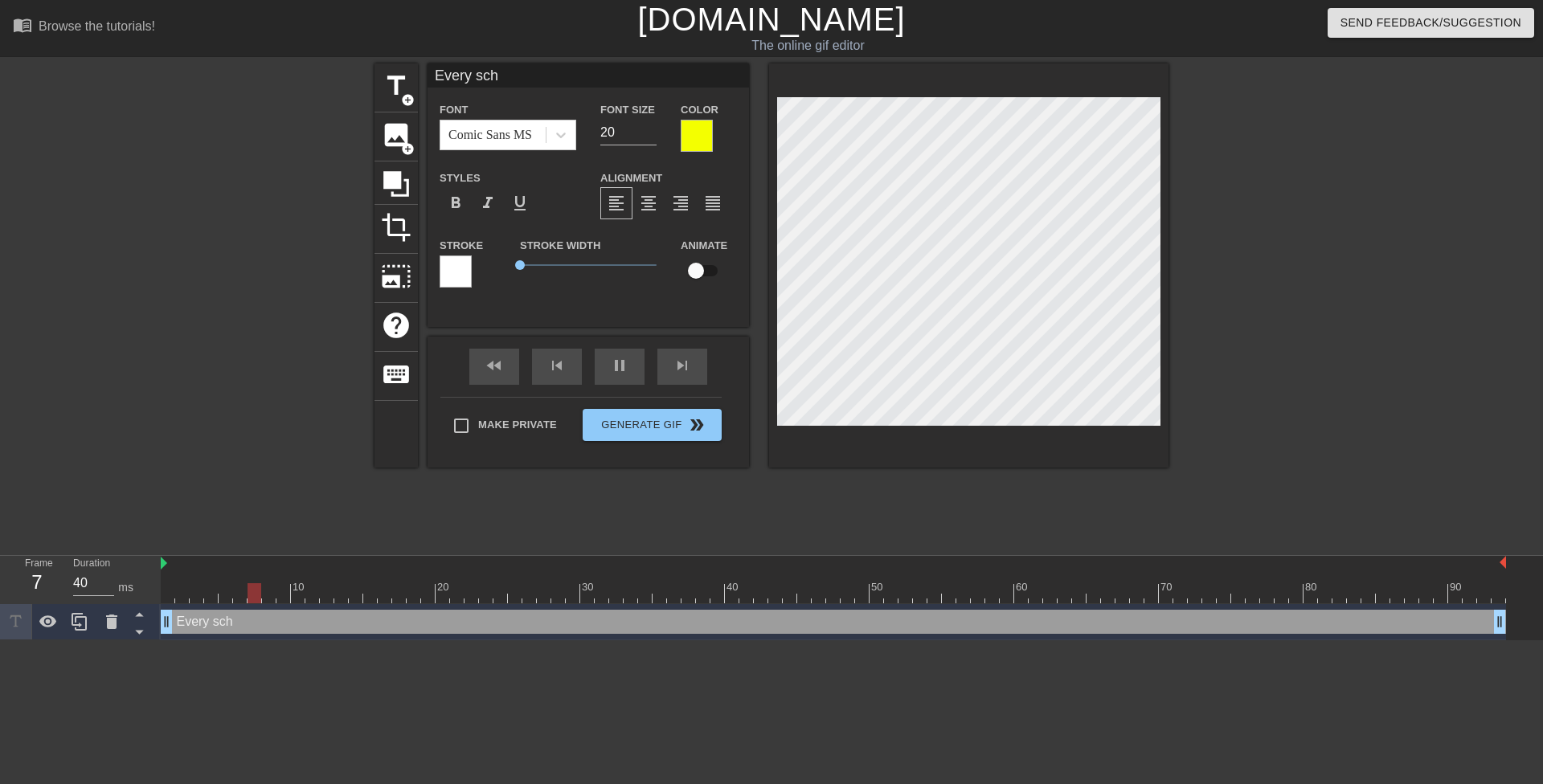
type textarea "Every scho"
type input "Every schoo"
type textarea "Every schoo"
type input "Every school"
type textarea "Every school"
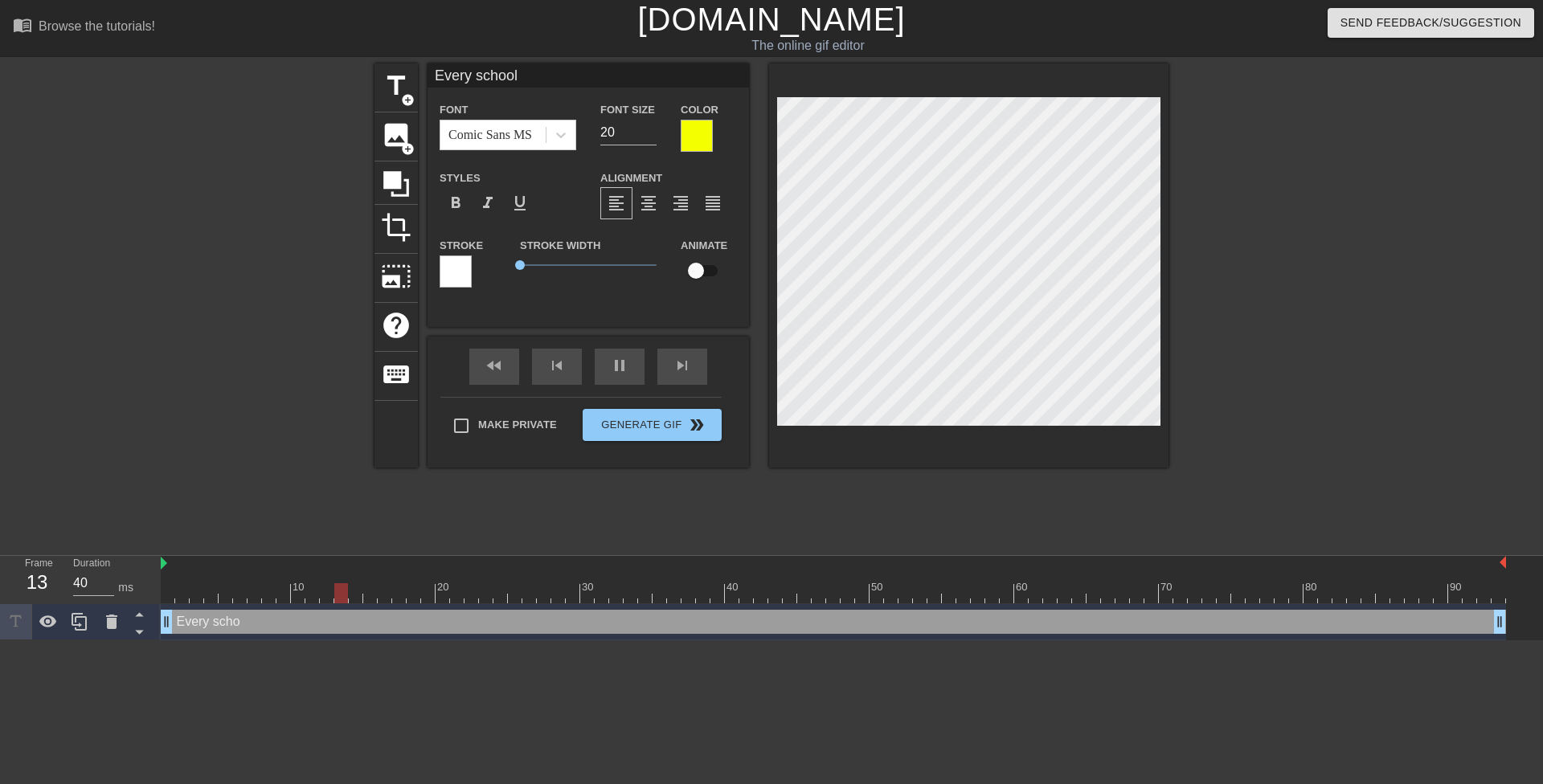
type input "Every school"
type textarea "Every school"
type input "Every school y"
type textarea "Every school y"
type input "Every school ye"
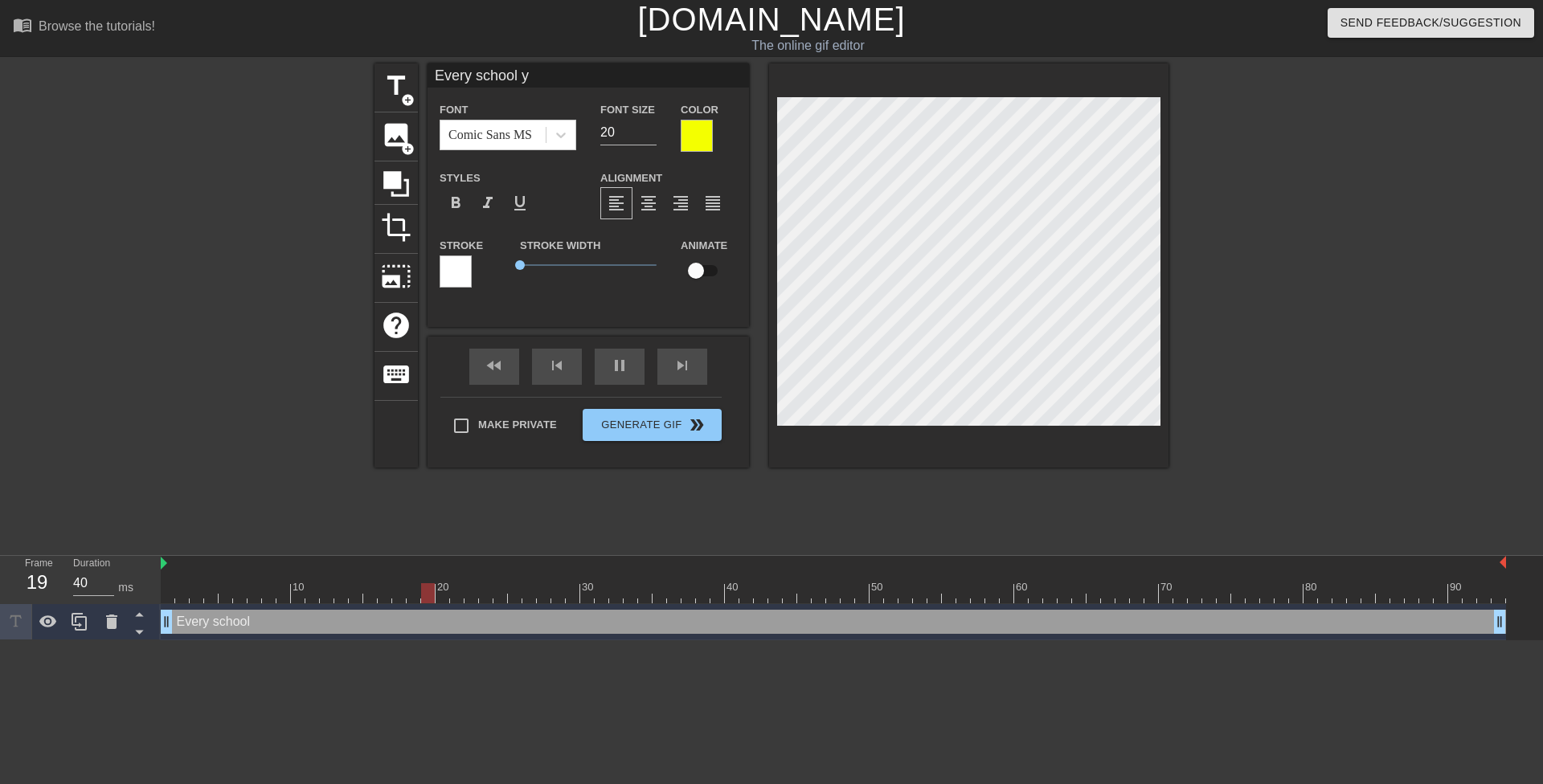
type textarea "Every school ye"
type input "Every school yea"
type textarea "Every school yea"
type input "Every school year"
type textarea "Every school year"
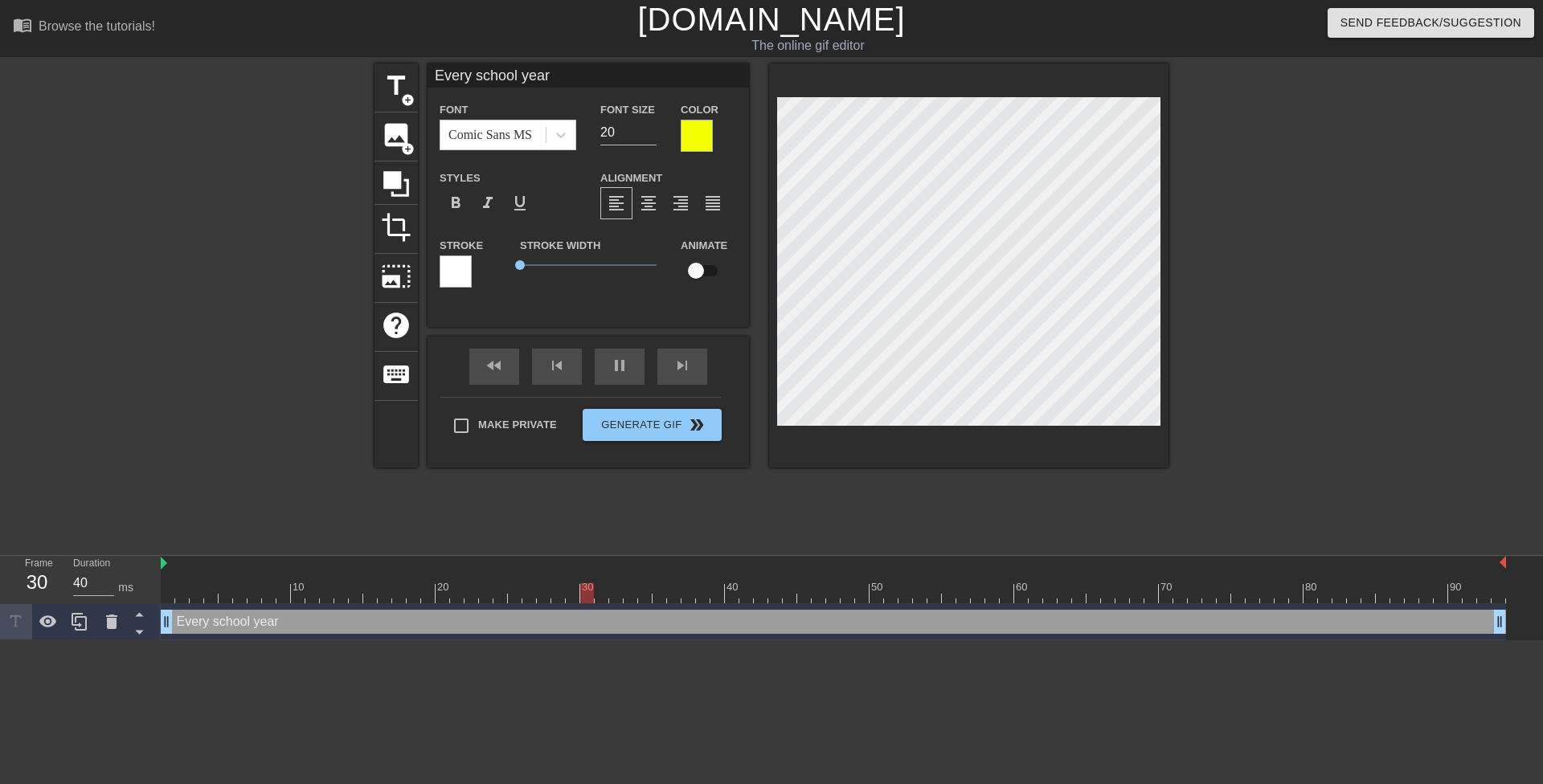
type input "Every school year,"
type textarea "Every school year,"
type input "Every school year,"
type textarea "Every school year,"
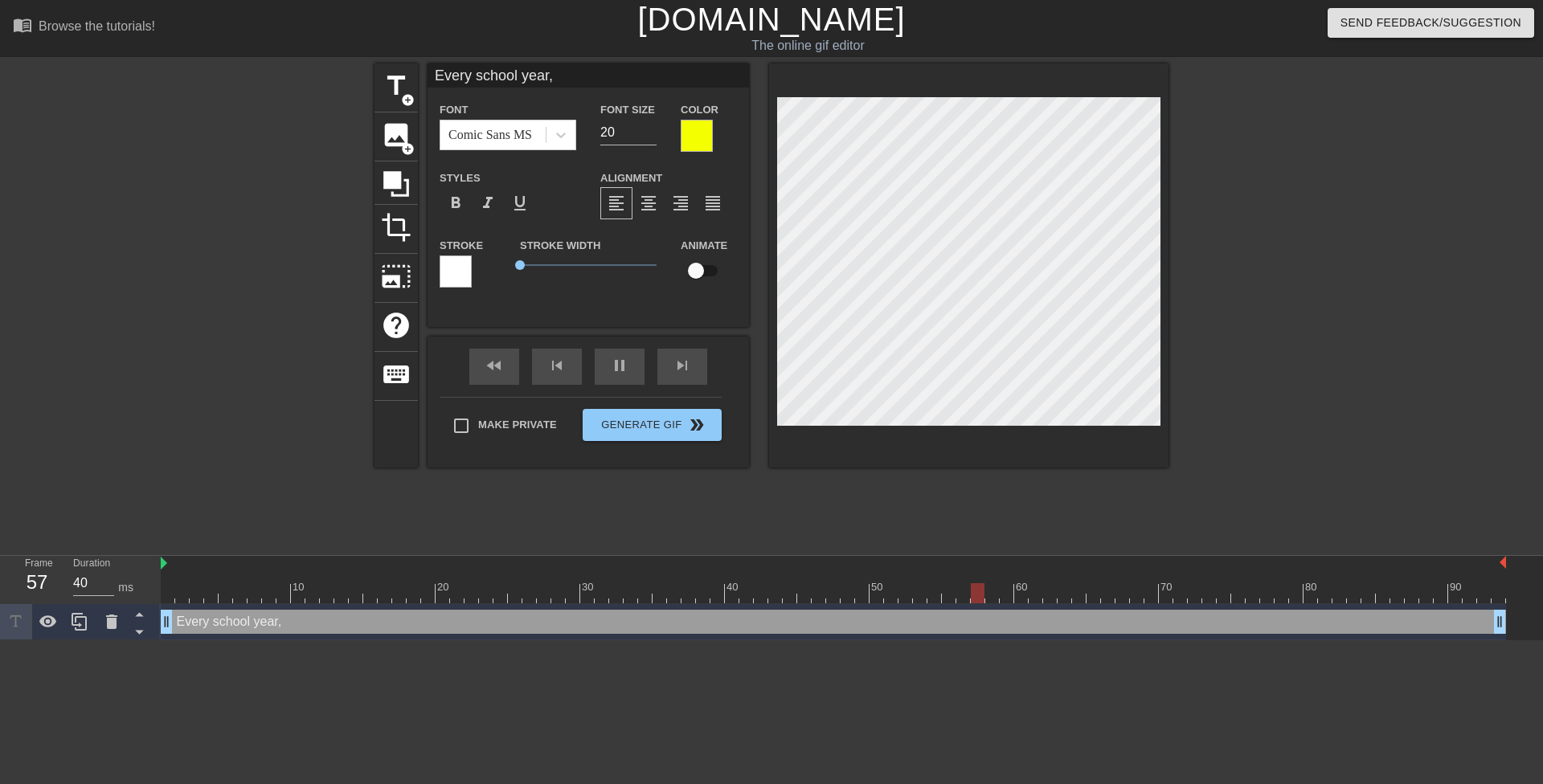
type input "Every school year,M"
type textarea "Every school year, M"
type input "Every school year,Mr"
type textarea "Every school year, Mr"
type input "Every school year,Mrs"
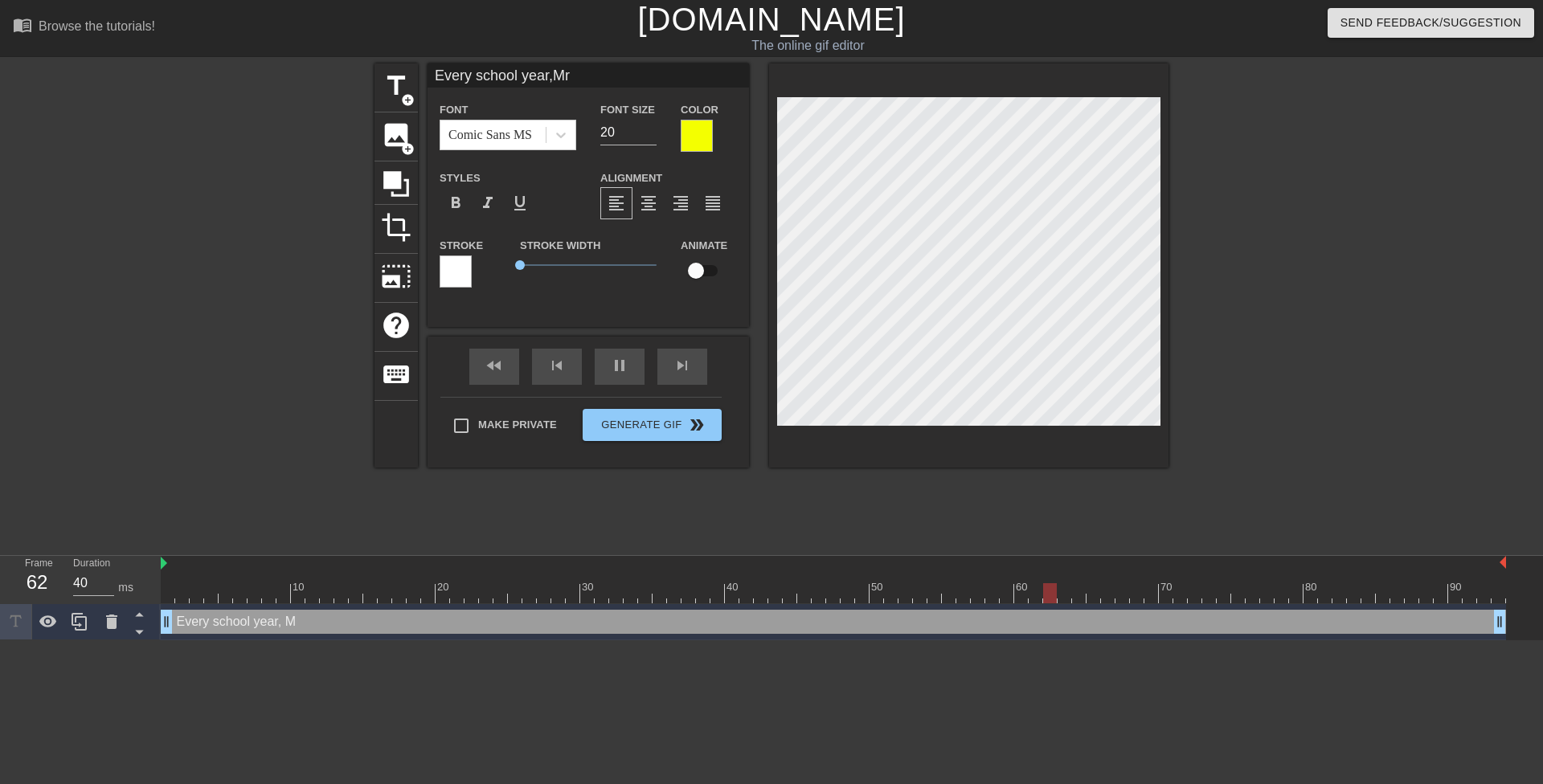
type textarea "Every school year, Mrs"
type input "Every school year,Mrs."
type textarea "Every school year, Mrs."
type input "Every school year,Mrs. R"
type textarea "Every school year, Mrs. R"
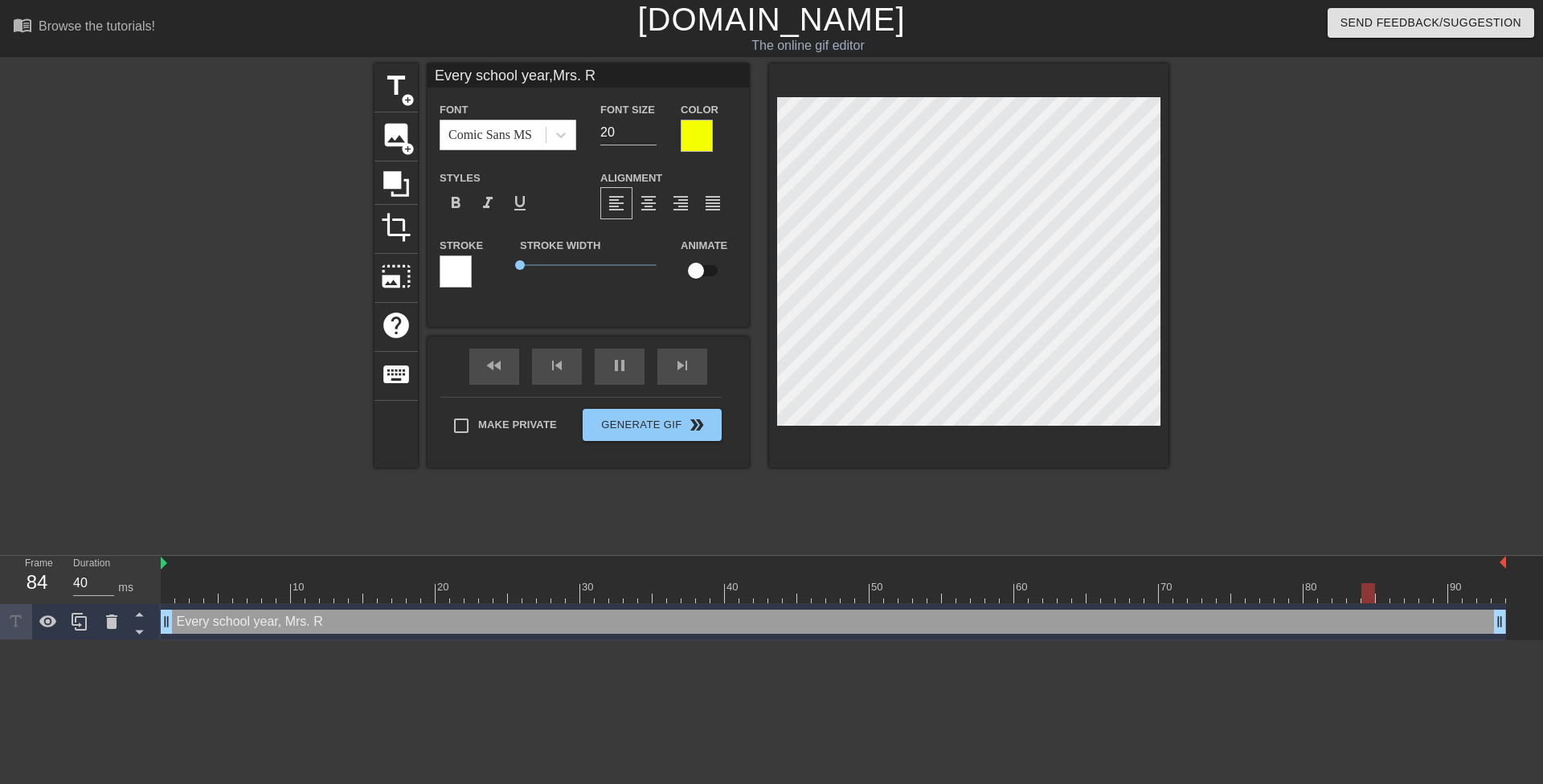
type input "Every school year,Mrs. Ro"
type textarea "Every school year, Mrs. Ro"
type input "Every school year,Mrs. Rob"
type textarea "Every school year, Mrs. Rob"
type input "Every school year,Mrs. Robi"
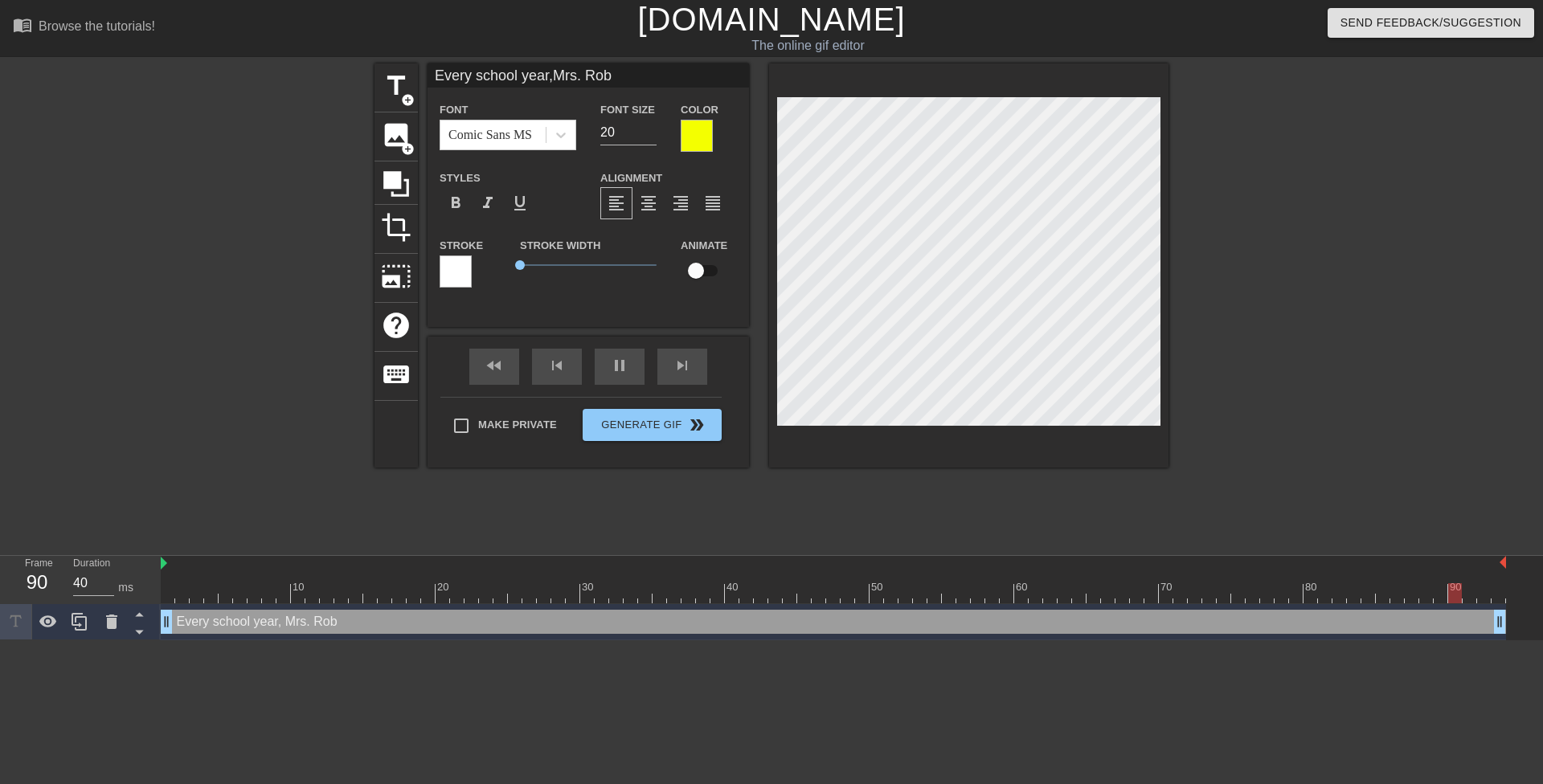
type textarea "Every school year, Mrs. Robi"
type input "Every school year,Mrs. [PERSON_NAME]"
type textarea "Every school year, Mrs. [PERSON_NAME]"
type input "Every school year,[PERSON_NAME]"
type textarea "Every school year, [PERSON_NAME]"
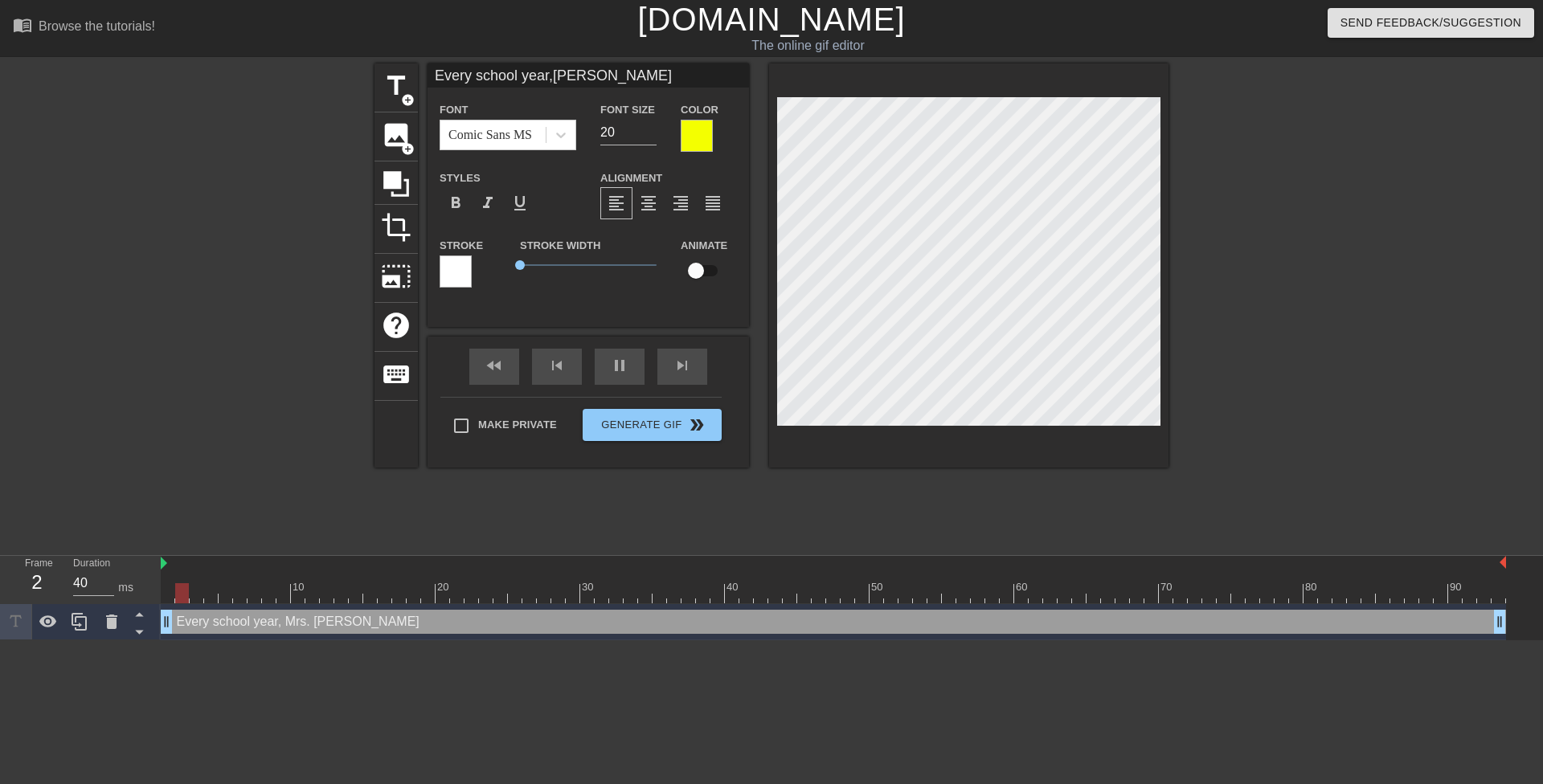
type input "Every school year,[PERSON_NAME]"
type textarea "Every school year, [PERSON_NAME]"
type input "Every school year,[PERSON_NAME]"
type textarea "Every school year, [PERSON_NAME]"
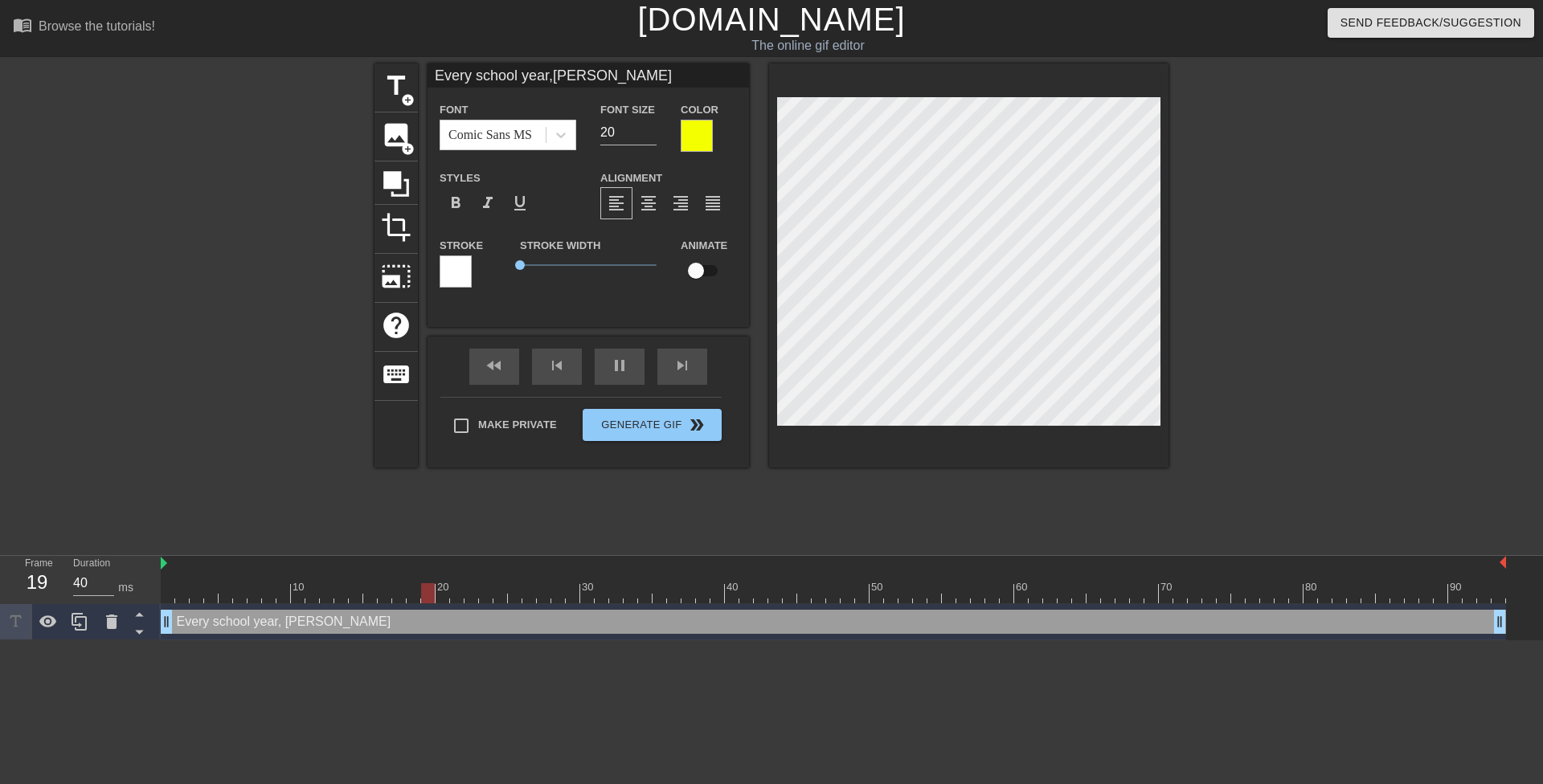
type input "Every school year,[PERSON_NAME]"
type textarea "Every school year, [PERSON_NAME]"
type input "Every school year,[PERSON_NAME] c"
type textarea "Every school year, [PERSON_NAME] c"
type input "Every school year,[PERSON_NAME] ch"
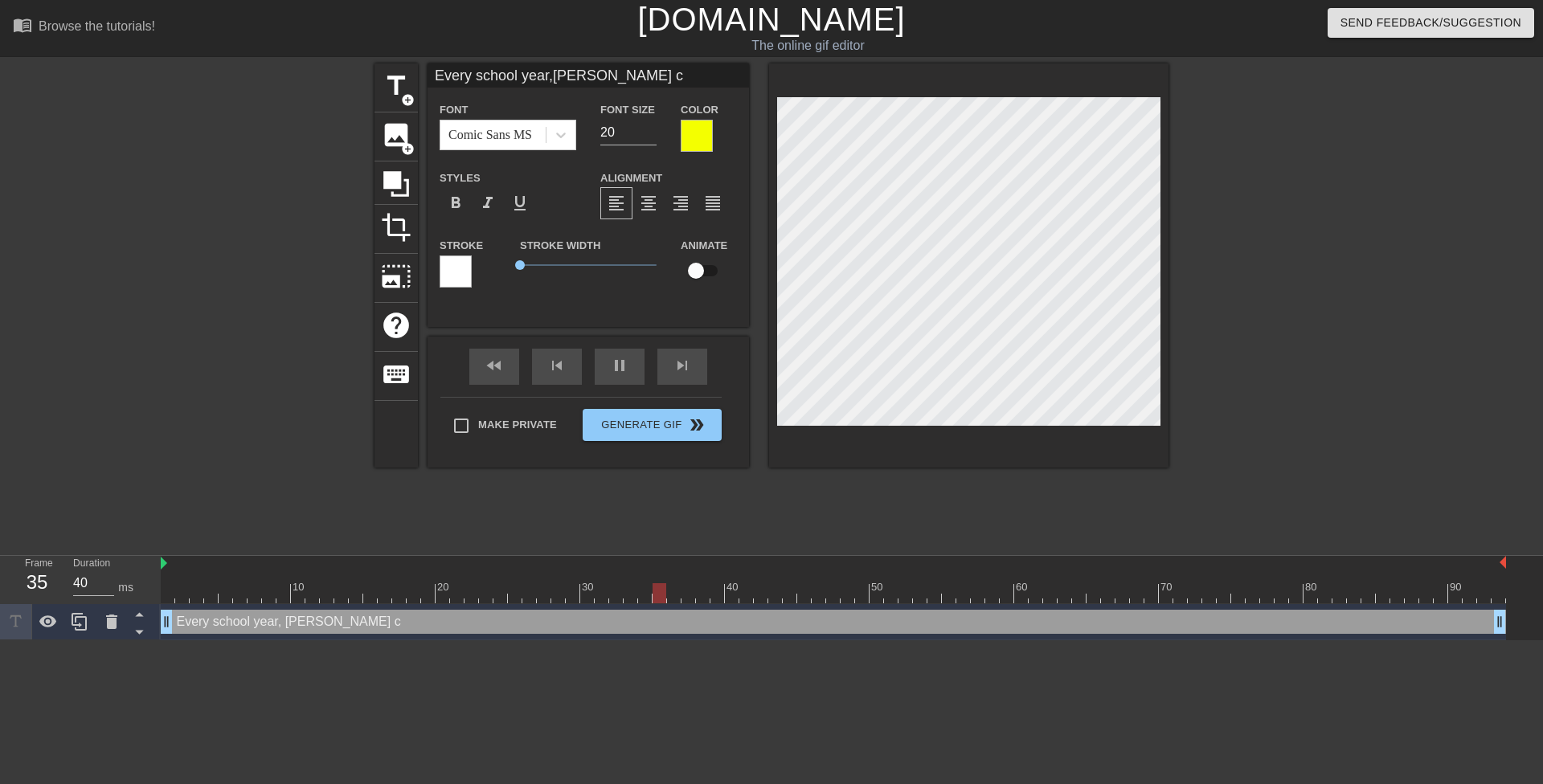
type textarea "Every school year, [PERSON_NAME] ch"
type input "Every school year,[PERSON_NAME] che"
type textarea "Every school year, [PERSON_NAME] che"
type input "Every school year,[PERSON_NAME] chec"
type textarea "Every school year, [PERSON_NAME] chec"
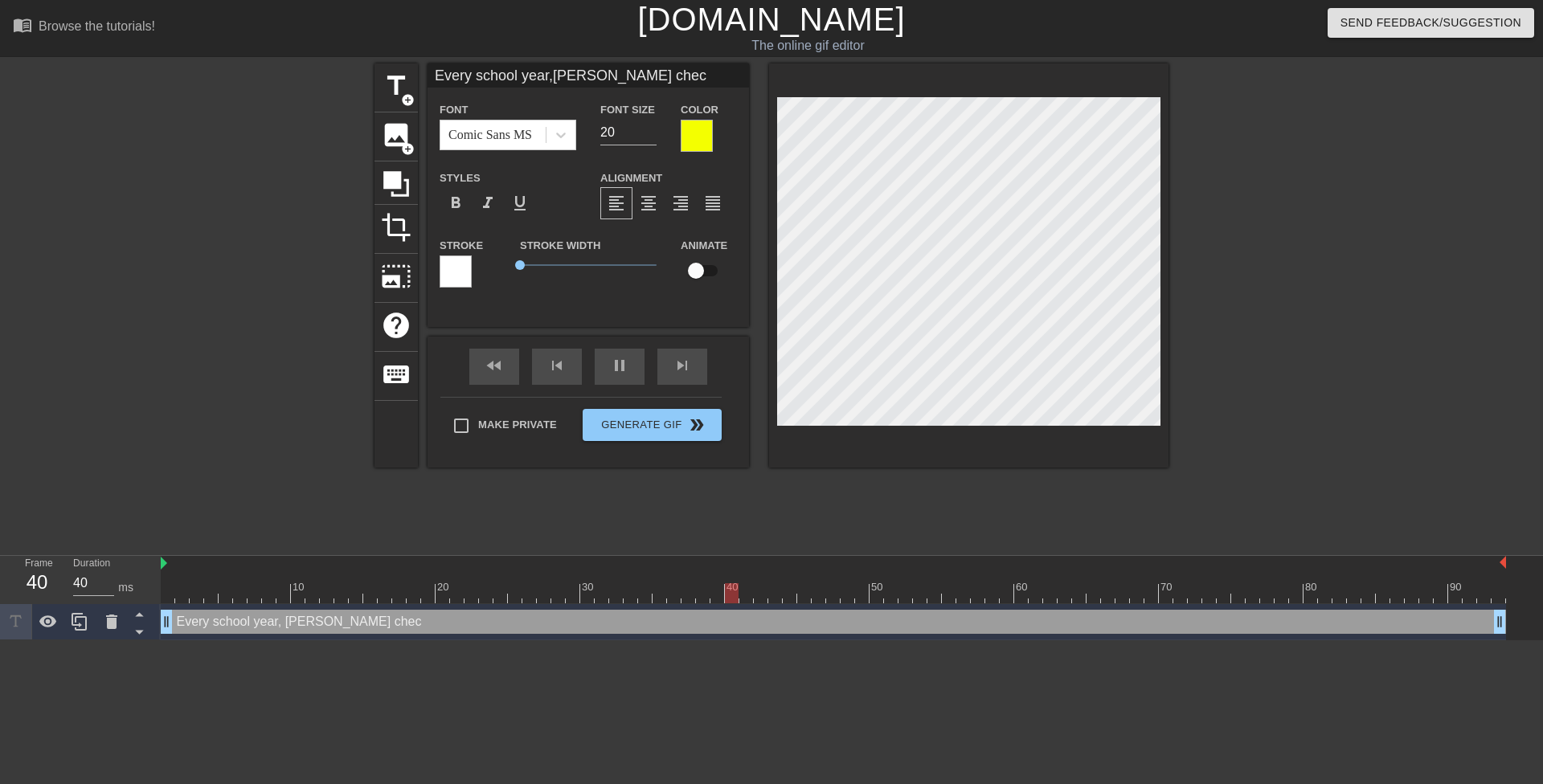
type input "Every school year,[PERSON_NAME] check"
type textarea "Every school year, [PERSON_NAME] check"
type input "Every school year,[PERSON_NAME] checks"
type textarea "Every school year, [PERSON_NAME] checks"
type input "Every school year,[PERSON_NAME] checks"
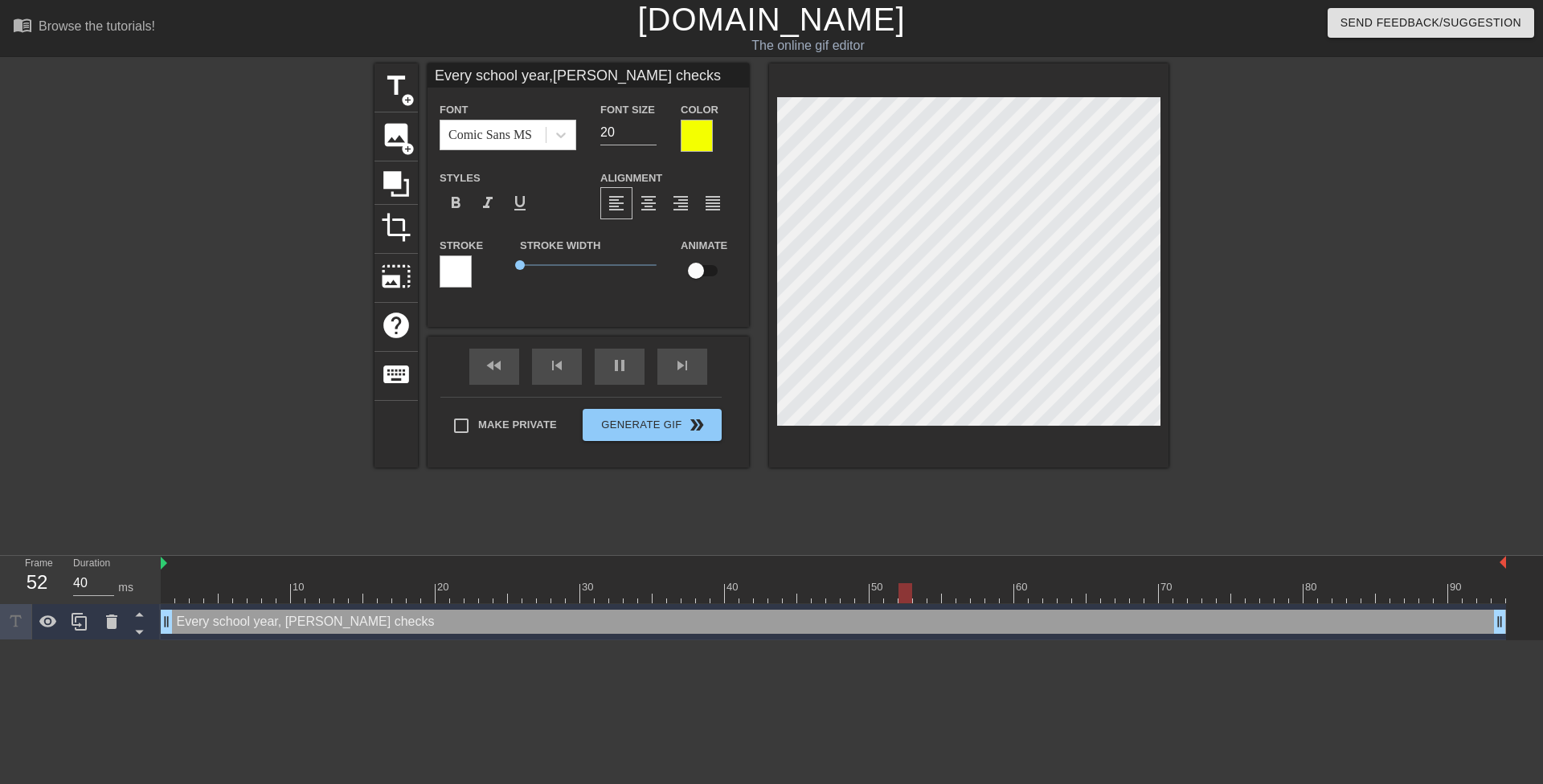
type textarea "Every school year, [PERSON_NAME] checks"
type input "Every school year,[PERSON_NAME] checkst"
type textarea "Every school year, [PERSON_NAME] checks t"
type input "Every school year,[PERSON_NAME] checksto"
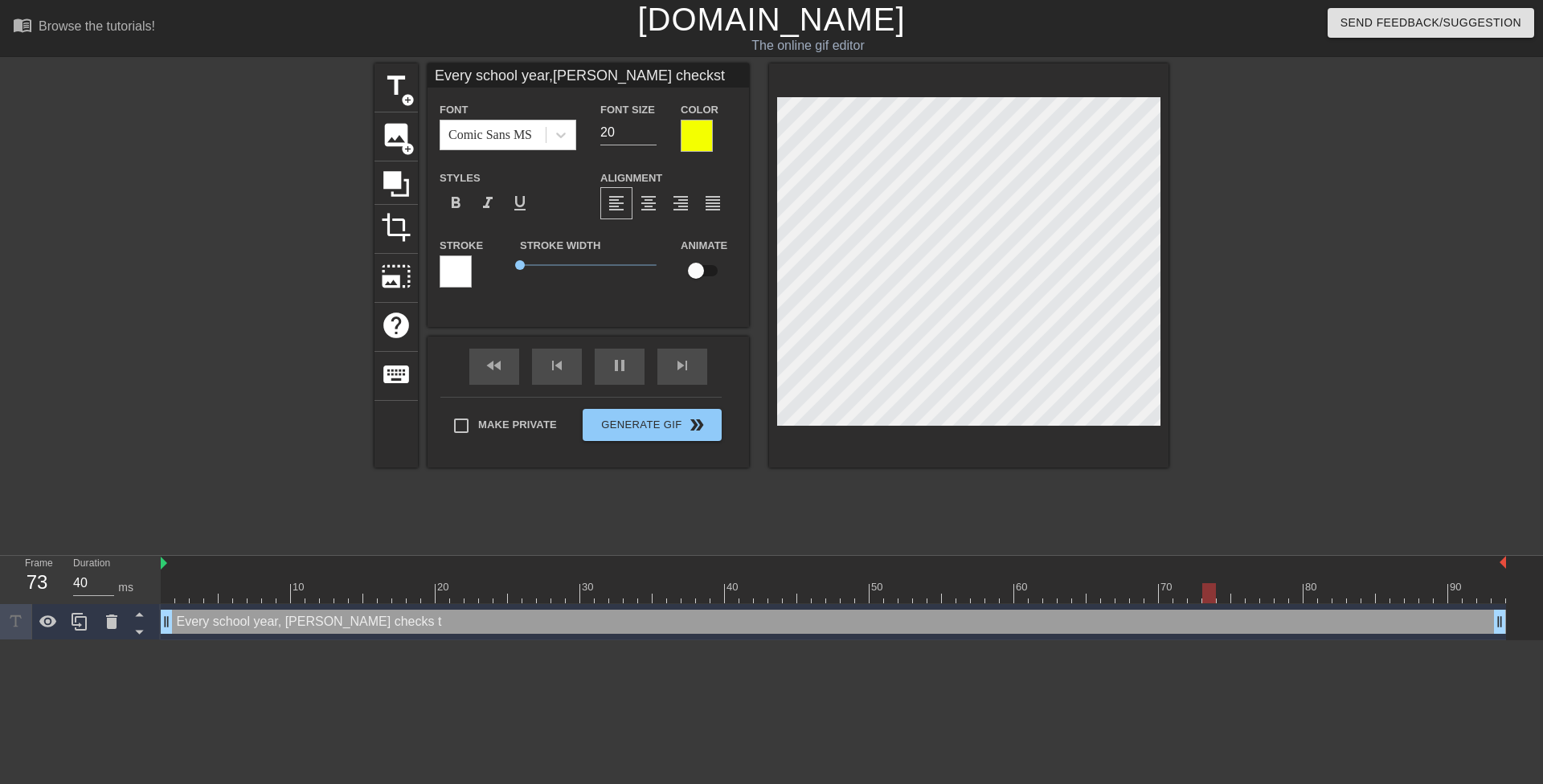
type textarea "Every school year, [PERSON_NAME] checks to"
type input "Every school year,[PERSON_NAME] checksto"
type textarea "Every school year, [PERSON_NAME] checks to"
type input "Every school year,[PERSON_NAME] checksto s"
type textarea "Every school year, [PERSON_NAME] checks to s"
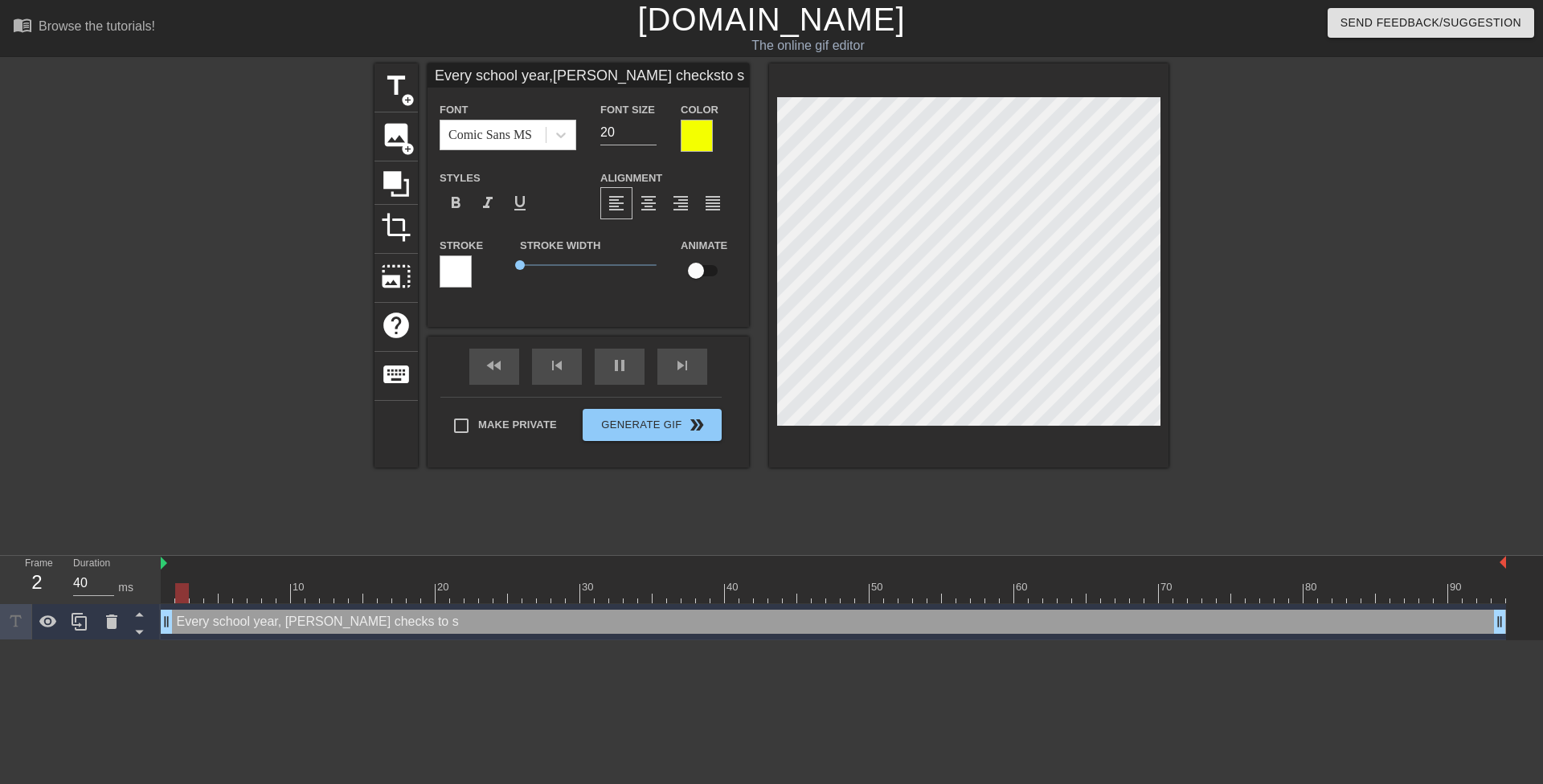
type input "Every school year,[PERSON_NAME] checksto se"
type textarea "Every school year, [PERSON_NAME] checks to se"
click at [1264, 224] on div at bounding box center [1309, 304] width 241 height 482
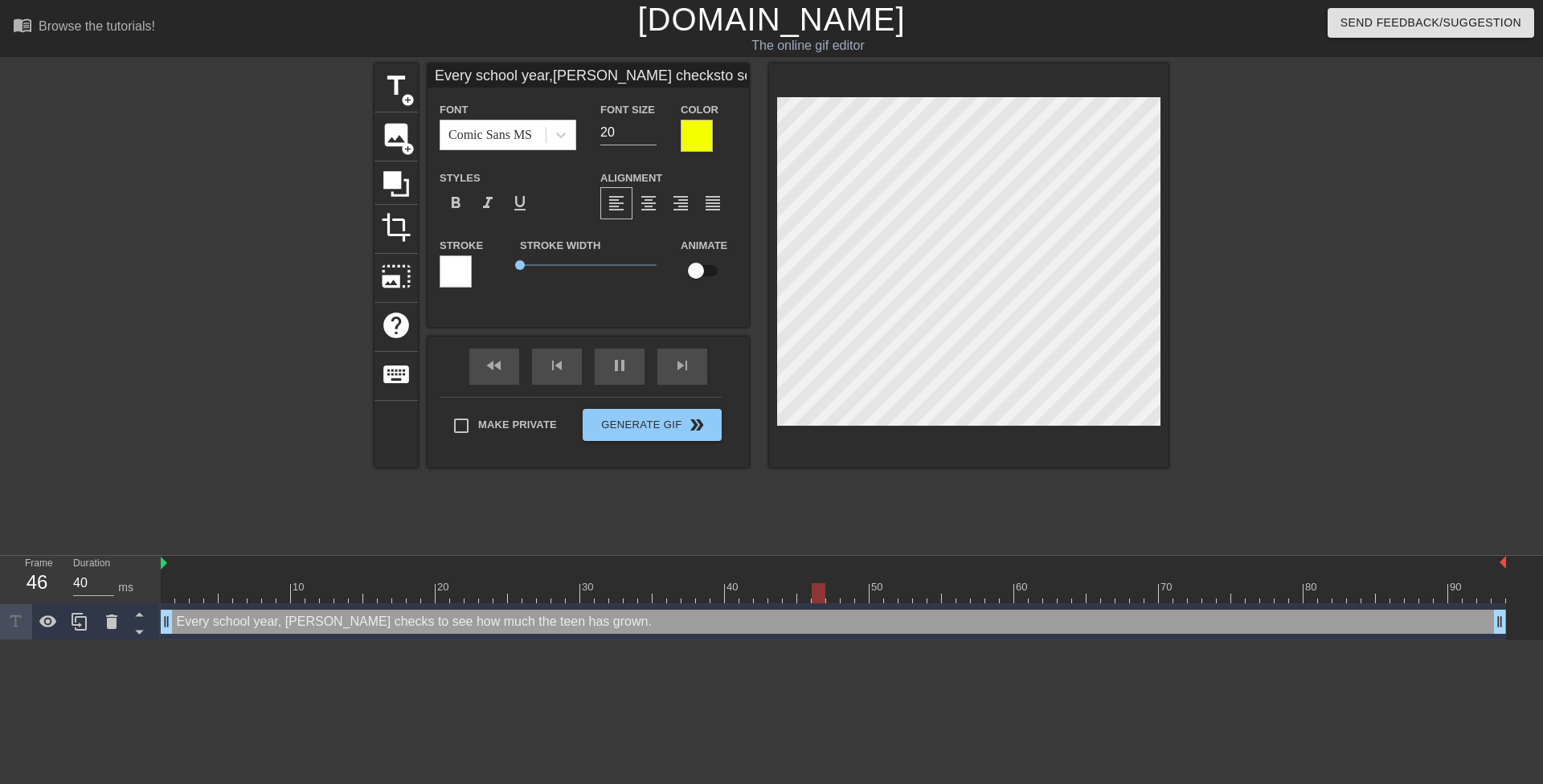
click at [1262, 310] on div at bounding box center [1309, 304] width 241 height 482
